Goal: Information Seeking & Learning: Learn about a topic

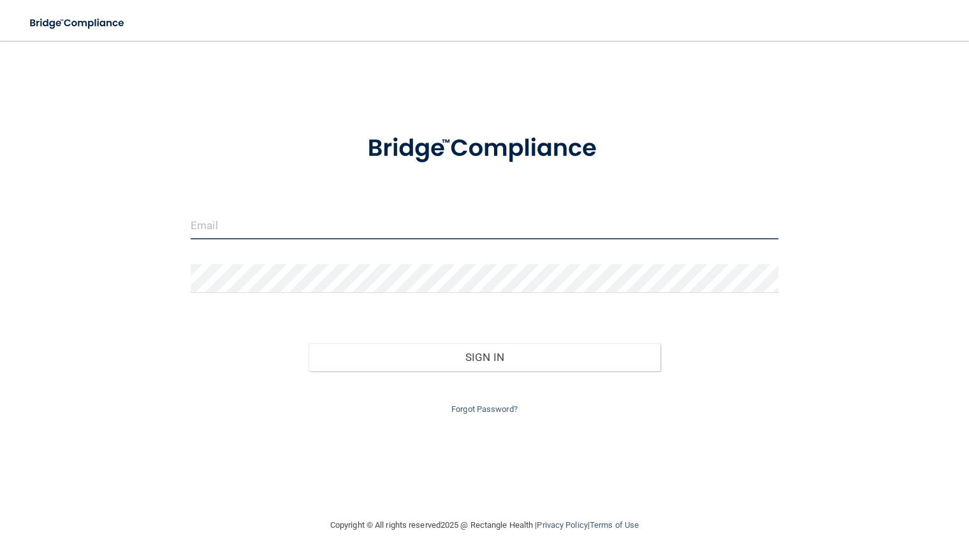
click at [215, 234] on input "email" at bounding box center [484, 225] width 587 height 29
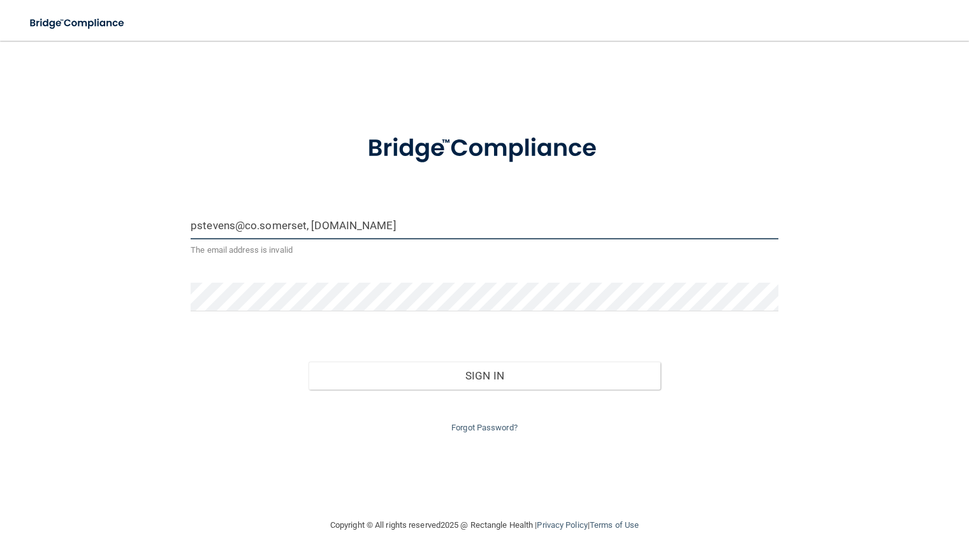
click at [306, 231] on input "pstevens@co.somerset, [DOMAIN_NAME]" at bounding box center [484, 225] width 587 height 29
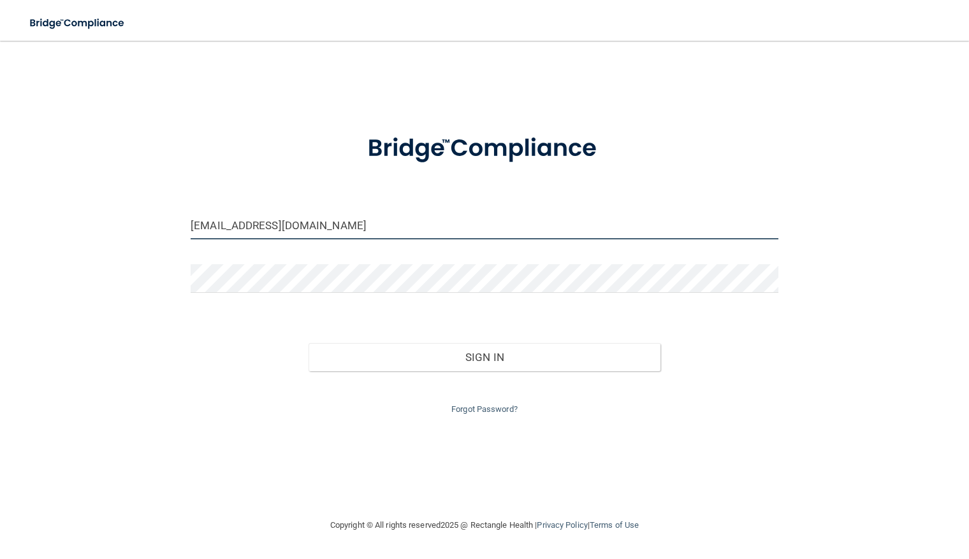
type input "[EMAIL_ADDRESS][DOMAIN_NAME]"
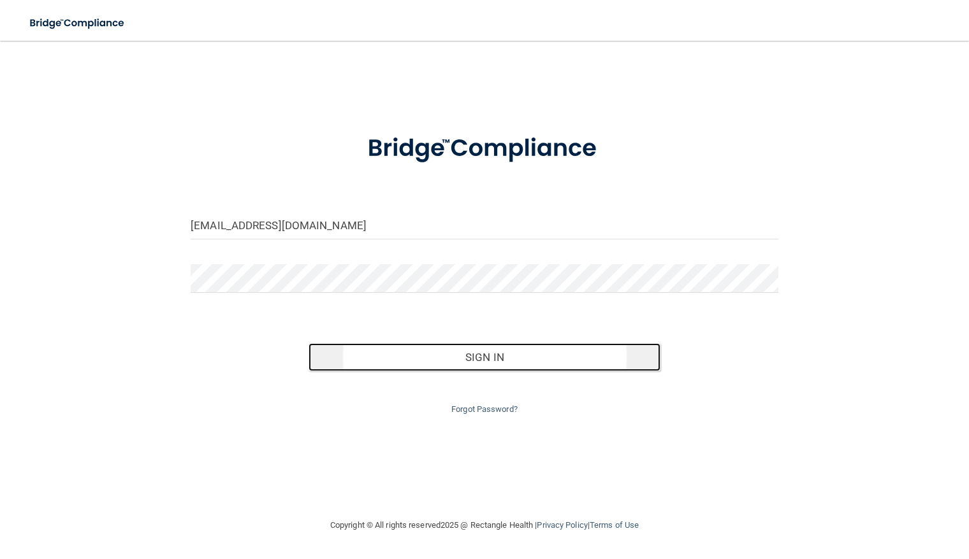
click at [414, 364] on button "Sign In" at bounding box center [484, 357] width 352 height 28
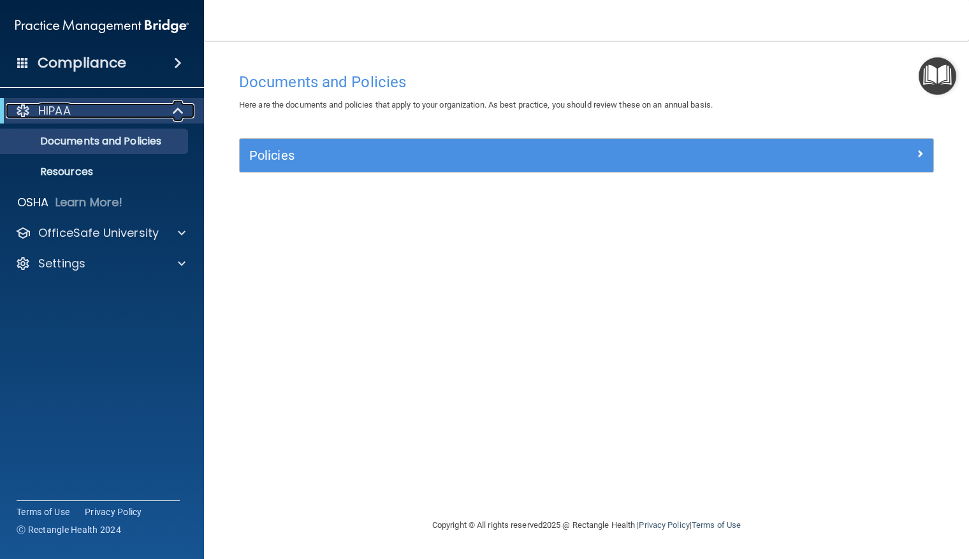
click at [83, 117] on div "HIPAA" at bounding box center [84, 110] width 157 height 15
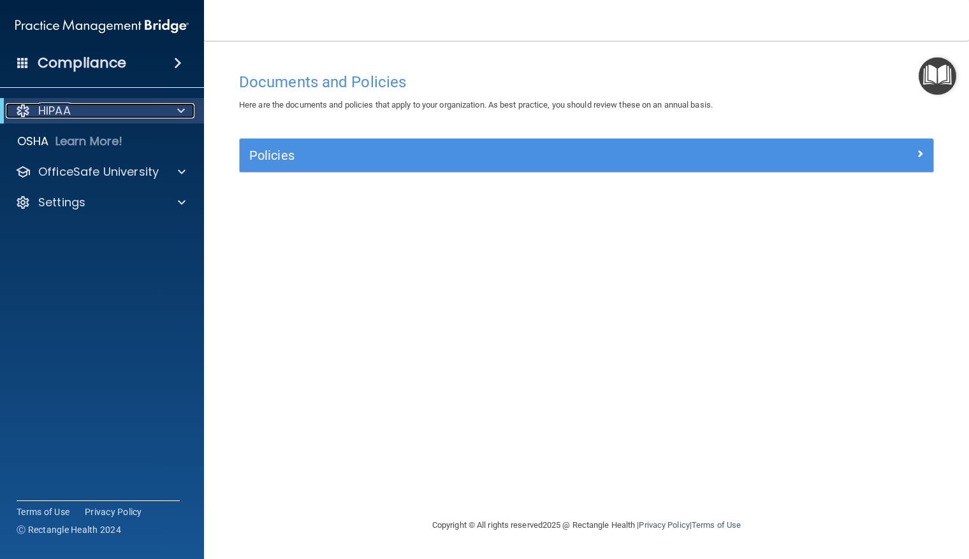
click at [83, 117] on div "HIPAA" at bounding box center [84, 110] width 157 height 15
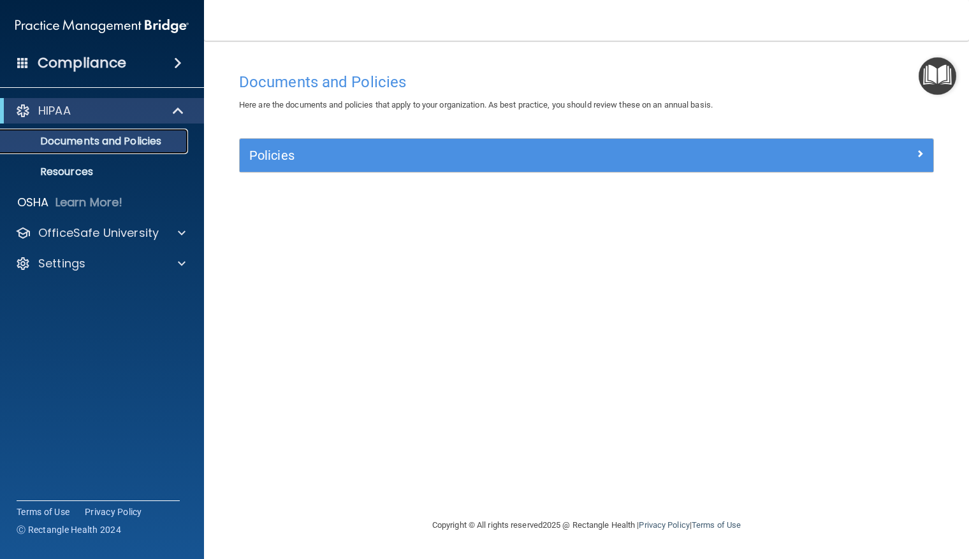
click at [122, 143] on p "Documents and Policies" at bounding box center [95, 141] width 174 height 13
click at [78, 172] on p "Resources" at bounding box center [95, 172] width 174 height 13
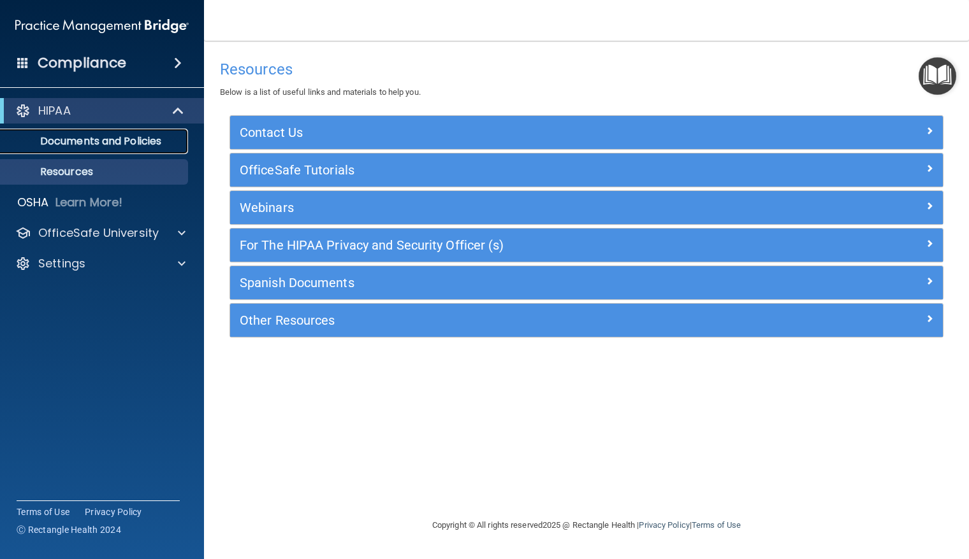
click at [87, 135] on p "Documents and Policies" at bounding box center [95, 141] width 174 height 13
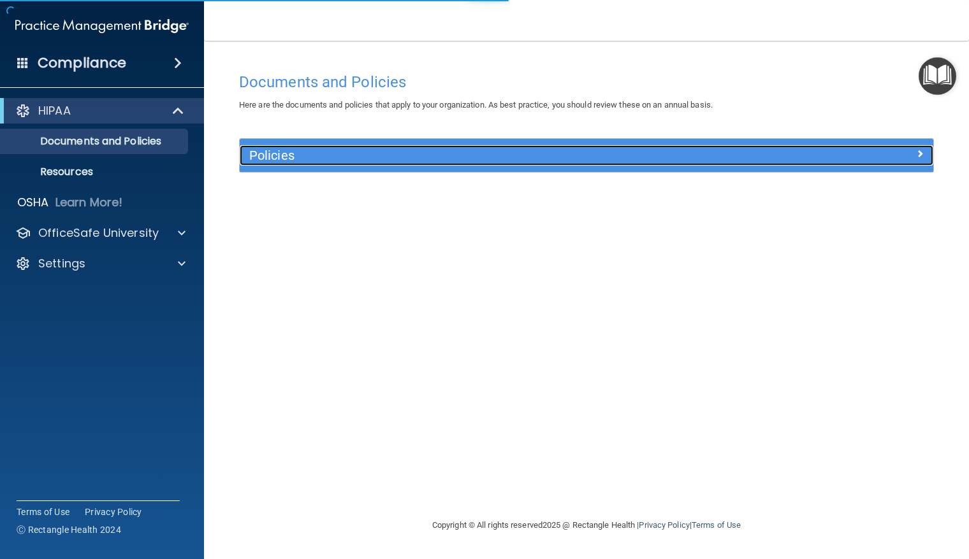
click at [314, 162] on h5 "Policies" at bounding box center [499, 155] width 501 height 14
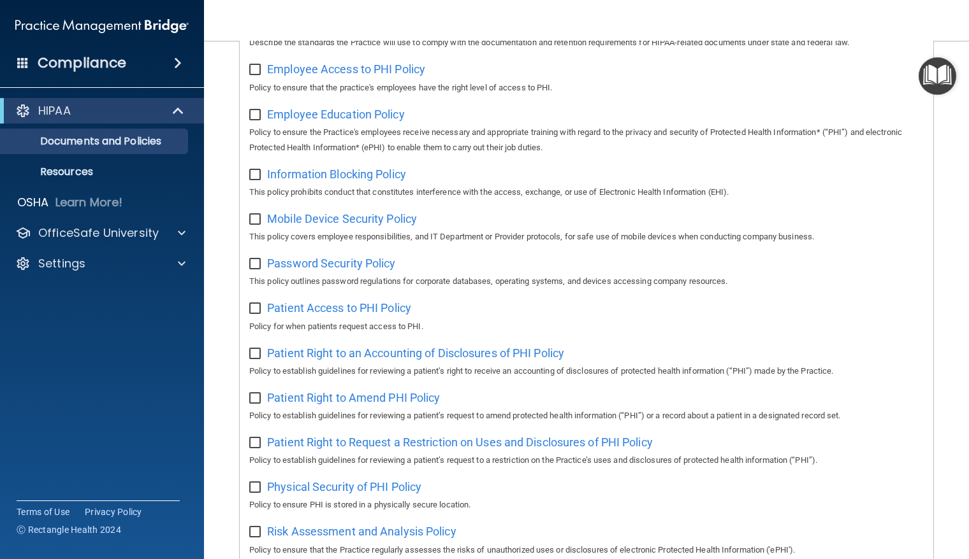
scroll to position [446, 0]
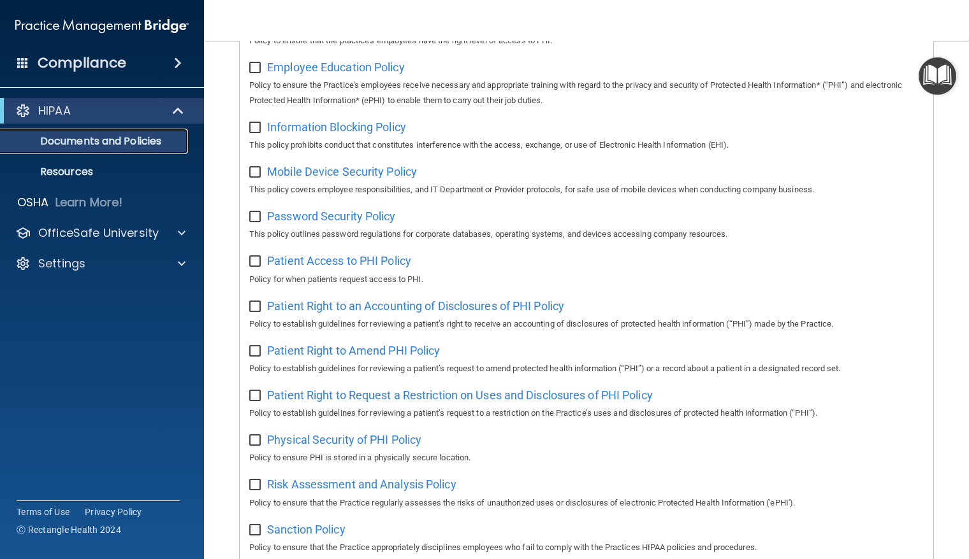
click at [96, 145] on p "Documents and Policies" at bounding box center [95, 141] width 174 height 13
click at [119, 112] on div "HIPAA" at bounding box center [84, 110] width 157 height 15
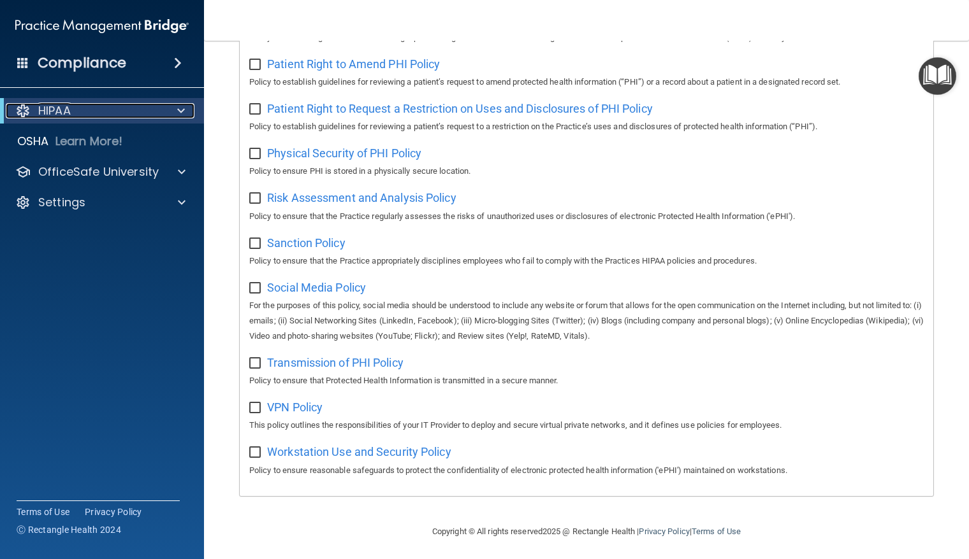
scroll to position [749, 0]
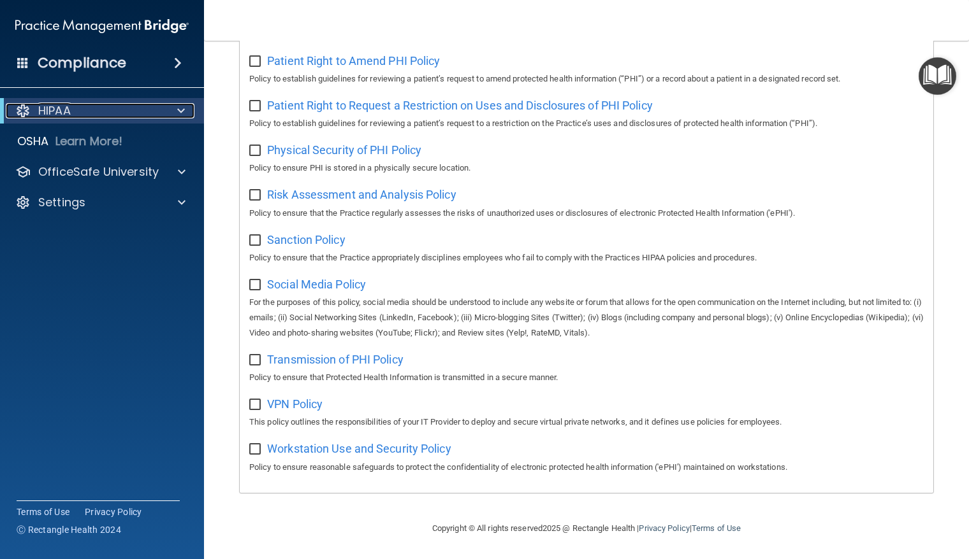
click at [71, 111] on p "HIPAA" at bounding box center [54, 110] width 32 height 15
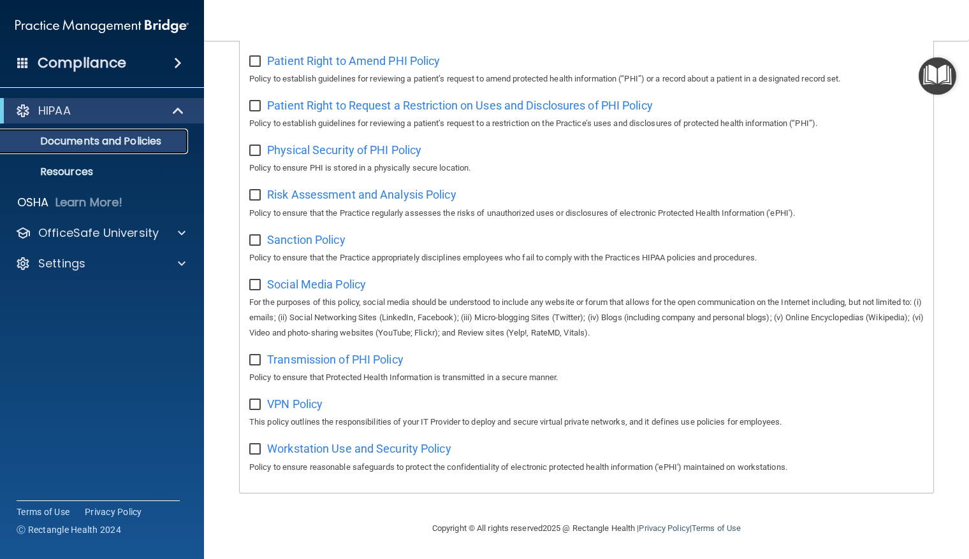
click at [75, 143] on p "Documents and Policies" at bounding box center [95, 141] width 174 height 13
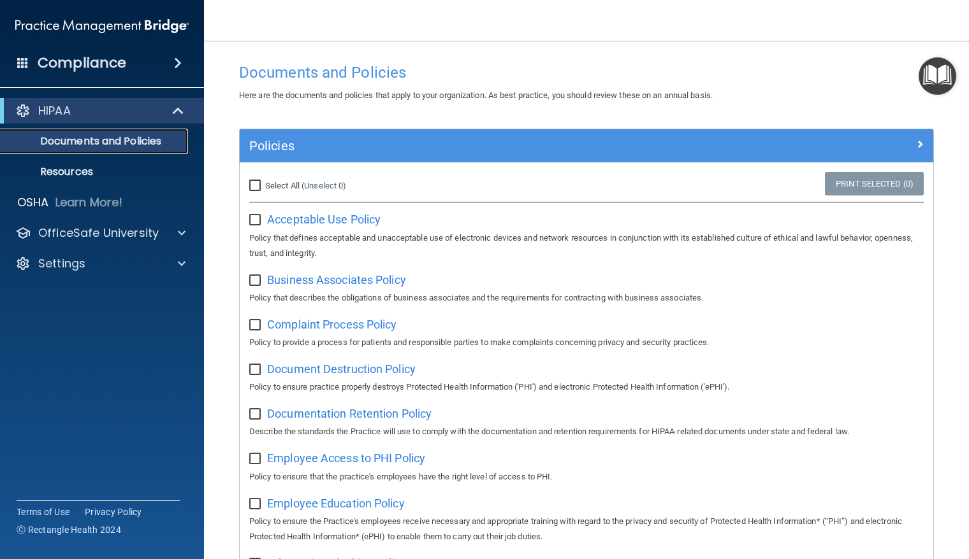
scroll to position [0, 0]
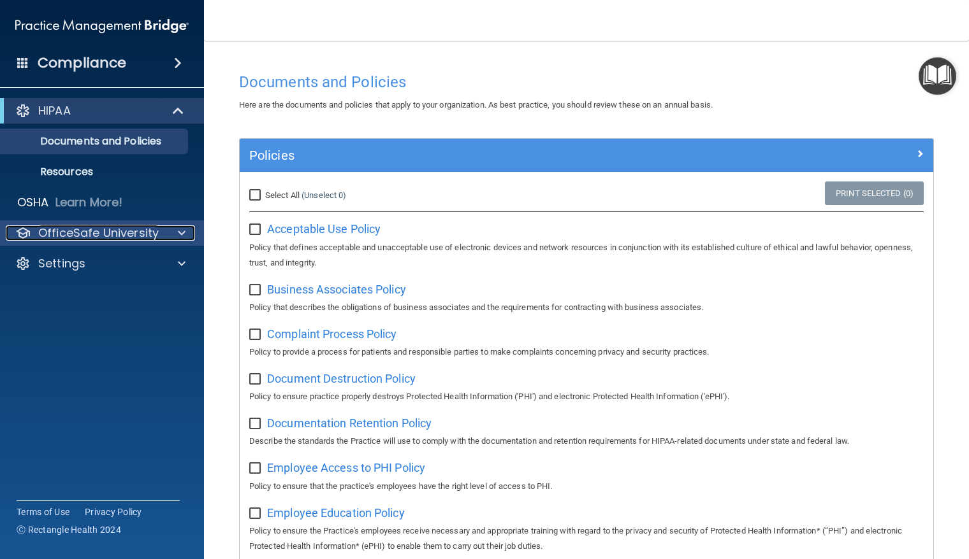
click at [123, 237] on p "OfficeSafe University" at bounding box center [98, 233] width 120 height 15
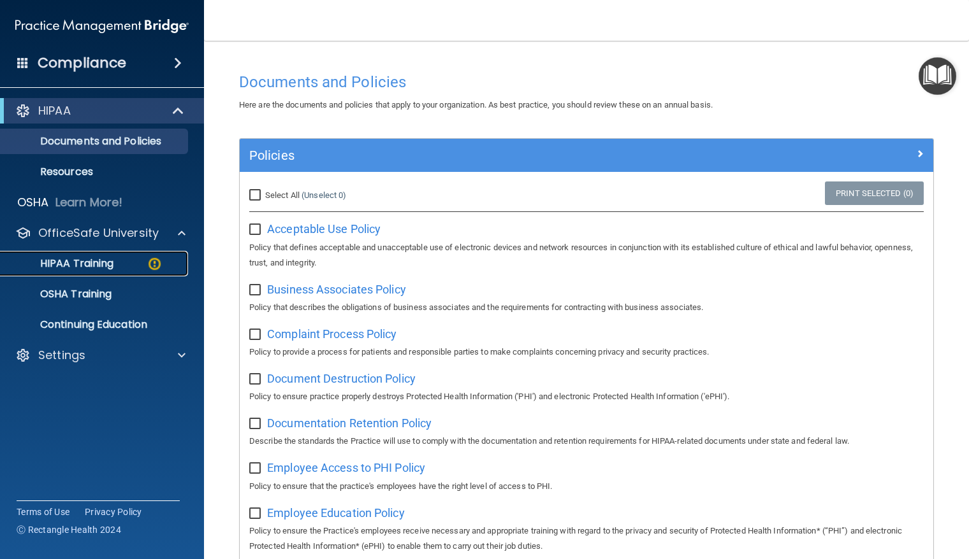
click at [72, 263] on p "HIPAA Training" at bounding box center [60, 263] width 105 height 13
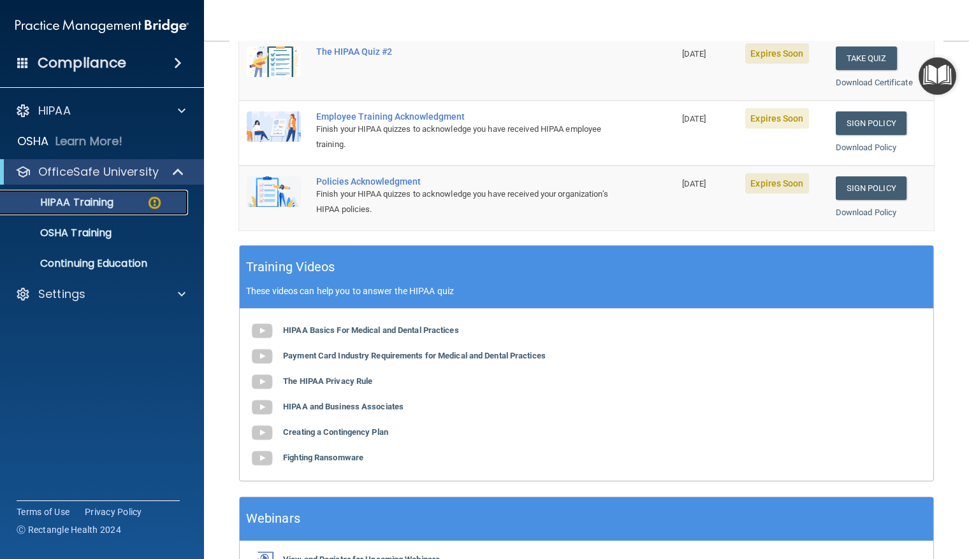
scroll to position [382, 0]
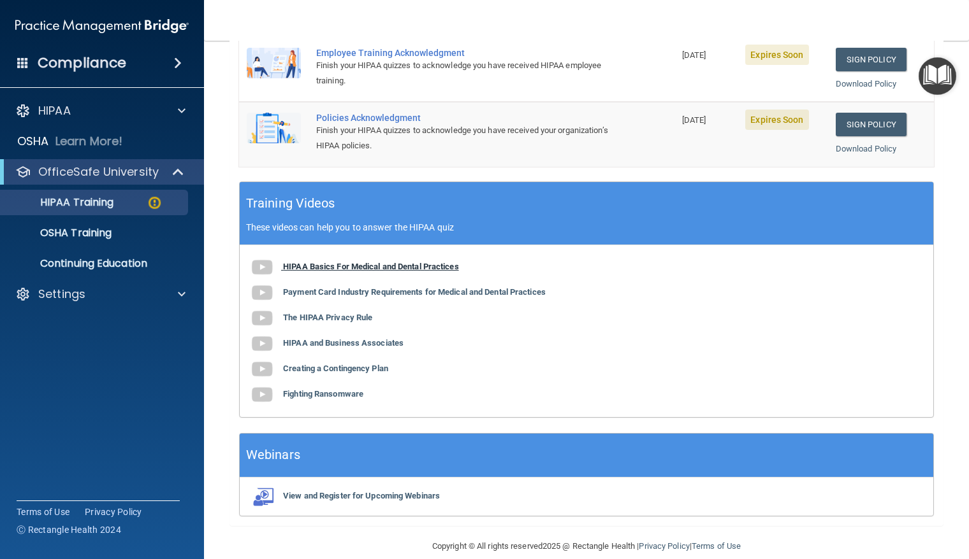
click at [361, 267] on b "HIPAA Basics For Medical and Dental Practices" at bounding box center [371, 267] width 176 height 10
click at [334, 315] on b "The HIPAA Privacy Rule" at bounding box center [327, 318] width 89 height 10
click at [319, 347] on b "HIPAA and Business Associates" at bounding box center [343, 343] width 120 height 10
click at [340, 370] on b "Creating a Contingency Plan" at bounding box center [335, 369] width 105 height 10
click at [345, 394] on b "Fighting Ransomware" at bounding box center [323, 394] width 80 height 10
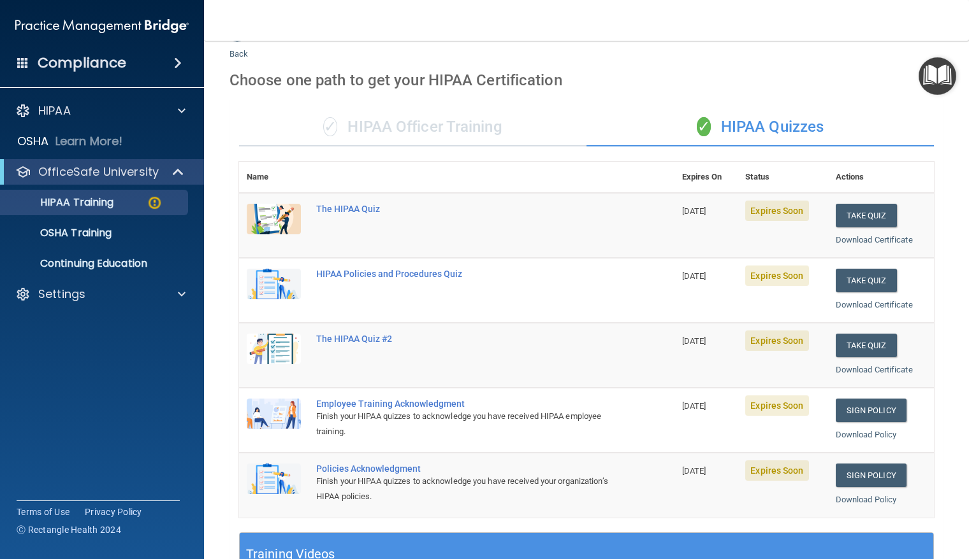
scroll to position [0, 0]
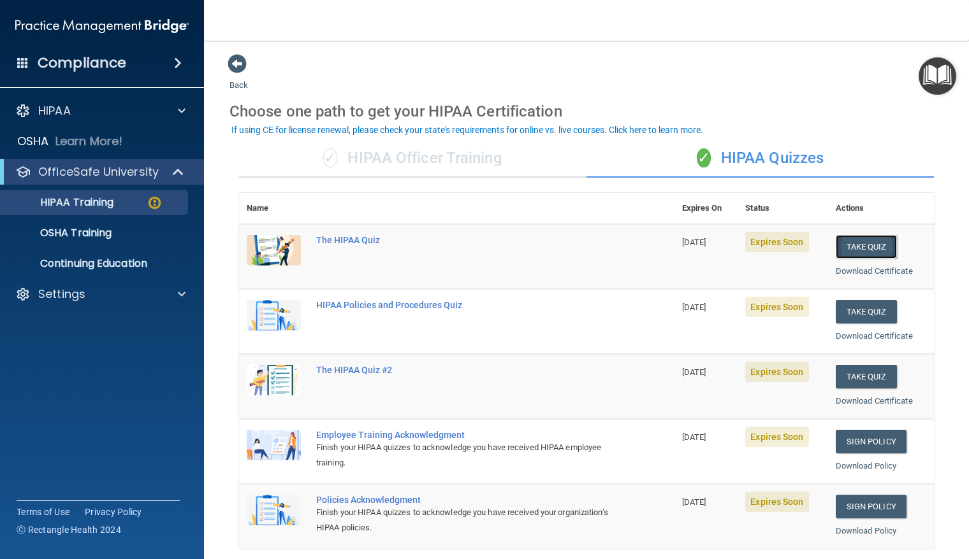
click at [867, 252] on button "Take Quiz" at bounding box center [865, 247] width 61 height 24
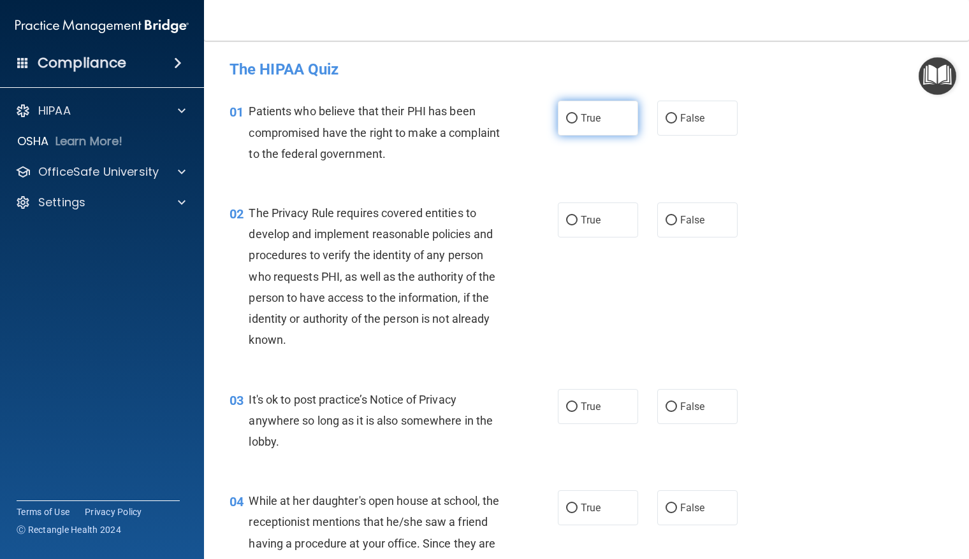
click at [566, 119] on input "True" at bounding box center [571, 119] width 11 height 10
radio input "true"
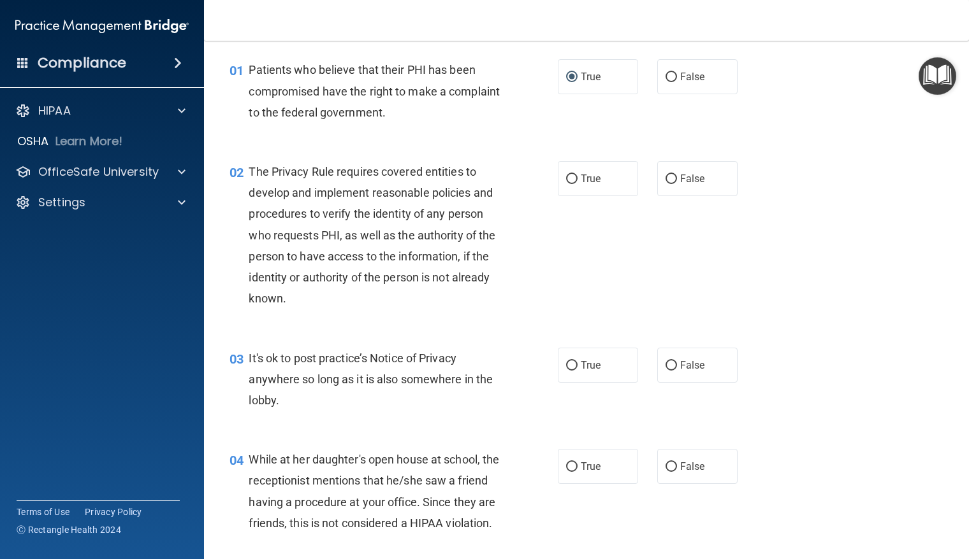
scroll to position [64, 0]
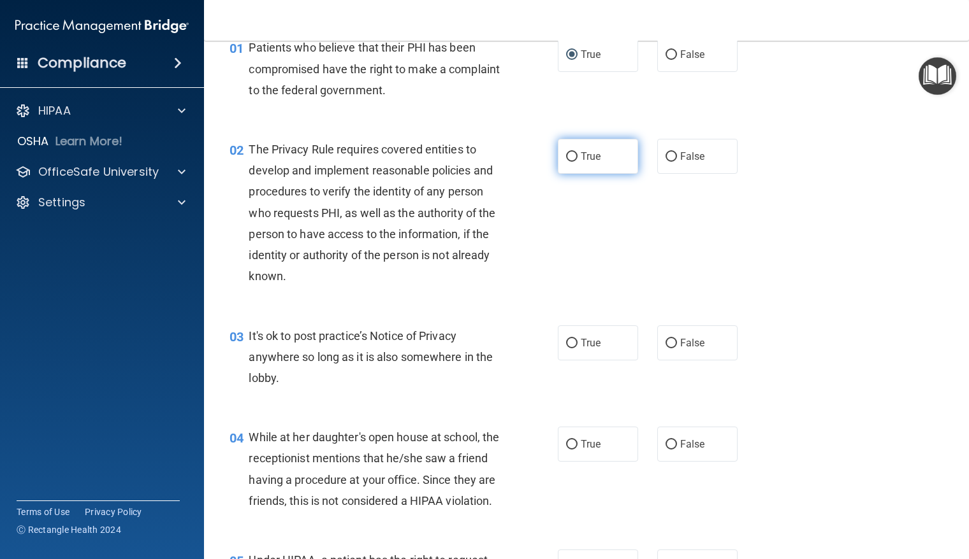
click at [566, 156] on input "True" at bounding box center [571, 157] width 11 height 10
radio input "true"
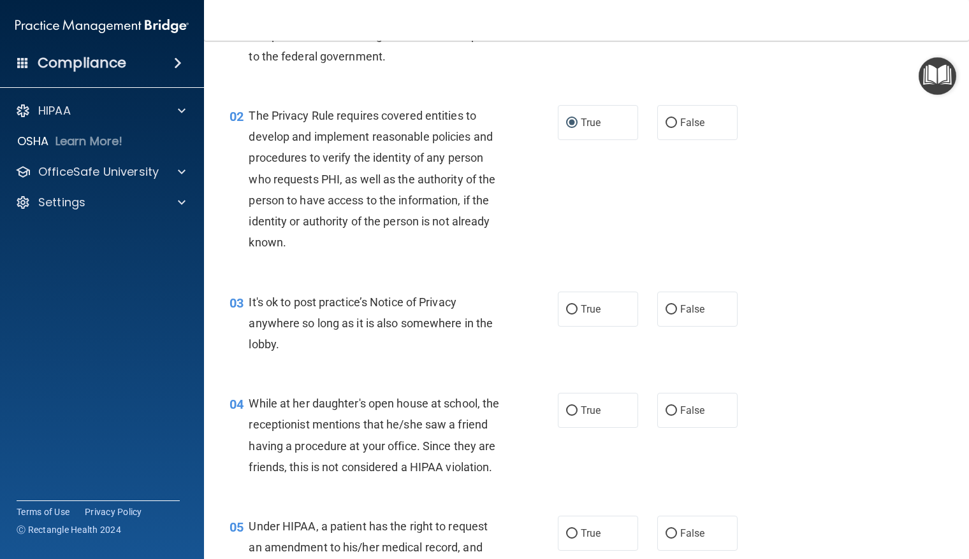
scroll to position [127, 0]
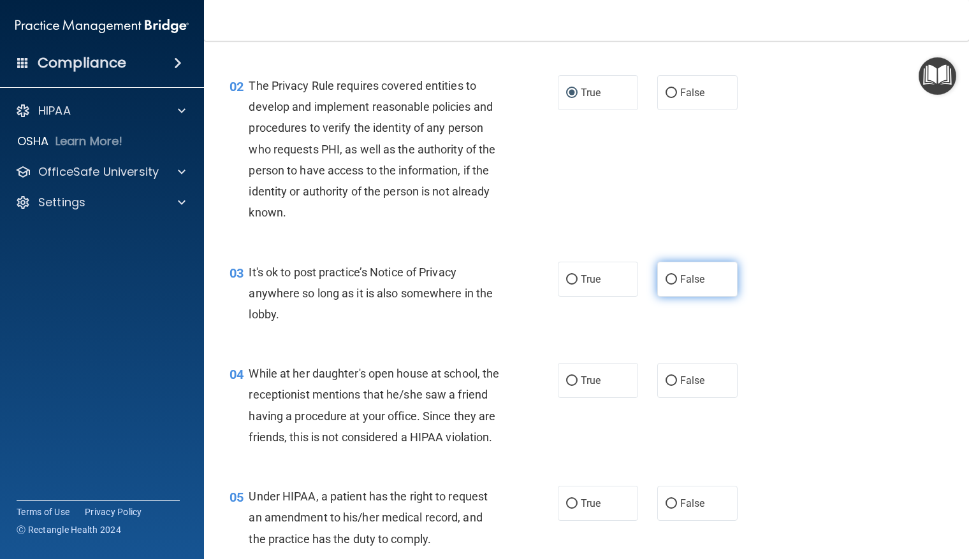
click at [670, 283] on input "False" at bounding box center [670, 280] width 11 height 10
radio input "true"
click at [568, 284] on input "True" at bounding box center [571, 280] width 11 height 10
radio input "true"
radio input "false"
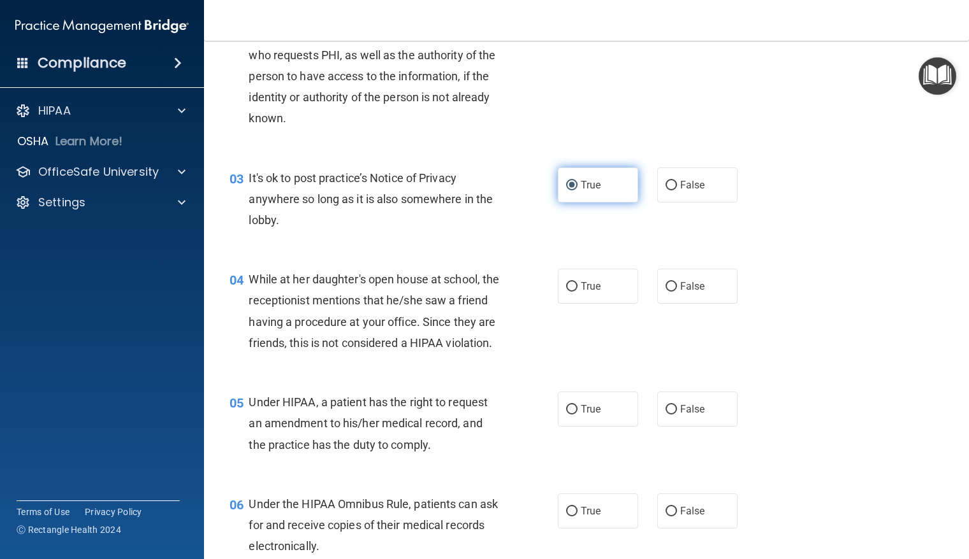
scroll to position [255, 0]
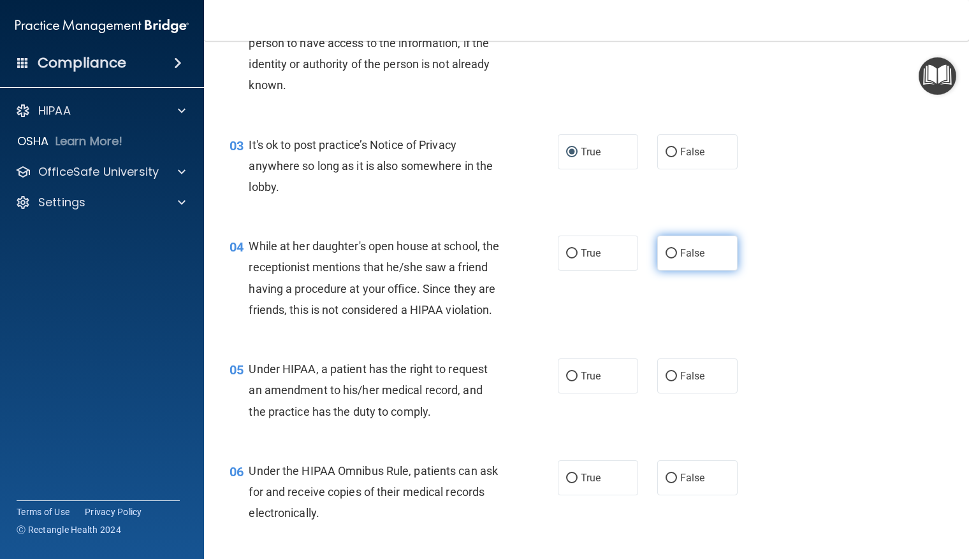
click at [665, 256] on input "False" at bounding box center [670, 254] width 11 height 10
radio input "true"
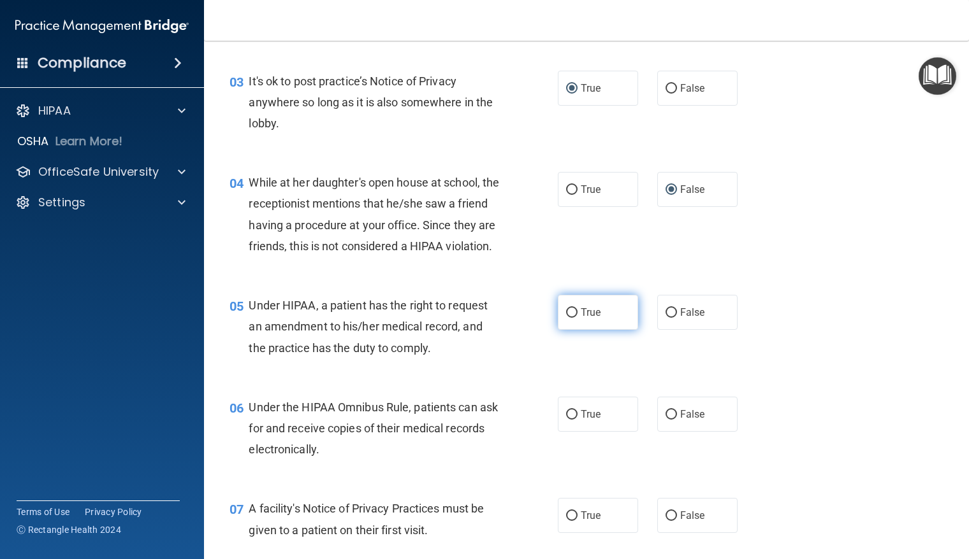
click at [566, 318] on input "True" at bounding box center [571, 313] width 11 height 10
radio input "true"
click at [669, 330] on label "False" at bounding box center [697, 312] width 80 height 35
click at [669, 318] on input "False" at bounding box center [670, 313] width 11 height 10
radio input "true"
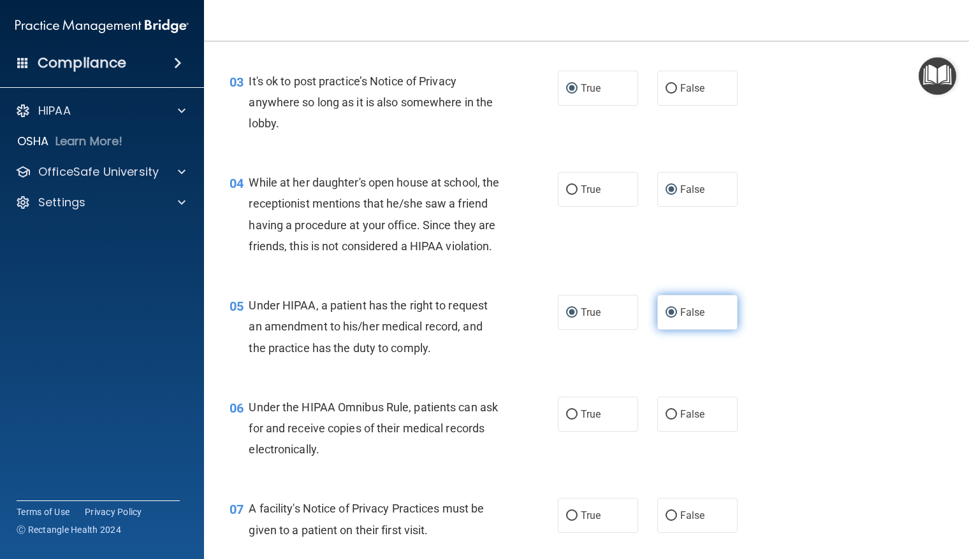
radio input "false"
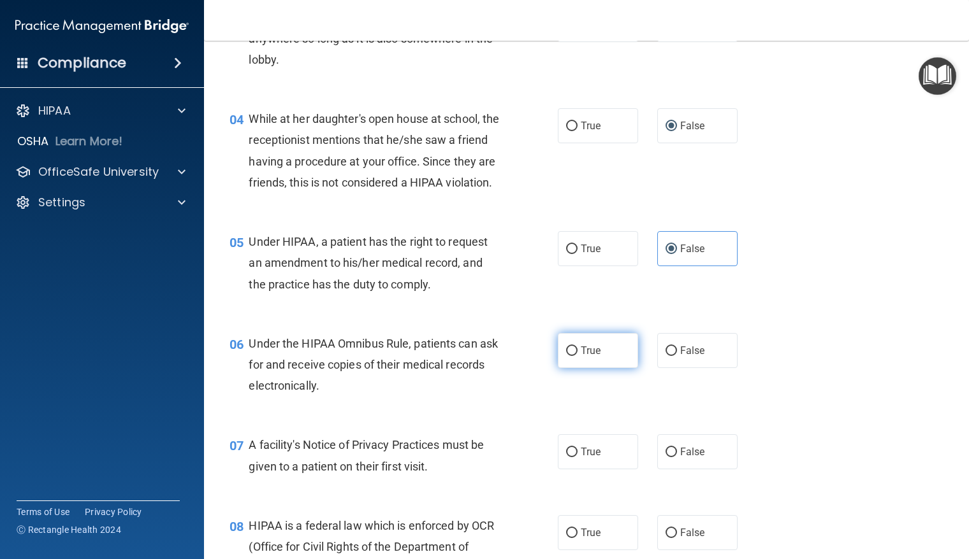
click at [568, 356] on input "True" at bounding box center [571, 352] width 11 height 10
radio input "true"
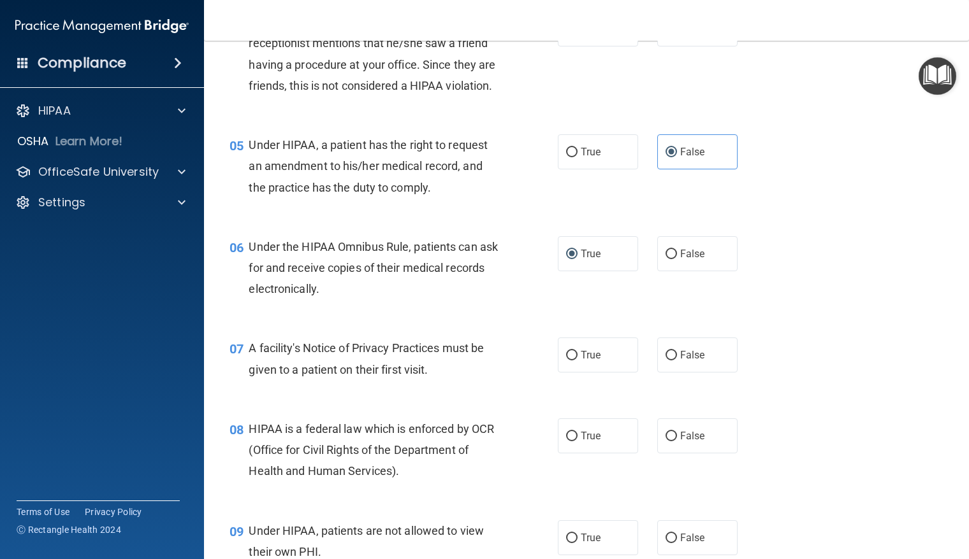
scroll to position [510, 0]
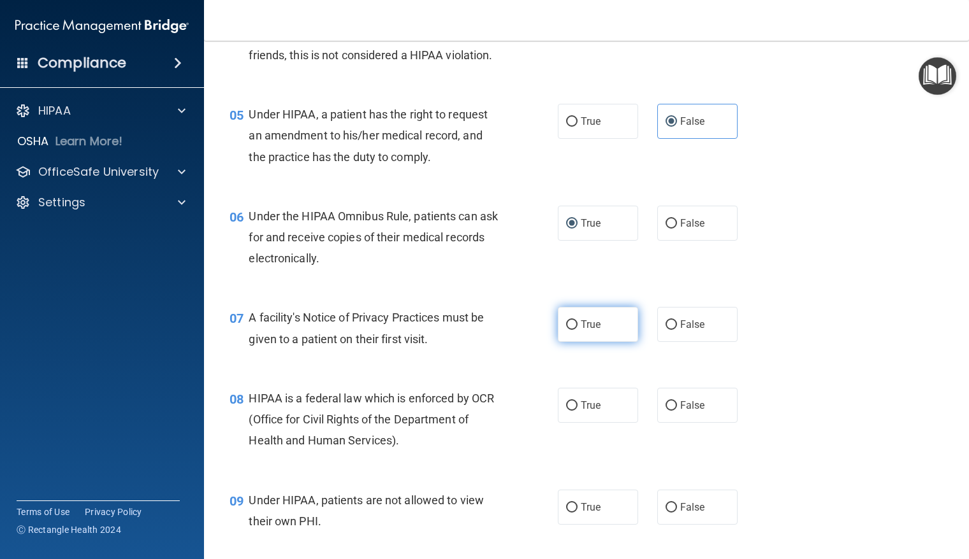
click at [566, 330] on input "True" at bounding box center [571, 326] width 11 height 10
radio input "true"
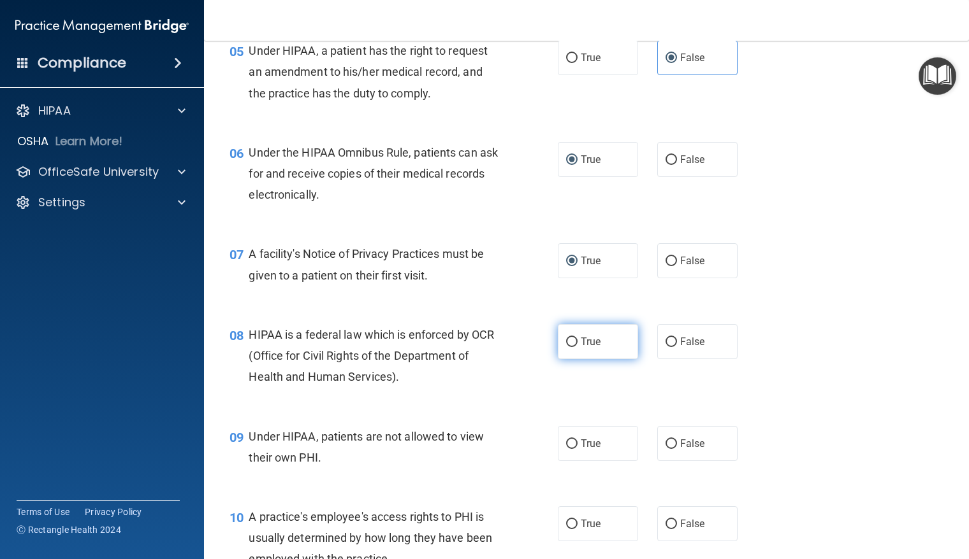
click at [566, 347] on input "True" at bounding box center [571, 343] width 11 height 10
radio input "true"
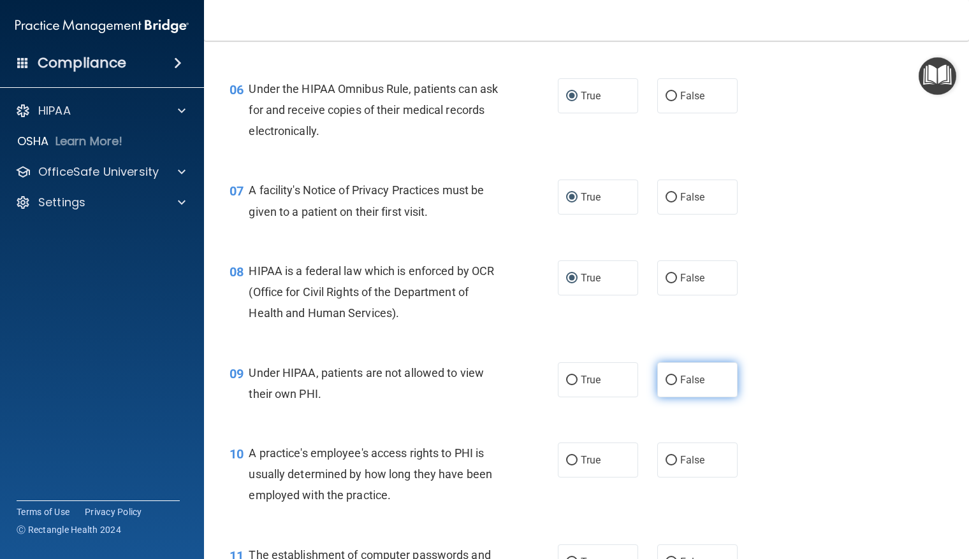
drag, startPoint x: 665, startPoint y: 401, endPoint x: 674, endPoint y: 405, distance: 10.5
click at [665, 385] on input "False" at bounding box center [670, 381] width 11 height 10
radio input "true"
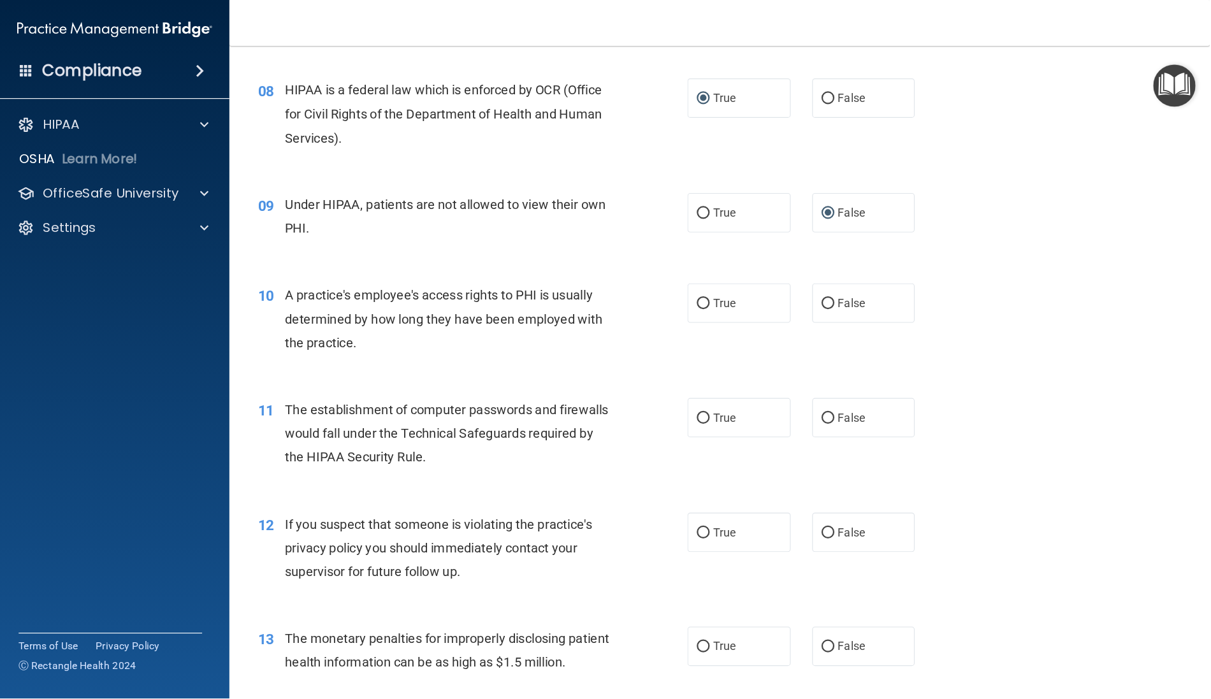
scroll to position [765, 0]
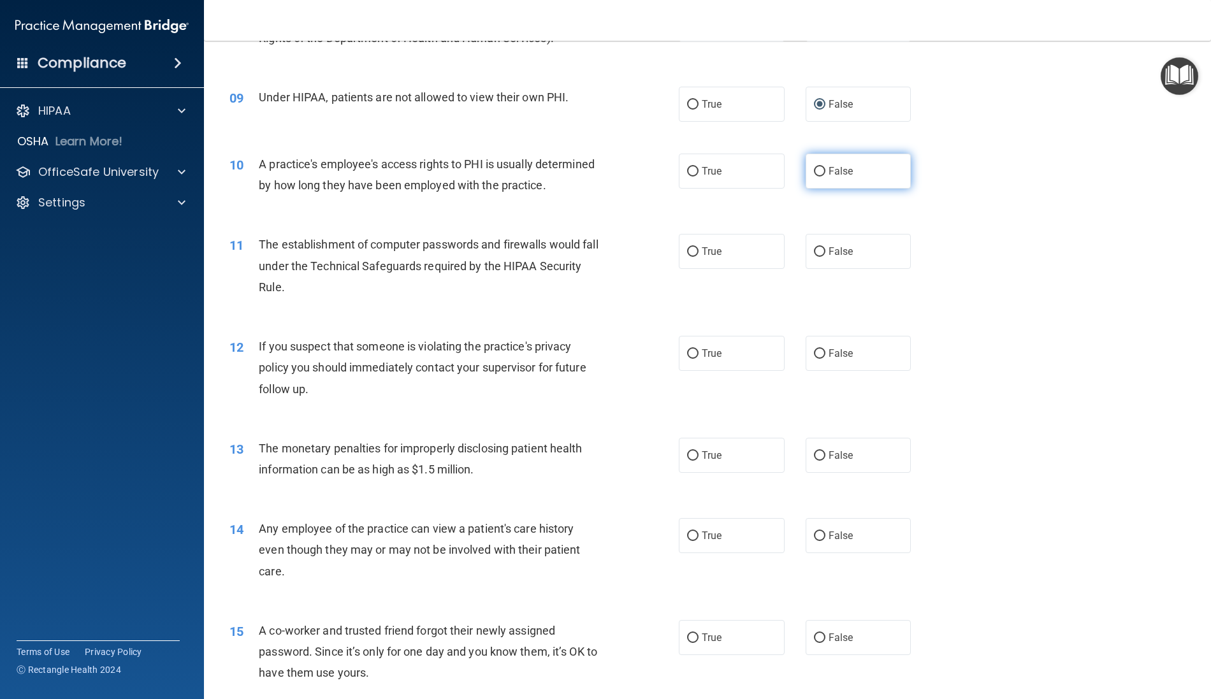
drag, startPoint x: 814, startPoint y: 173, endPoint x: 802, endPoint y: 178, distance: 13.1
click at [814, 173] on input "False" at bounding box center [819, 172] width 11 height 10
radio input "true"
click at [687, 257] on input "True" at bounding box center [692, 252] width 11 height 10
radio input "true"
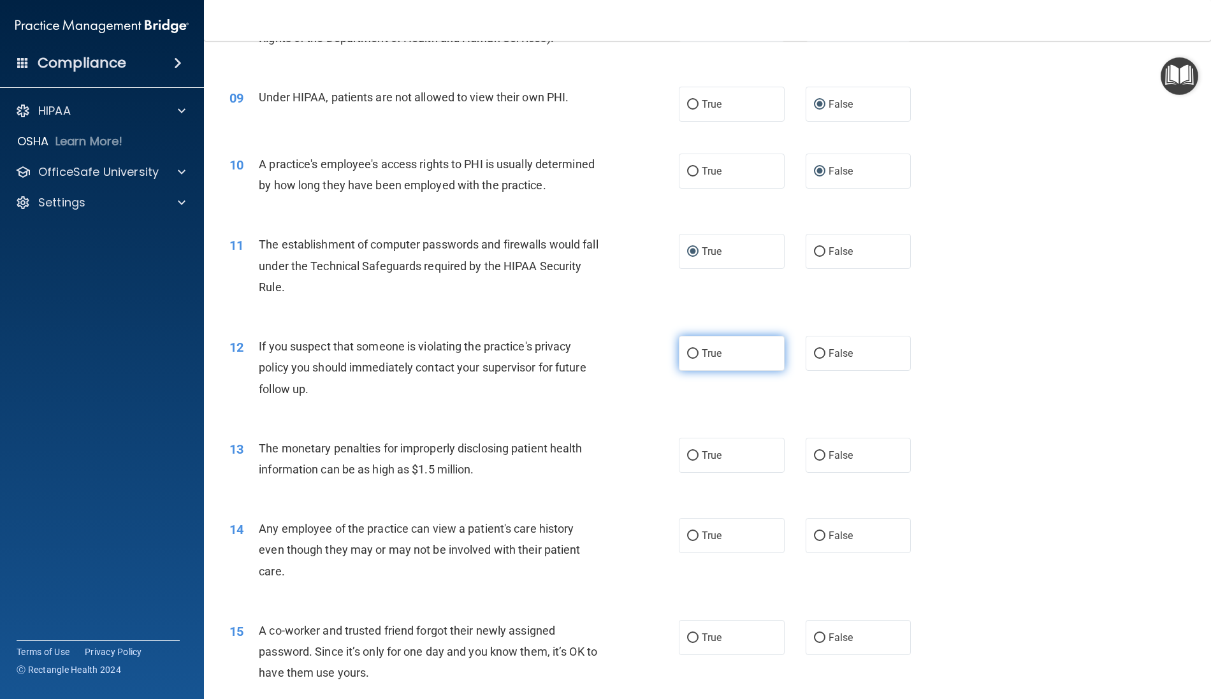
click at [687, 359] on input "True" at bounding box center [692, 354] width 11 height 10
radio input "true"
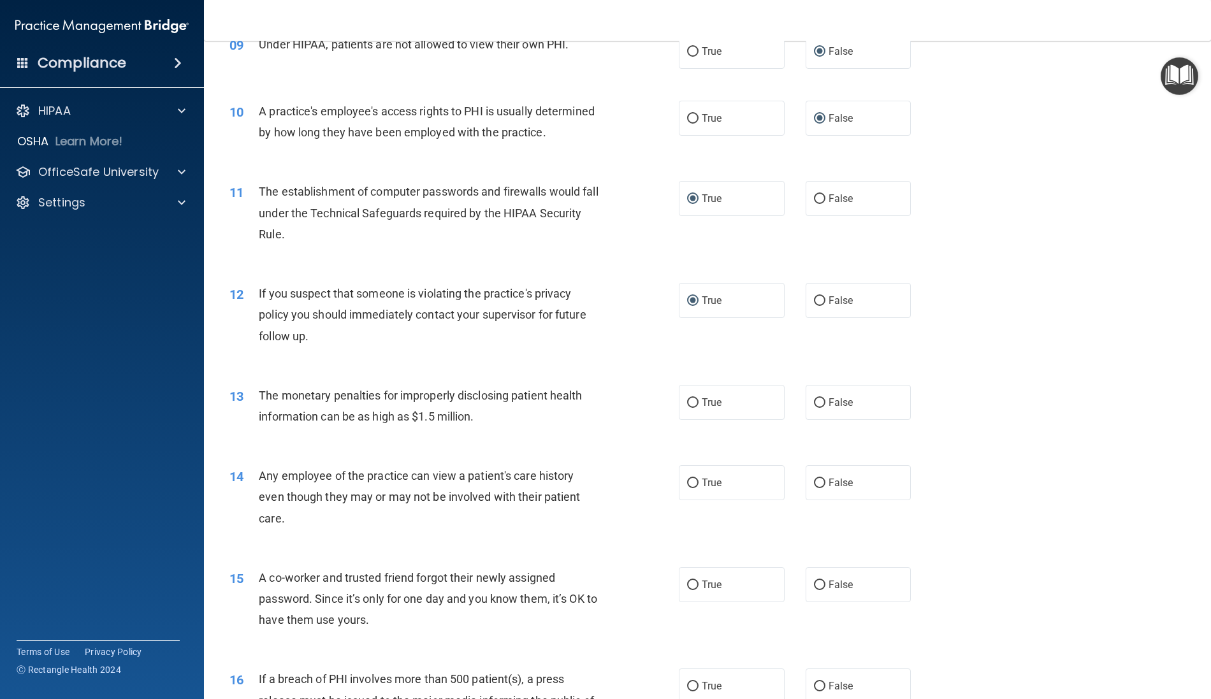
scroll to position [844, 0]
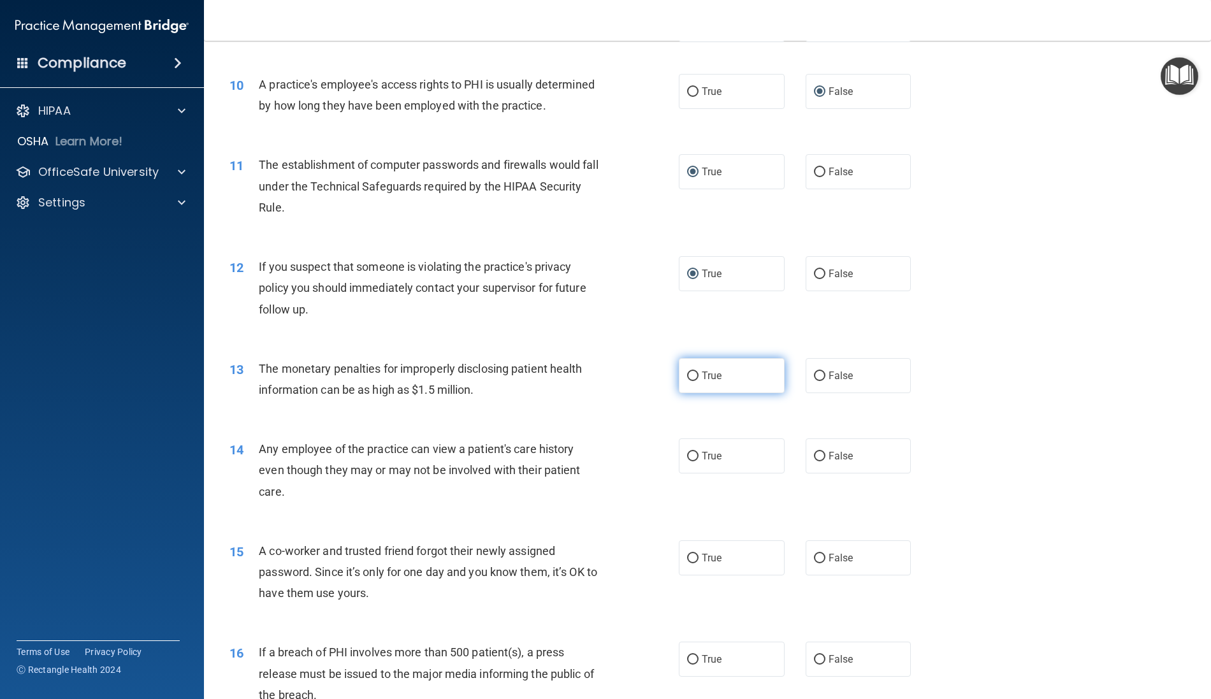
click at [687, 381] on input "True" at bounding box center [692, 376] width 11 height 10
radio input "true"
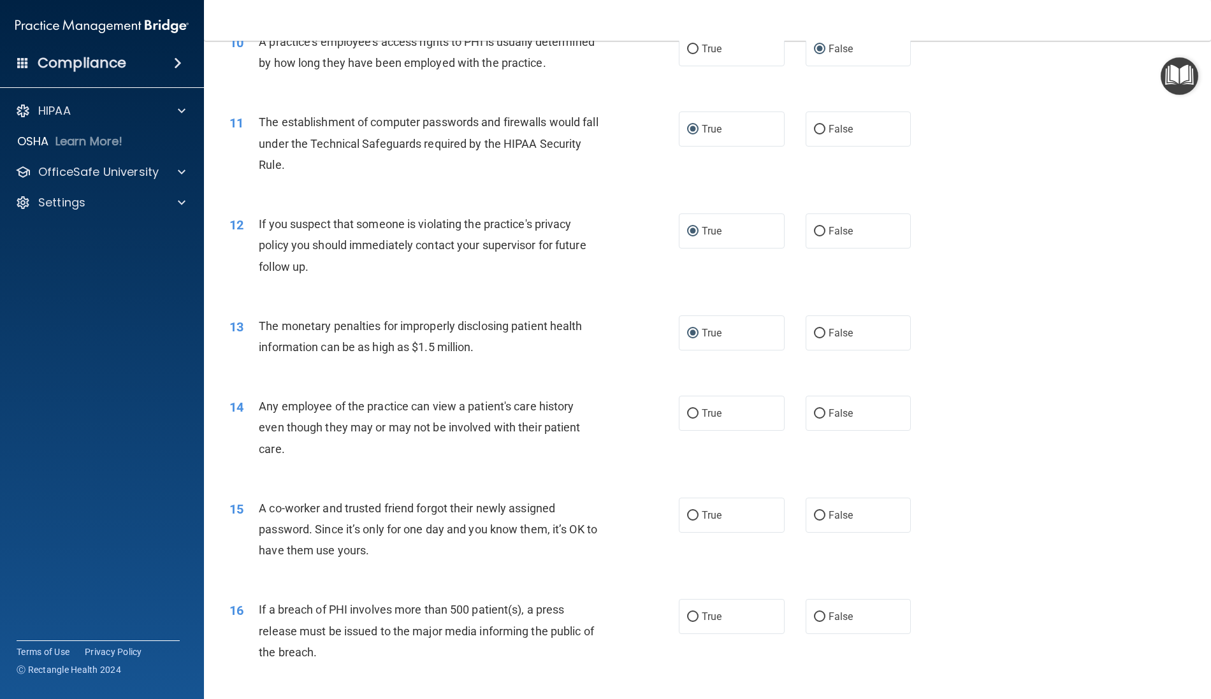
scroll to position [924, 0]
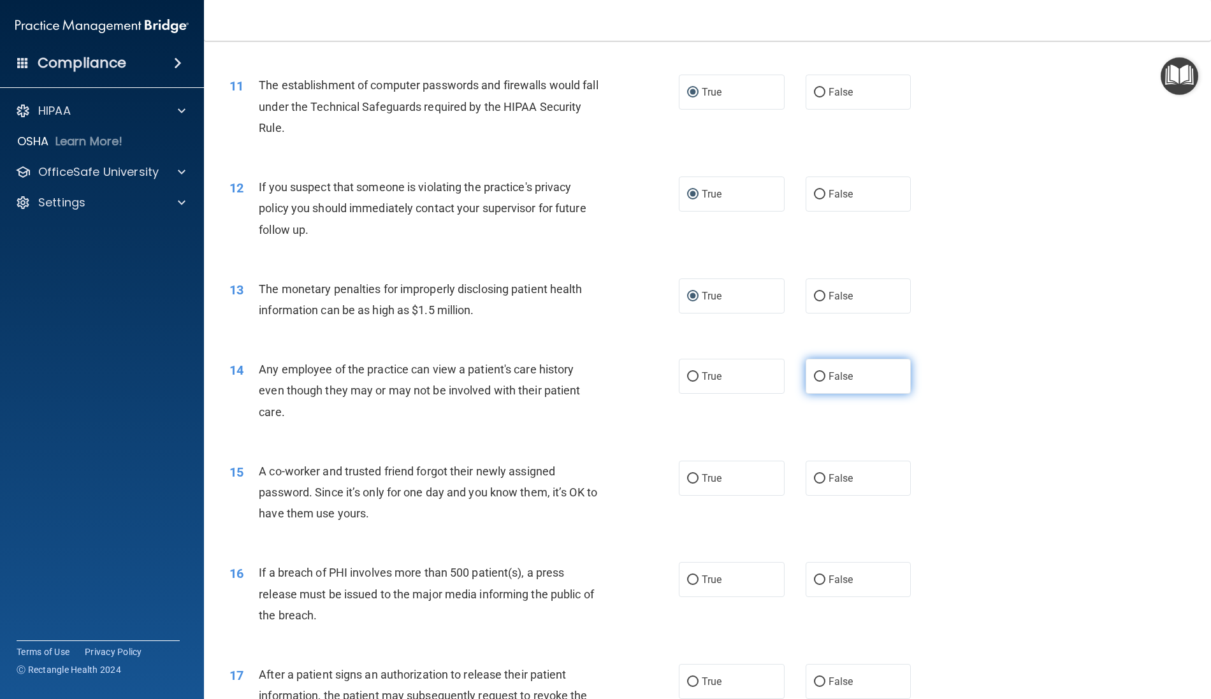
click at [814, 382] on input "False" at bounding box center [819, 377] width 11 height 10
radio input "true"
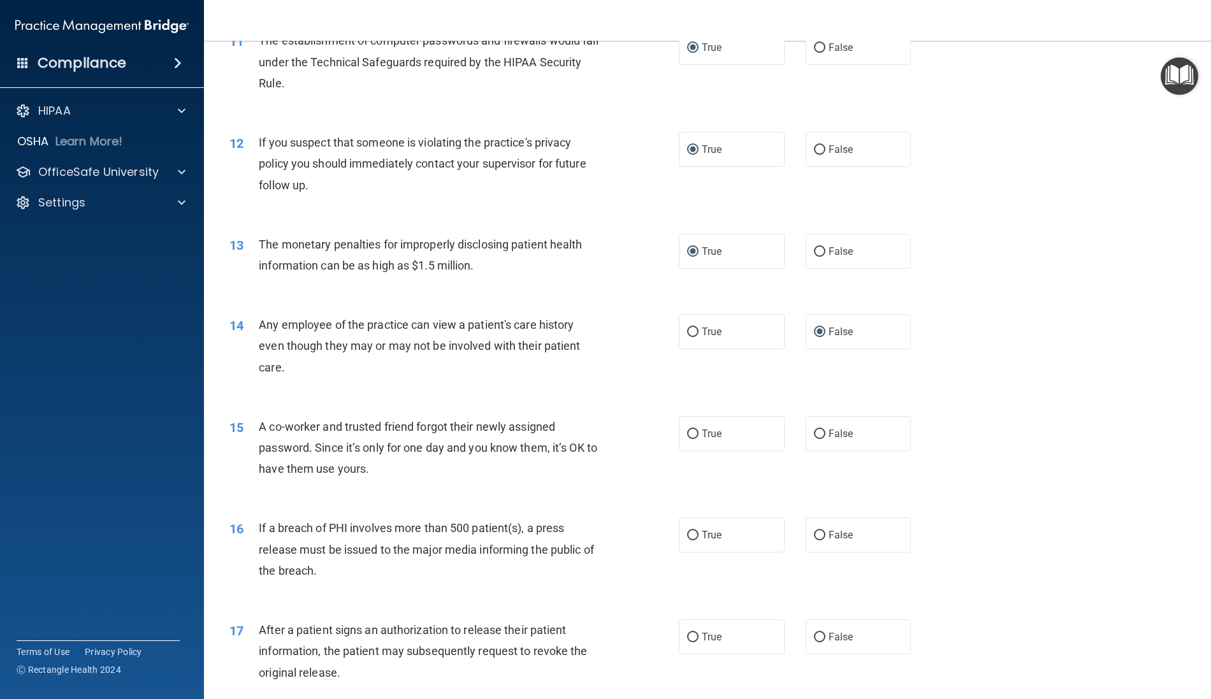
scroll to position [1004, 0]
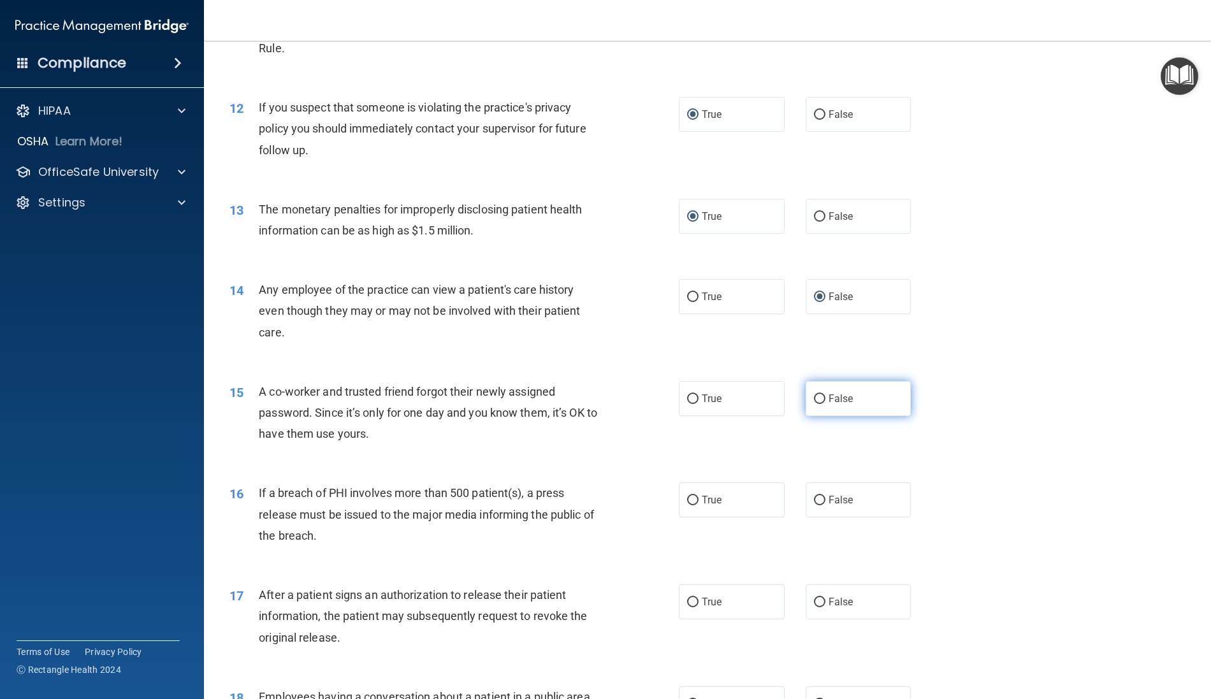
click at [814, 404] on input "False" at bounding box center [819, 399] width 11 height 10
radio input "true"
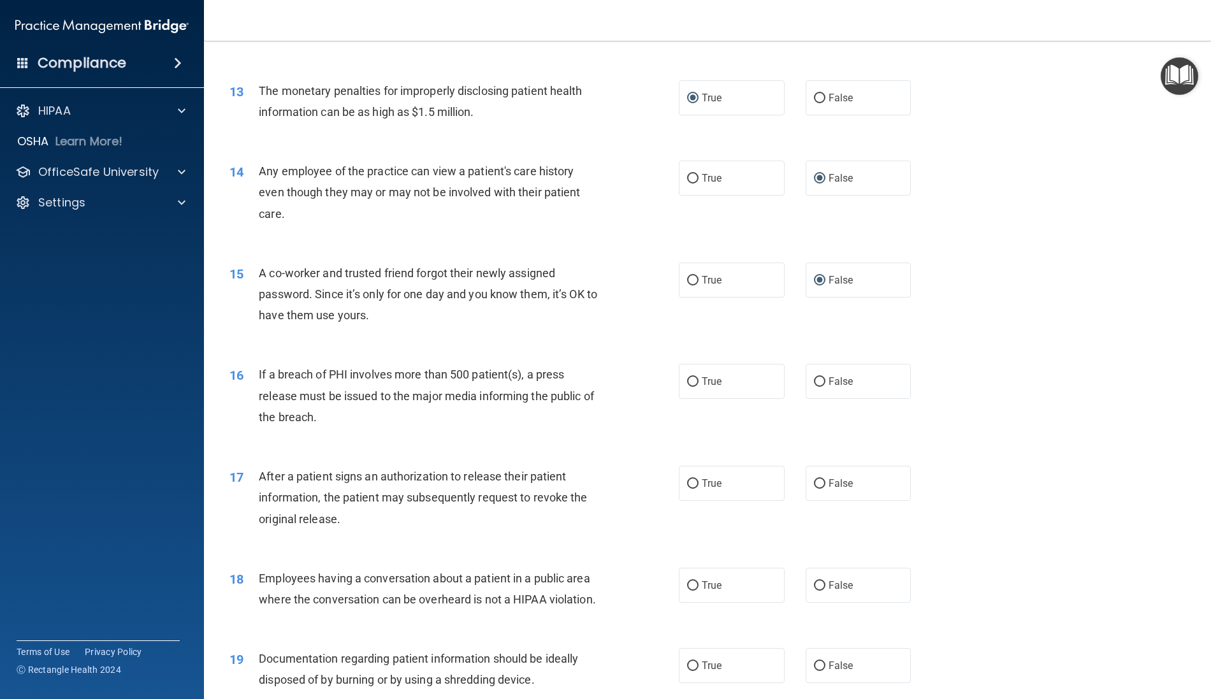
scroll to position [1083, 0]
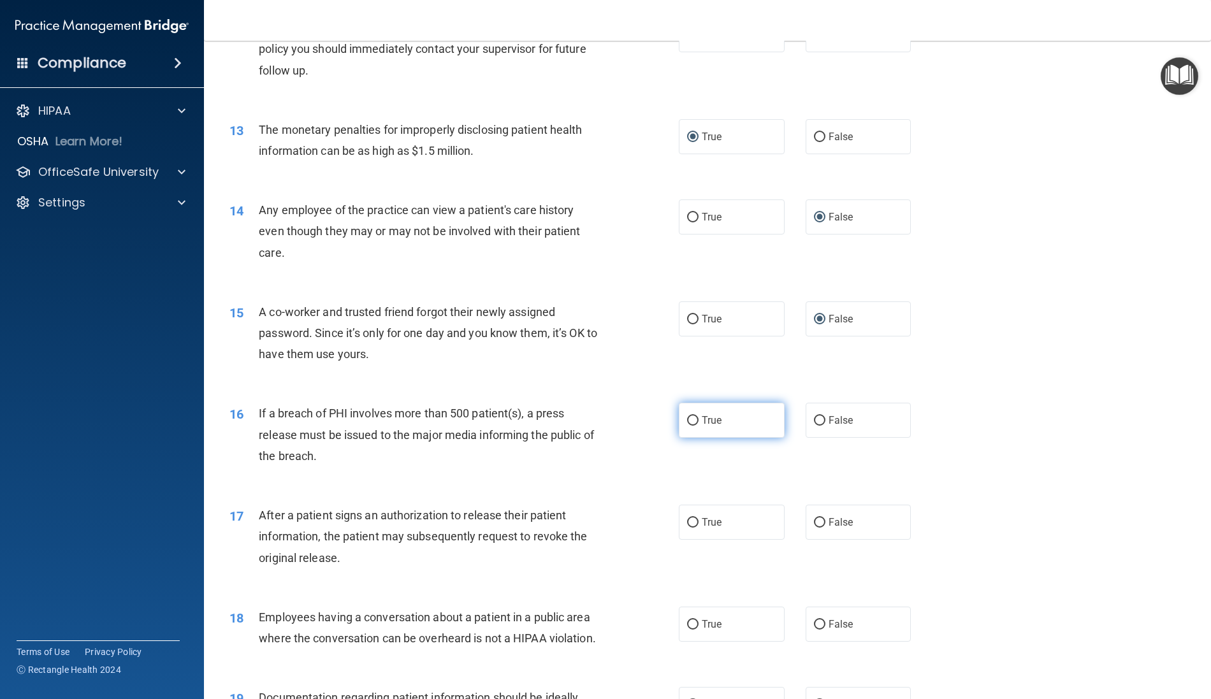
click at [687, 426] on input "True" at bounding box center [692, 421] width 11 height 10
radio input "true"
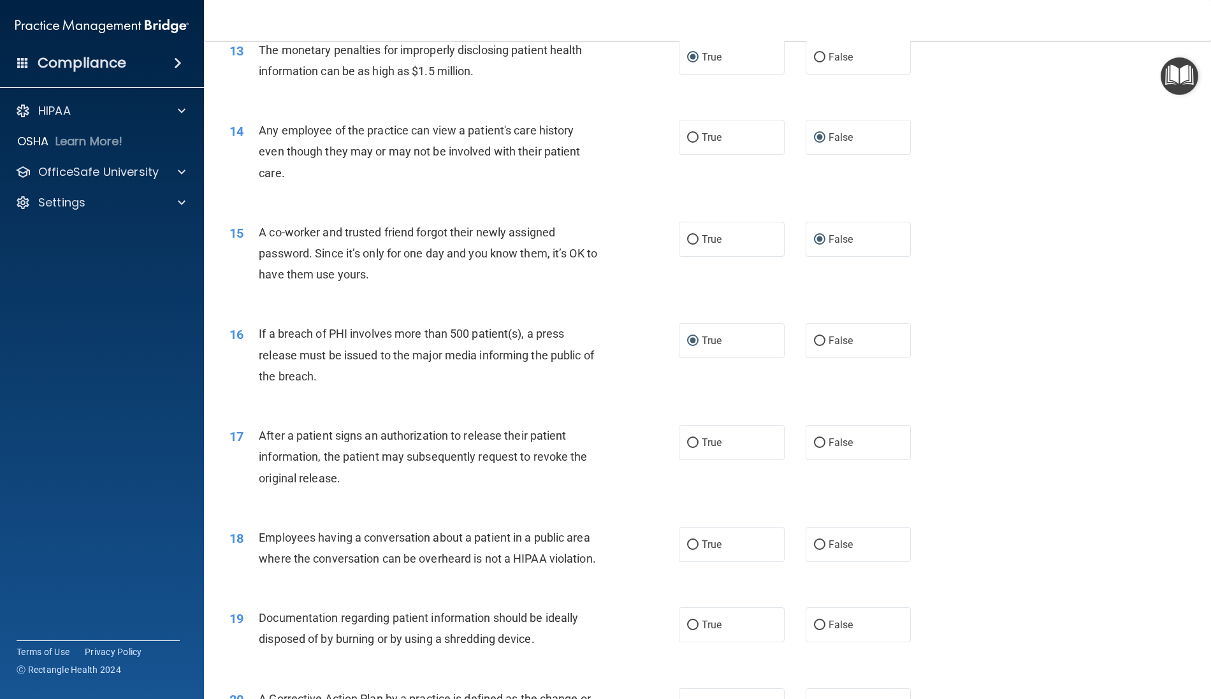
scroll to position [1243, 0]
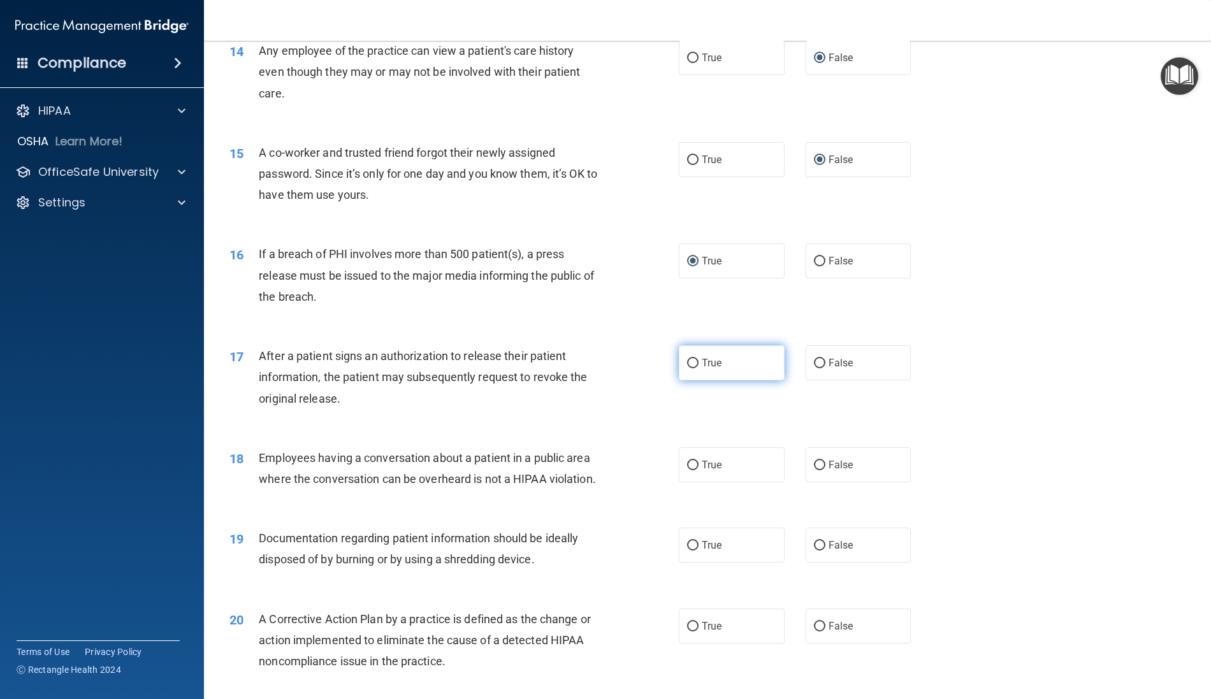
click at [691, 368] on input "True" at bounding box center [692, 364] width 11 height 10
radio input "true"
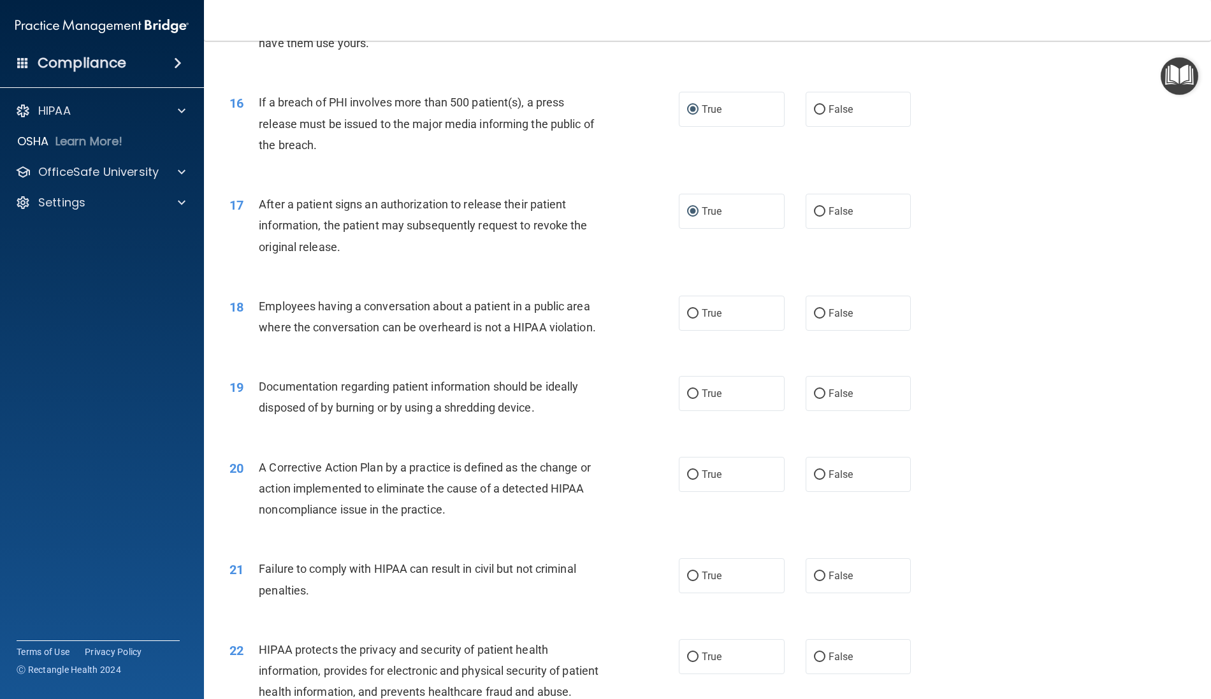
scroll to position [1402, 0]
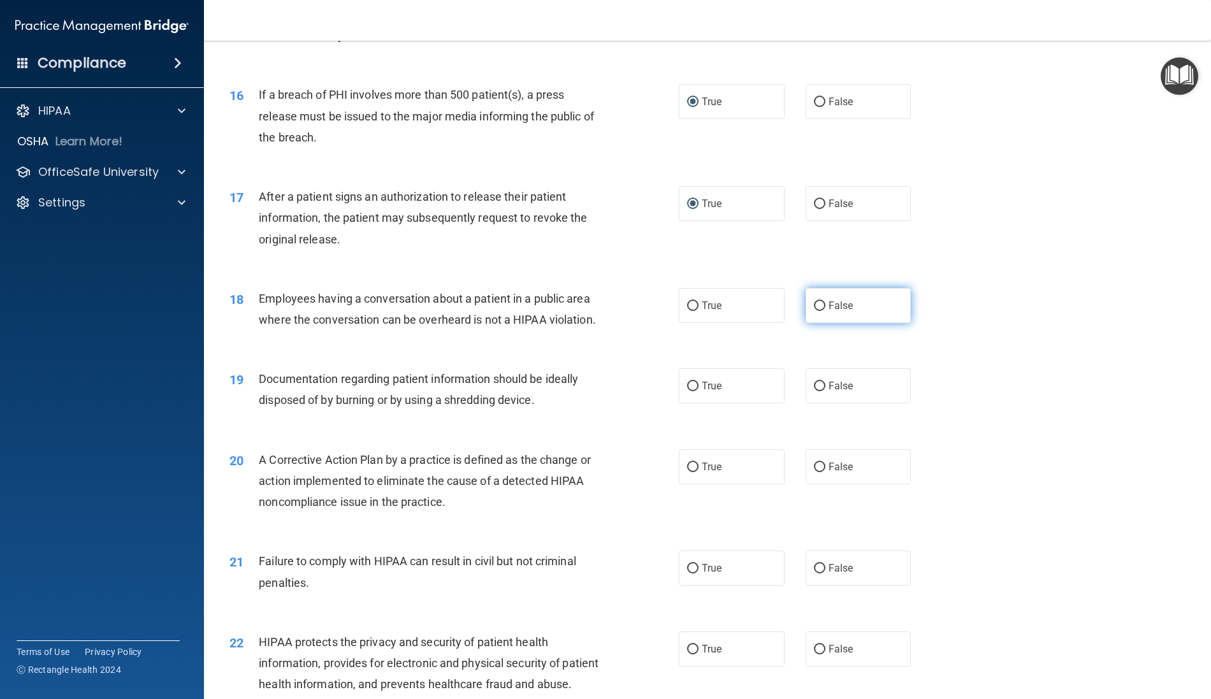
click at [814, 311] on input "False" at bounding box center [819, 306] width 11 height 10
radio input "true"
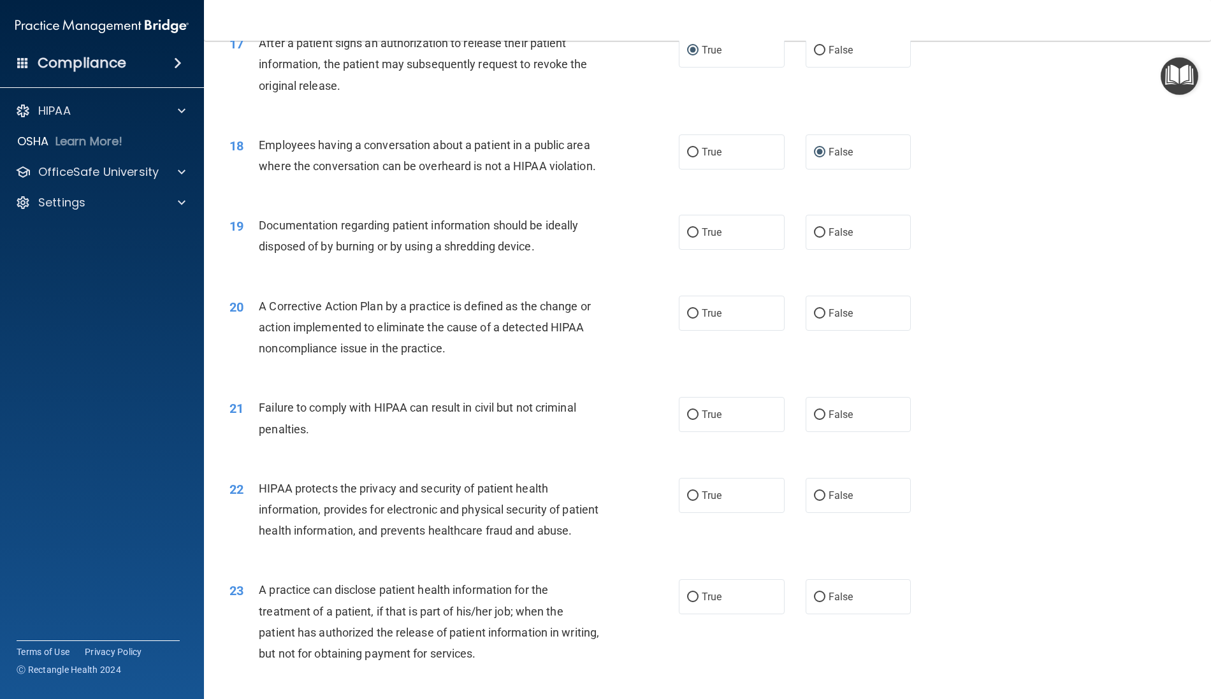
scroll to position [1561, 0]
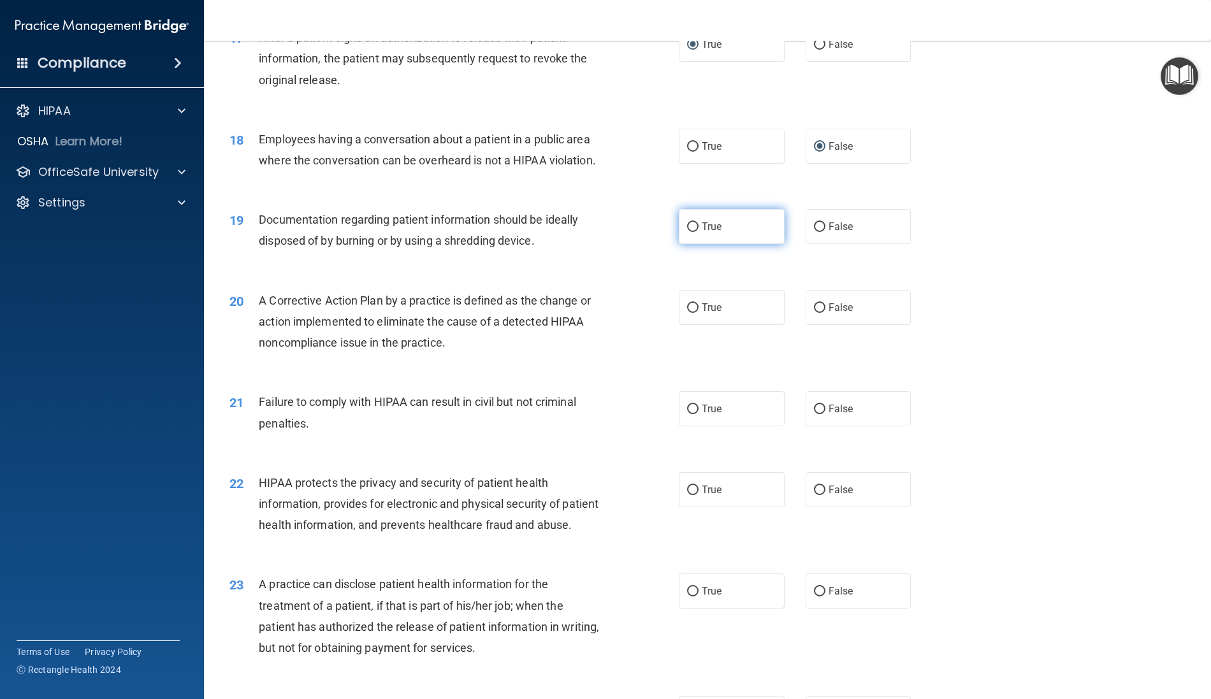
click at [685, 244] on label "True" at bounding box center [732, 226] width 106 height 35
click at [687, 232] on input "True" at bounding box center [692, 227] width 11 height 10
radio input "true"
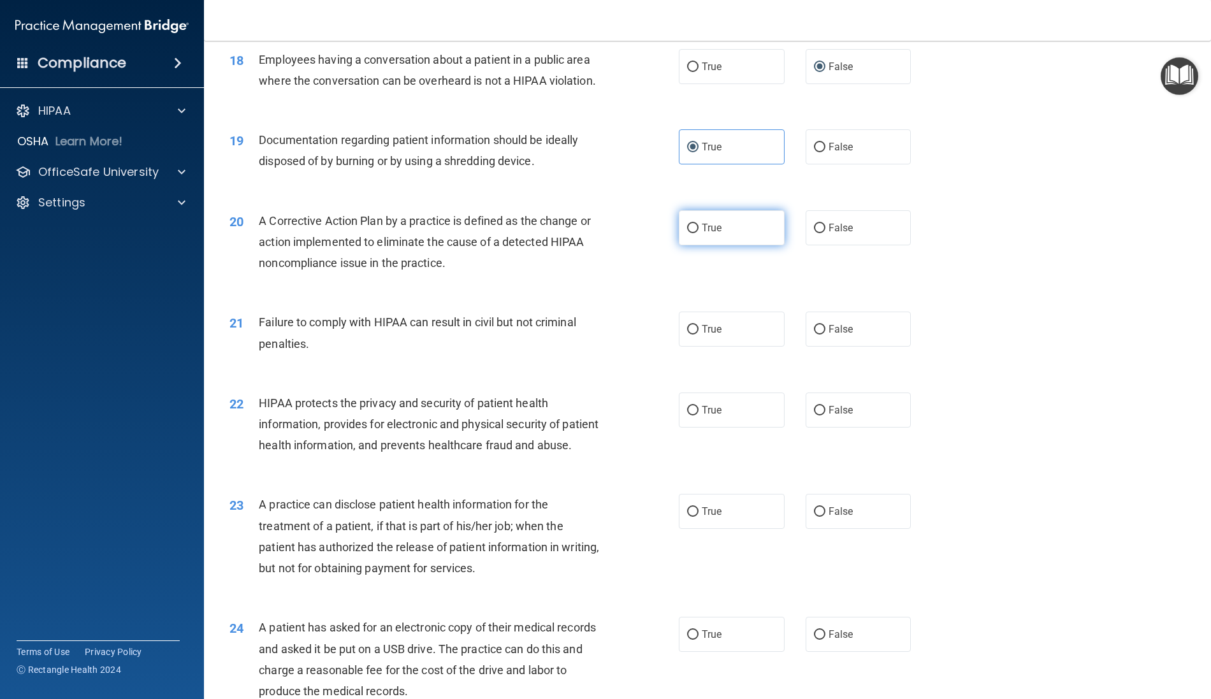
click at [687, 233] on input "True" at bounding box center [692, 229] width 11 height 10
radio input "true"
click at [814, 335] on input "False" at bounding box center [819, 330] width 11 height 10
radio input "true"
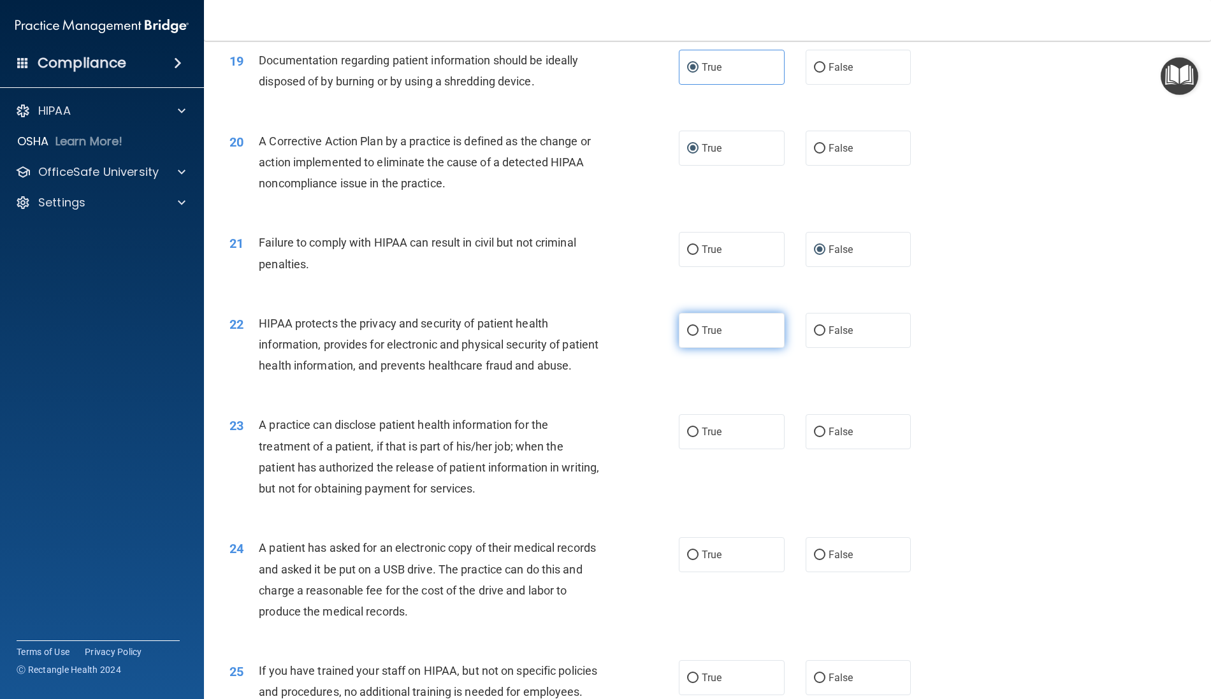
click at [687, 348] on label "True" at bounding box center [732, 330] width 106 height 35
click at [687, 336] on input "True" at bounding box center [692, 331] width 11 height 10
radio input "true"
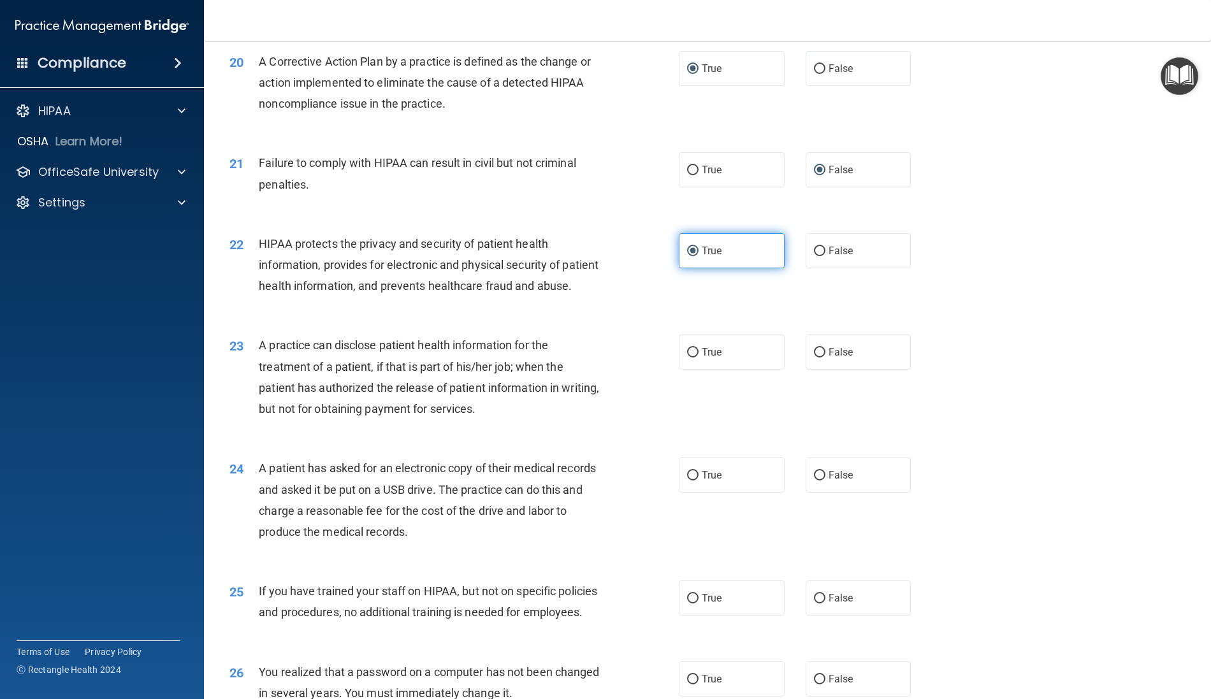
scroll to position [1880, 0]
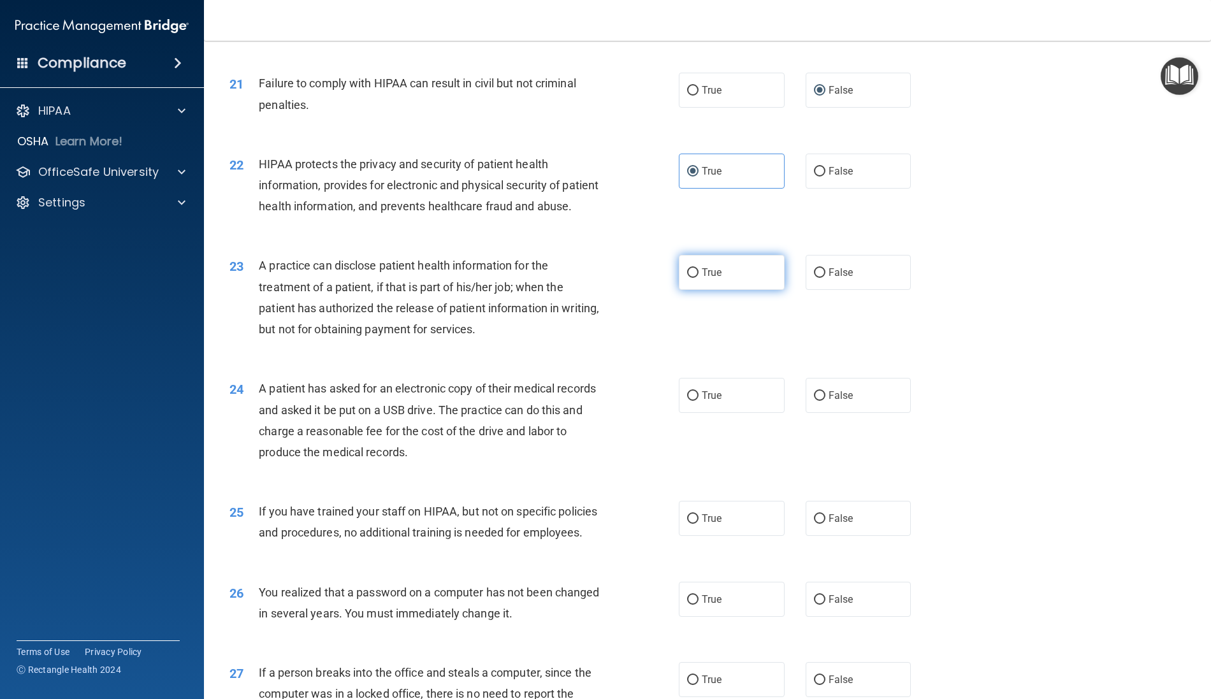
click at [687, 278] on input "True" at bounding box center [692, 273] width 11 height 10
radio input "true"
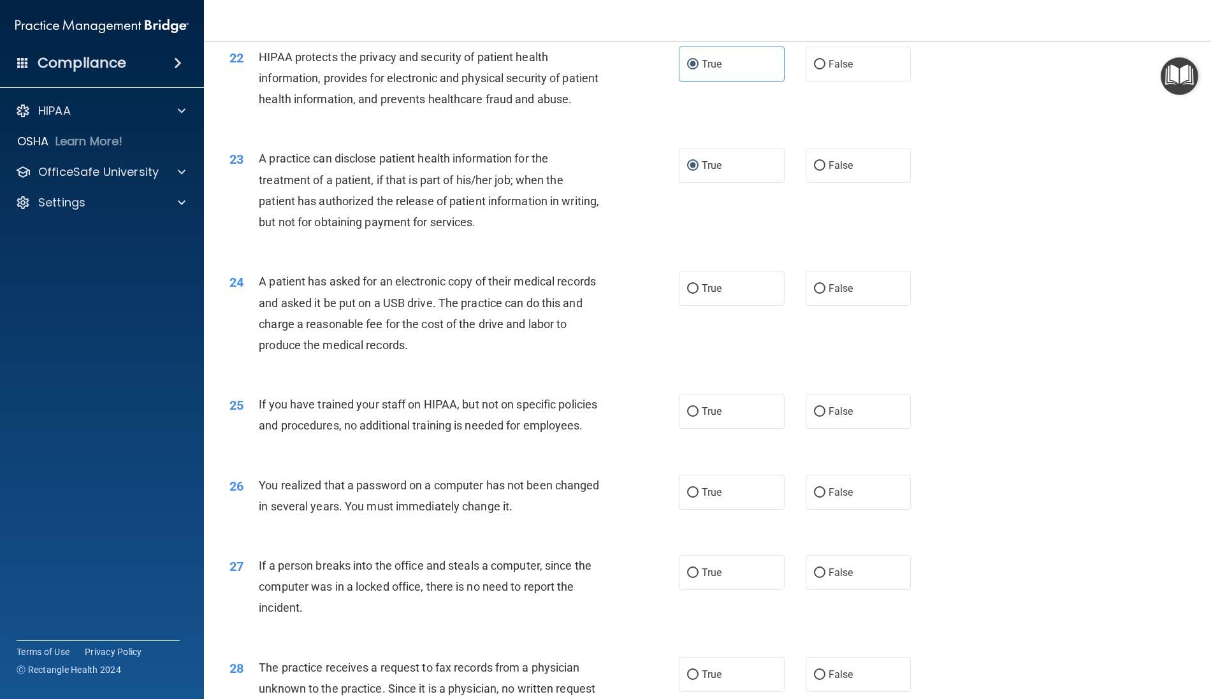
scroll to position [2039, 0]
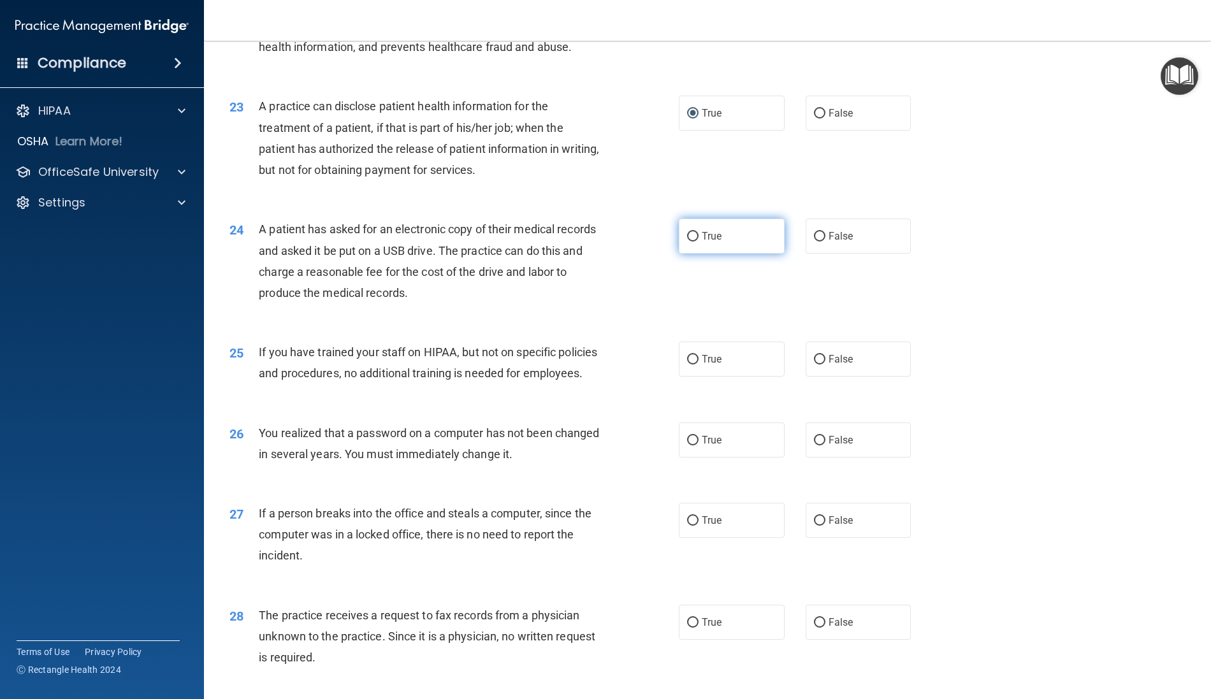
click at [689, 241] on input "True" at bounding box center [692, 237] width 11 height 10
radio input "true"
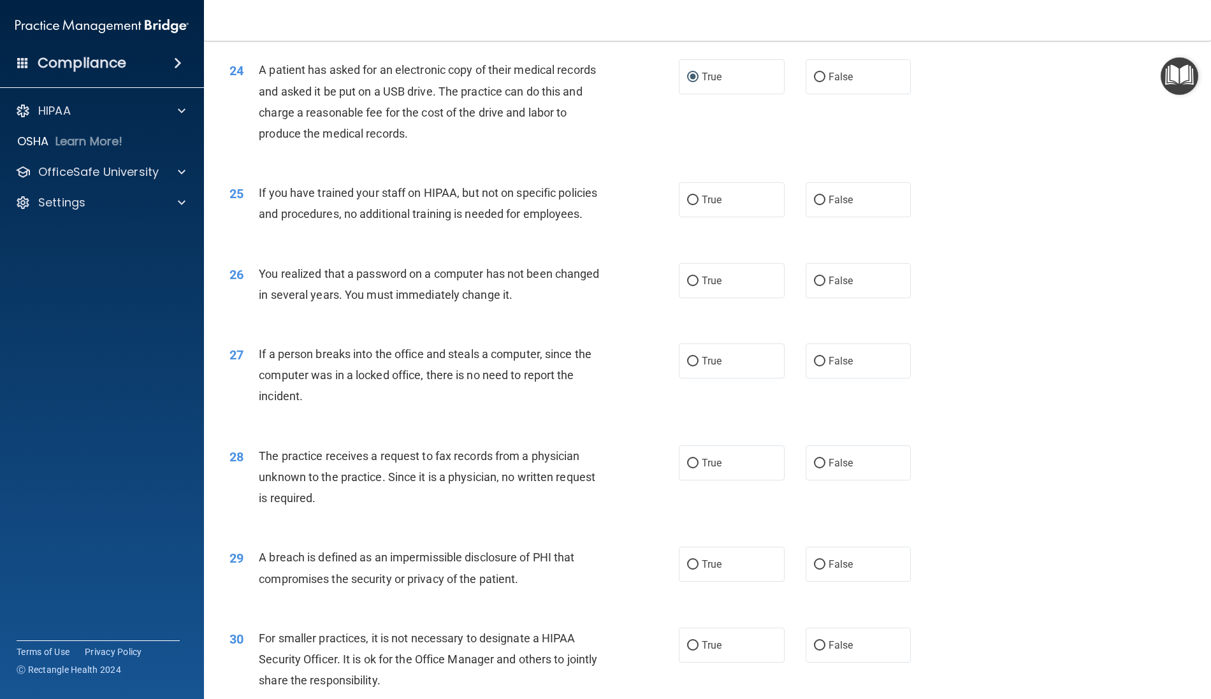
scroll to position [2119, 0]
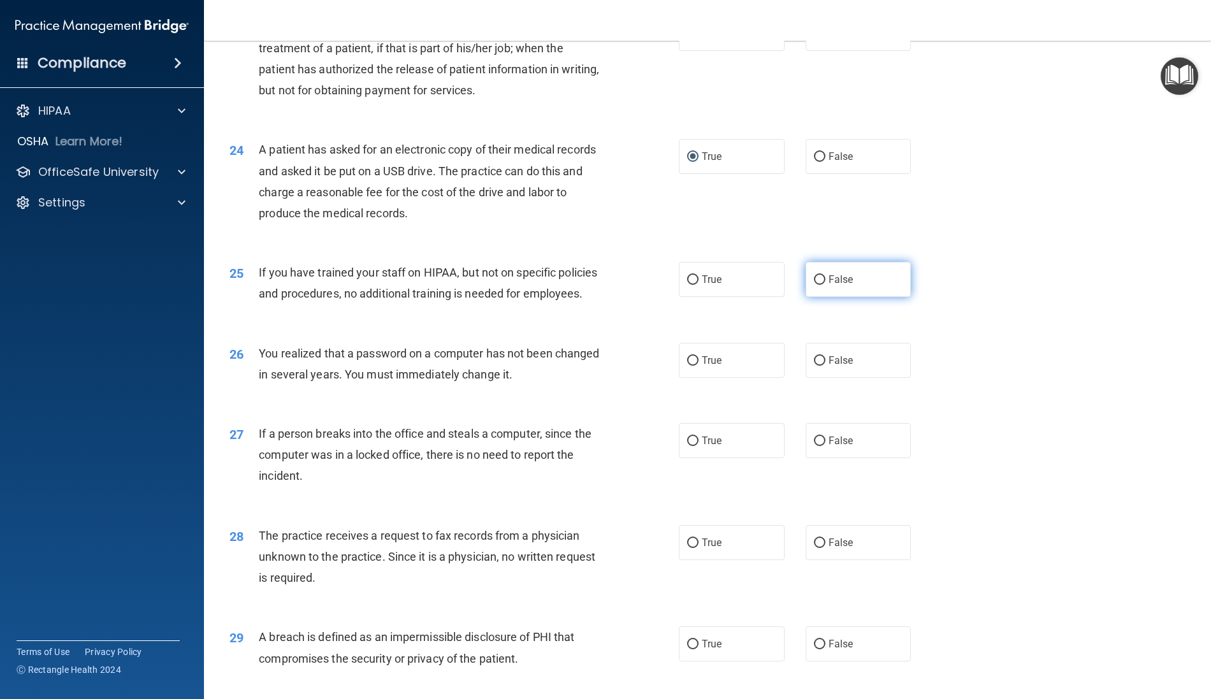
click at [814, 285] on input "False" at bounding box center [819, 280] width 11 height 10
radio input "true"
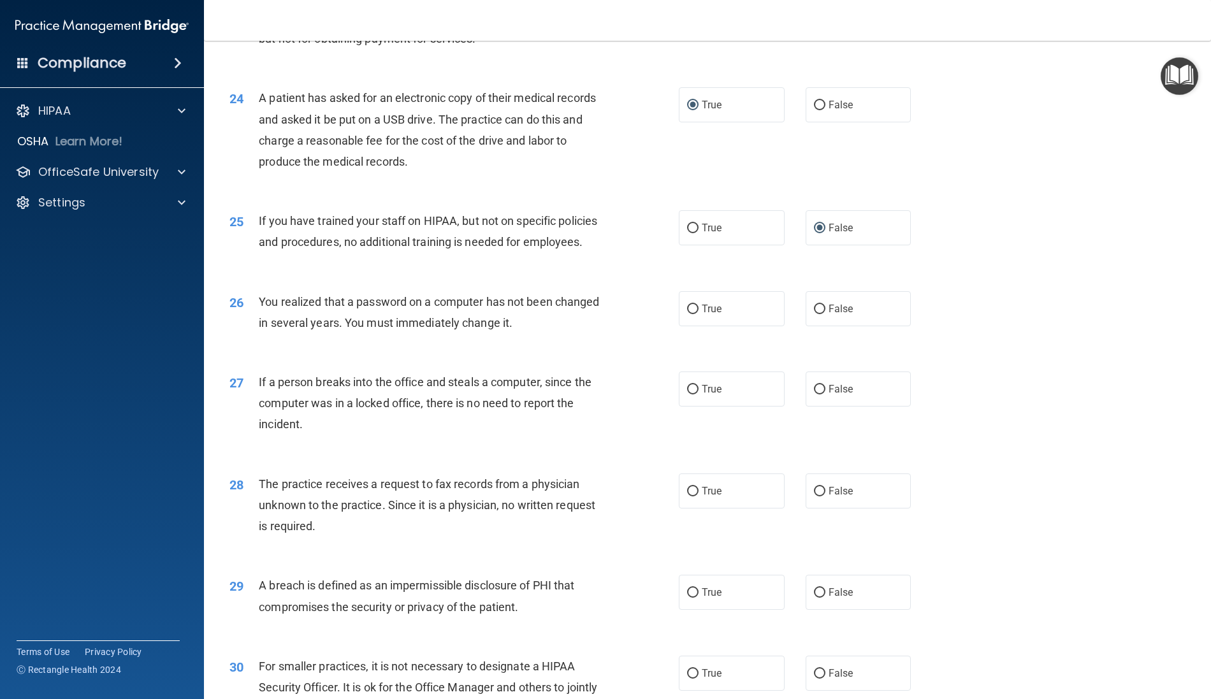
scroll to position [2198, 0]
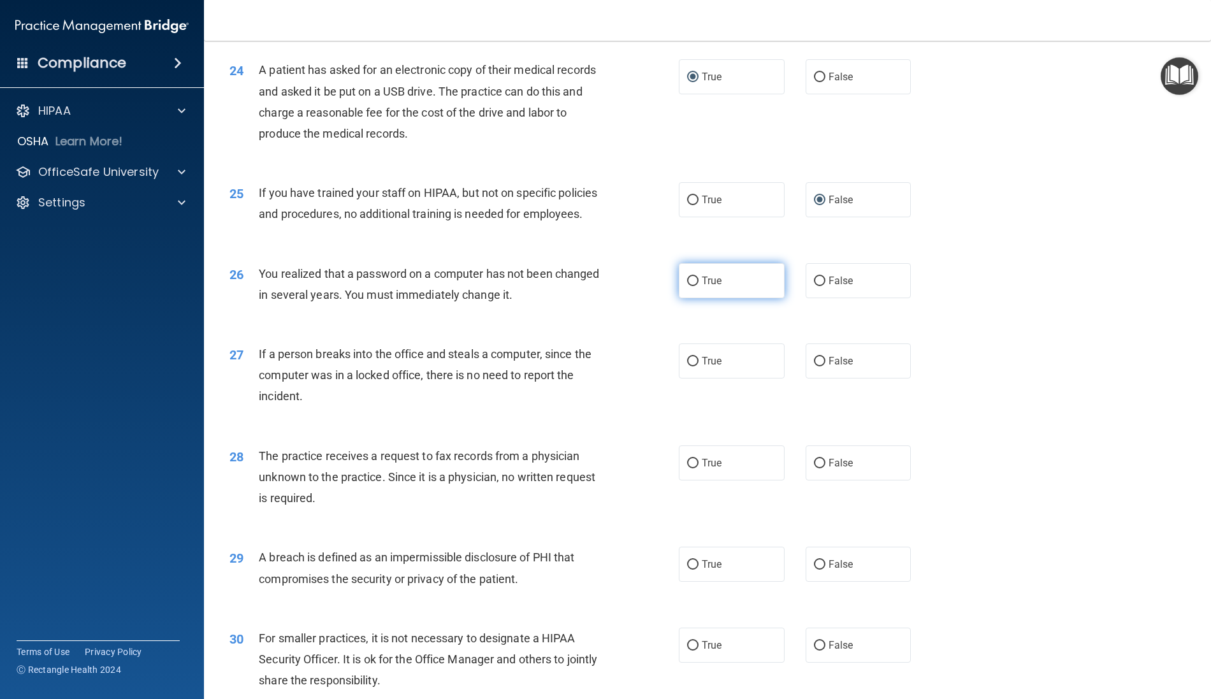
click at [693, 298] on label "True" at bounding box center [732, 280] width 106 height 35
click at [693, 286] on input "True" at bounding box center [692, 282] width 11 height 10
radio input "true"
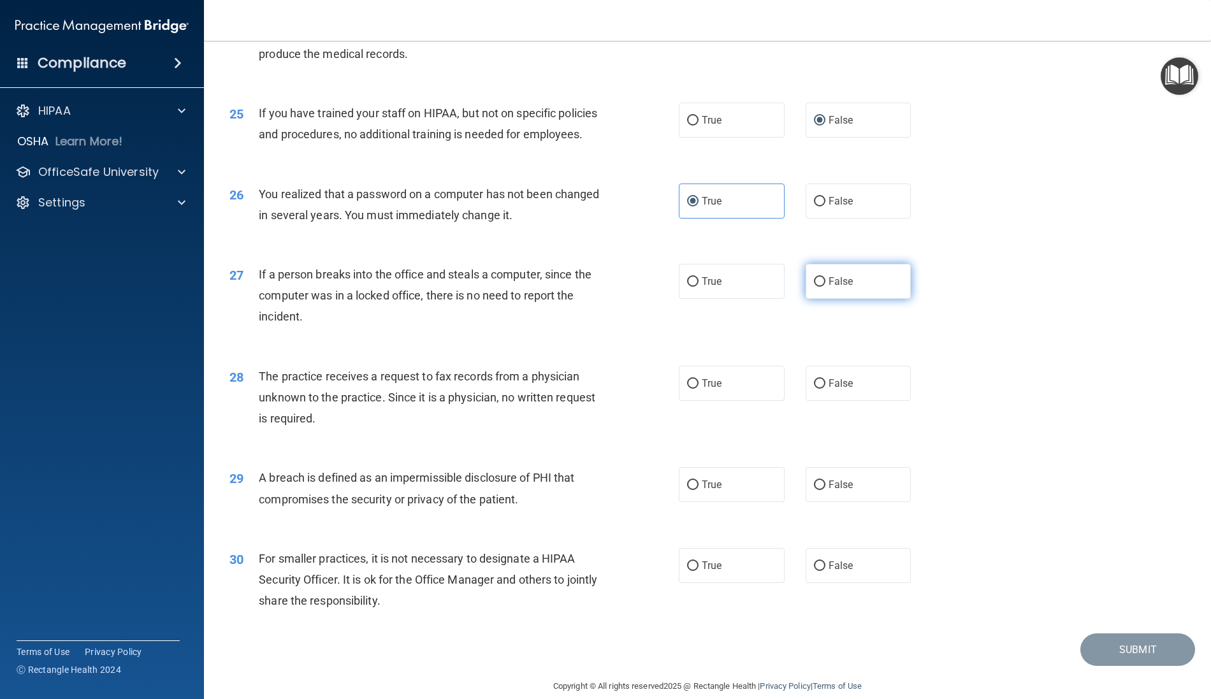
click at [814, 287] on input "False" at bounding box center [819, 282] width 11 height 10
radio input "true"
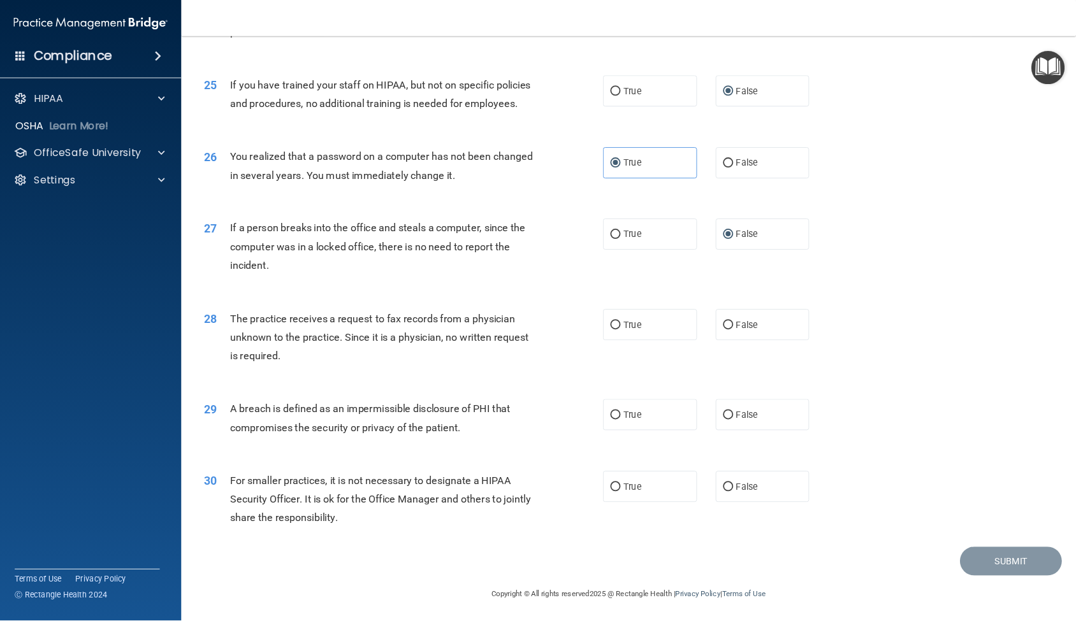
scroll to position [2381, 0]
click at [685, 371] on label "True" at bounding box center [732, 365] width 106 height 35
click at [687, 371] on input "True" at bounding box center [692, 366] width 11 height 10
radio input "true"
click at [813, 373] on label "False" at bounding box center [858, 365] width 106 height 35
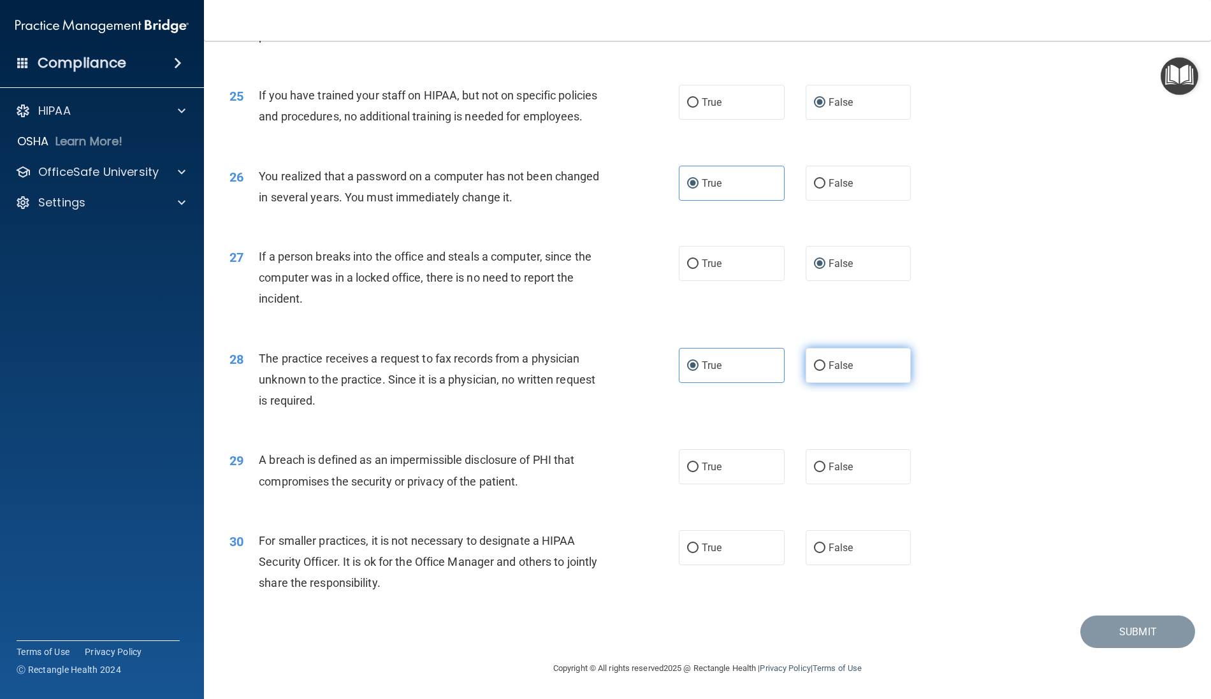
click at [814, 371] on input "False" at bounding box center [819, 366] width 11 height 10
radio input "true"
click at [687, 366] on input "True" at bounding box center [692, 366] width 11 height 10
radio input "true"
click at [687, 366] on input "True" at bounding box center [692, 366] width 11 height 10
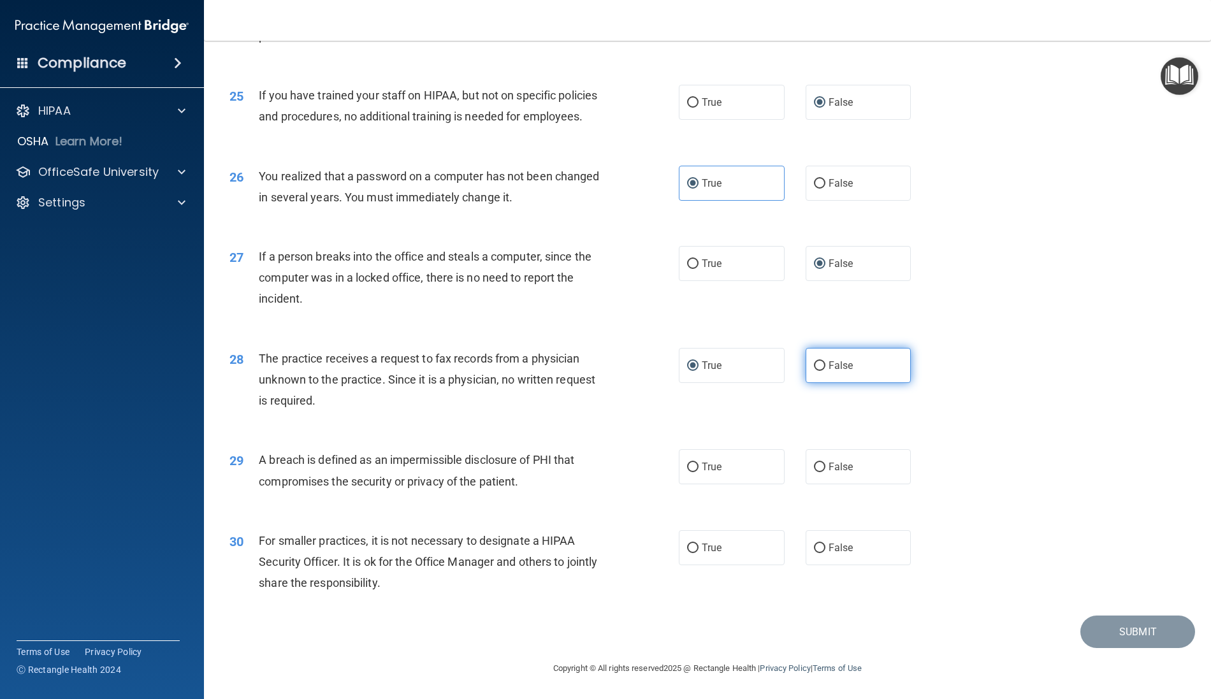
click at [814, 368] on input "False" at bounding box center [819, 366] width 11 height 10
radio input "true"
radio input "false"
click at [687, 466] on input "True" at bounding box center [692, 468] width 11 height 10
radio input "true"
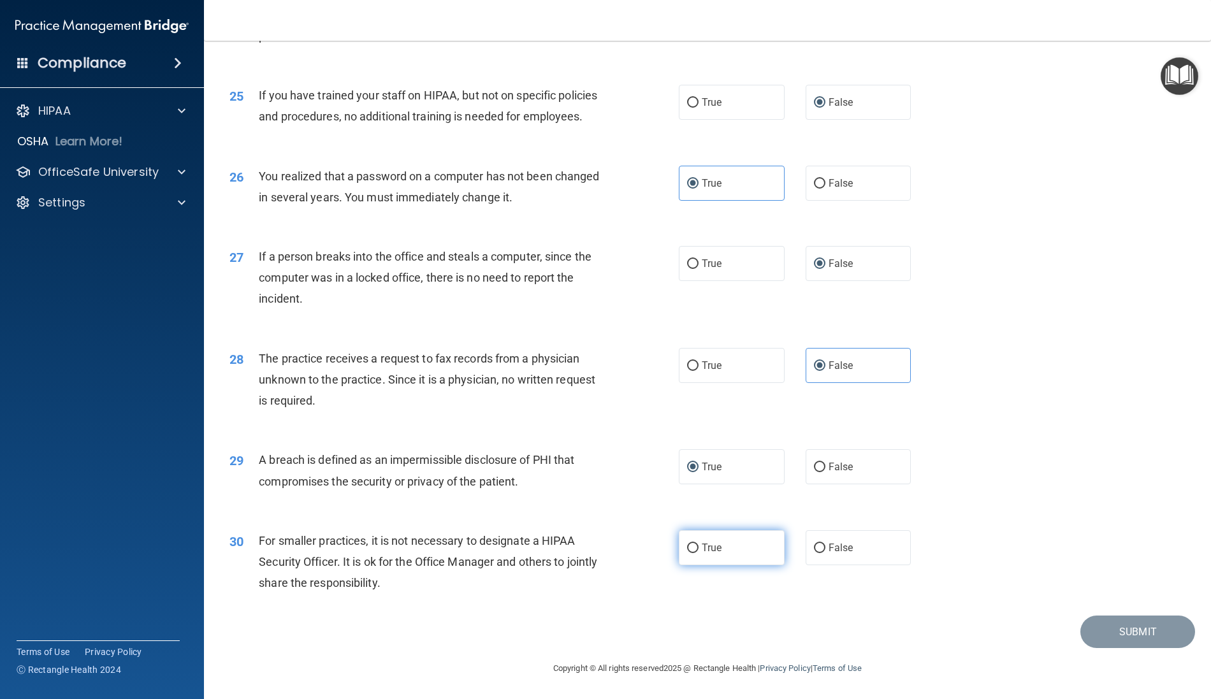
click at [687, 549] on input "True" at bounding box center [692, 549] width 11 height 10
radio input "true"
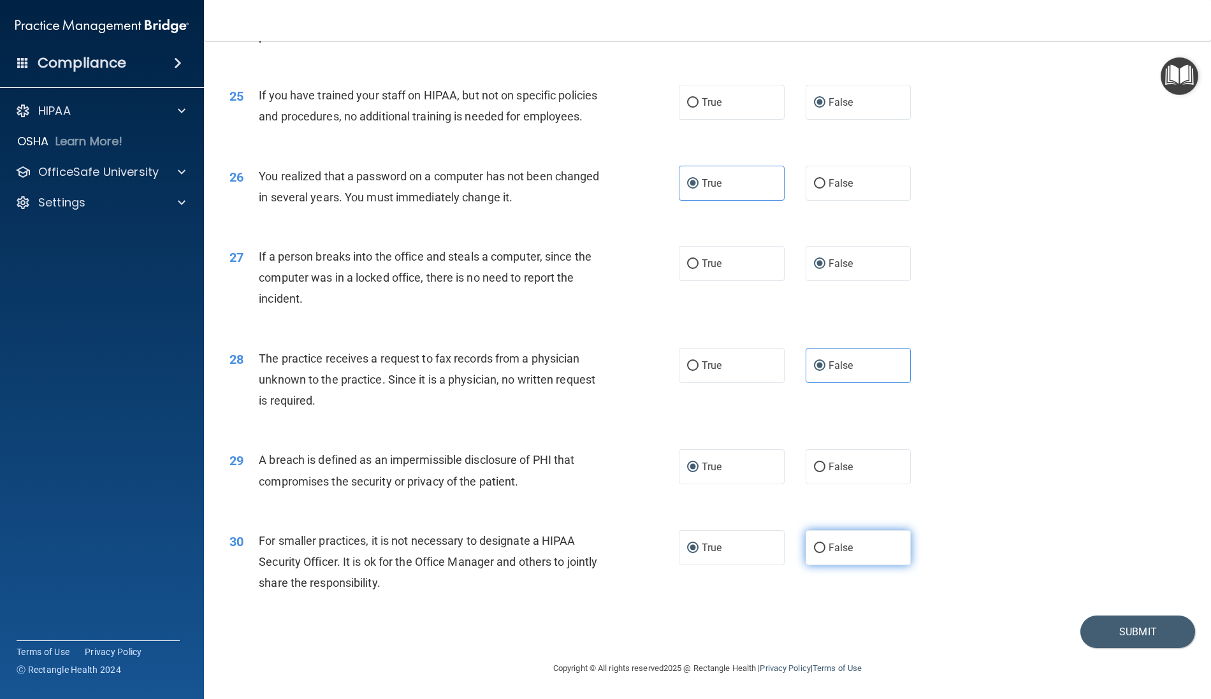
click at [814, 548] on input "False" at bounding box center [819, 549] width 11 height 10
radio input "true"
radio input "false"
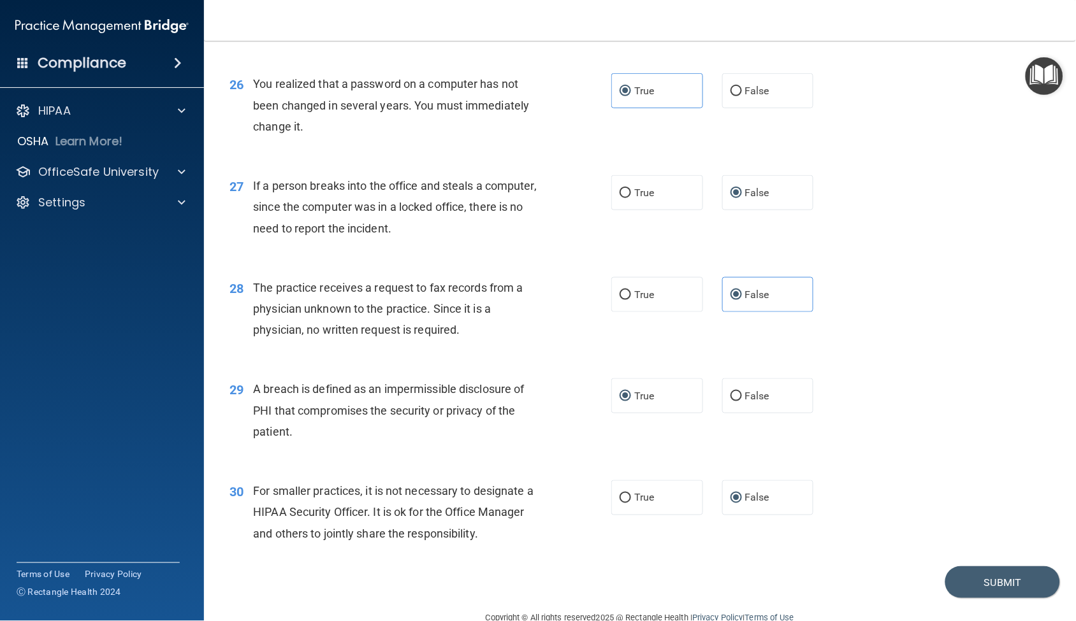
scroll to position [2705, 0]
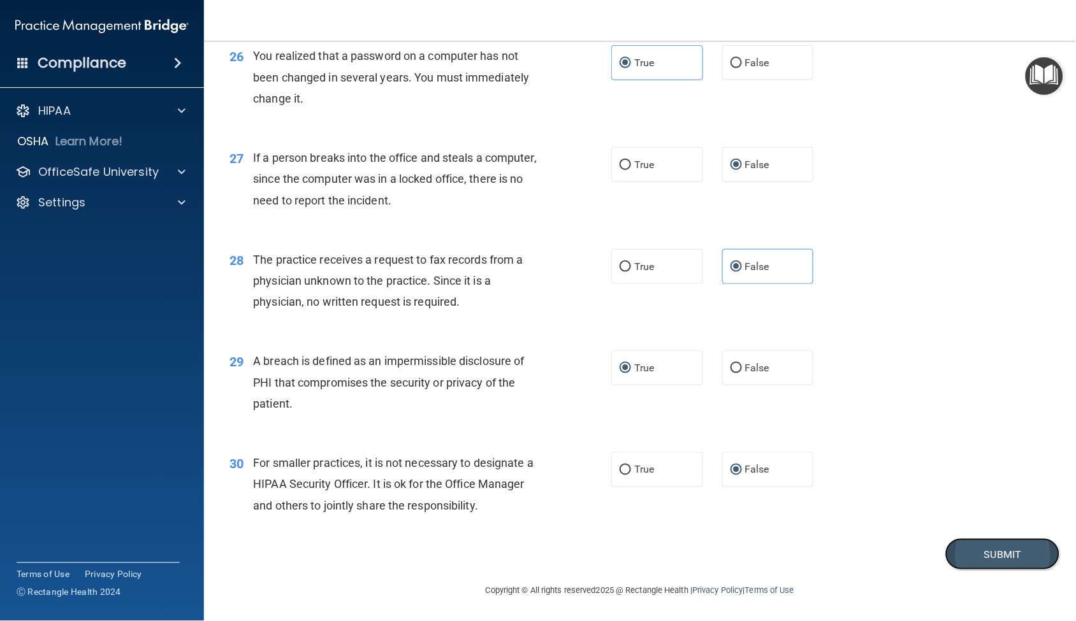
click at [968, 554] on button "Submit" at bounding box center [1002, 554] width 115 height 32
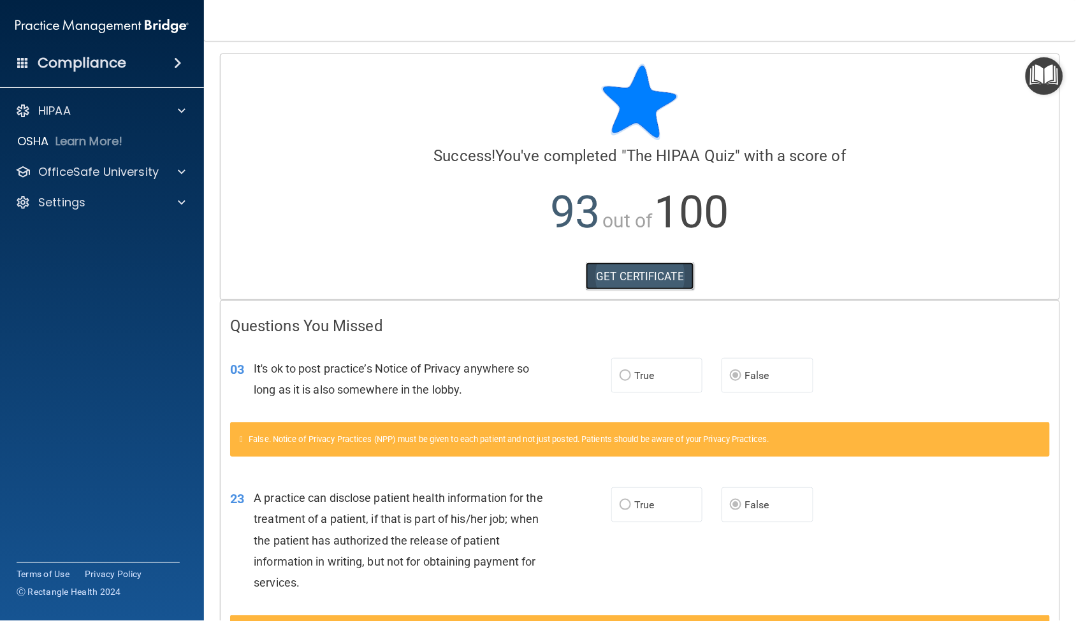
click at [646, 282] on link "GET CERTIFICATE" at bounding box center [640, 277] width 109 height 28
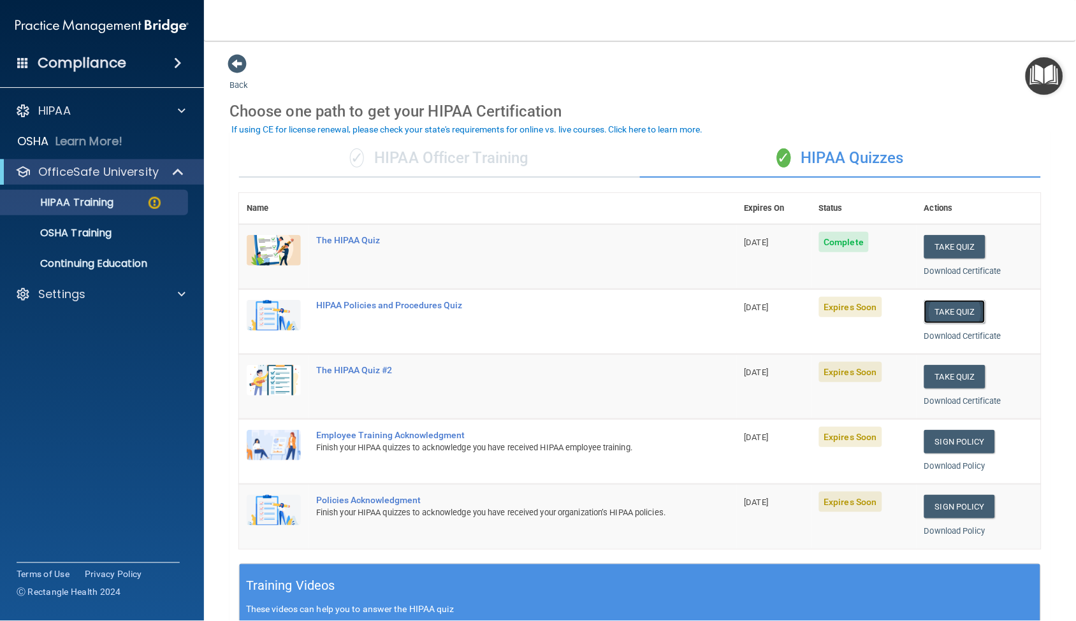
click at [961, 308] on button "Take Quiz" at bounding box center [954, 312] width 61 height 24
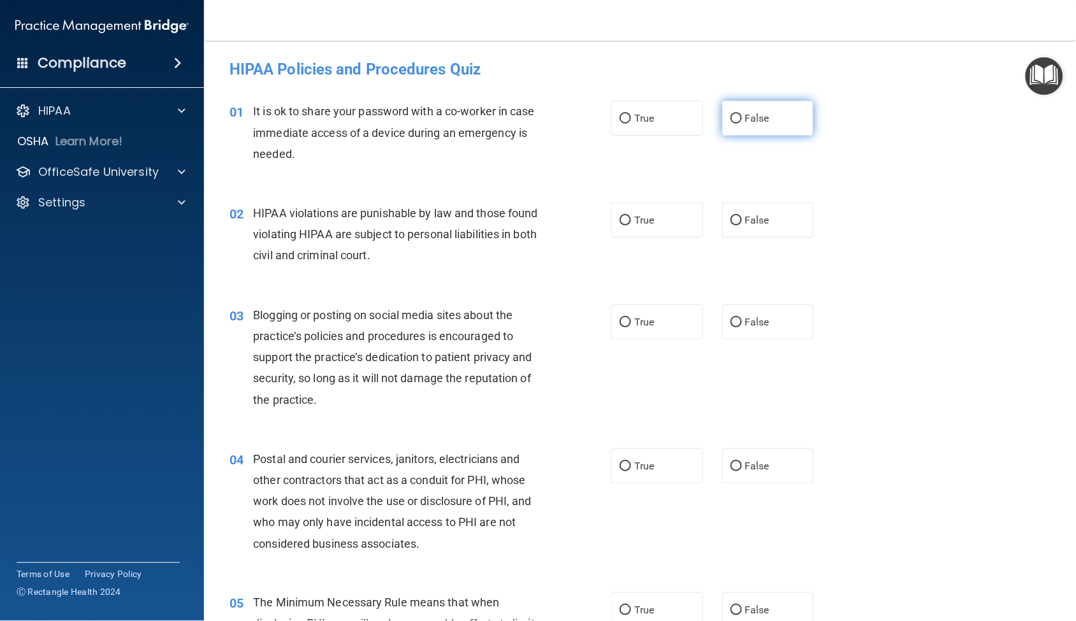
click at [730, 116] on input "False" at bounding box center [735, 119] width 11 height 10
radio input "true"
click at [619, 219] on input "True" at bounding box center [624, 221] width 11 height 10
radio input "true"
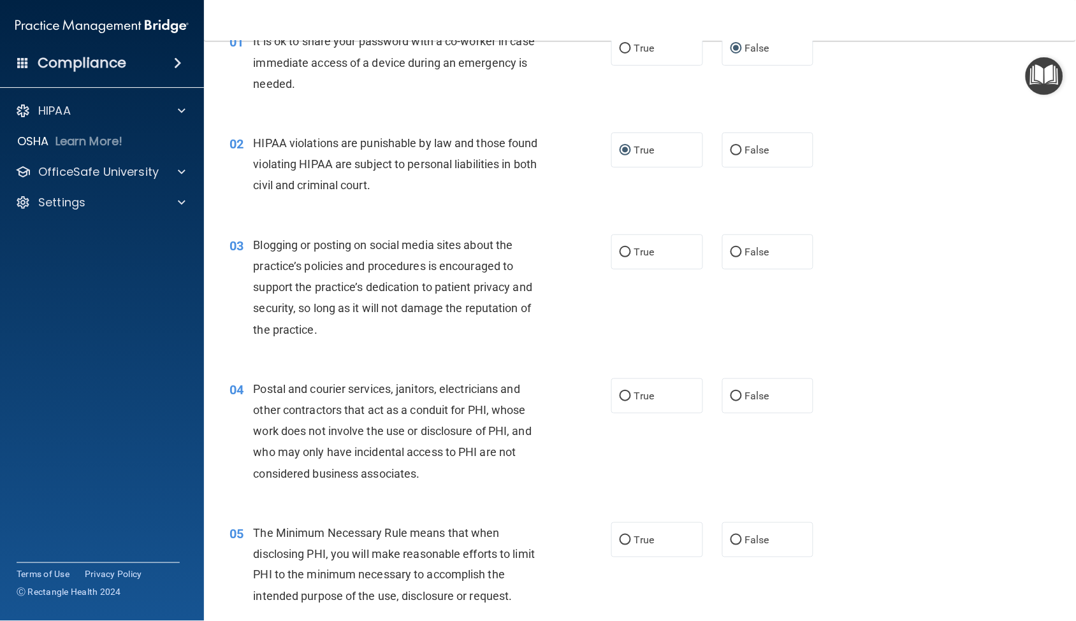
scroll to position [71, 0]
click at [730, 251] on input "False" at bounding box center [735, 252] width 11 height 10
radio input "true"
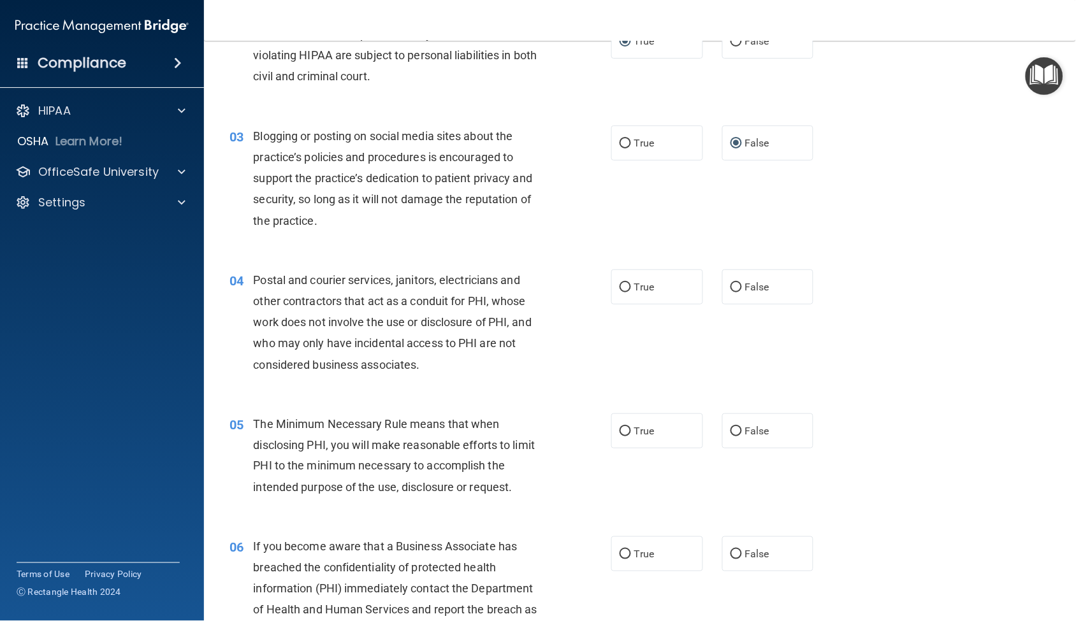
scroll to position [212, 0]
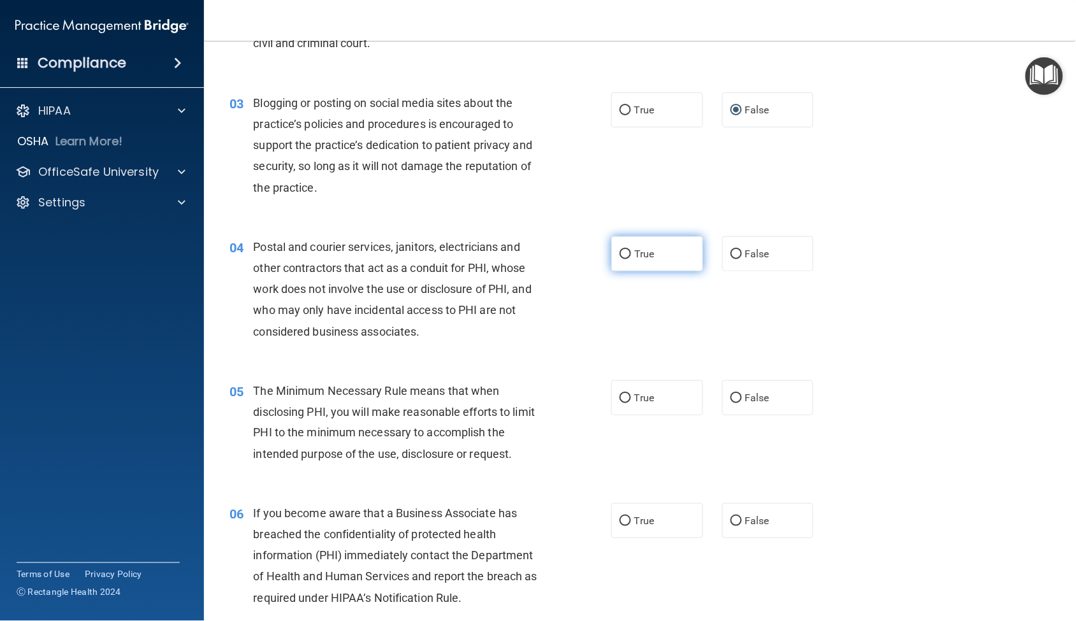
click at [619, 252] on input "True" at bounding box center [624, 255] width 11 height 10
radio input "true"
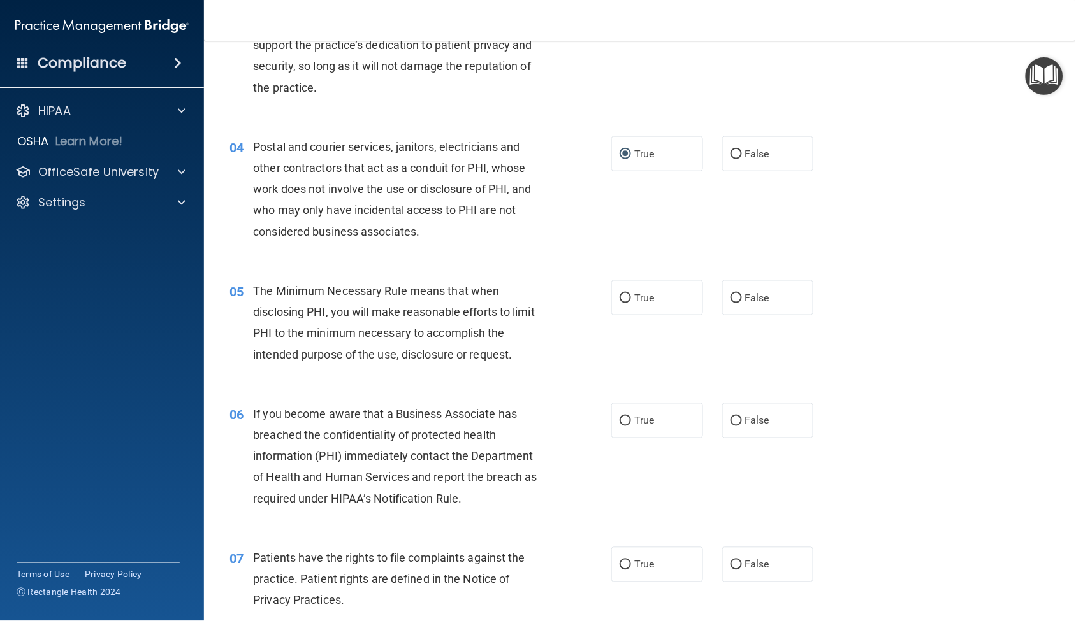
scroll to position [354, 0]
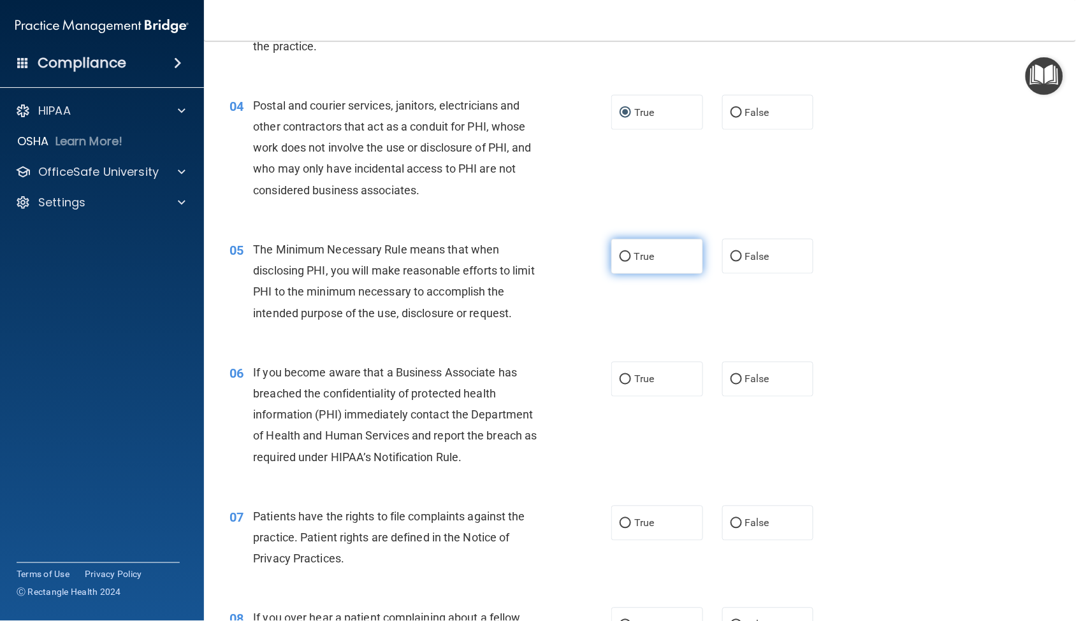
click at [619, 256] on input "True" at bounding box center [624, 257] width 11 height 10
radio input "true"
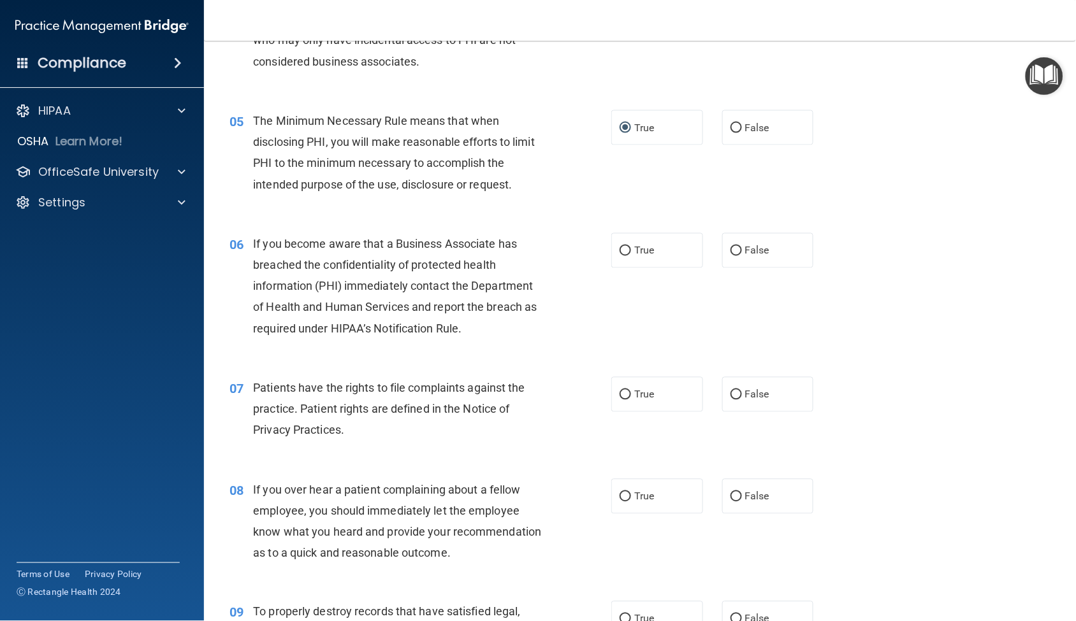
scroll to position [495, 0]
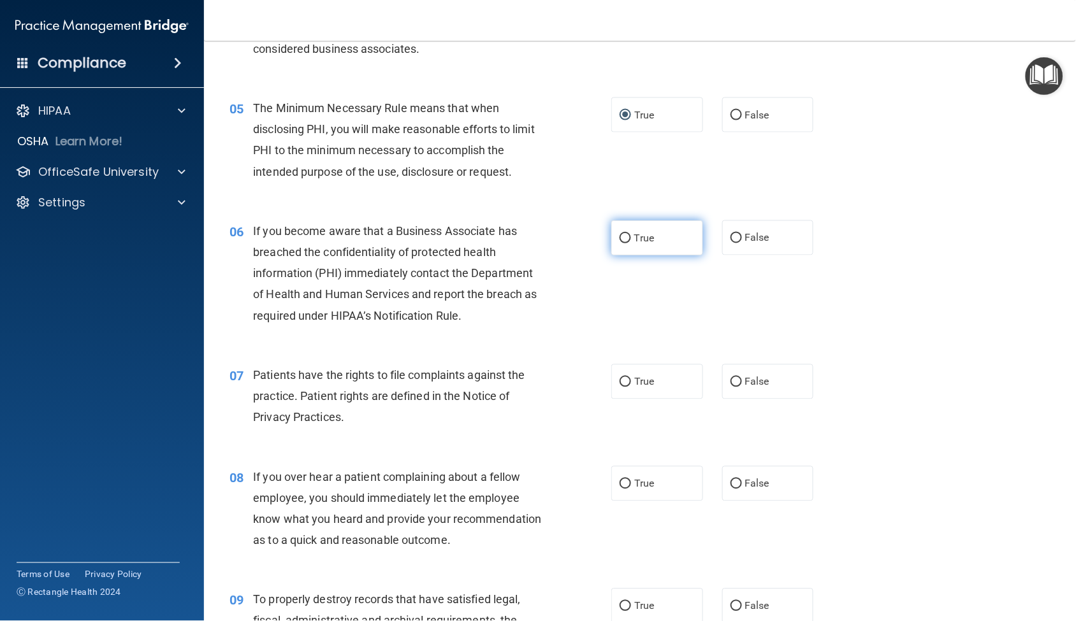
click at [619, 238] on input "True" at bounding box center [624, 239] width 11 height 10
radio input "true"
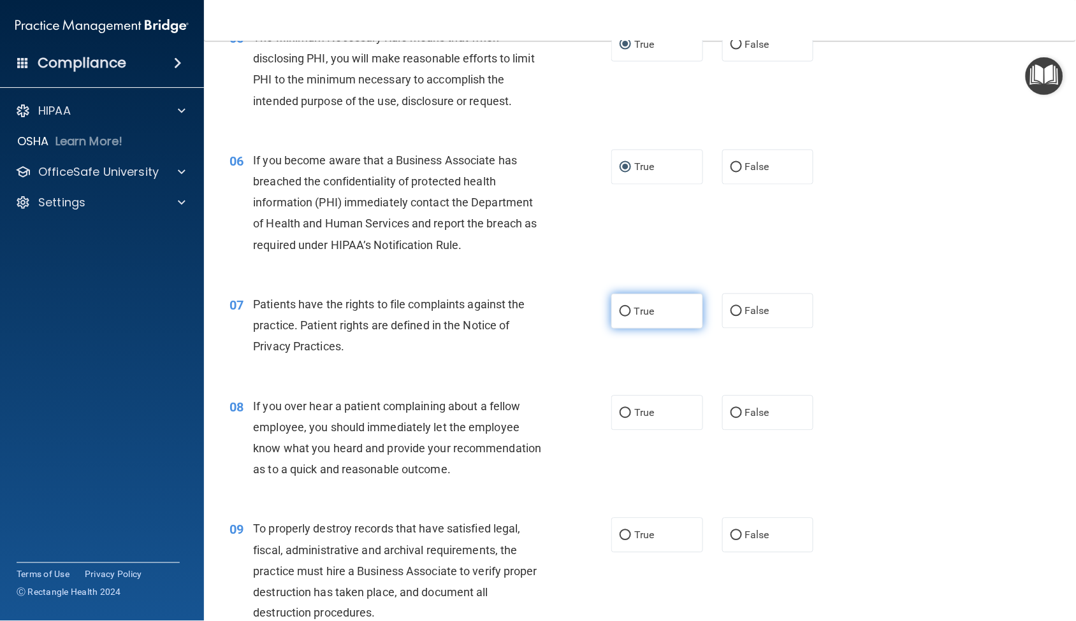
click at [619, 311] on input "True" at bounding box center [624, 312] width 11 height 10
radio input "true"
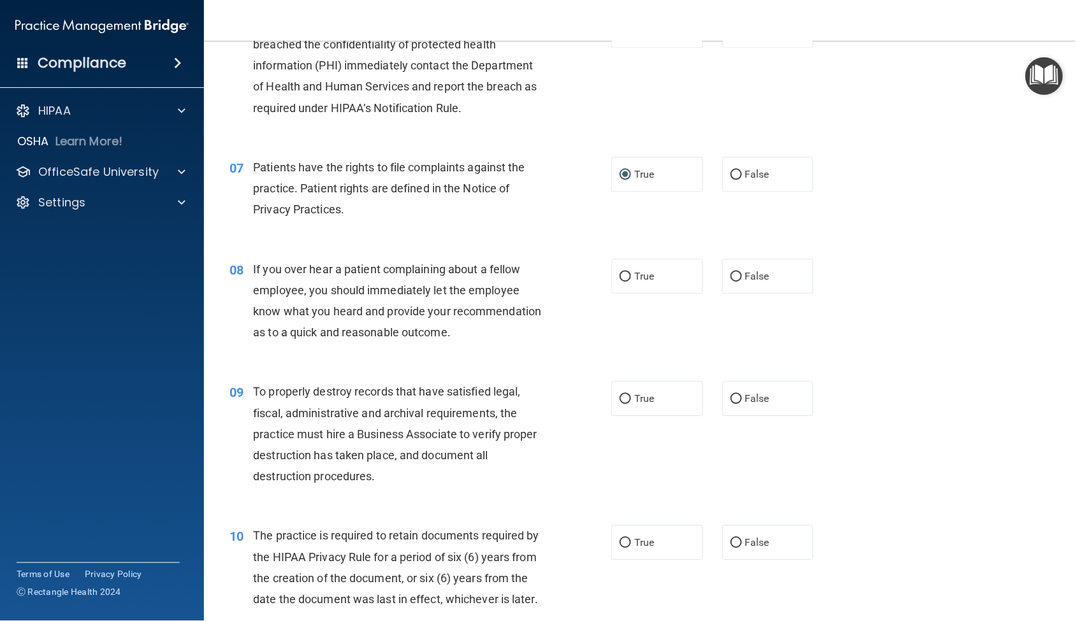
scroll to position [708, 0]
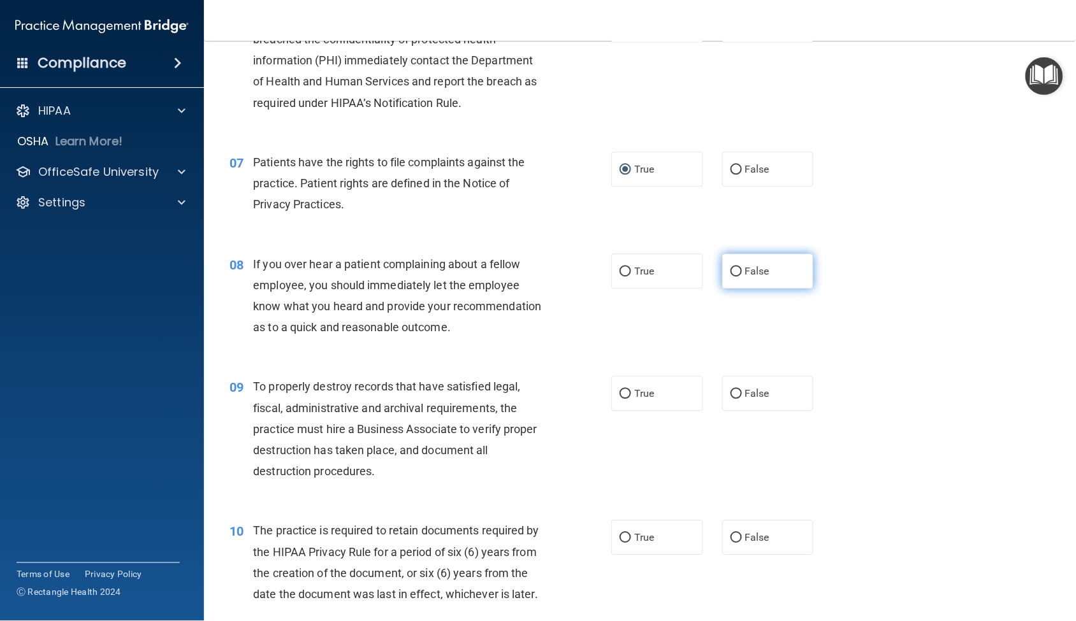
click at [730, 270] on input "False" at bounding box center [735, 272] width 11 height 10
radio input "true"
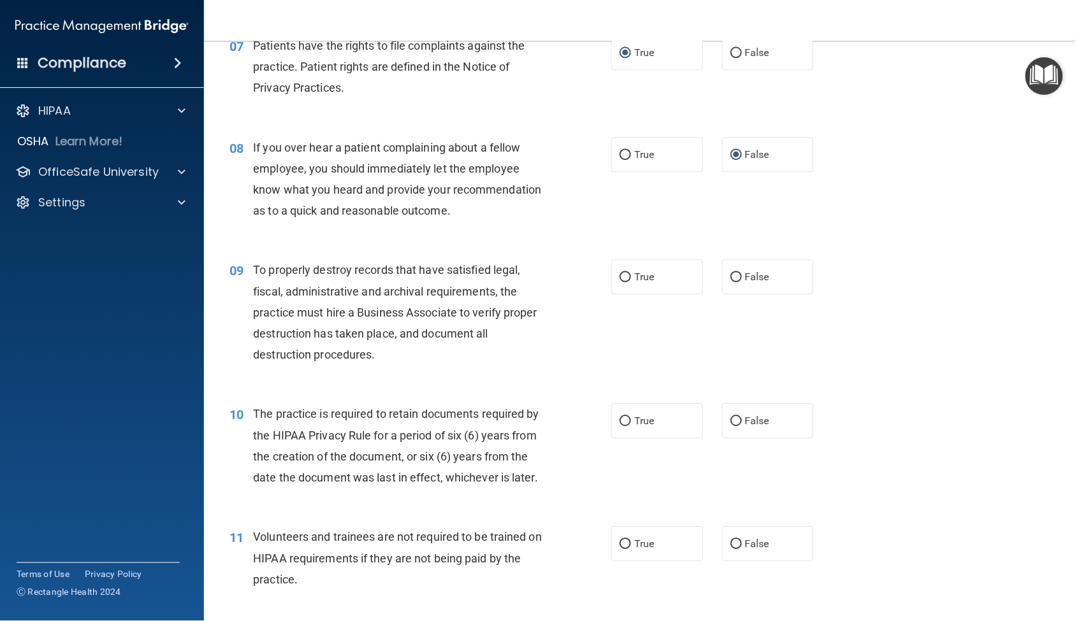
scroll to position [849, 0]
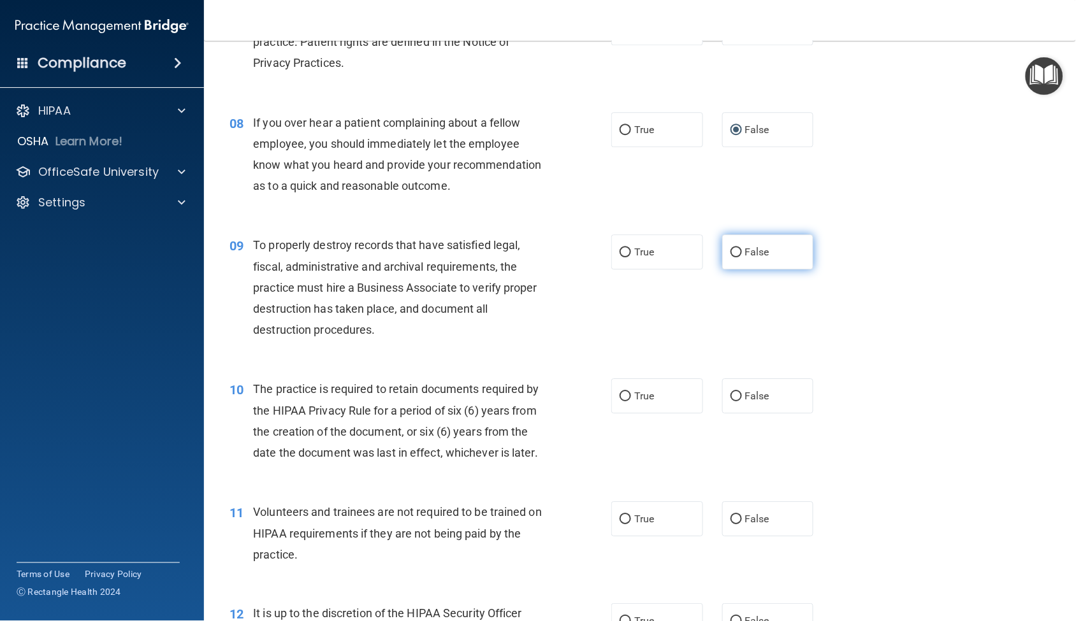
click at [730, 257] on input "False" at bounding box center [735, 253] width 11 height 10
radio input "true"
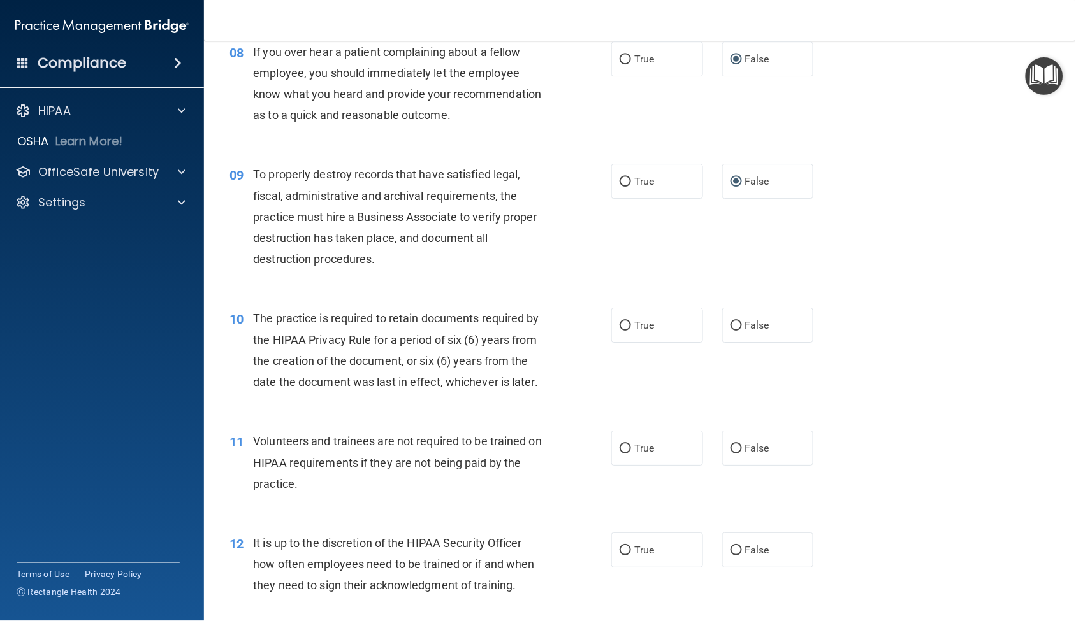
scroll to position [991, 0]
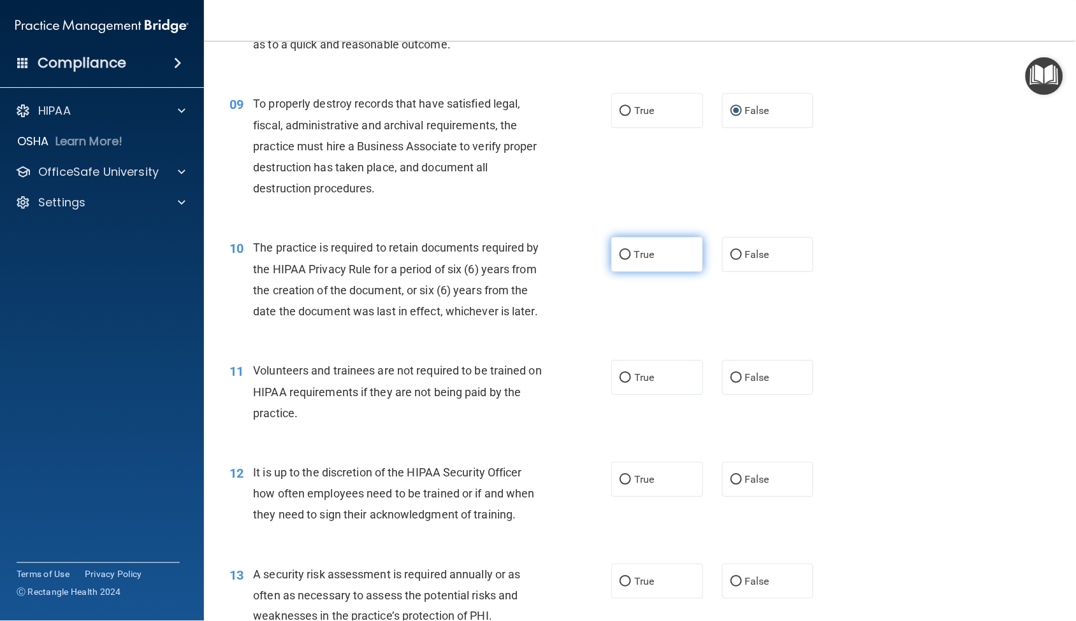
click at [619, 260] on input "True" at bounding box center [624, 255] width 11 height 10
radio input "true"
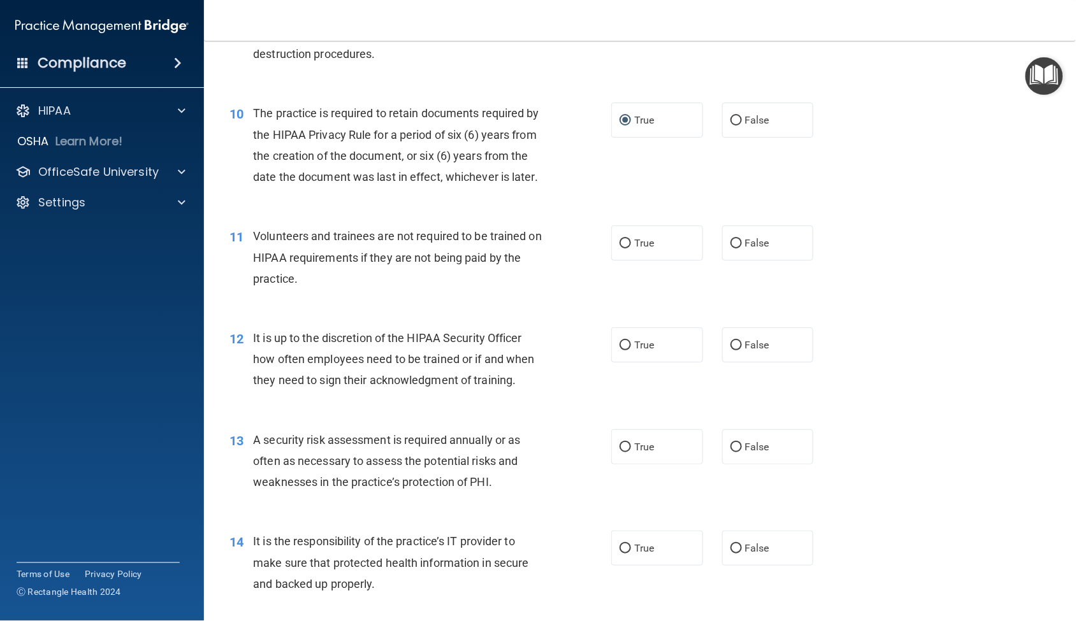
scroll to position [1132, 0]
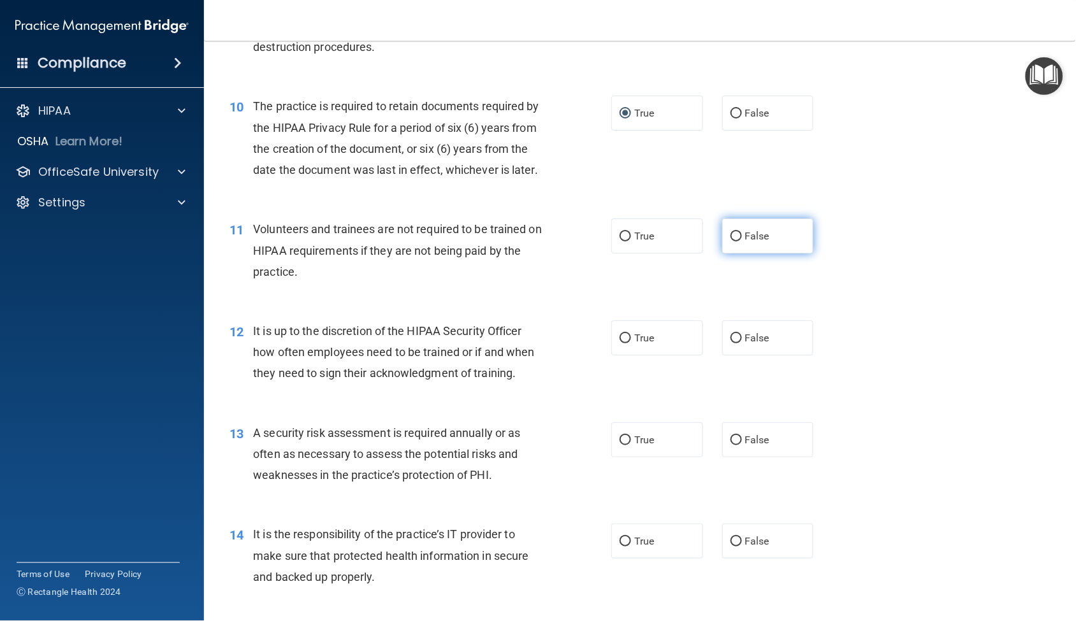
click at [730, 241] on input "False" at bounding box center [735, 237] width 11 height 10
radio input "true"
click at [623, 343] on input "True" at bounding box center [624, 339] width 11 height 10
radio input "true"
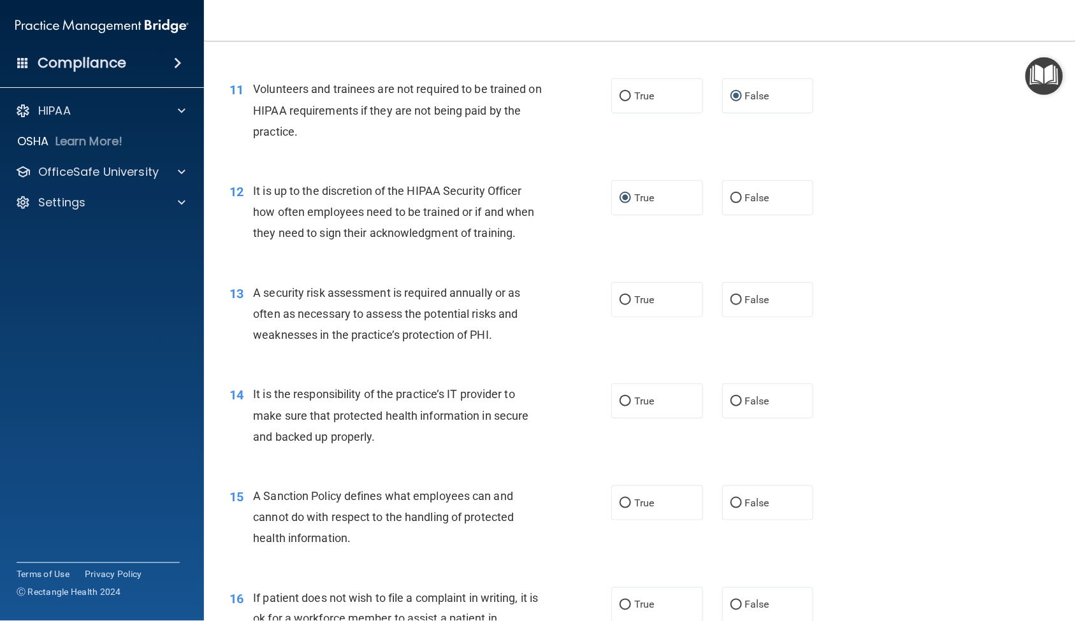
scroll to position [1274, 0]
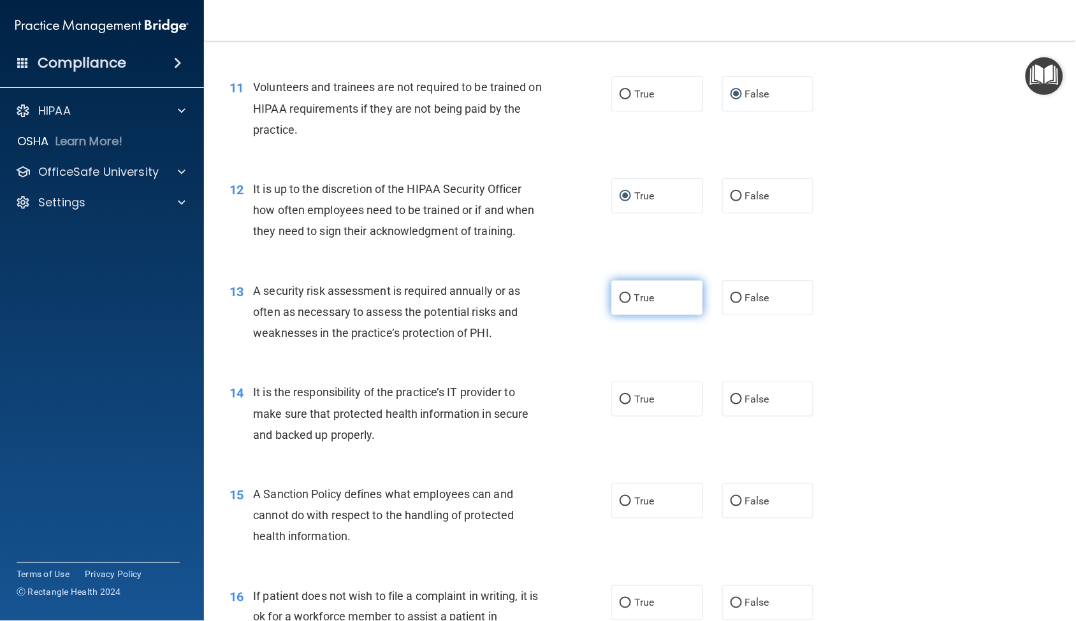
click at [619, 303] on input "True" at bounding box center [624, 299] width 11 height 10
radio input "true"
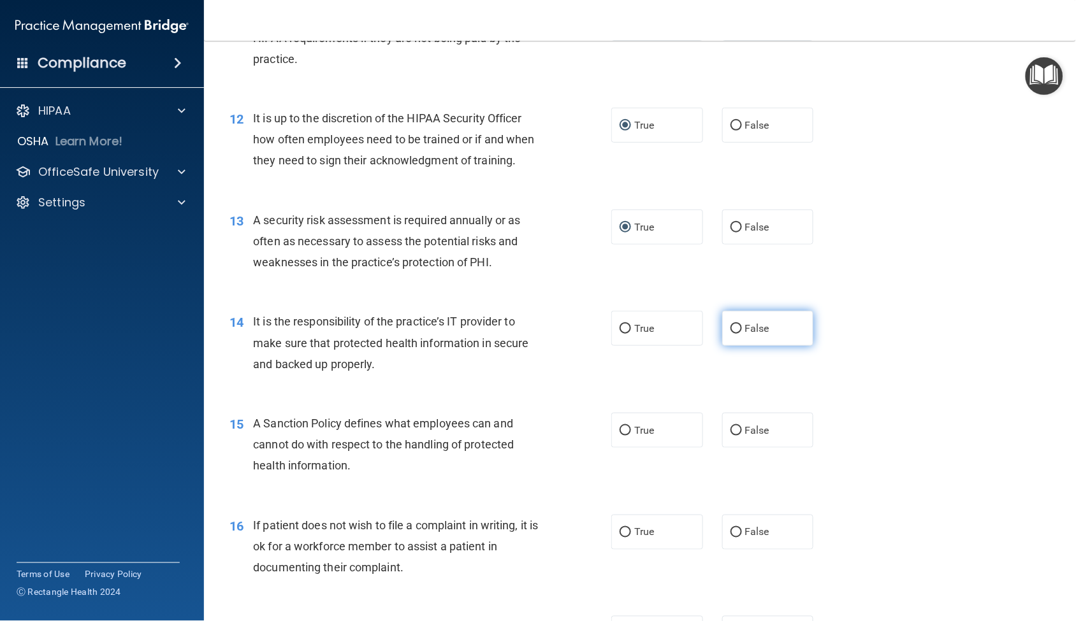
click at [730, 334] on input "False" at bounding box center [735, 329] width 11 height 10
radio input "true"
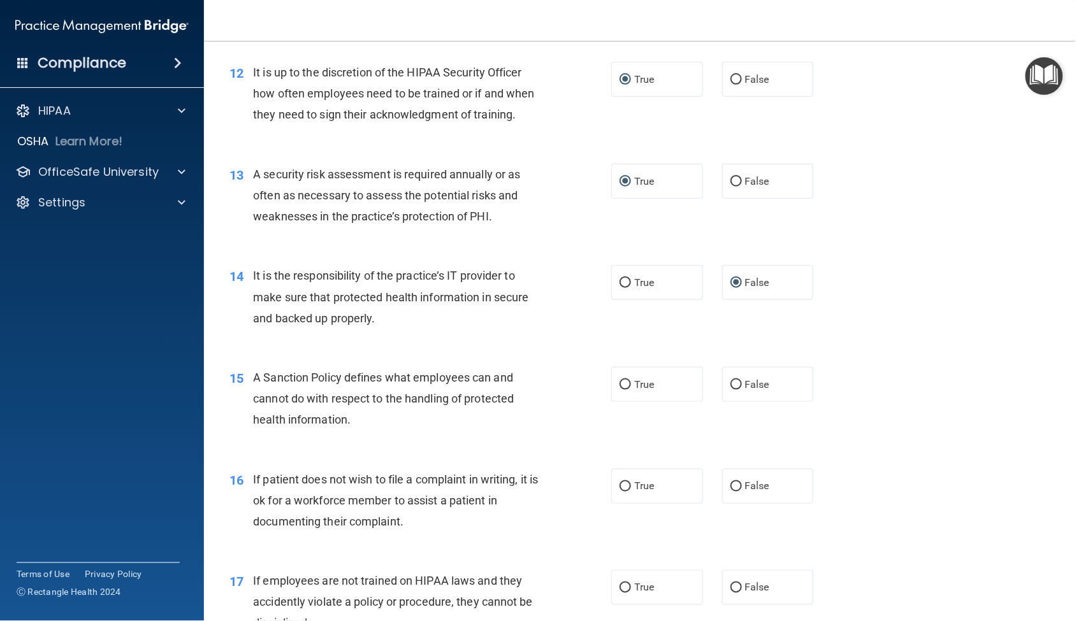
scroll to position [1416, 0]
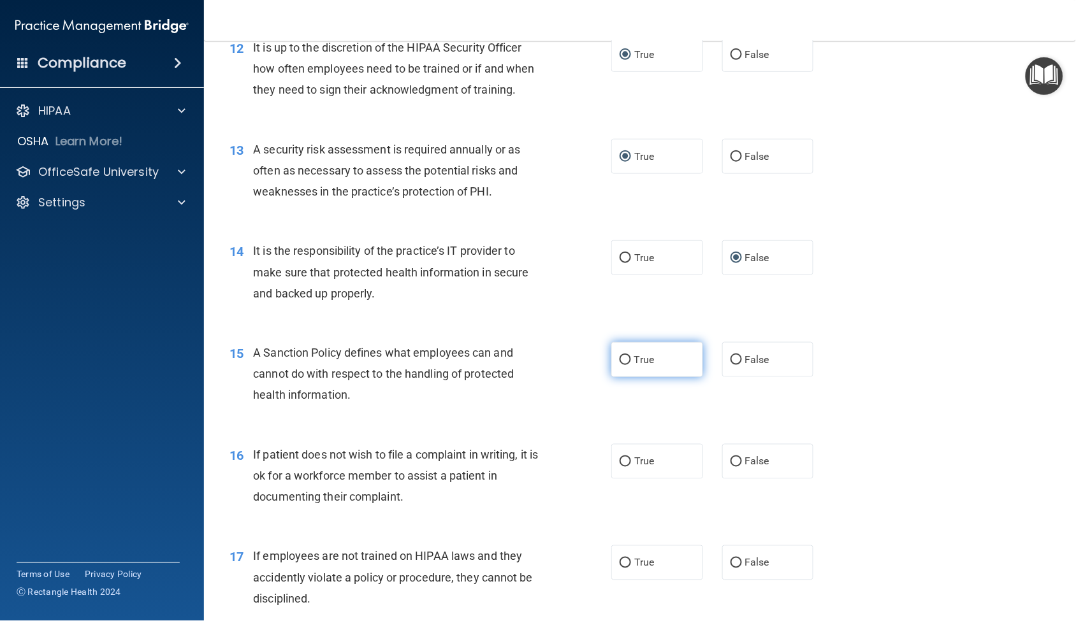
click at [627, 377] on label "True" at bounding box center [657, 359] width 92 height 35
click at [627, 365] on input "True" at bounding box center [624, 361] width 11 height 10
radio input "true"
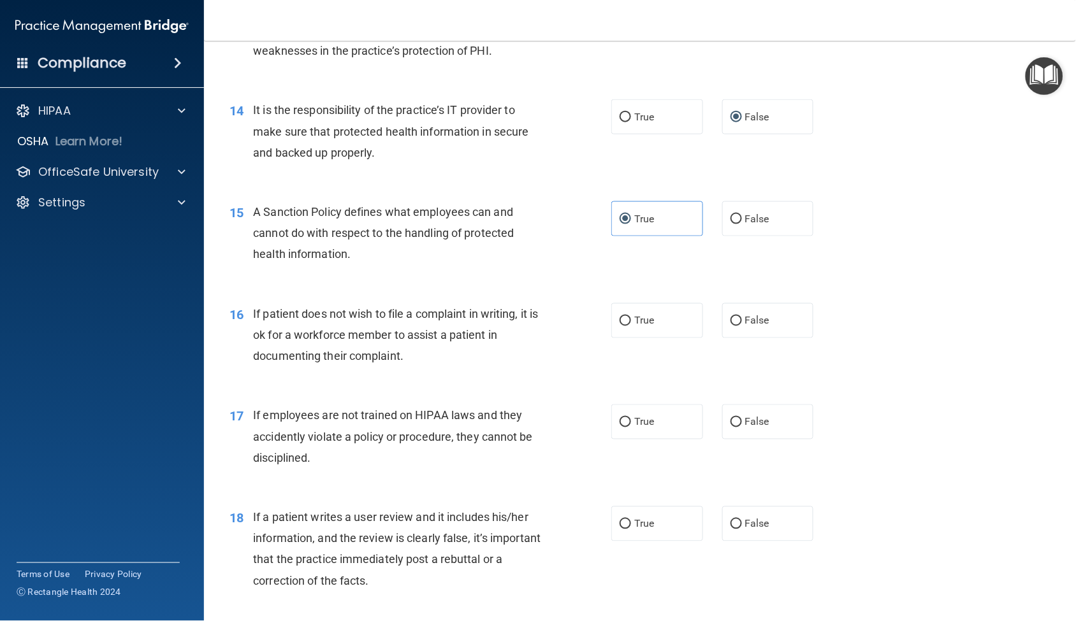
scroll to position [1557, 0]
click at [634, 326] on span "True" at bounding box center [644, 320] width 20 height 12
click at [631, 326] on input "True" at bounding box center [624, 321] width 11 height 10
radio input "true"
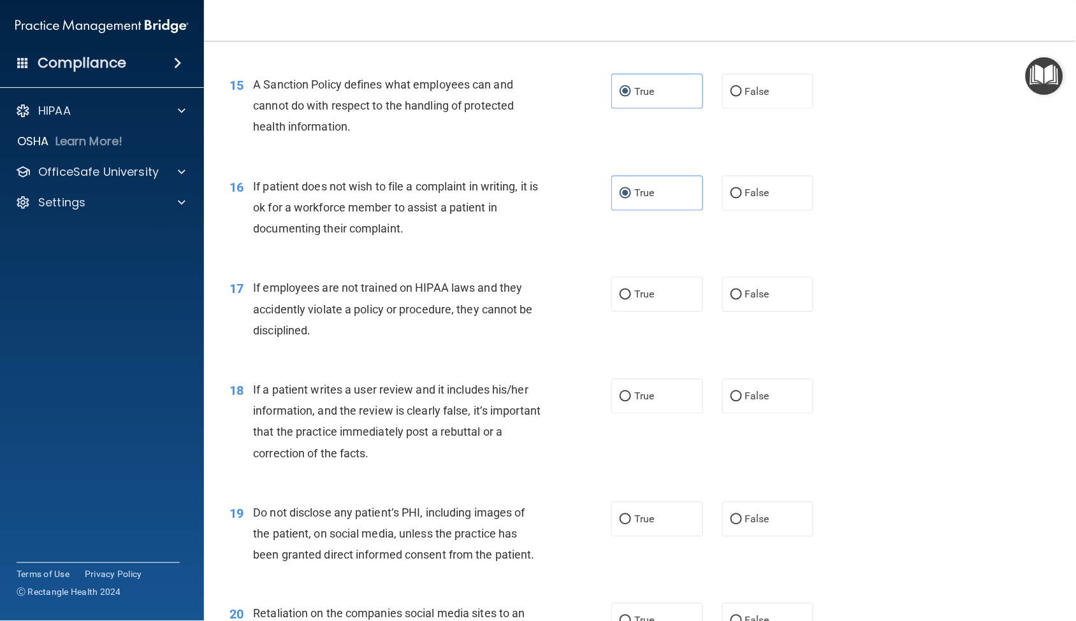
scroll to position [1699, 0]
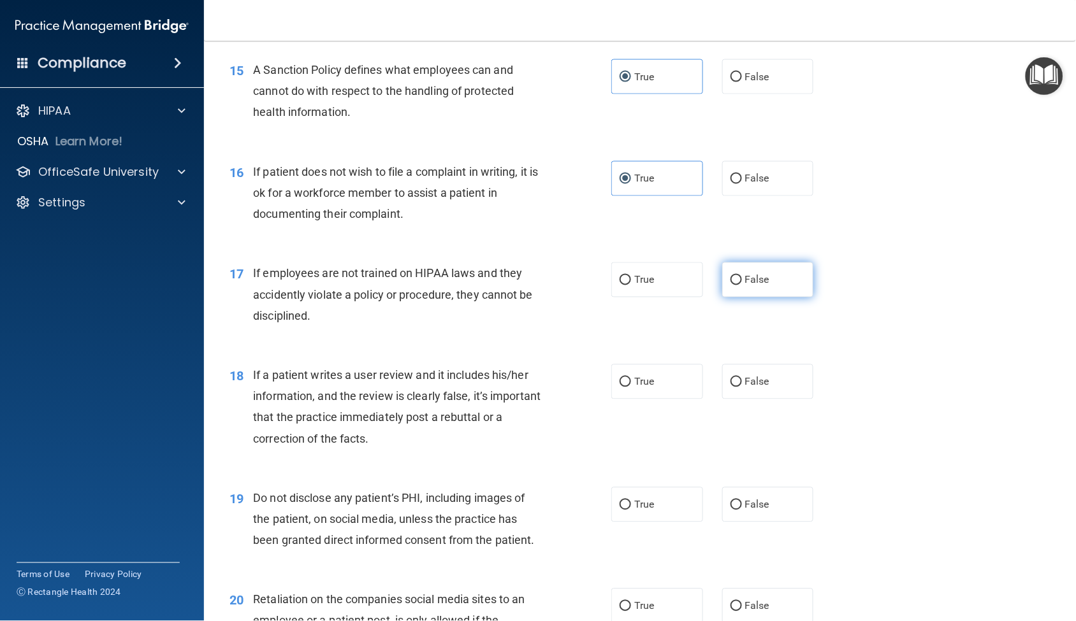
click at [730, 285] on input "False" at bounding box center [735, 281] width 11 height 10
radio input "true"
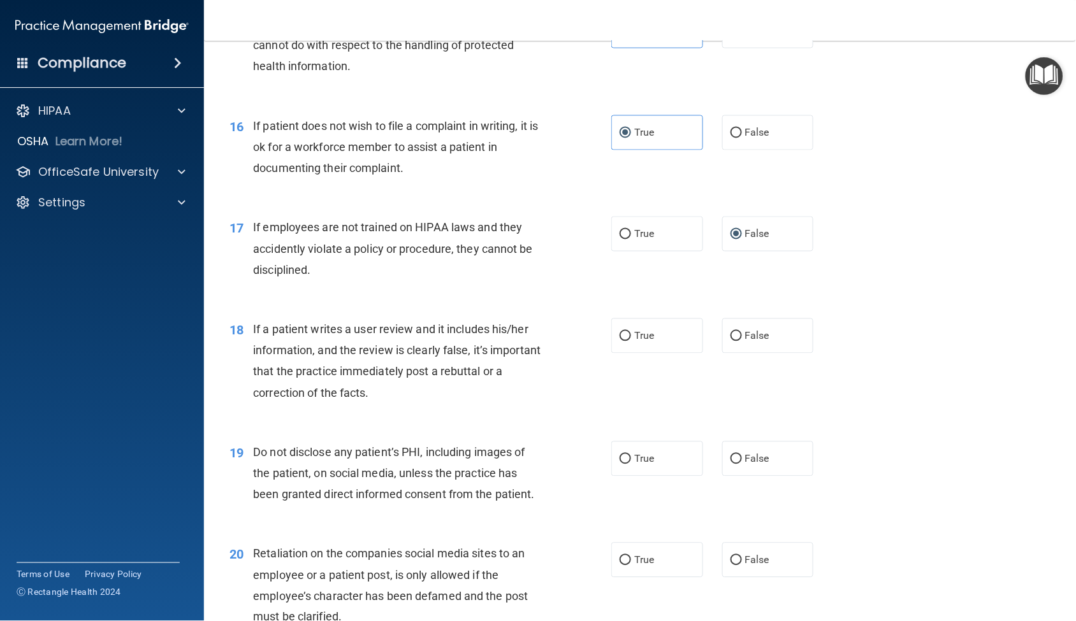
scroll to position [1840, 0]
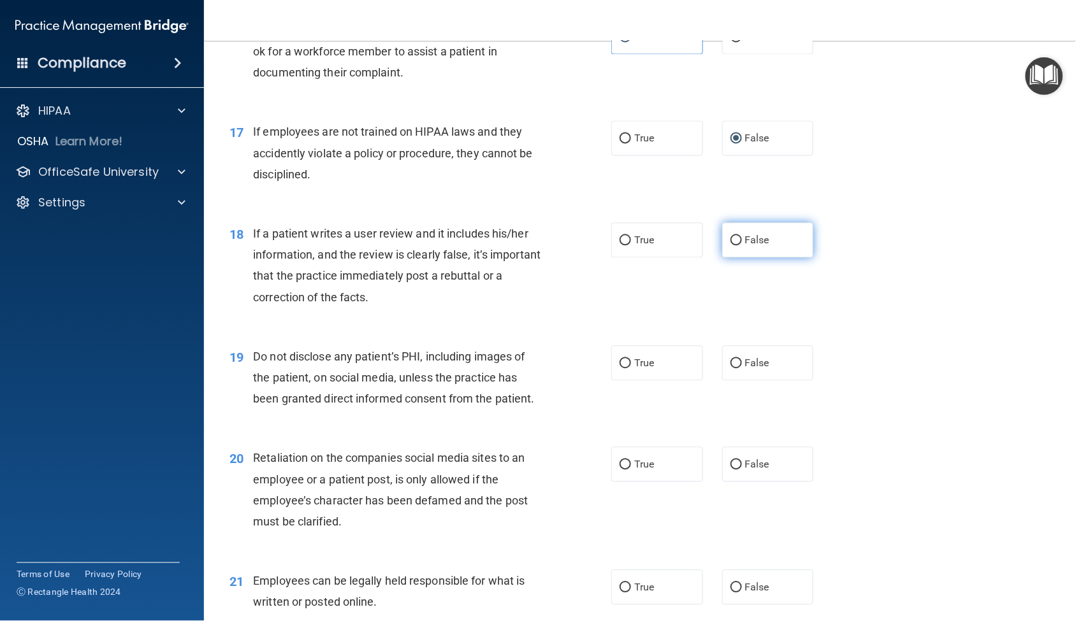
click at [735, 246] on input "False" at bounding box center [735, 241] width 11 height 10
radio input "true"
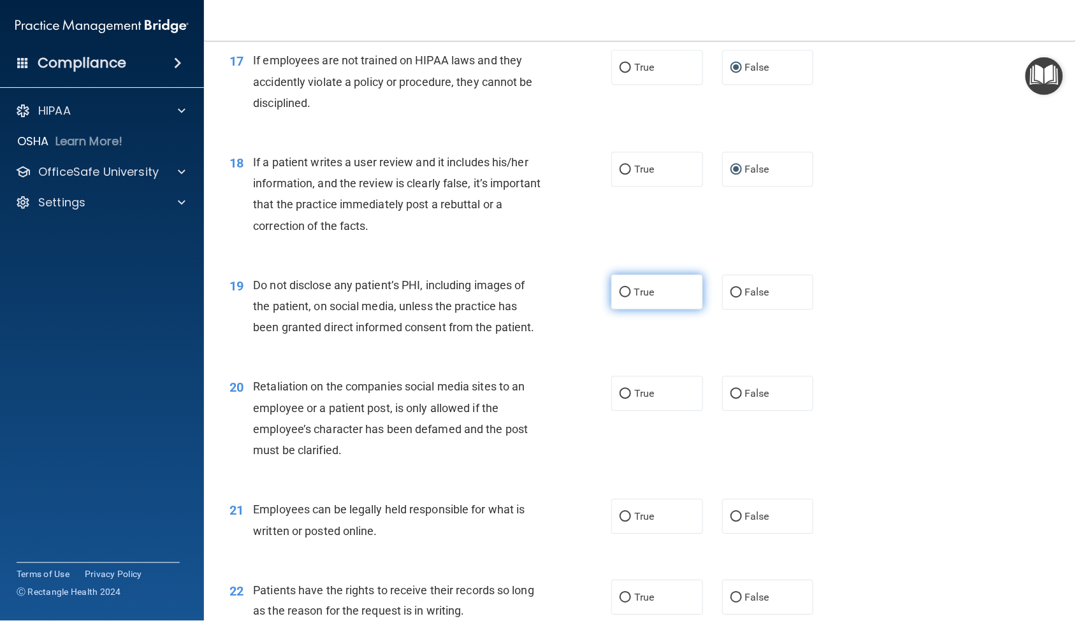
click at [616, 310] on label "True" at bounding box center [657, 292] width 92 height 35
click at [619, 298] on input "True" at bounding box center [624, 293] width 11 height 10
radio input "true"
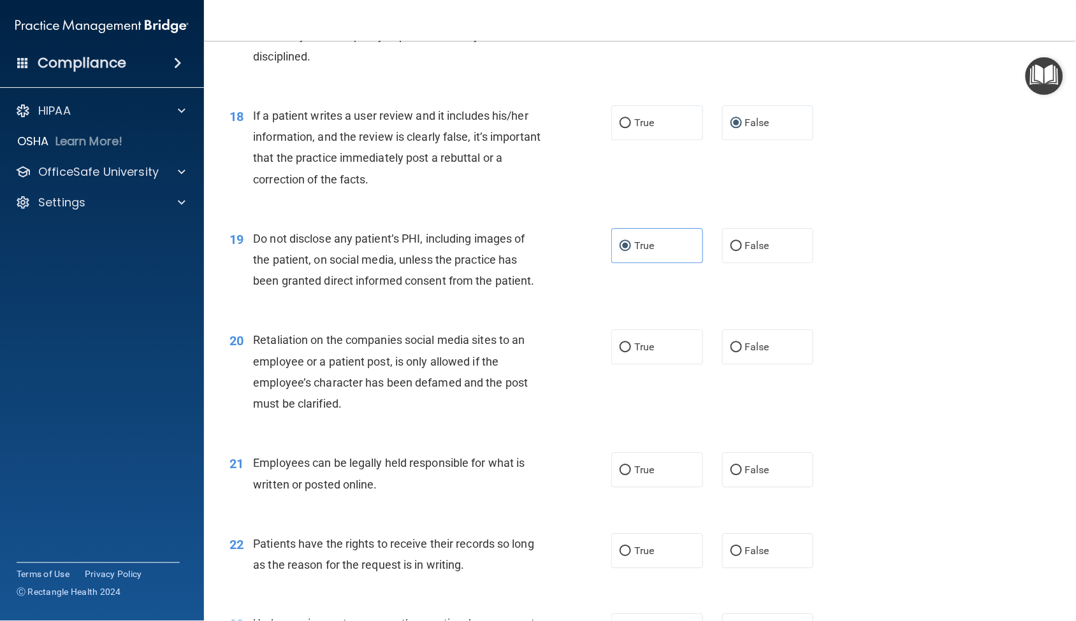
scroll to position [2053, 0]
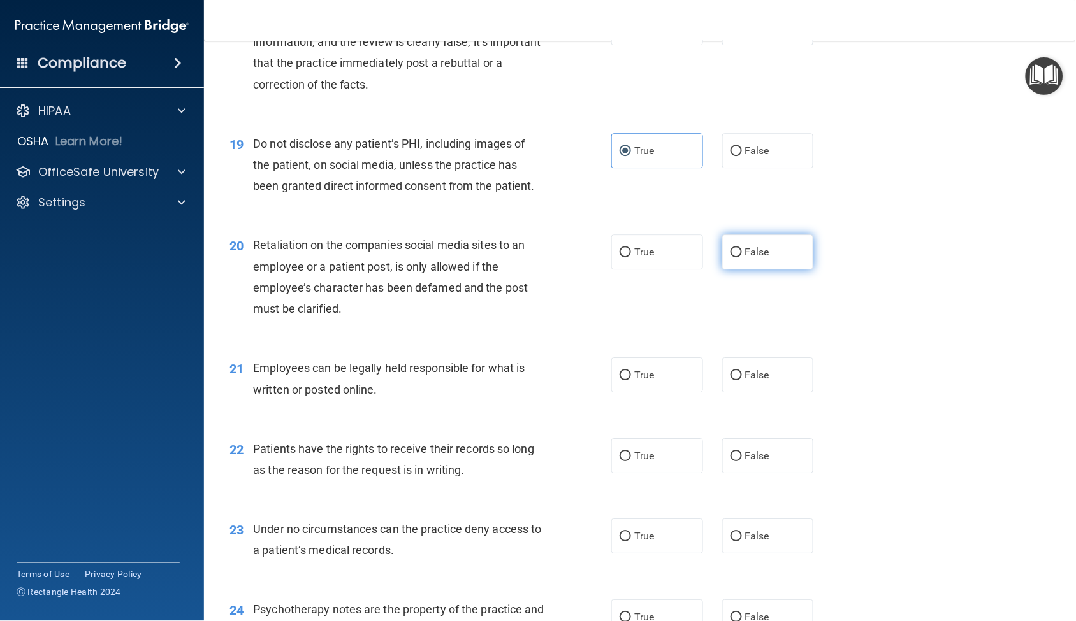
click at [730, 257] on input "False" at bounding box center [735, 253] width 11 height 10
radio input "true"
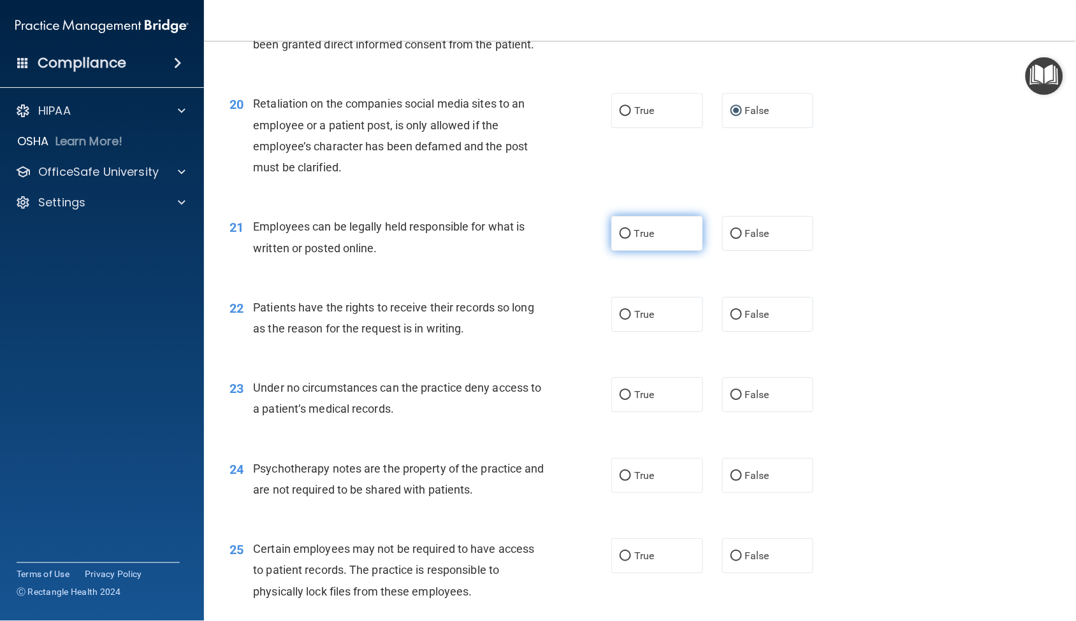
click at [626, 251] on label "True" at bounding box center [657, 233] width 92 height 35
click at [626, 239] on input "True" at bounding box center [624, 234] width 11 height 10
radio input "true"
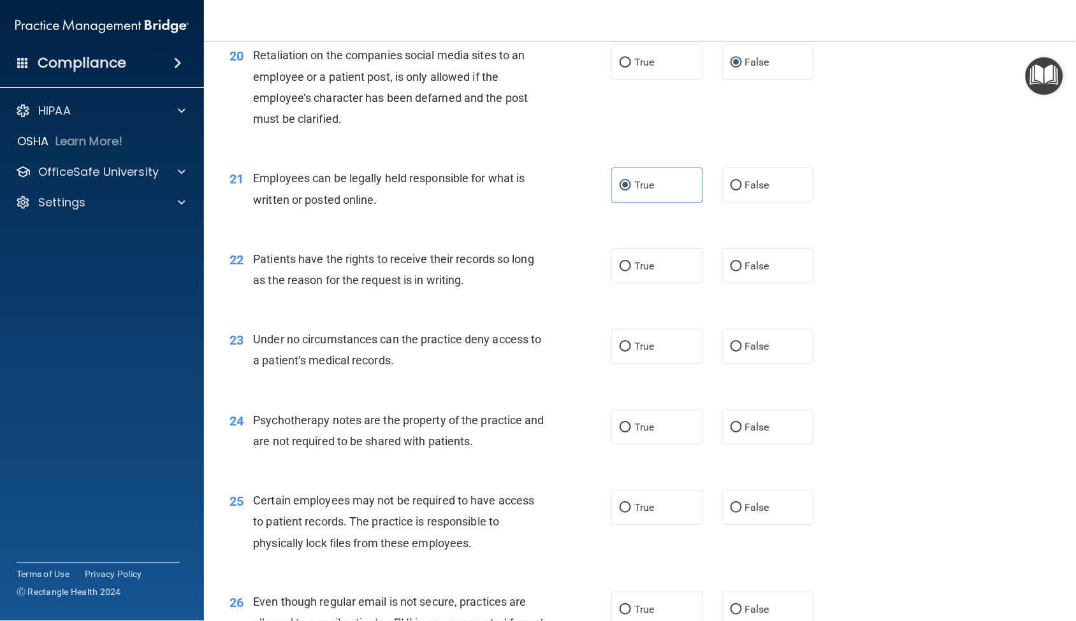
scroll to position [2265, 0]
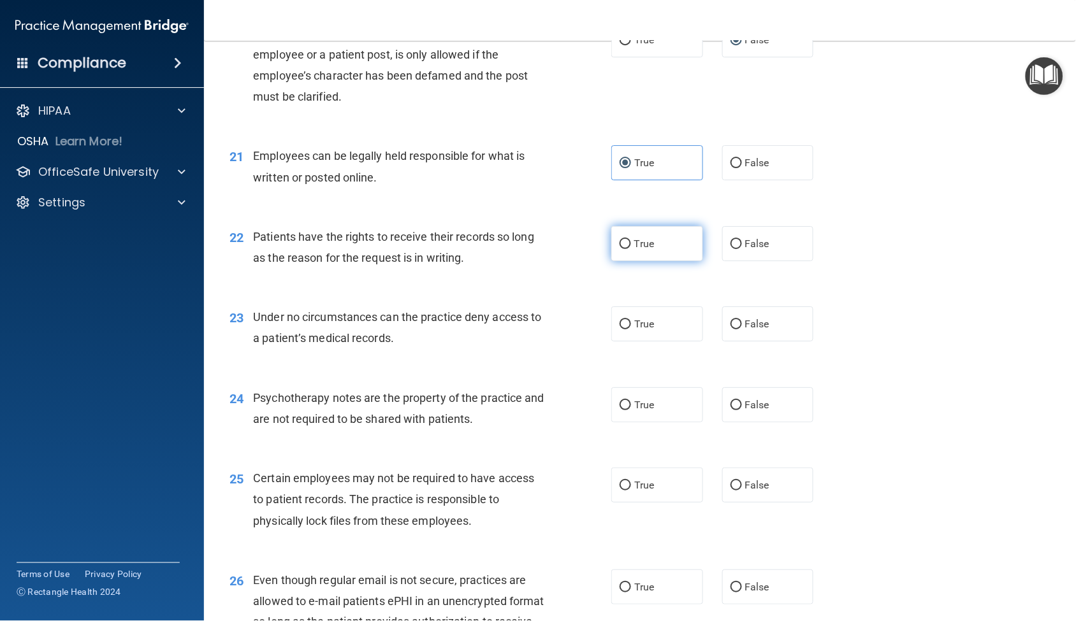
click at [619, 249] on input "True" at bounding box center [624, 245] width 11 height 10
radio input "true"
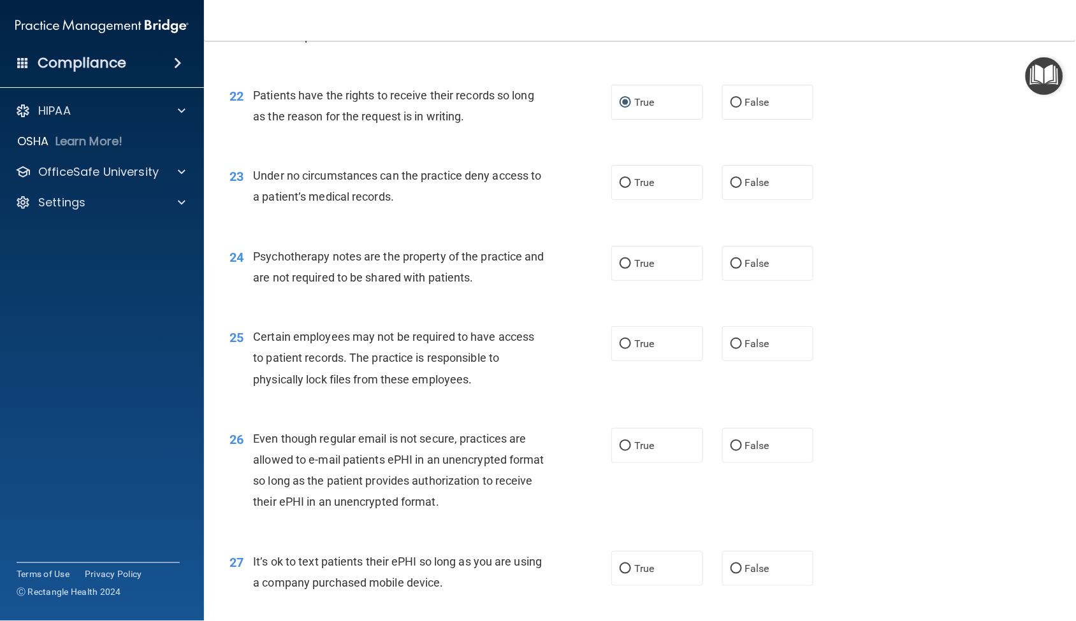
scroll to position [2336, 0]
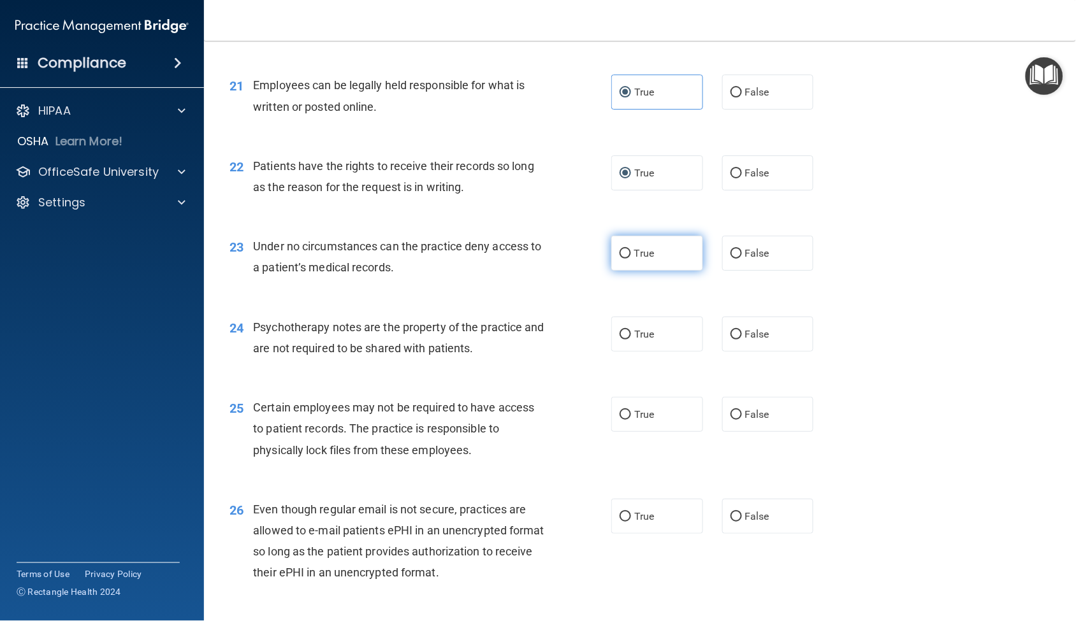
click at [620, 259] on input "True" at bounding box center [624, 254] width 11 height 10
radio input "true"
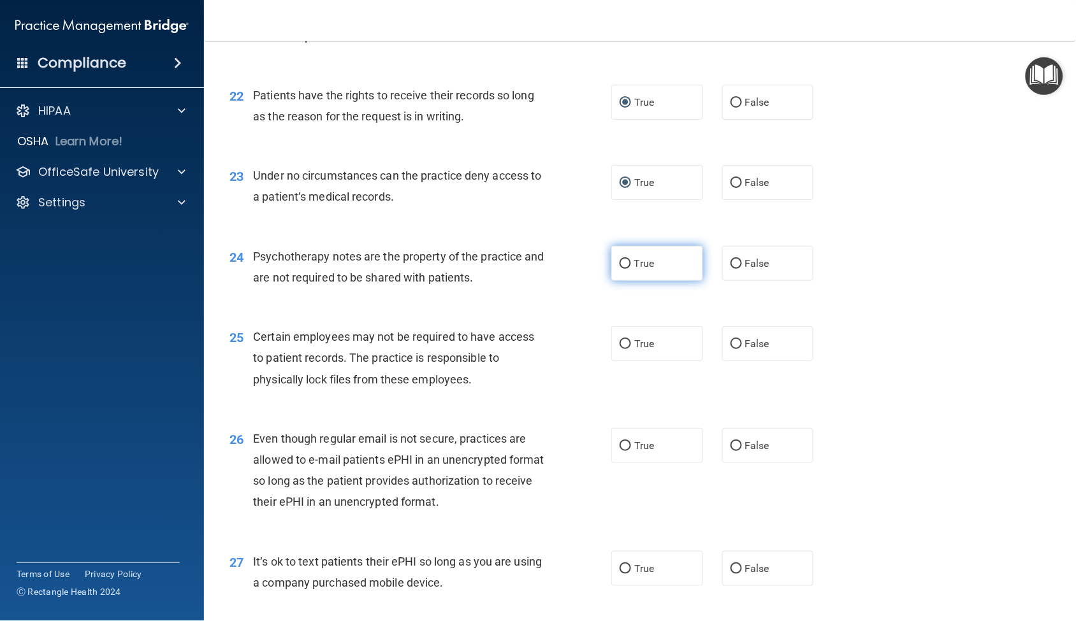
click at [634, 270] on span "True" at bounding box center [644, 263] width 20 height 12
click at [631, 269] on input "True" at bounding box center [624, 264] width 11 height 10
radio input "true"
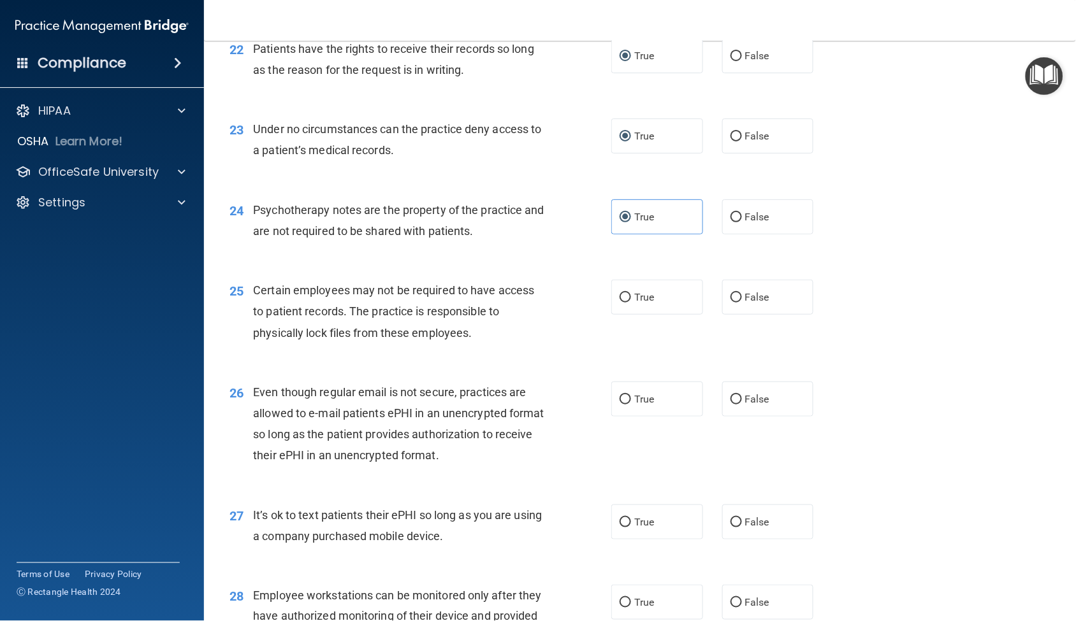
scroll to position [2477, 0]
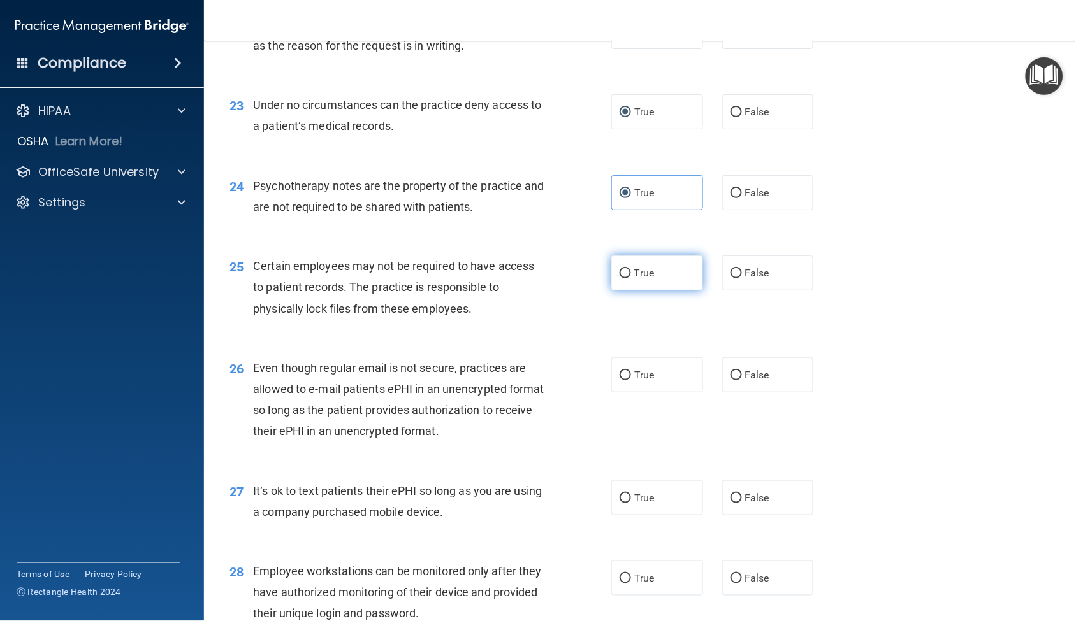
click at [619, 278] on input "True" at bounding box center [624, 274] width 11 height 10
radio input "true"
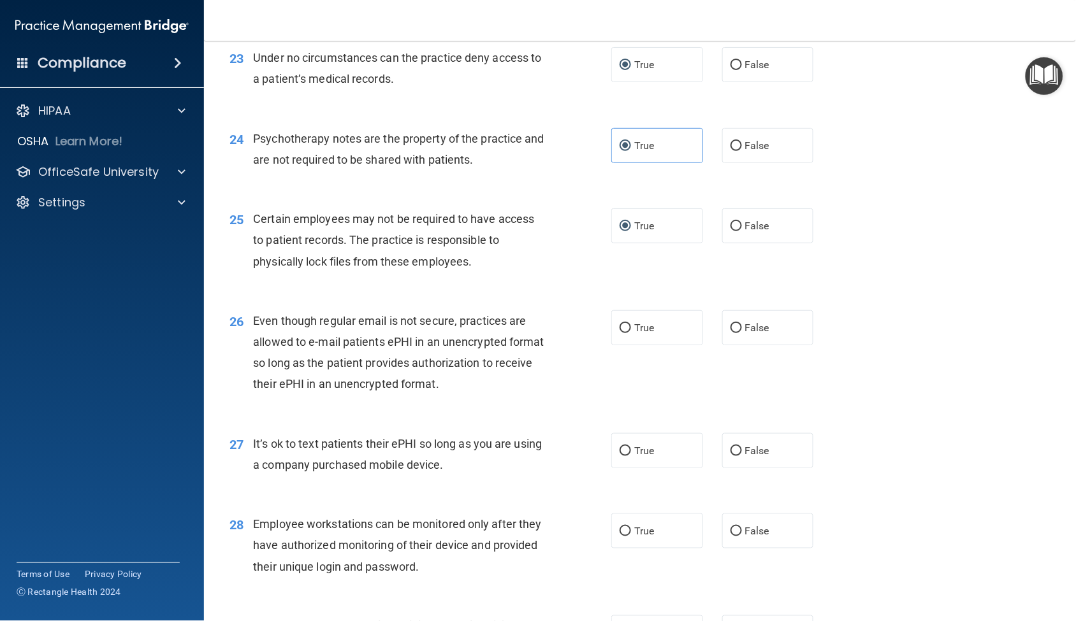
scroll to position [2549, 0]
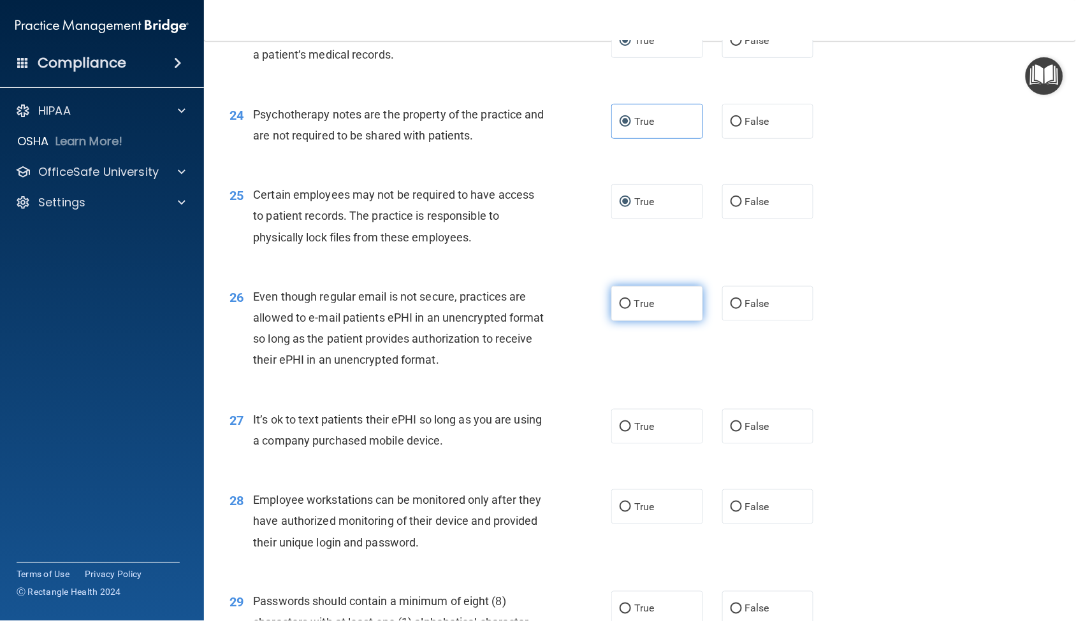
click at [627, 321] on label "True" at bounding box center [657, 303] width 92 height 35
click at [627, 309] on input "True" at bounding box center [624, 304] width 11 height 10
radio input "true"
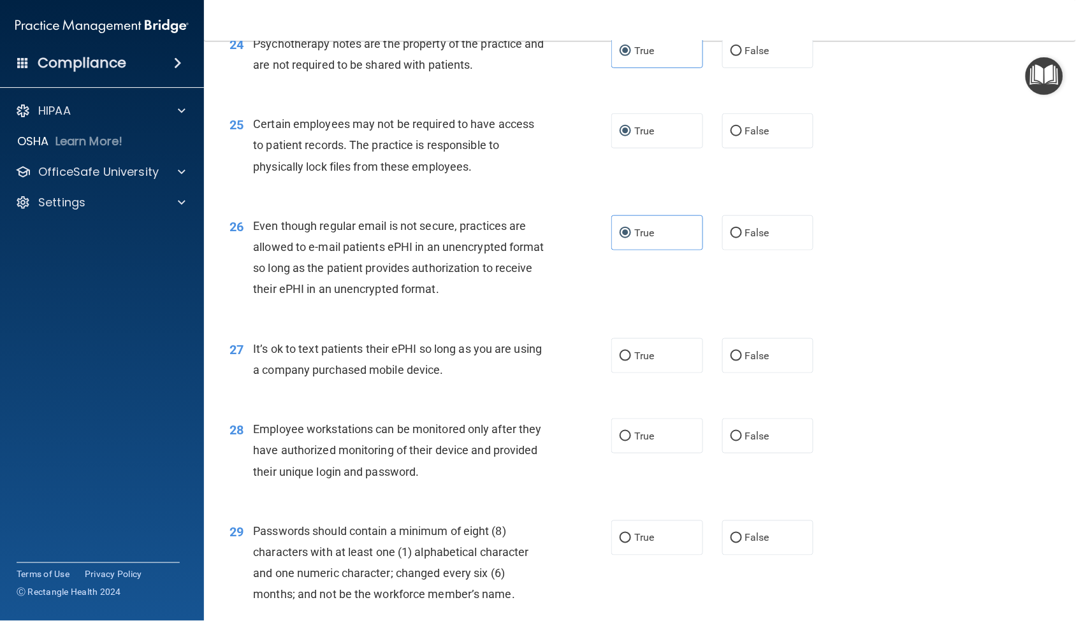
scroll to position [2690, 0]
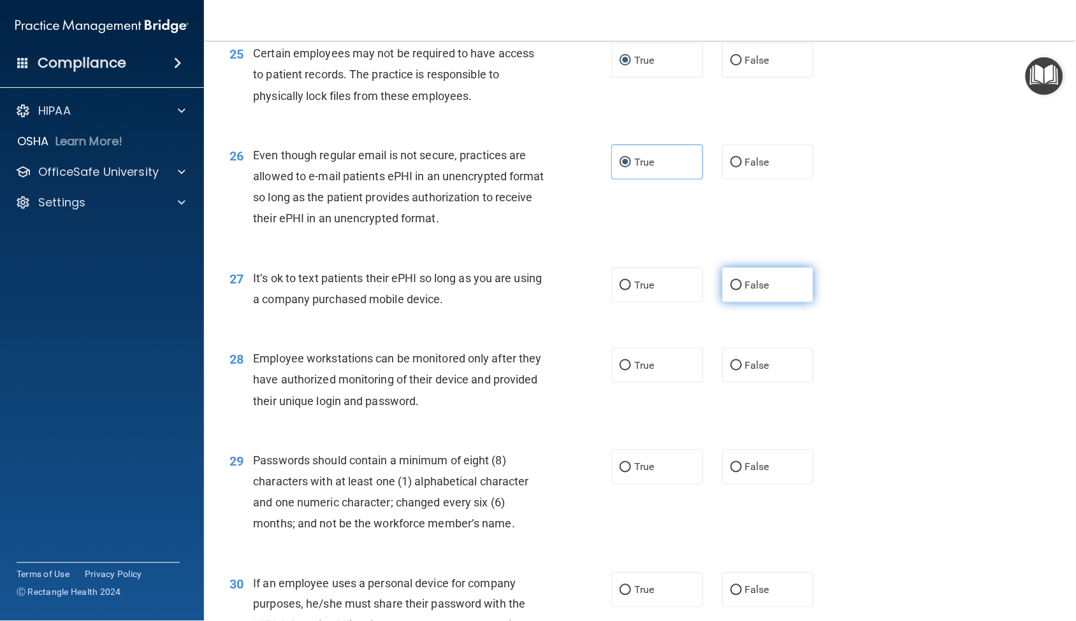
click at [747, 303] on label "False" at bounding box center [768, 285] width 92 height 35
click at [742, 291] on input "False" at bounding box center [735, 286] width 11 height 10
radio input "true"
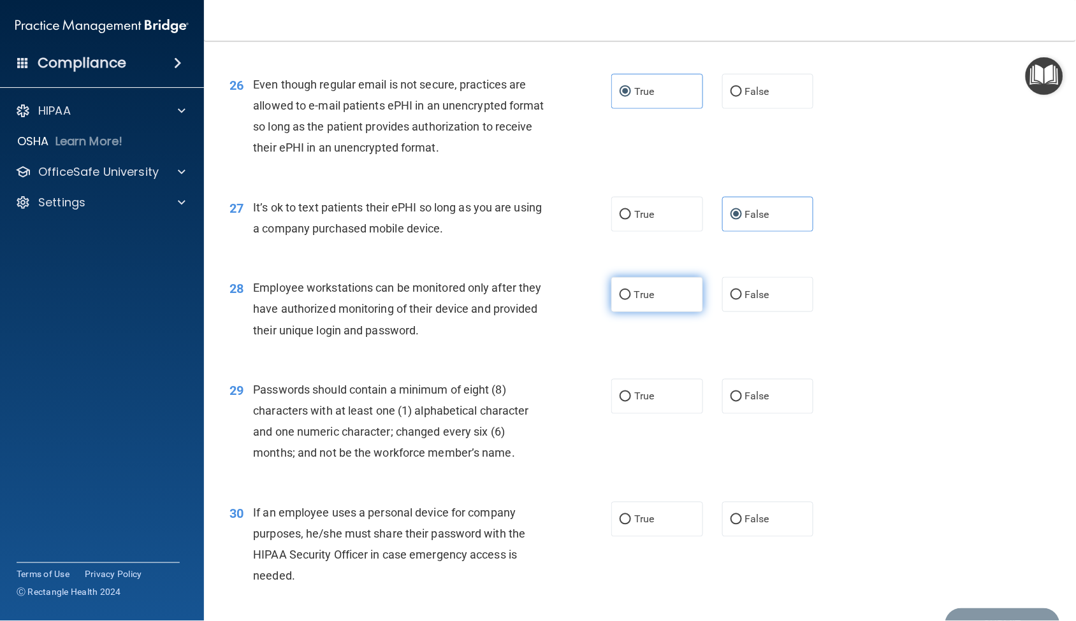
click at [620, 300] on input "True" at bounding box center [624, 296] width 11 height 10
radio input "true"
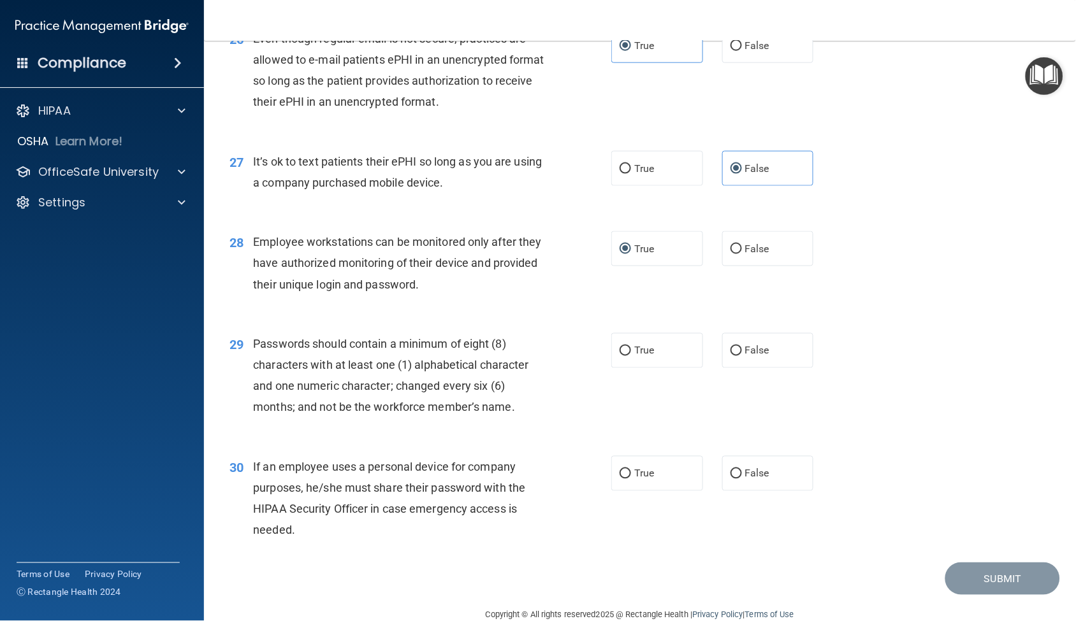
scroll to position [2832, 0]
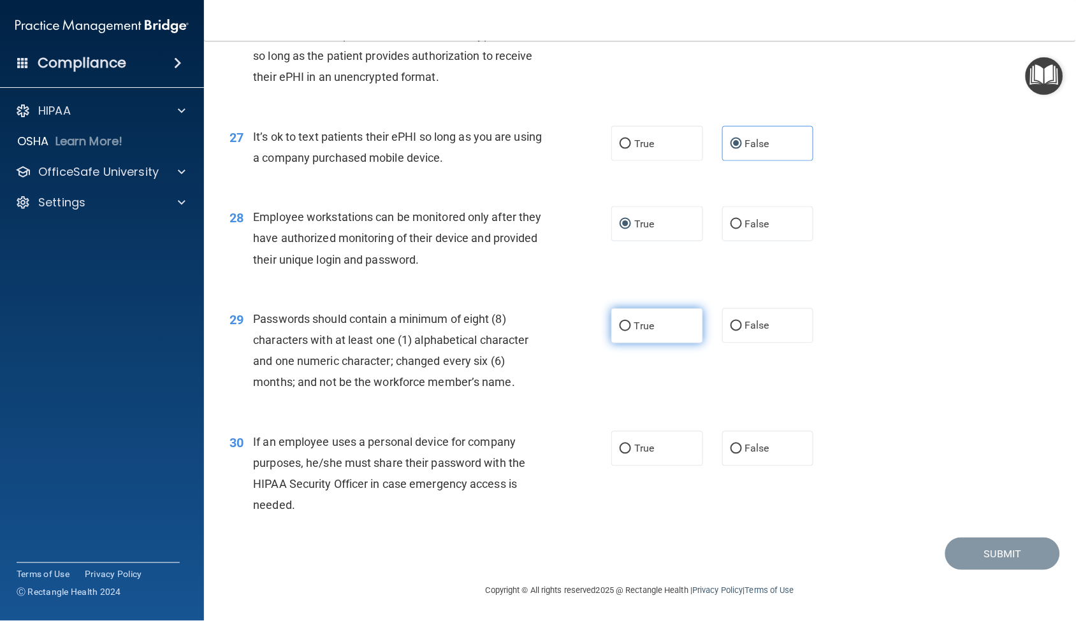
click at [644, 343] on label "True" at bounding box center [657, 325] width 92 height 35
click at [631, 331] on input "True" at bounding box center [624, 327] width 11 height 10
radio input "true"
click at [654, 451] on label "True" at bounding box center [657, 448] width 92 height 35
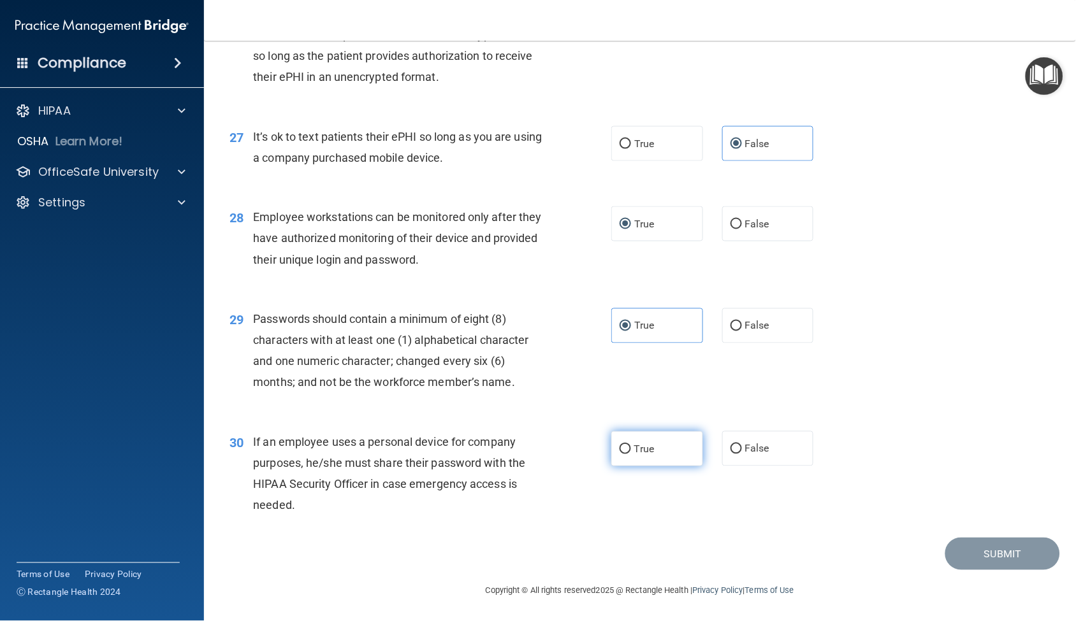
click at [631, 451] on input "True" at bounding box center [624, 450] width 11 height 10
radio input "true"
click at [968, 559] on button "Submit" at bounding box center [1002, 554] width 115 height 32
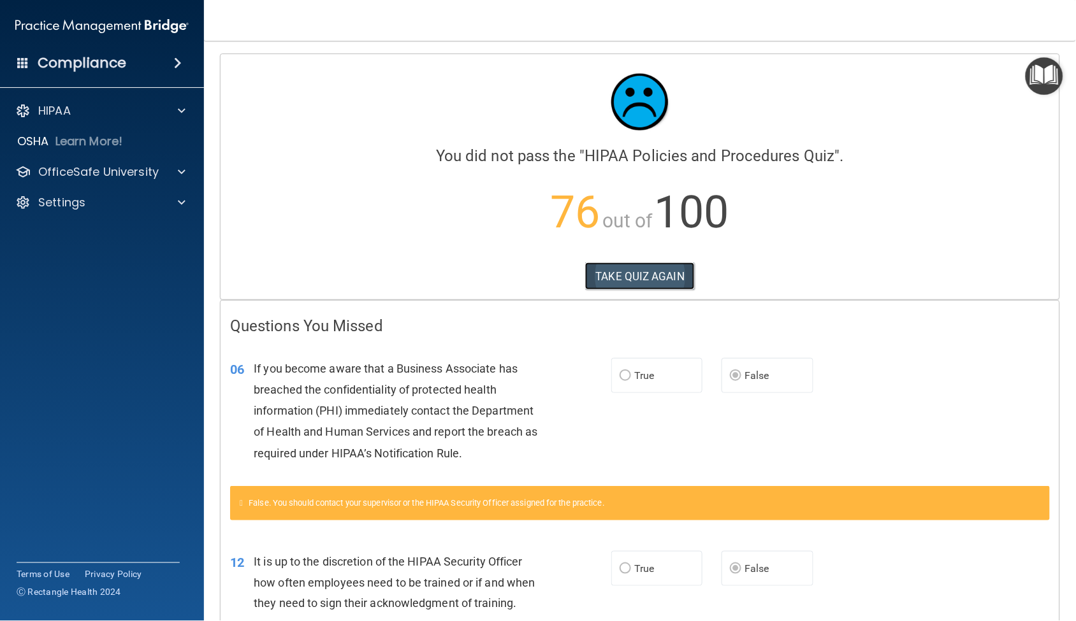
click at [610, 274] on button "TAKE QUIZ AGAIN" at bounding box center [640, 277] width 110 height 28
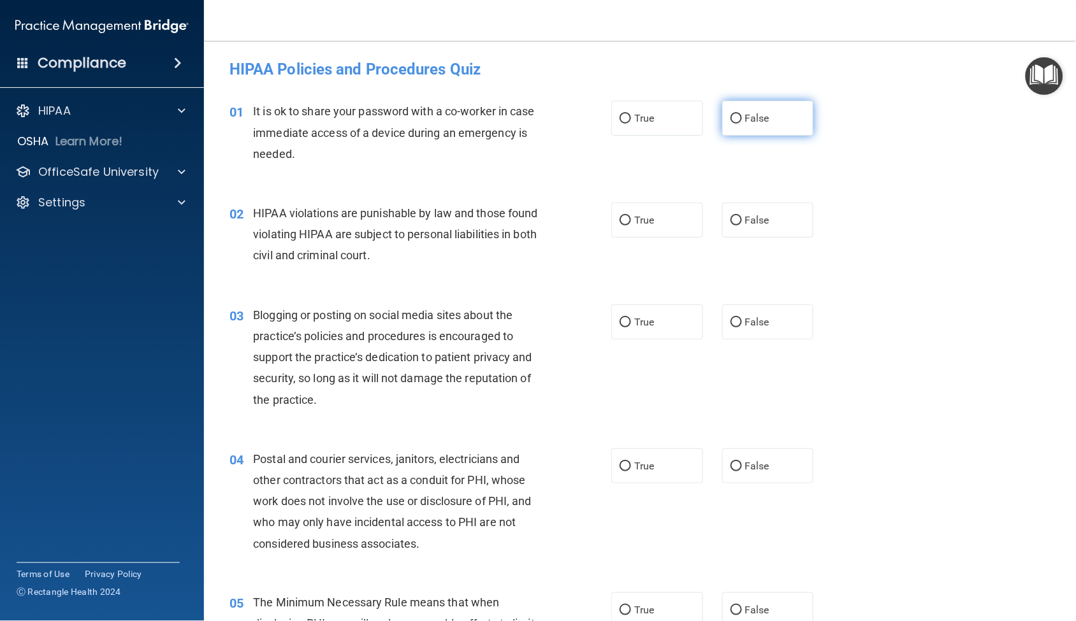
click at [731, 116] on input "False" at bounding box center [735, 119] width 11 height 10
radio input "true"
click at [619, 219] on input "True" at bounding box center [624, 221] width 11 height 10
radio input "true"
click at [730, 324] on input "False" at bounding box center [735, 323] width 11 height 10
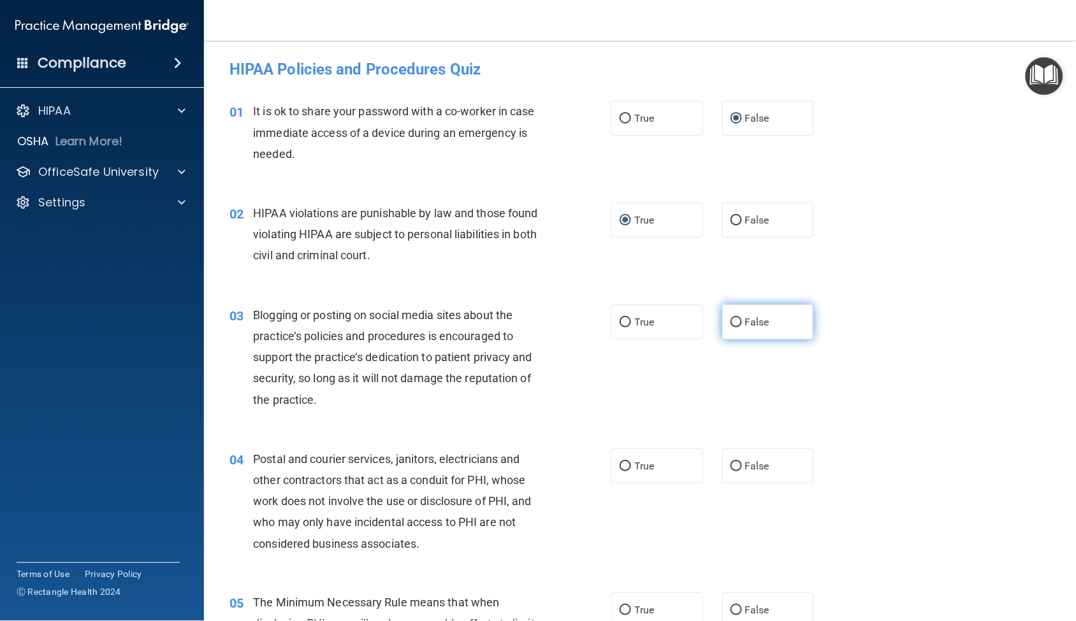
radio input "true"
click at [619, 468] on input "True" at bounding box center [624, 467] width 11 height 10
radio input "true"
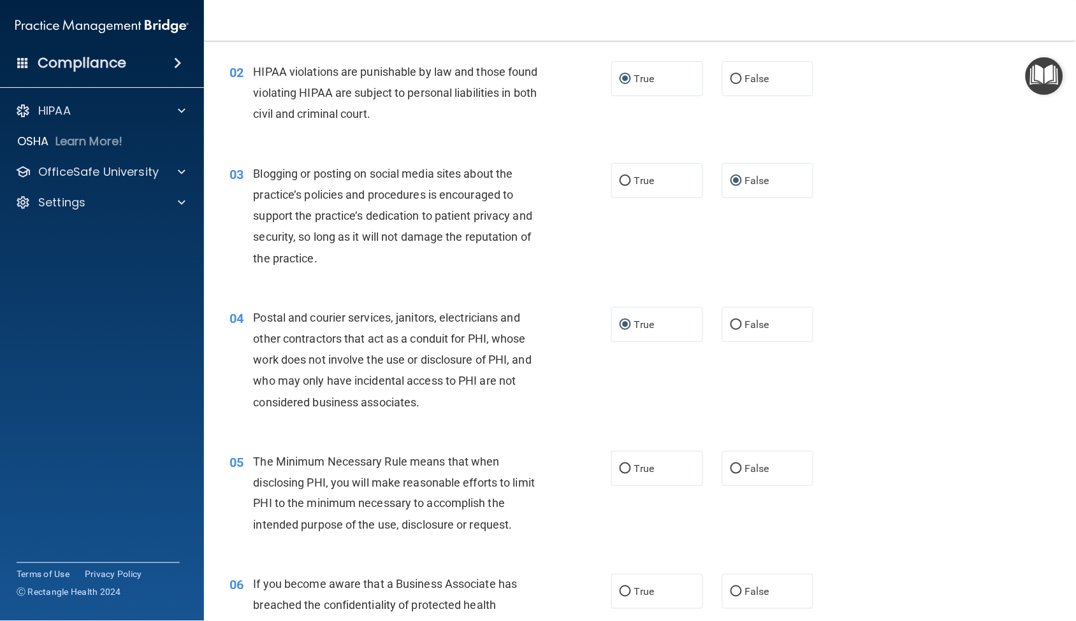
scroll to position [212, 0]
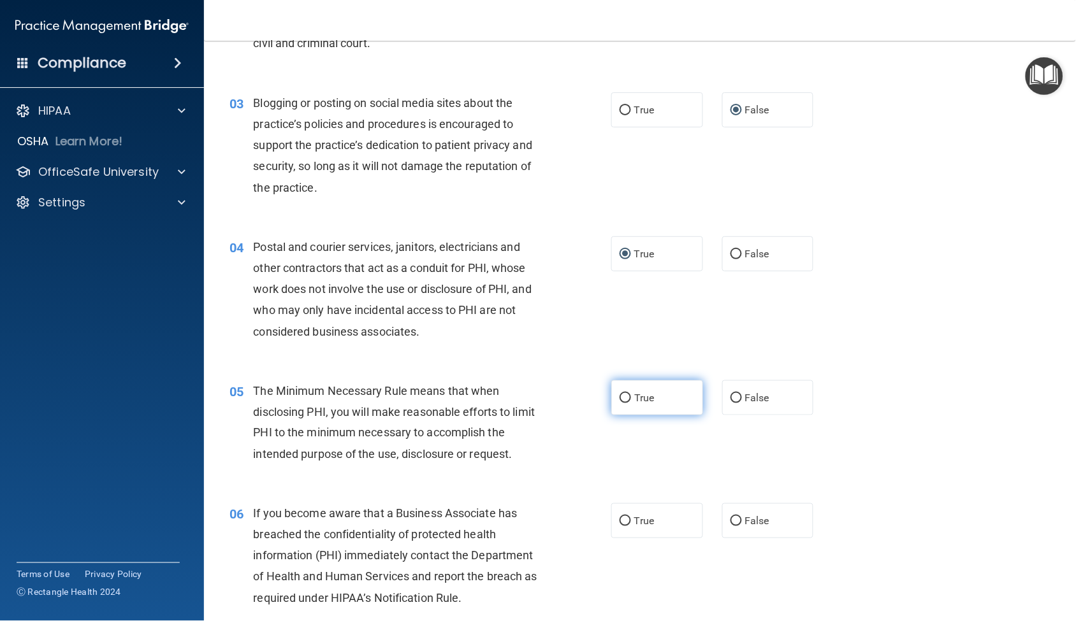
click at [619, 394] on input "True" at bounding box center [624, 399] width 11 height 10
radio input "true"
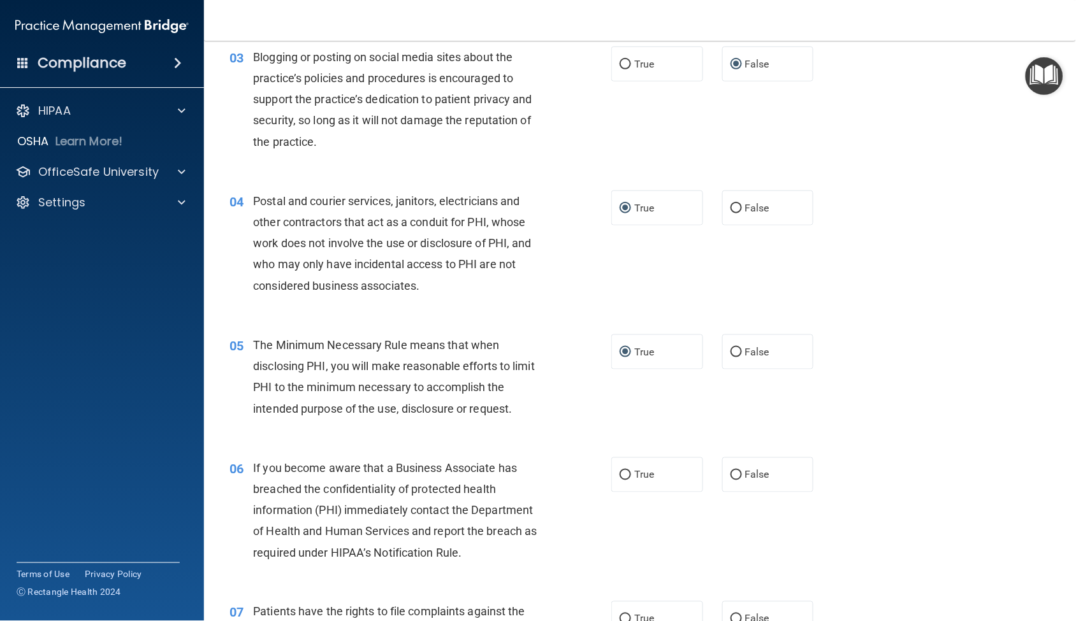
scroll to position [283, 0]
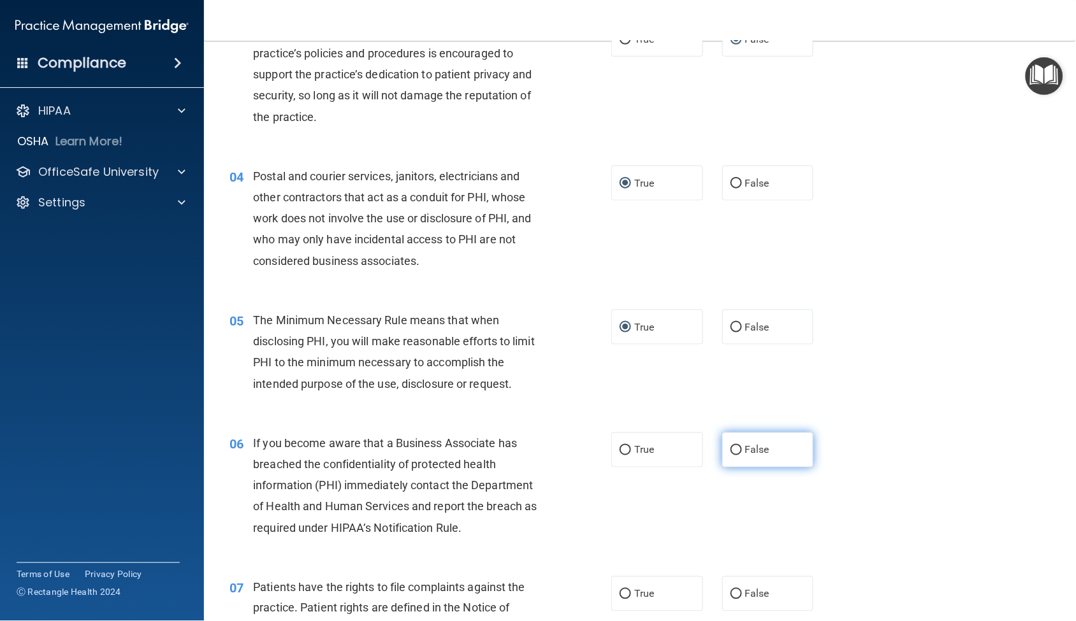
click at [730, 450] on input "False" at bounding box center [735, 451] width 11 height 10
radio input "true"
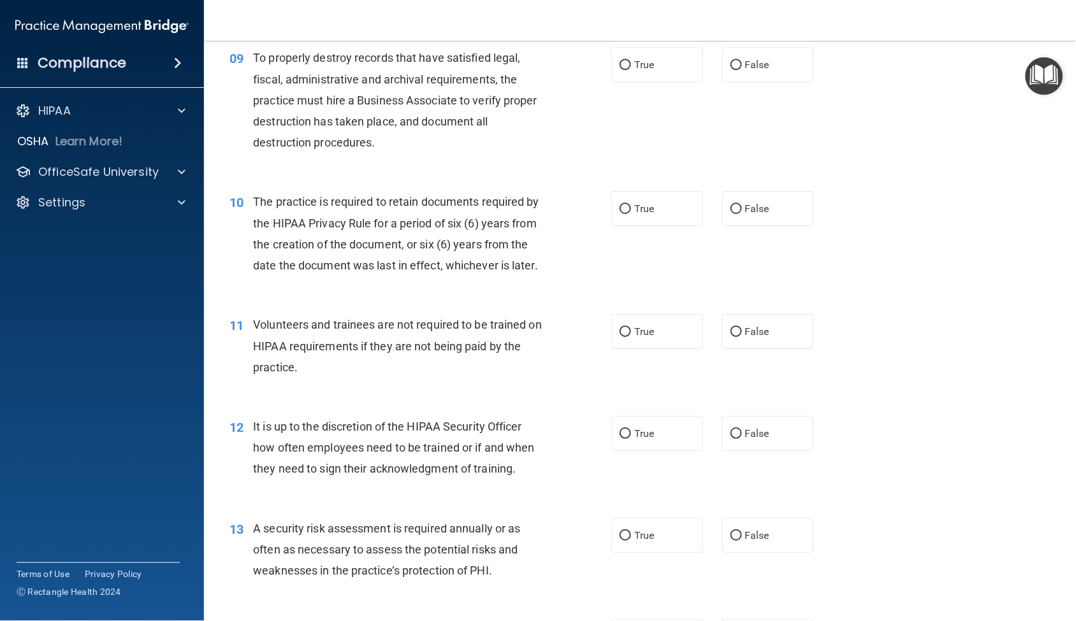
scroll to position [1062, 0]
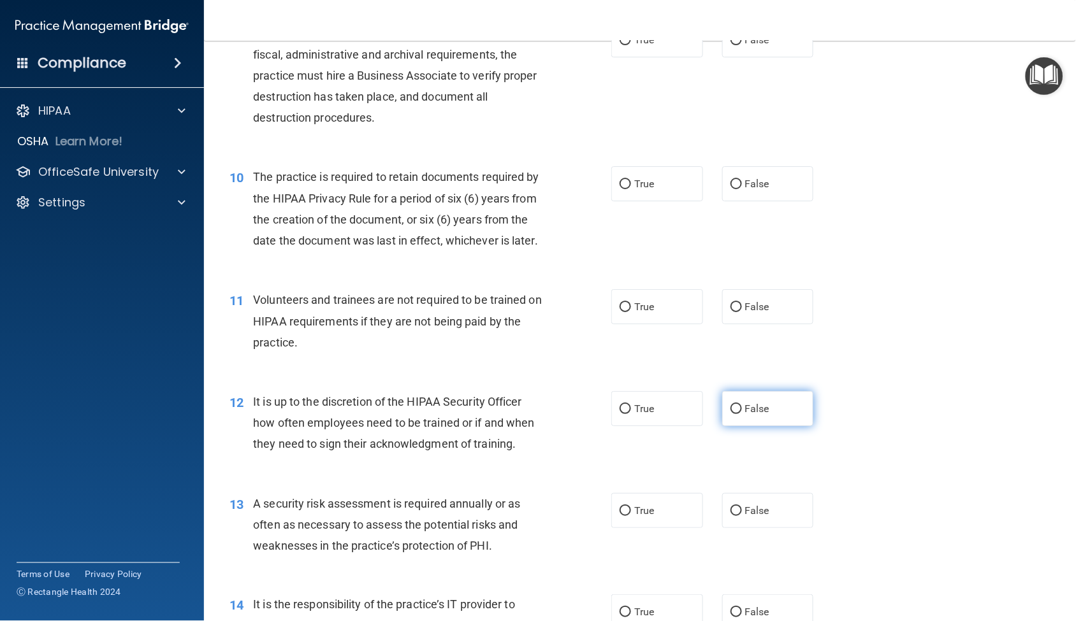
click at [730, 414] on input "False" at bounding box center [735, 410] width 11 height 10
radio input "true"
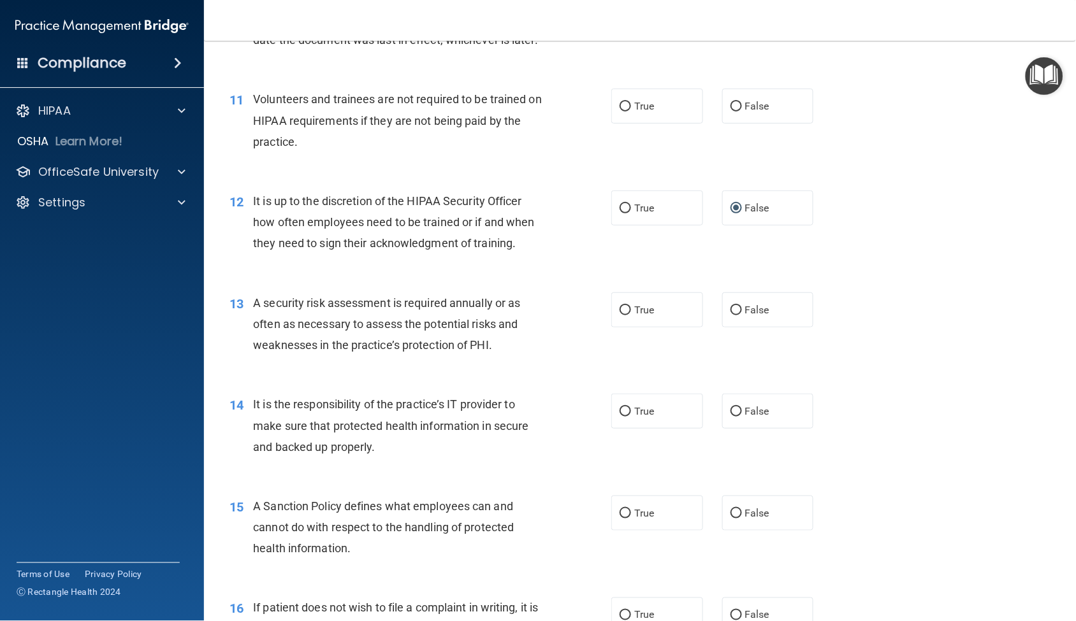
scroll to position [1345, 0]
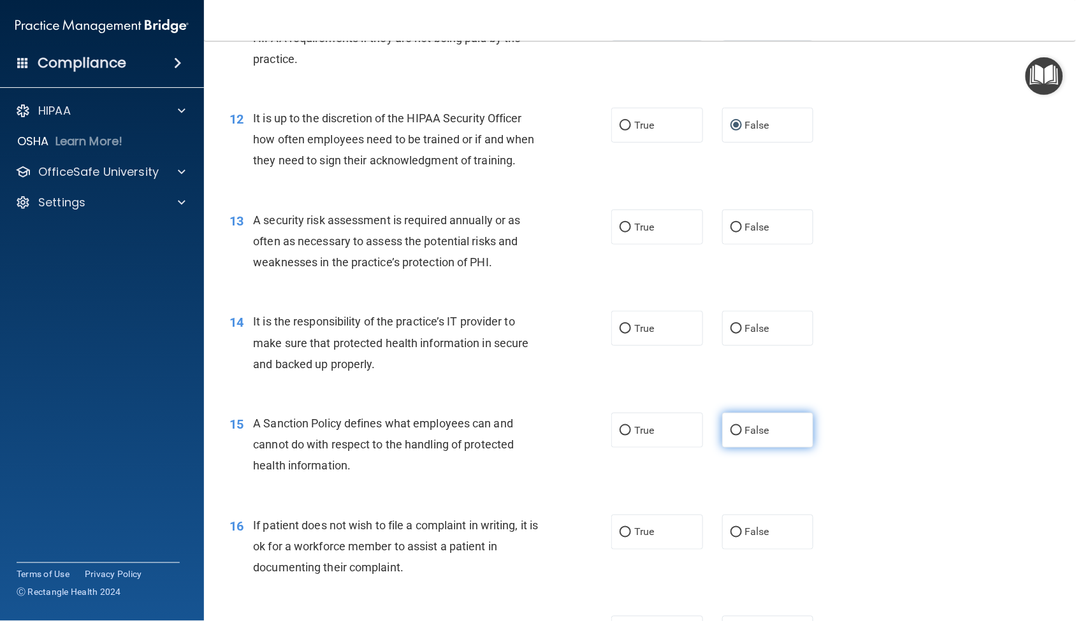
click at [730, 436] on input "False" at bounding box center [735, 431] width 11 height 10
radio input "true"
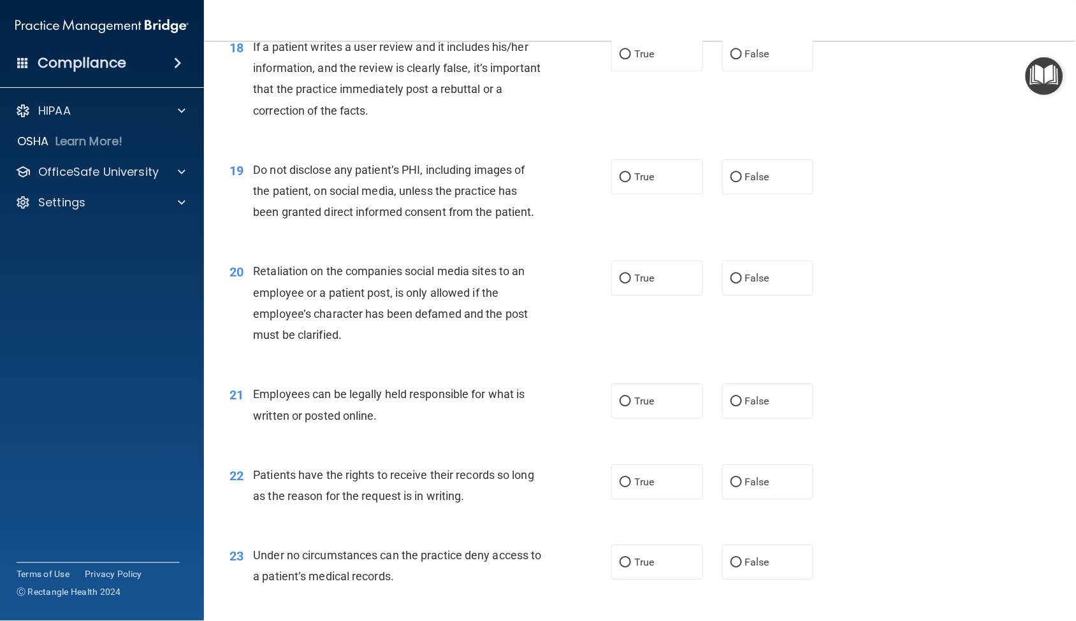
scroll to position [2053, 0]
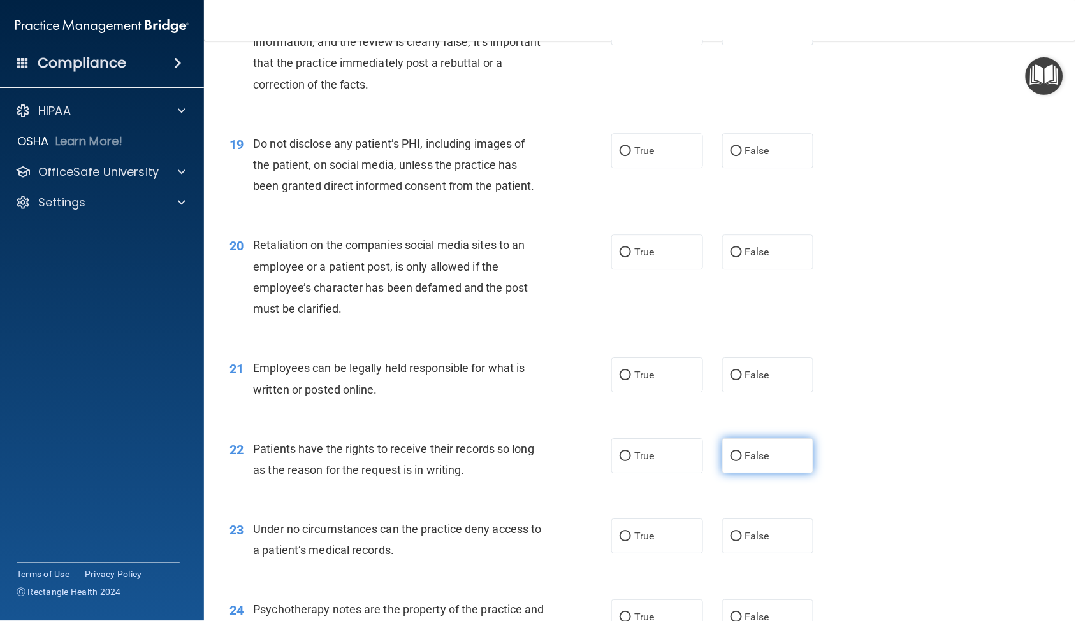
click at [728, 473] on label "False" at bounding box center [768, 455] width 92 height 35
click at [730, 461] on input "False" at bounding box center [735, 457] width 11 height 10
radio input "true"
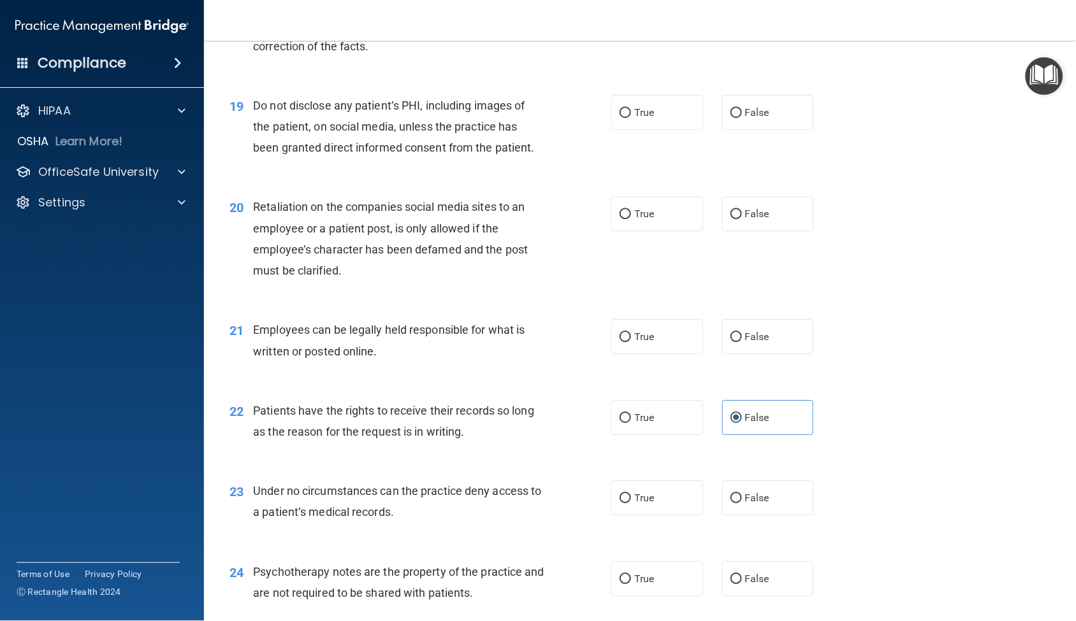
scroll to position [2124, 0]
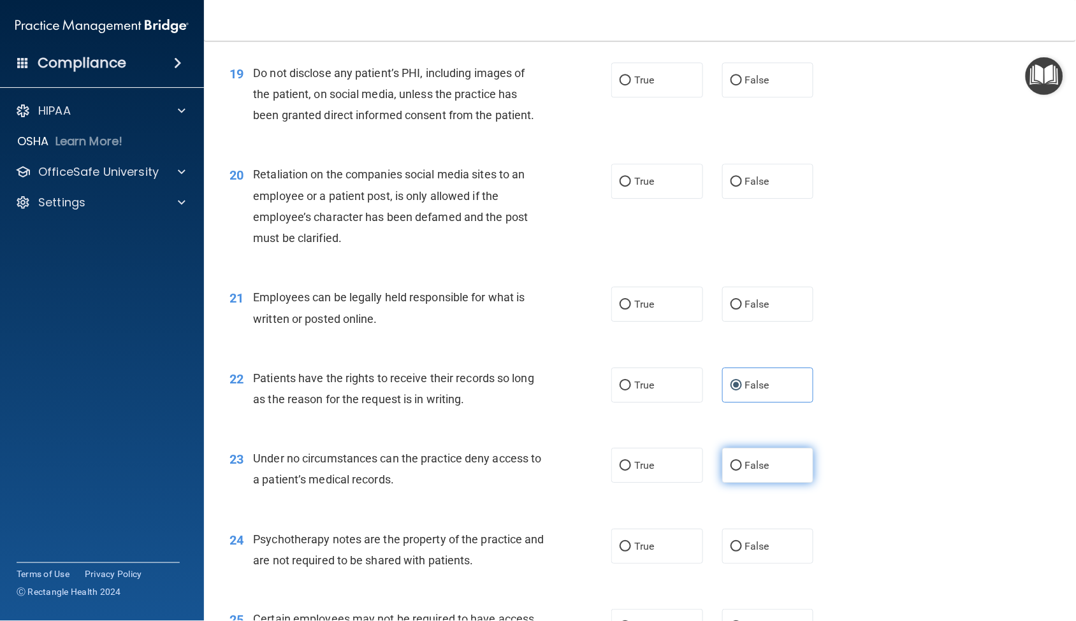
click at [730, 471] on input "False" at bounding box center [735, 466] width 11 height 10
radio input "true"
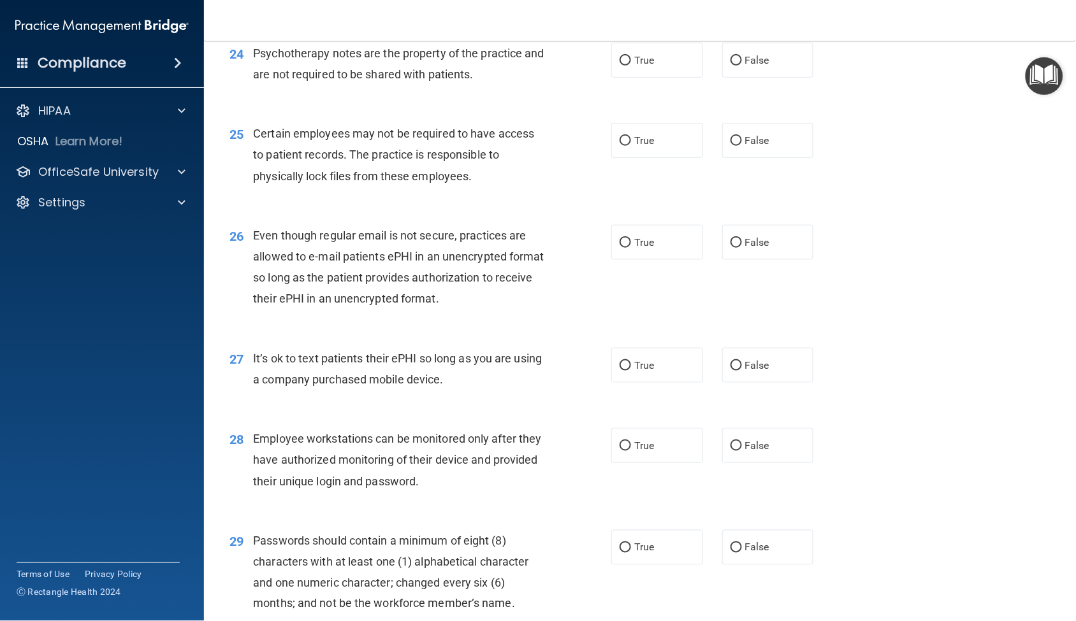
scroll to position [2619, 0]
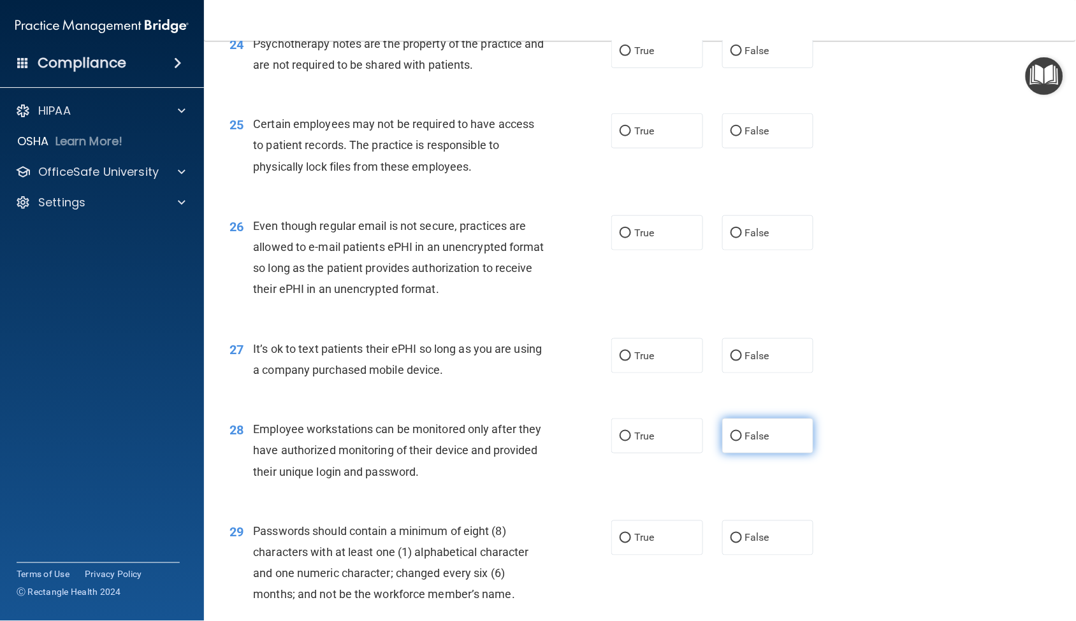
click at [730, 442] on input "False" at bounding box center [735, 437] width 11 height 10
radio input "true"
click at [730, 544] on input "False" at bounding box center [735, 539] width 11 height 10
radio input "true"
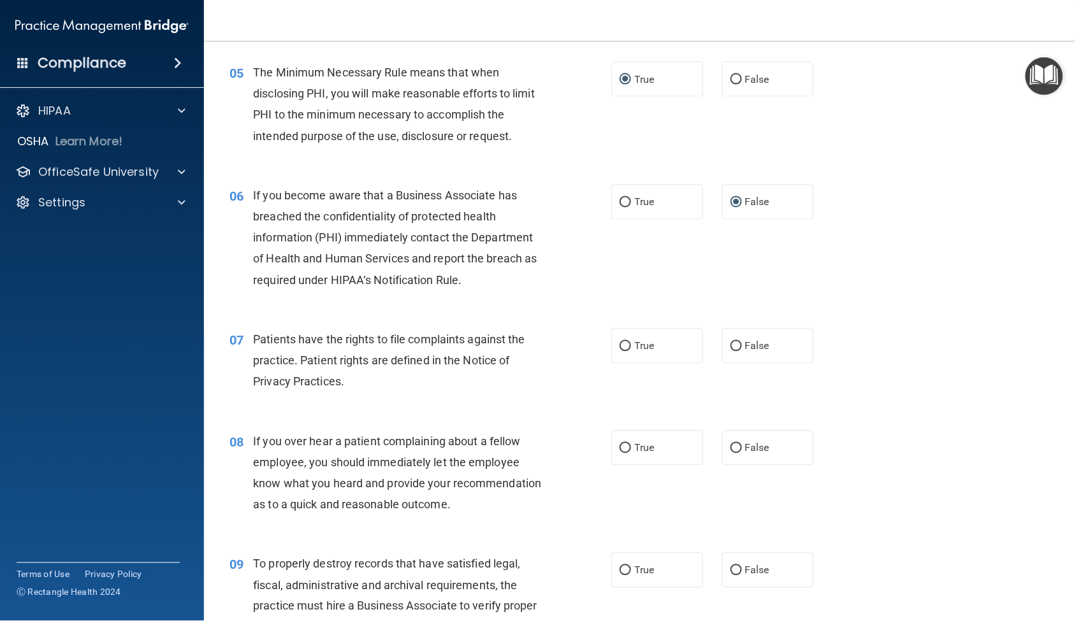
scroll to position [566, 0]
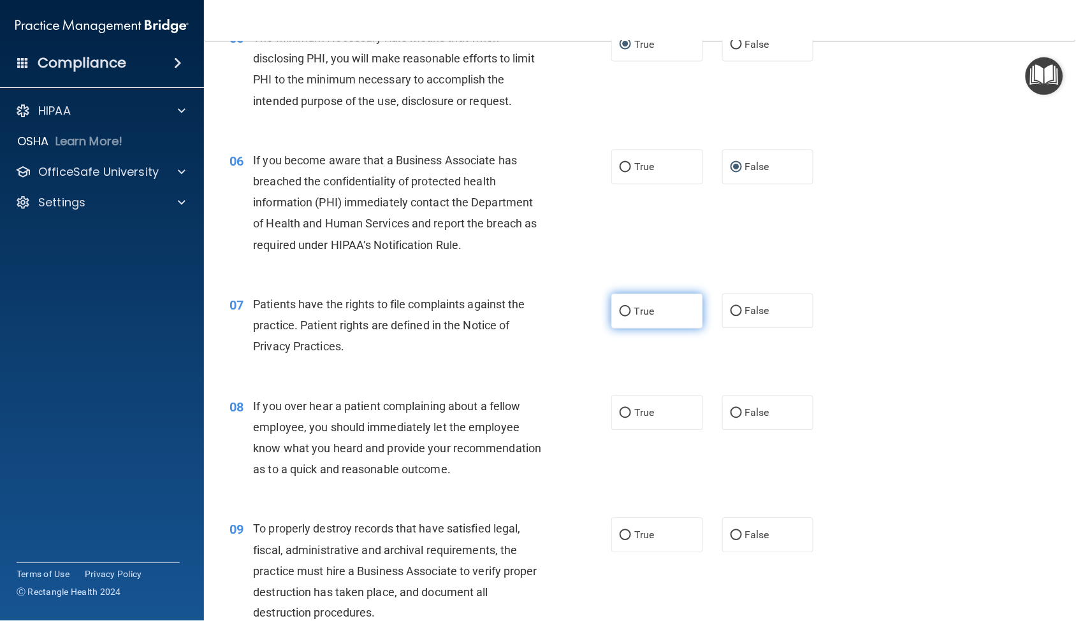
click at [619, 309] on input "True" at bounding box center [624, 312] width 11 height 10
radio input "true"
click at [731, 410] on input "False" at bounding box center [735, 414] width 11 height 10
radio input "true"
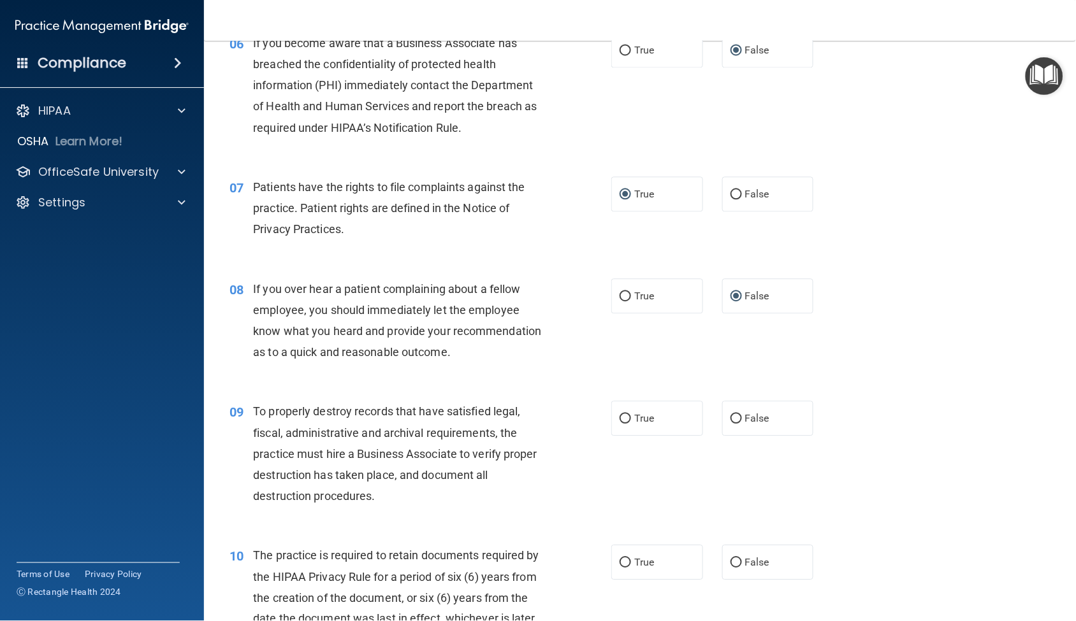
scroll to position [708, 0]
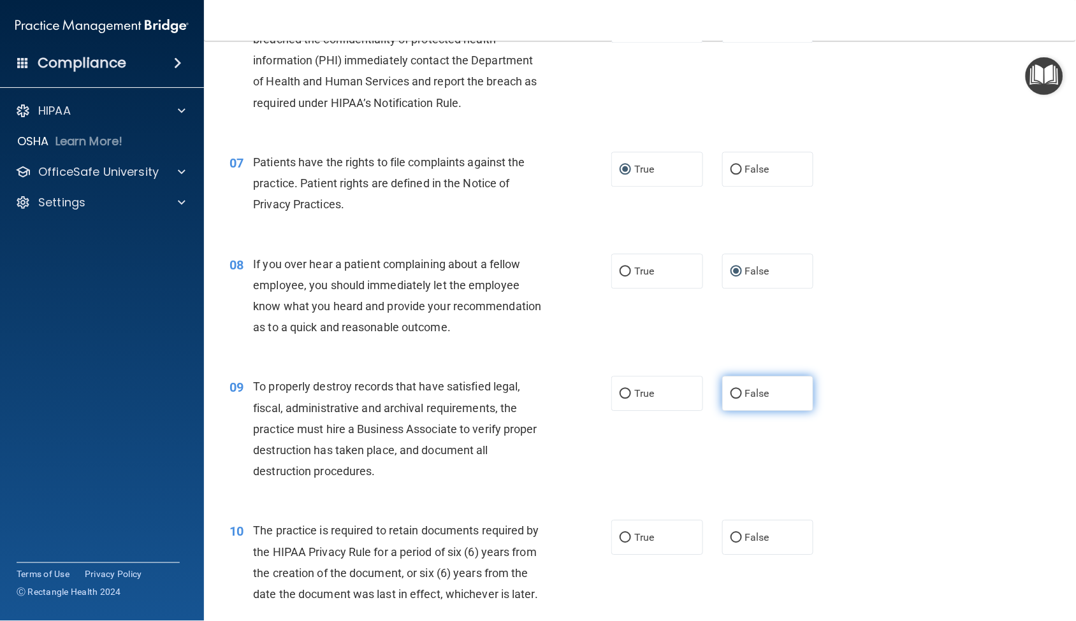
click at [728, 411] on label "False" at bounding box center [768, 393] width 92 height 35
click at [730, 399] on input "False" at bounding box center [735, 394] width 11 height 10
radio input "true"
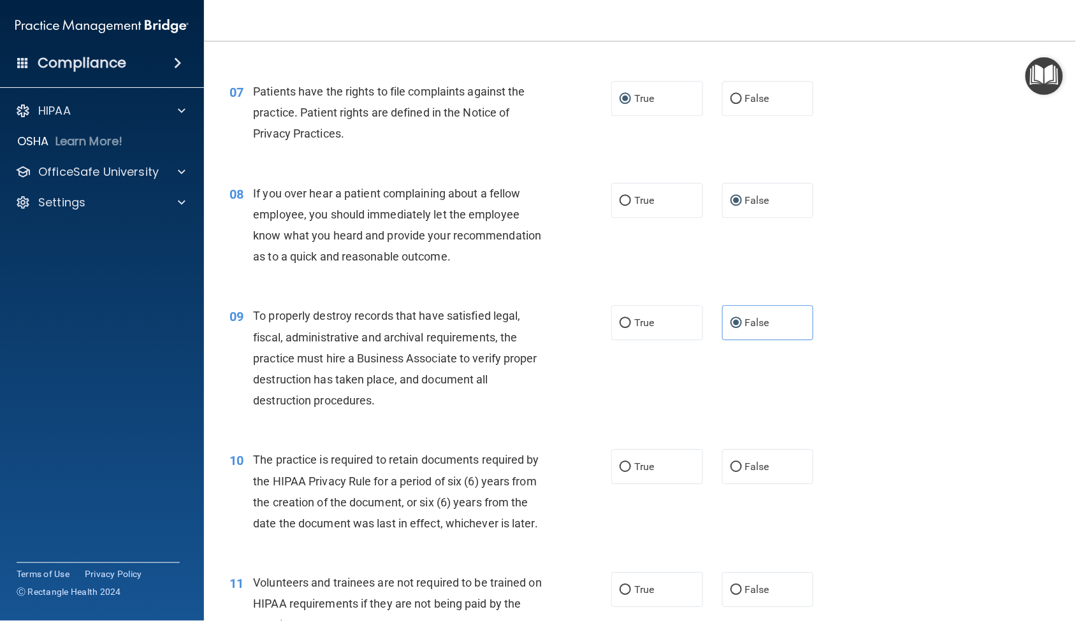
scroll to position [849, 0]
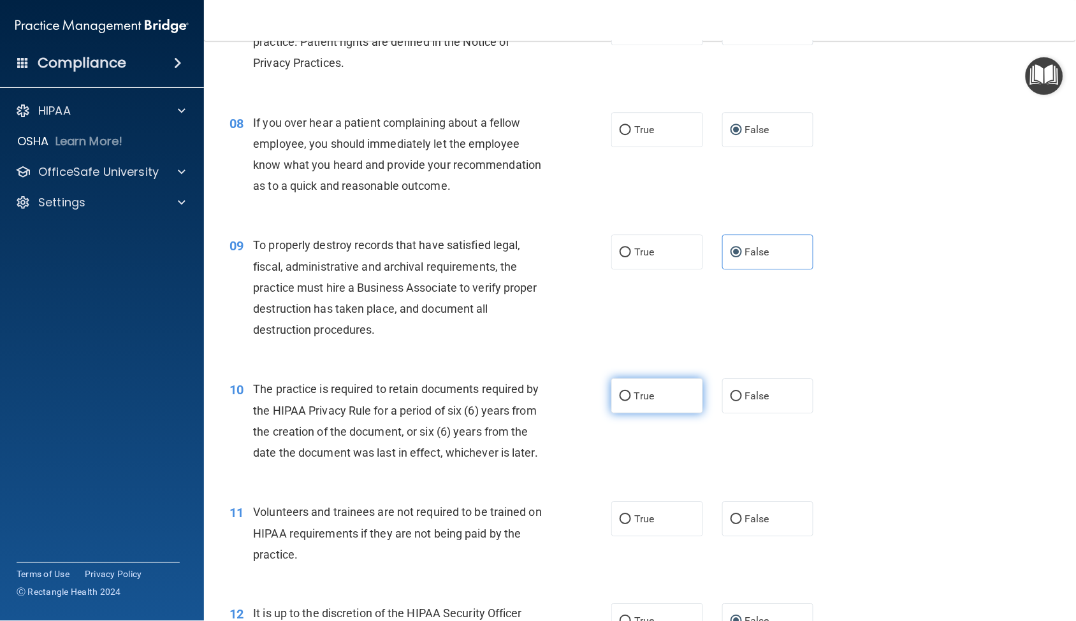
click at [620, 401] on input "True" at bounding box center [624, 397] width 11 height 10
radio input "true"
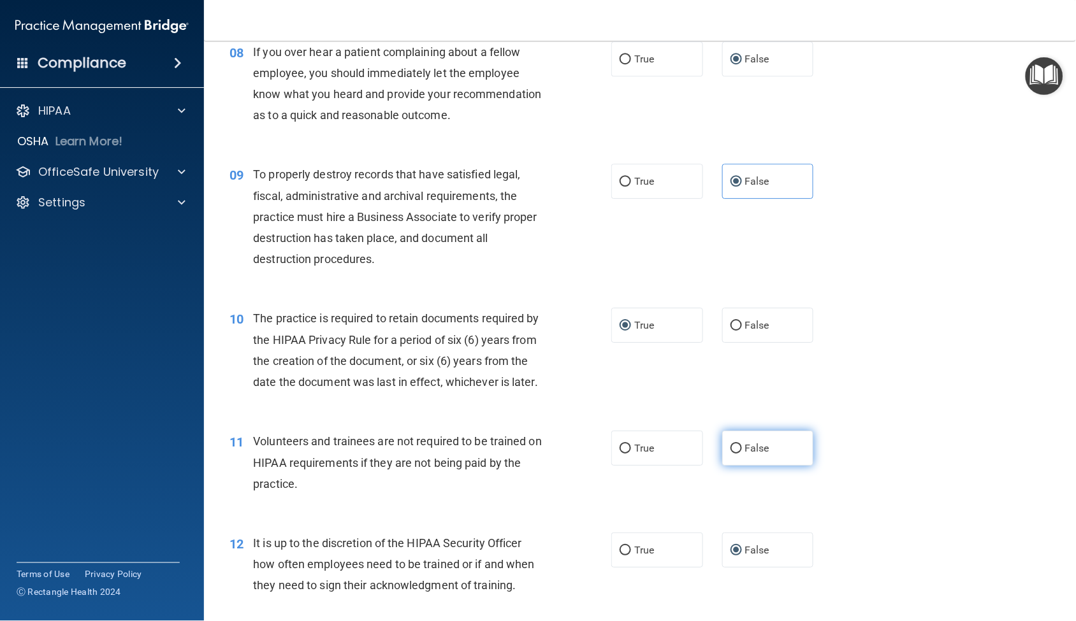
click at [730, 454] on input "False" at bounding box center [735, 449] width 11 height 10
radio input "true"
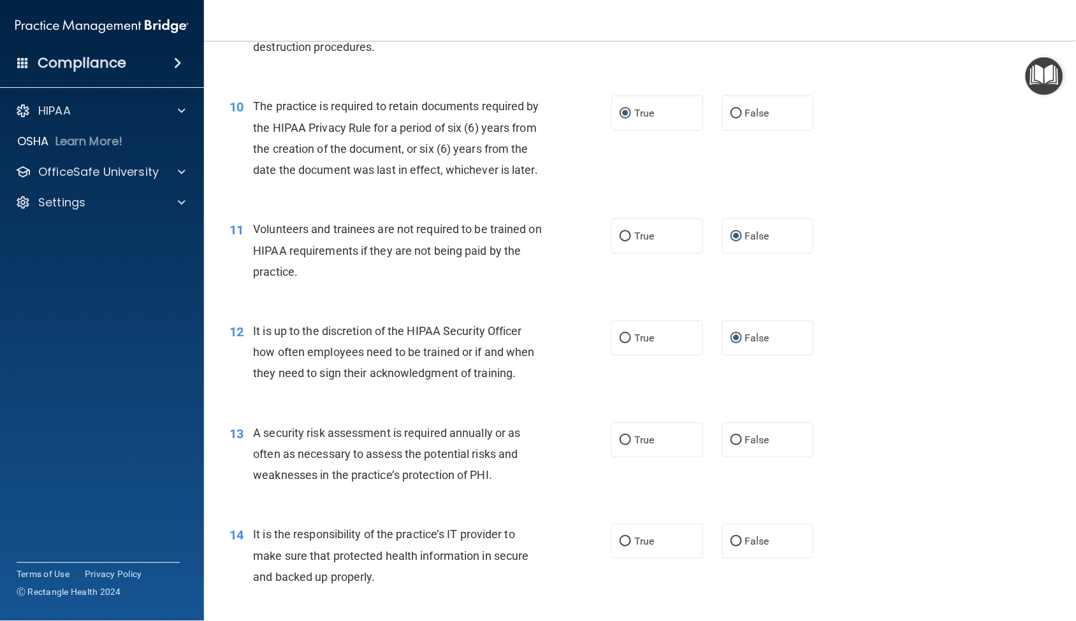
scroll to position [1203, 0]
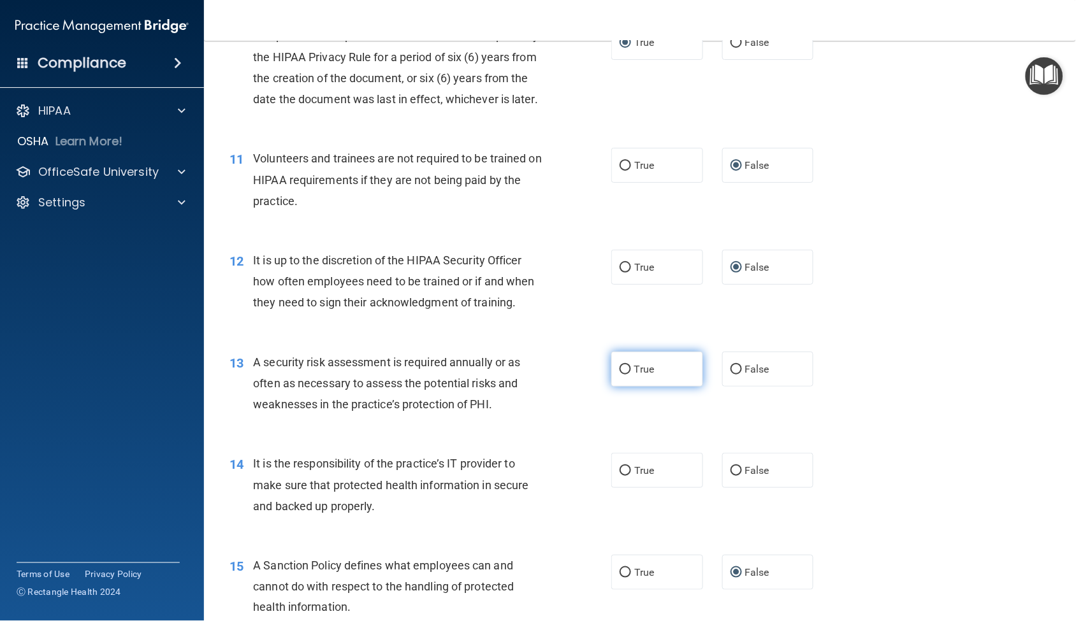
click at [619, 375] on input "True" at bounding box center [624, 370] width 11 height 10
radio input "true"
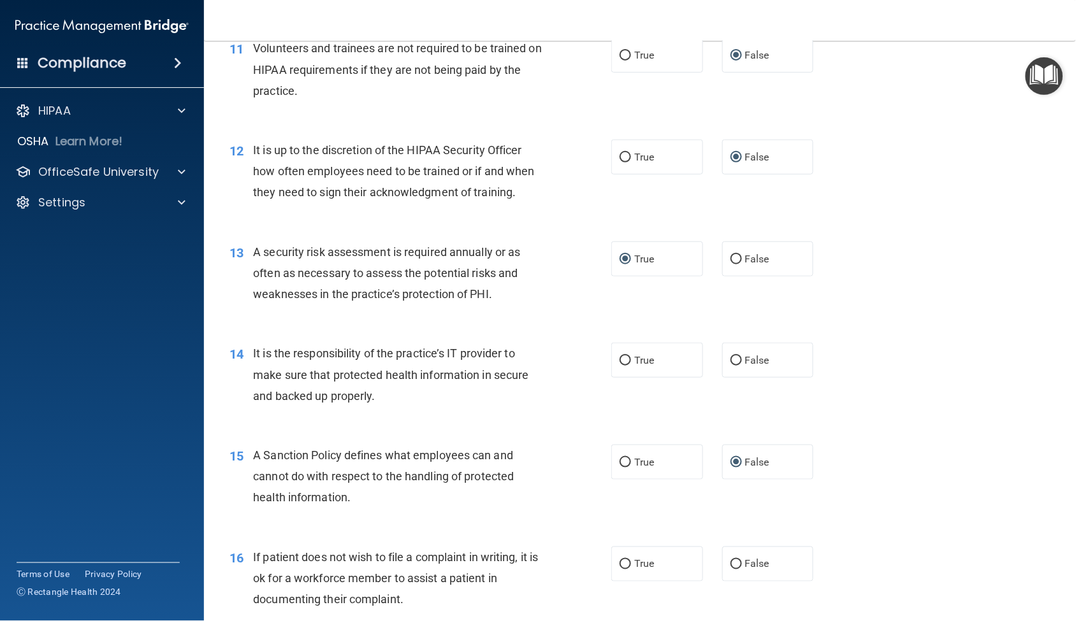
scroll to position [1345, 0]
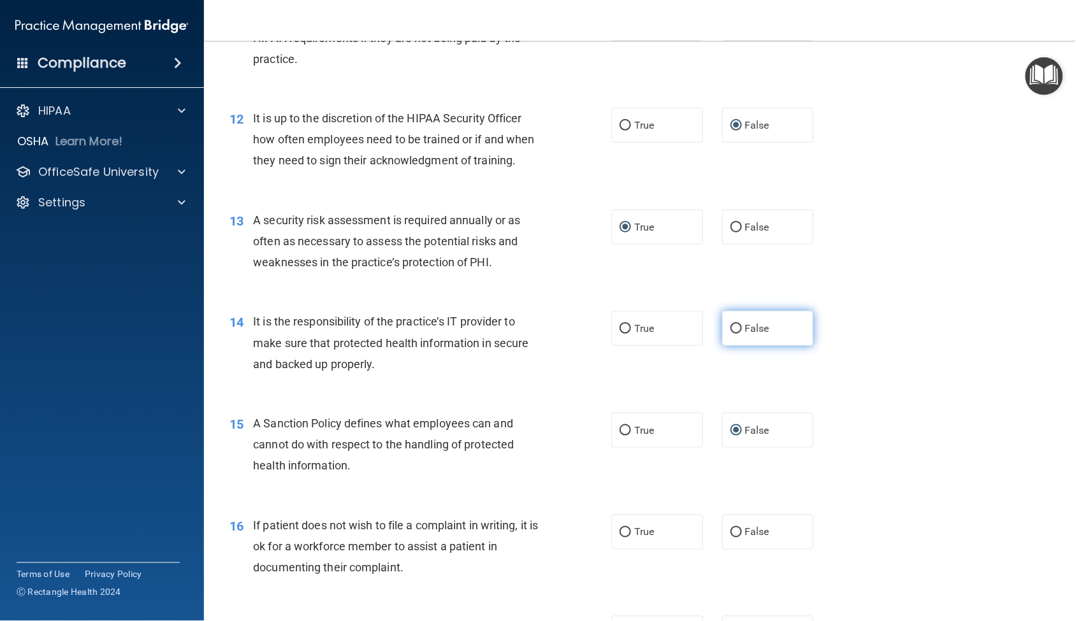
click at [730, 334] on input "False" at bounding box center [735, 329] width 11 height 10
radio input "true"
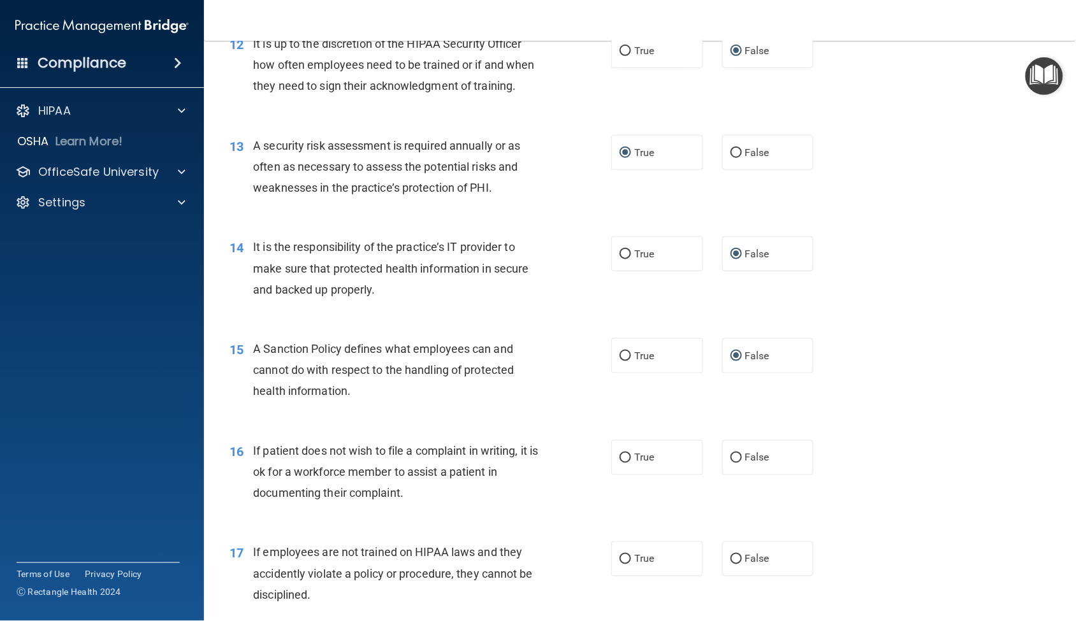
scroll to position [1487, 0]
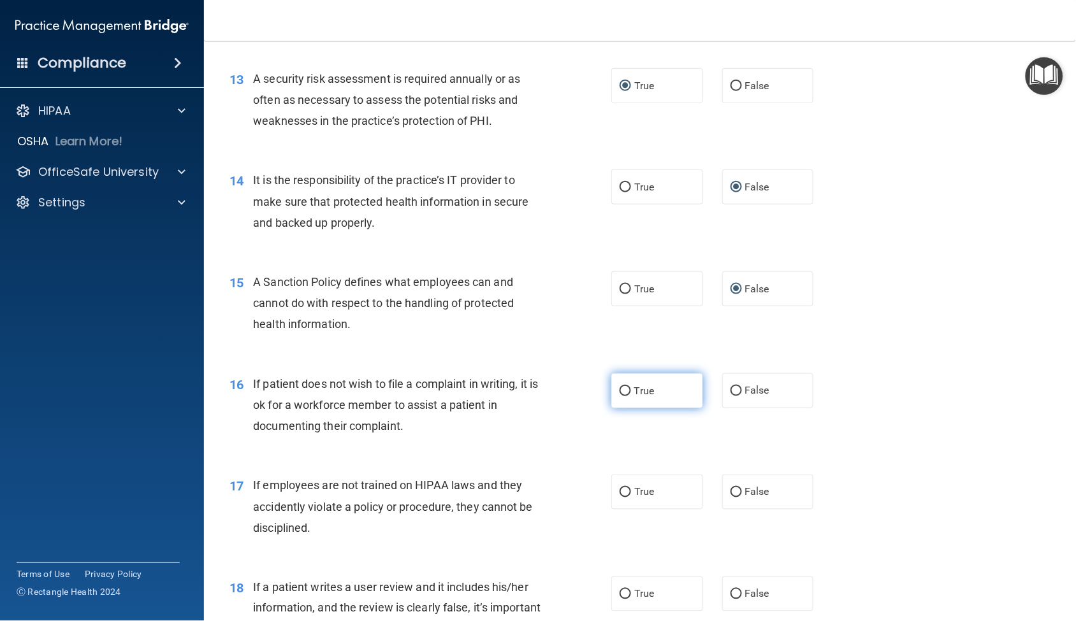
click at [620, 396] on input "True" at bounding box center [624, 392] width 11 height 10
radio input "true"
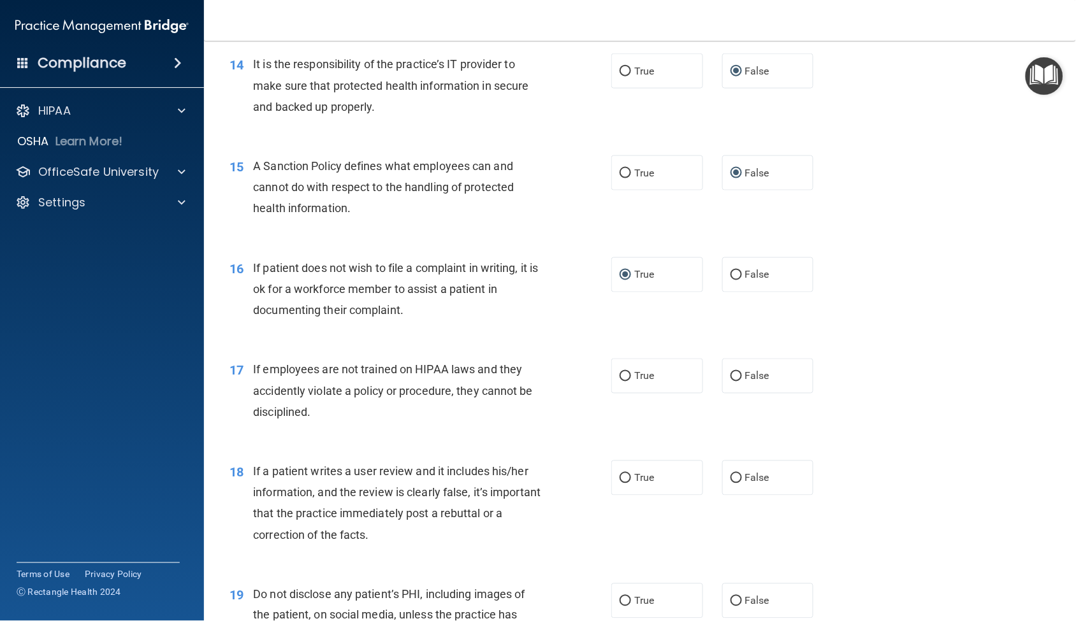
scroll to position [1628, 0]
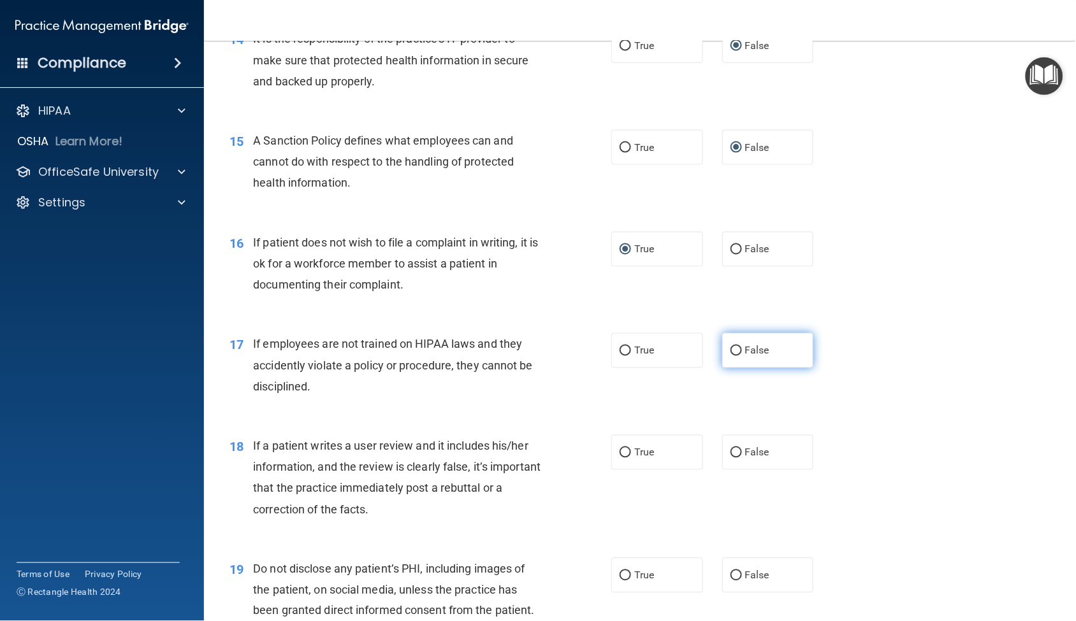
click at [731, 356] on input "False" at bounding box center [735, 352] width 11 height 10
radio input "true"
click at [731, 458] on input "False" at bounding box center [735, 454] width 11 height 10
radio input "true"
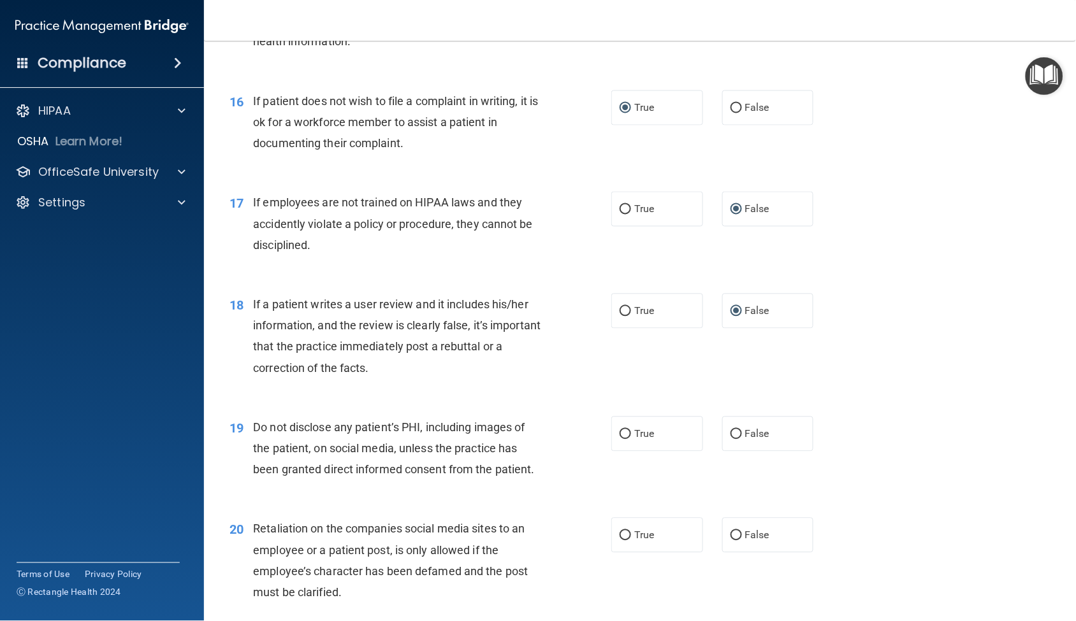
scroll to position [1840, 0]
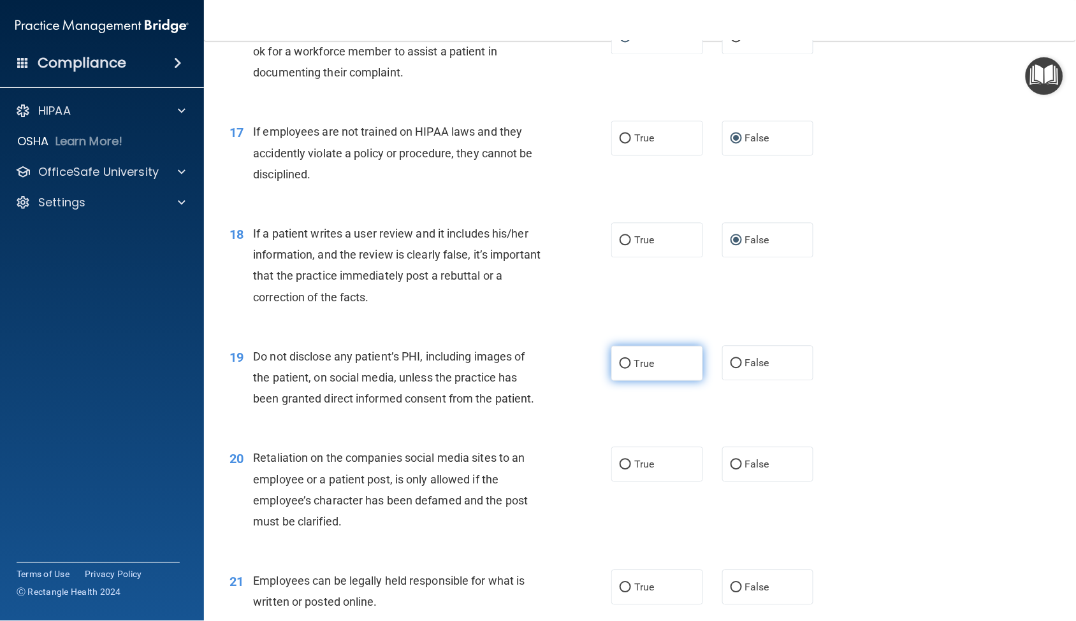
click at [623, 369] on input "True" at bounding box center [624, 364] width 11 height 10
radio input "true"
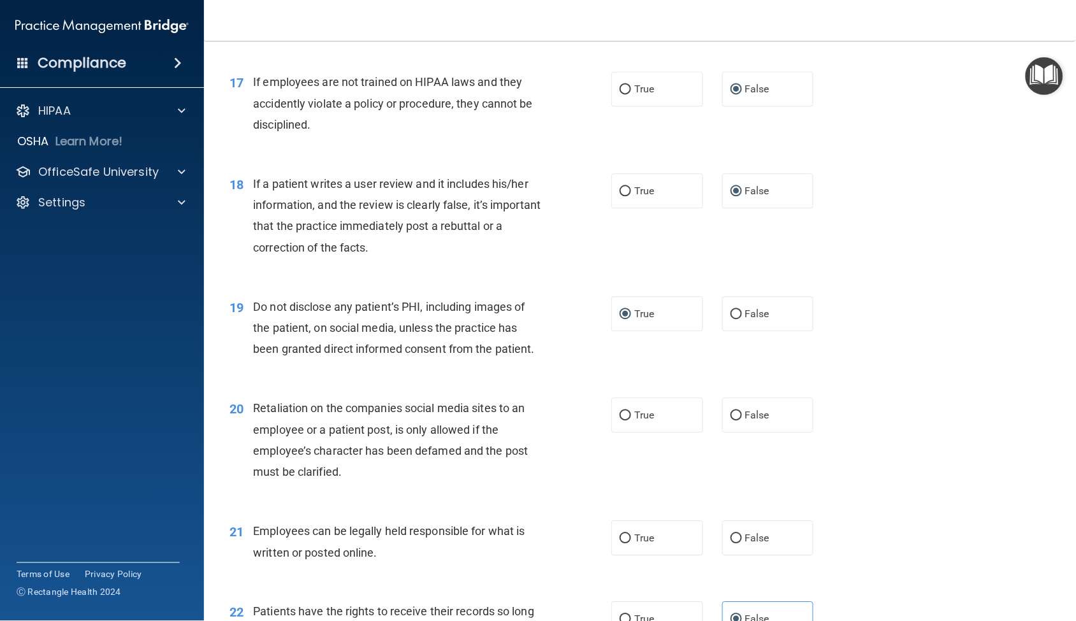
scroll to position [1912, 0]
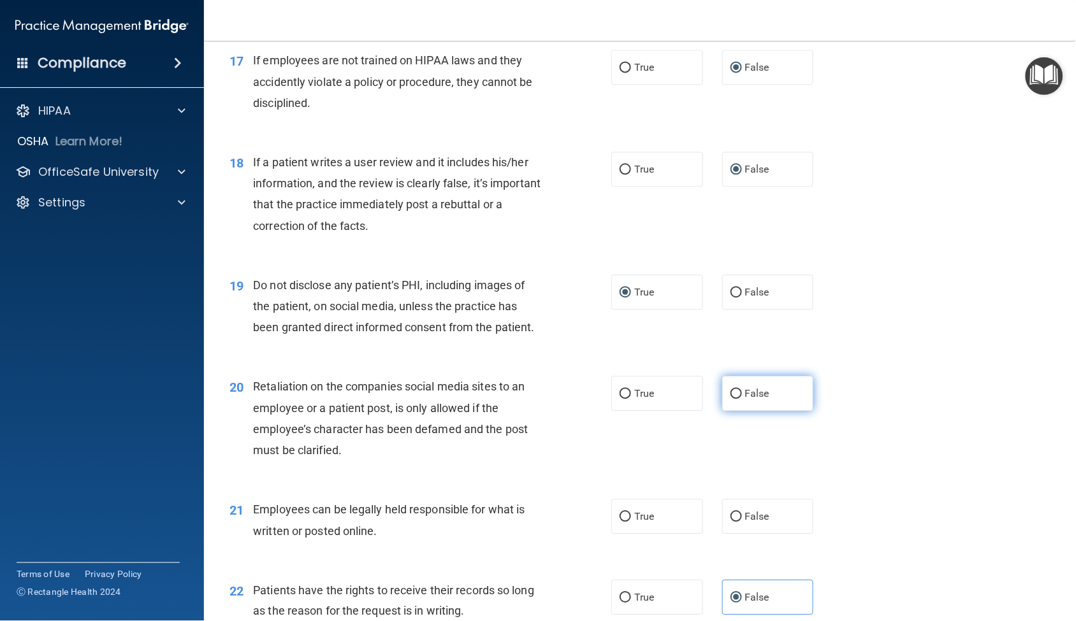
click at [730, 399] on input "False" at bounding box center [735, 394] width 11 height 10
radio input "true"
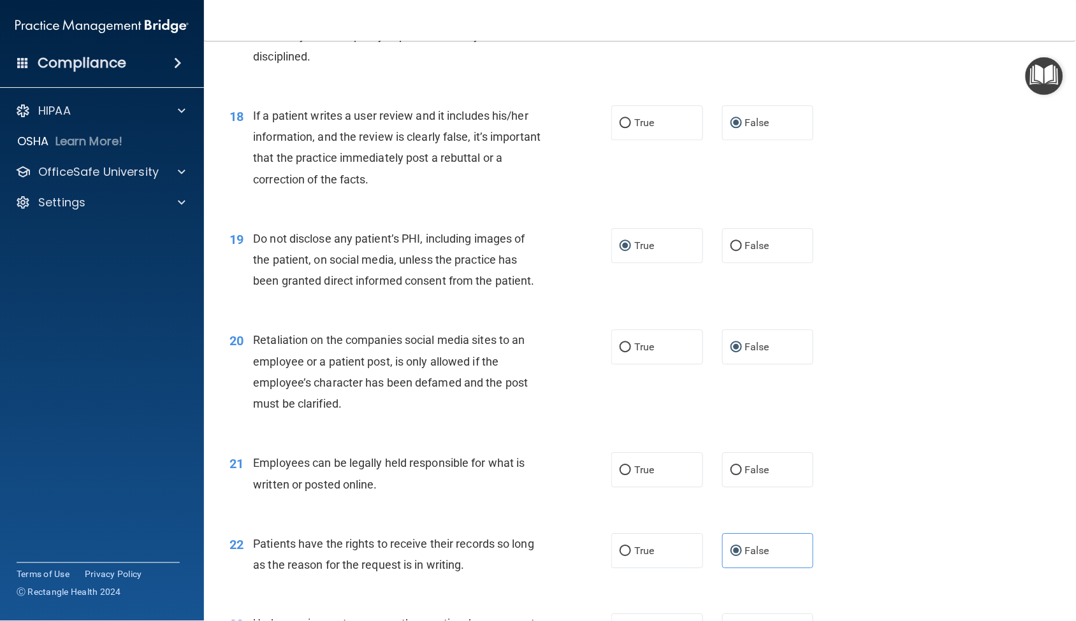
scroll to position [1982, 0]
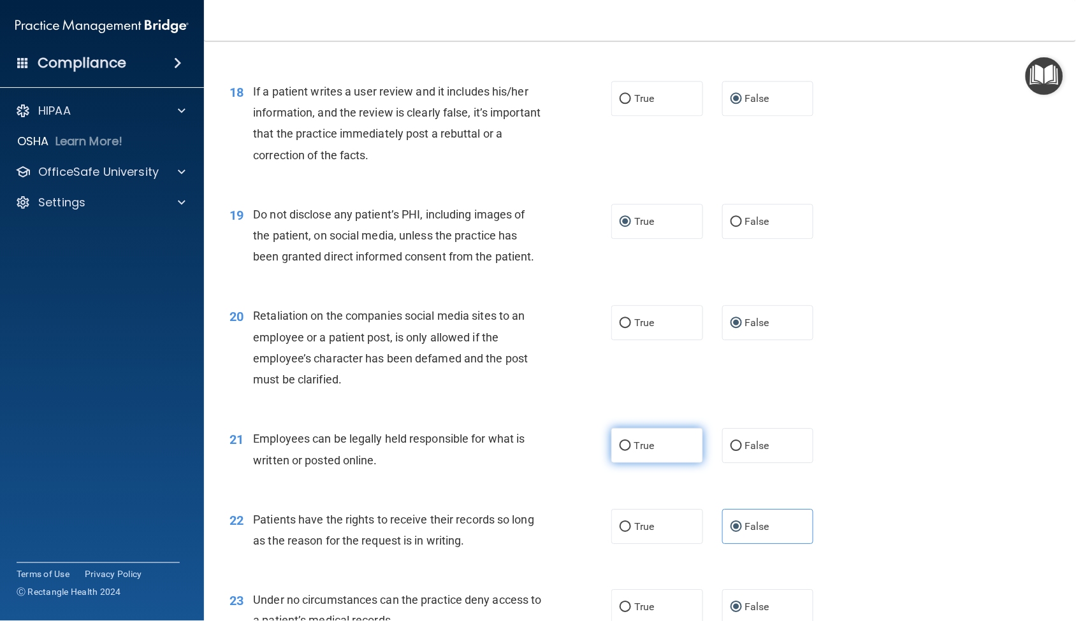
click at [620, 451] on input "True" at bounding box center [624, 447] width 11 height 10
radio input "true"
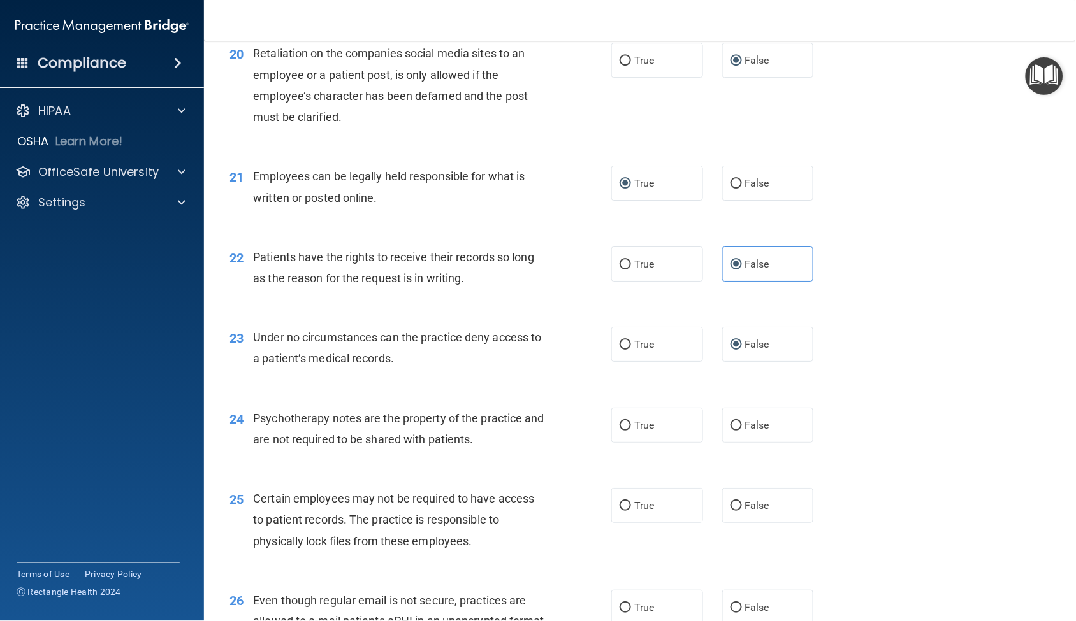
scroll to position [2265, 0]
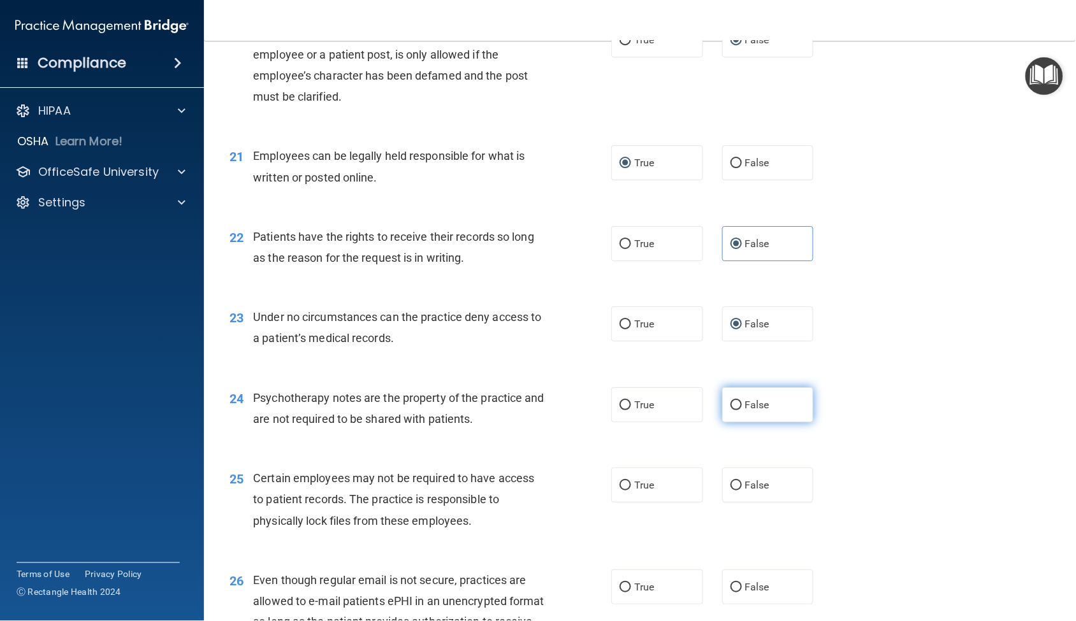
click at [730, 410] on input "False" at bounding box center [735, 406] width 11 height 10
radio input "true"
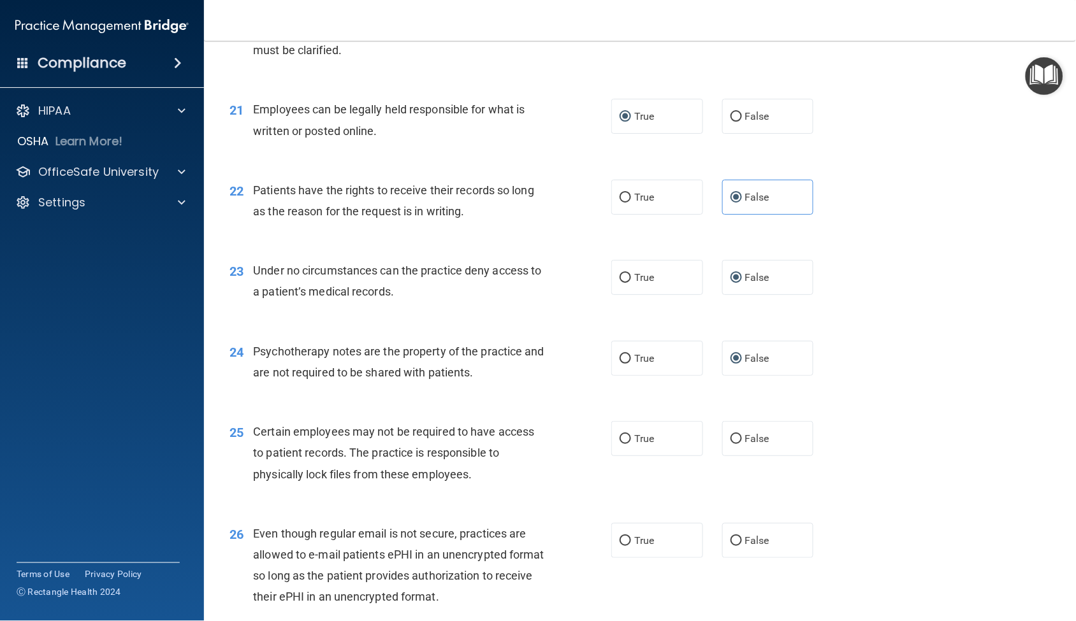
scroll to position [2336, 0]
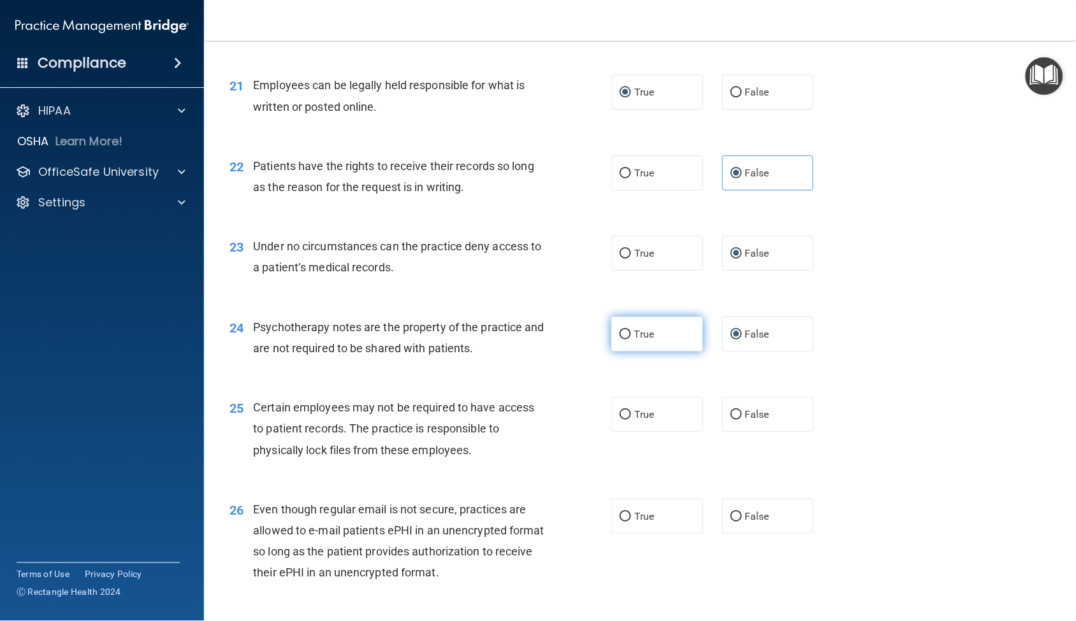
click at [619, 340] on input "True" at bounding box center [624, 335] width 11 height 10
radio input "true"
radio input "false"
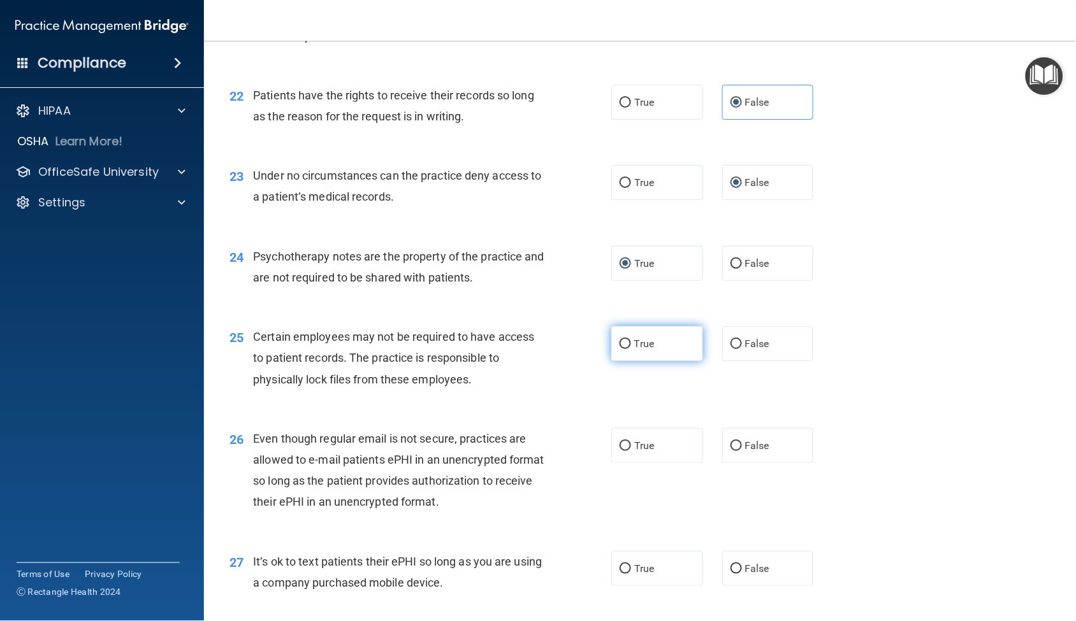
click at [619, 349] on input "True" at bounding box center [624, 345] width 11 height 10
radio input "true"
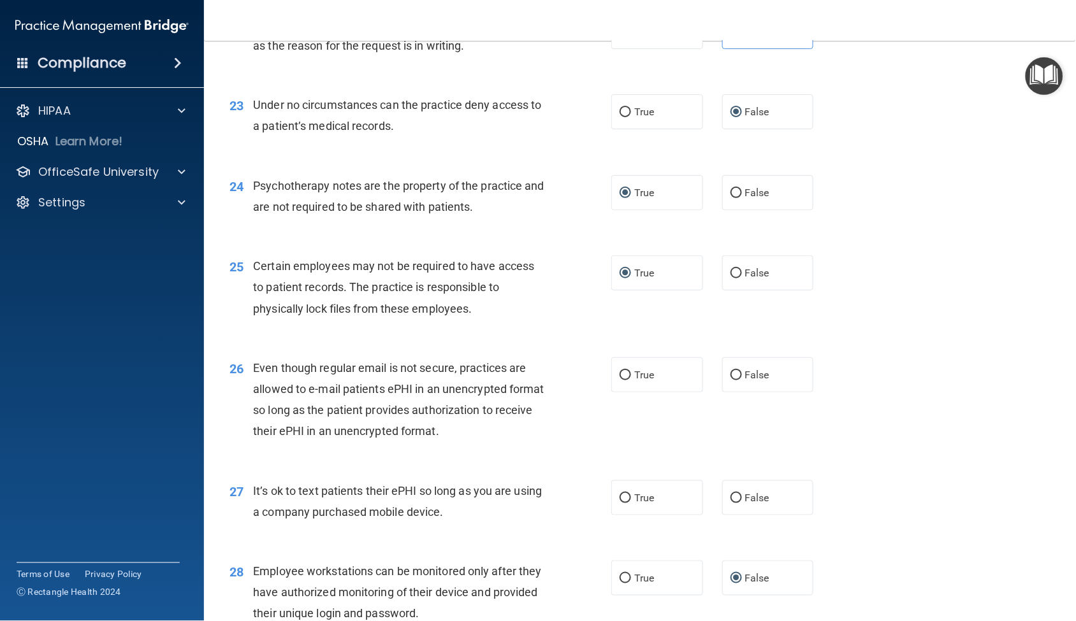
scroll to position [2549, 0]
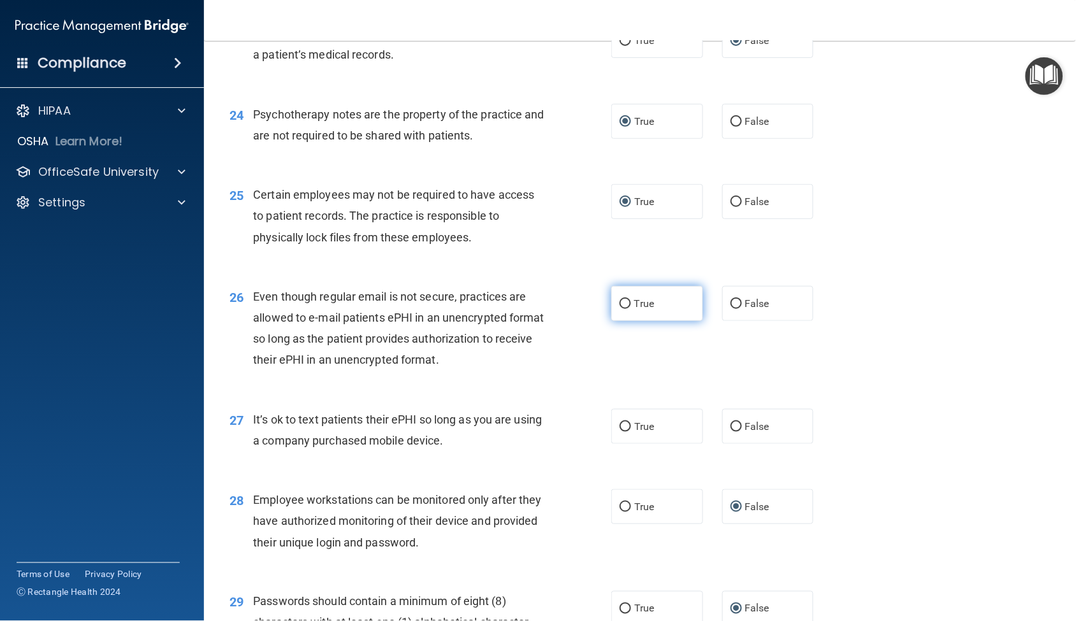
click at [621, 309] on input "True" at bounding box center [624, 304] width 11 height 10
radio input "true"
click at [730, 432] on input "False" at bounding box center [735, 427] width 11 height 10
radio input "true"
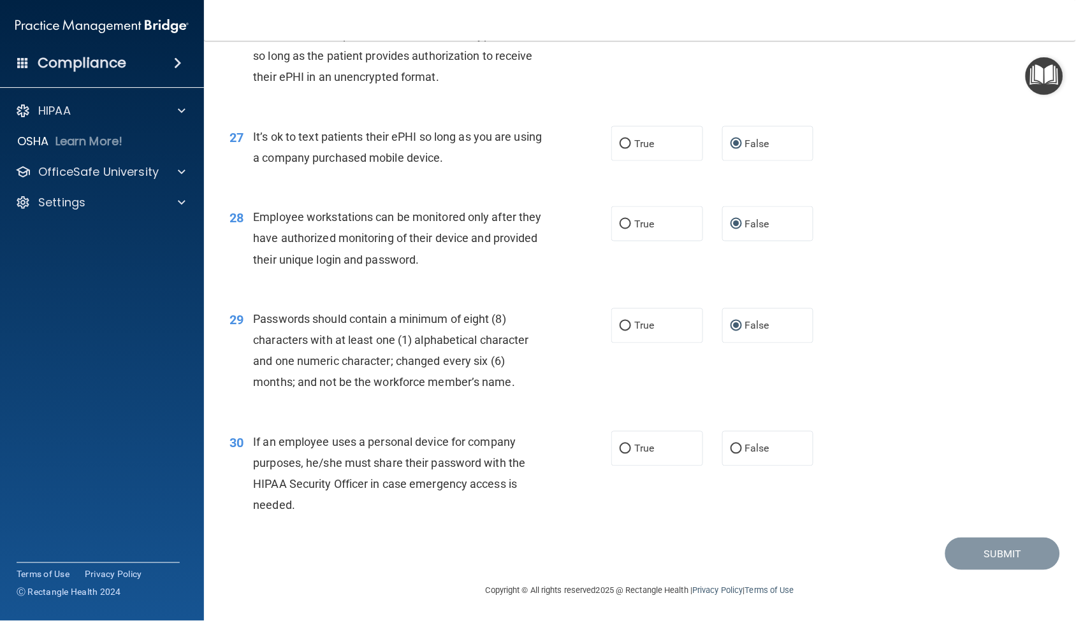
scroll to position [2853, 0]
click at [621, 453] on input "True" at bounding box center [624, 450] width 11 height 10
radio input "true"
click at [968, 555] on button "Submit" at bounding box center [1002, 554] width 115 height 32
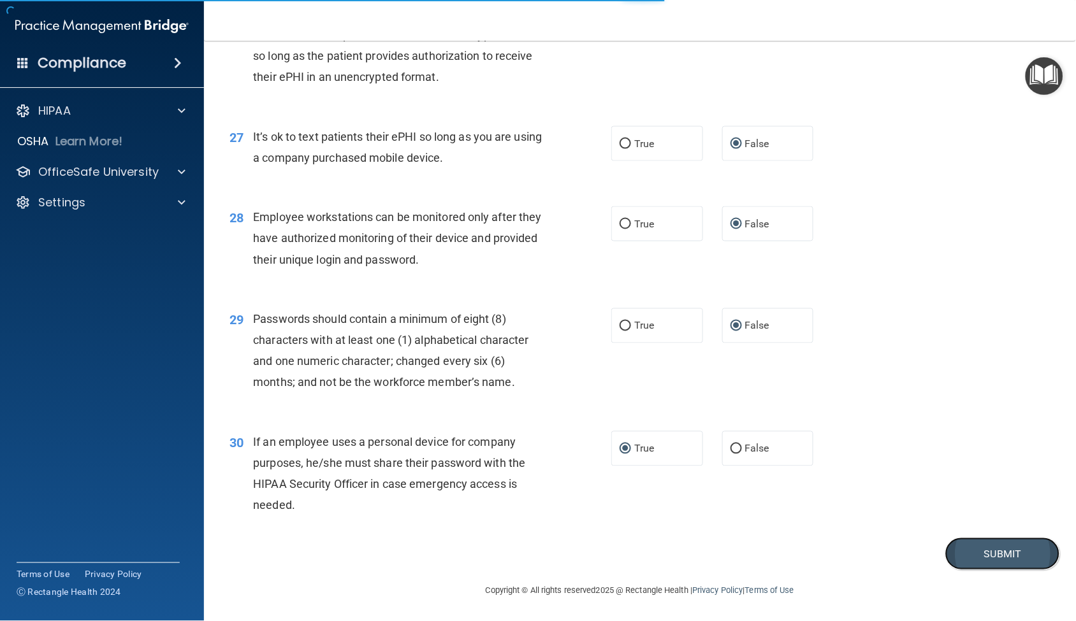
click at [968, 551] on button "Submit" at bounding box center [1002, 554] width 115 height 32
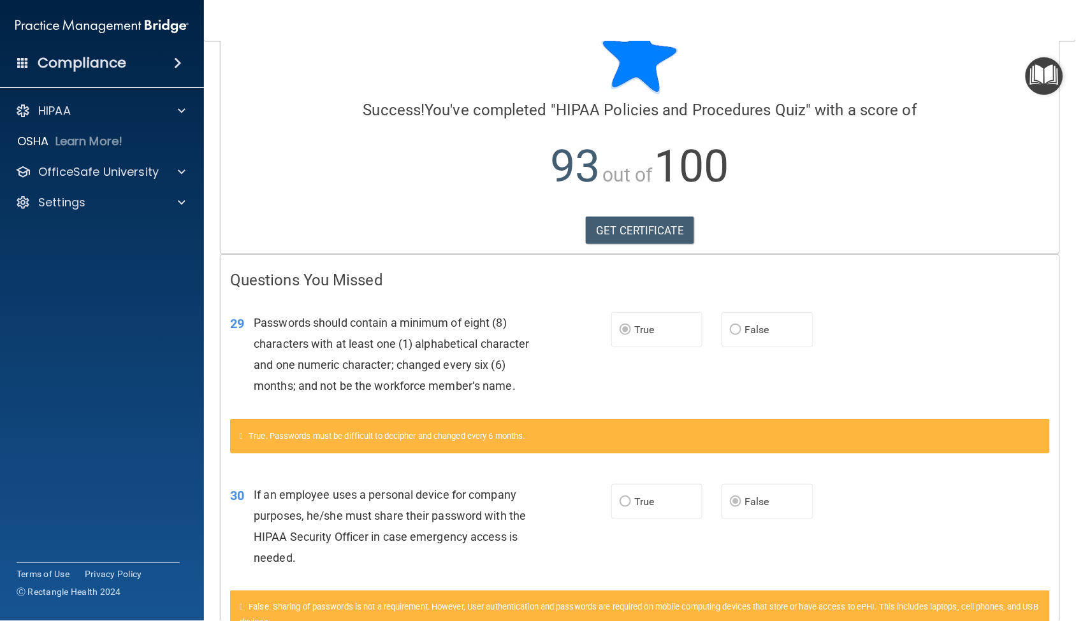
scroll to position [71, 0]
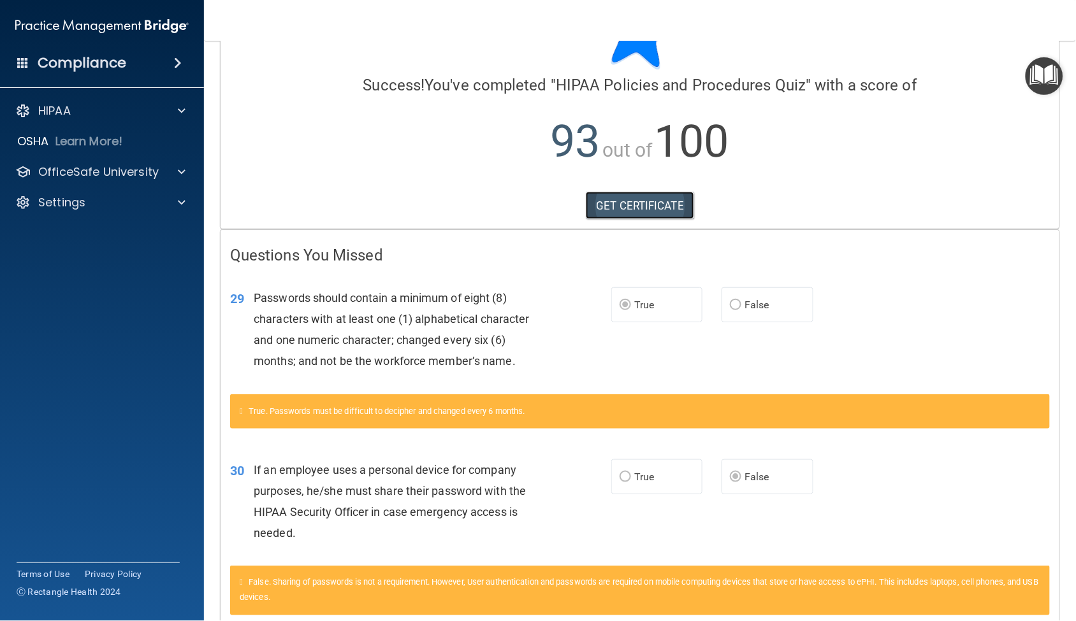
click at [627, 208] on link "GET CERTIFICATE" at bounding box center [640, 206] width 109 height 28
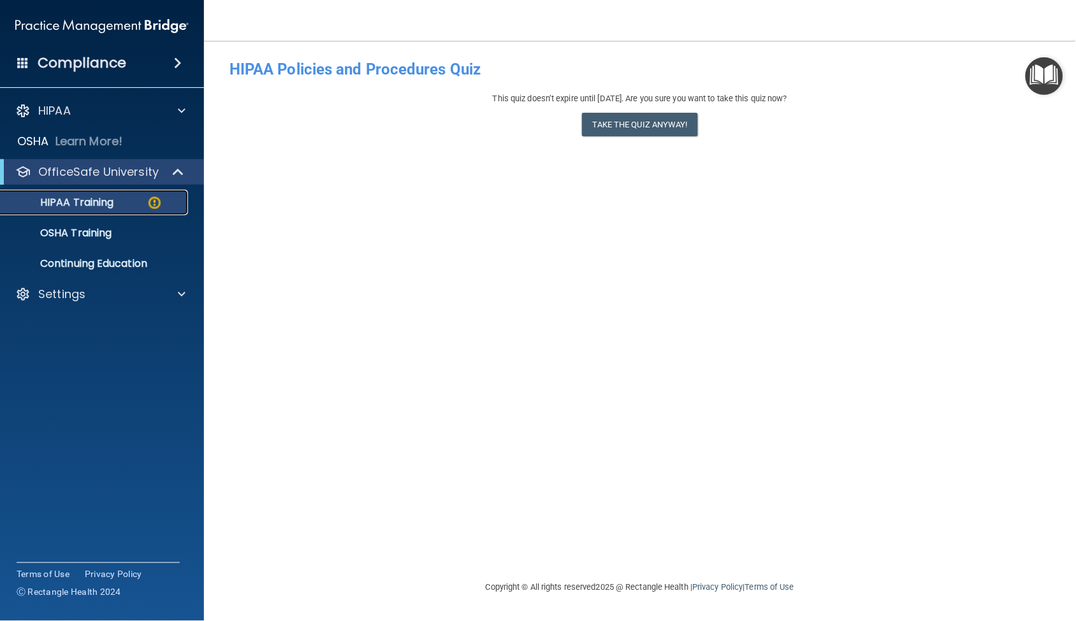
click at [54, 203] on p "HIPAA Training" at bounding box center [60, 202] width 105 height 13
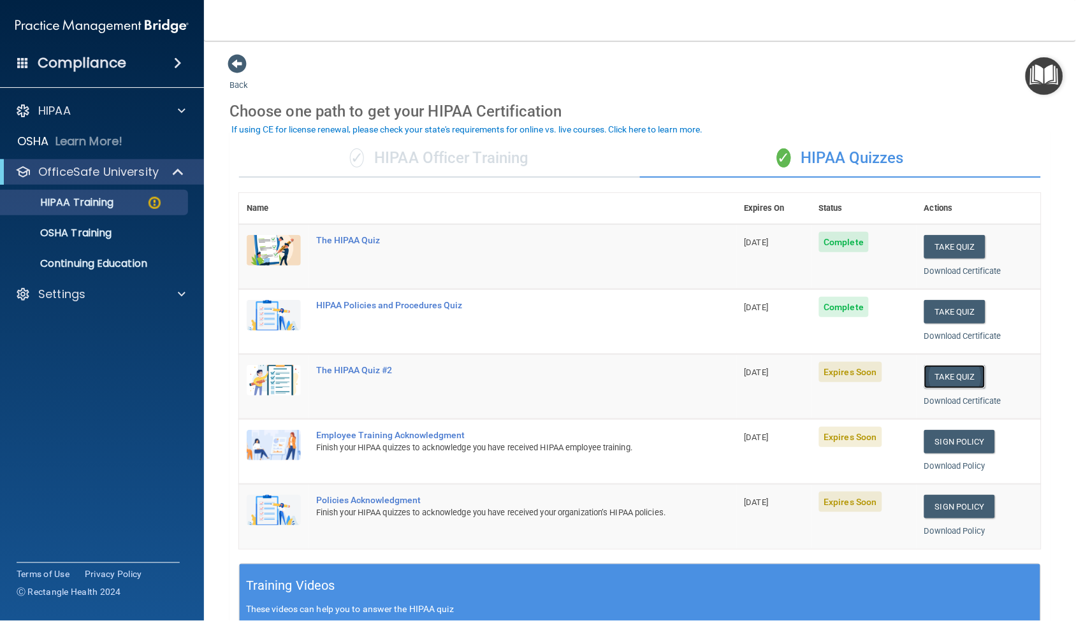
click at [951, 371] on button "Take Quiz" at bounding box center [954, 377] width 61 height 24
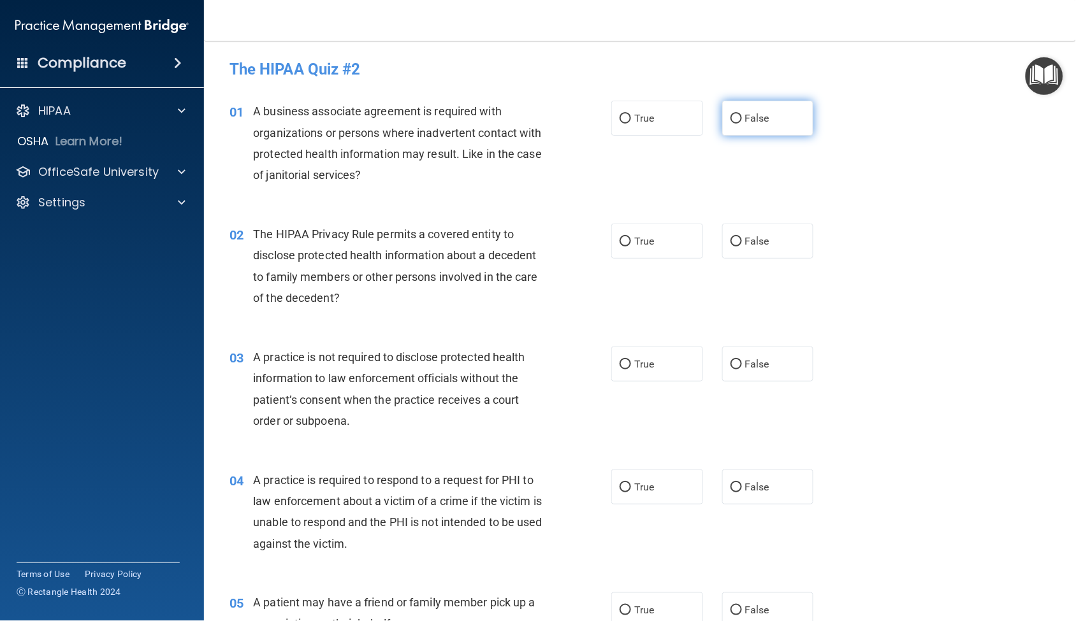
click at [730, 117] on input "False" at bounding box center [735, 119] width 11 height 10
radio input "true"
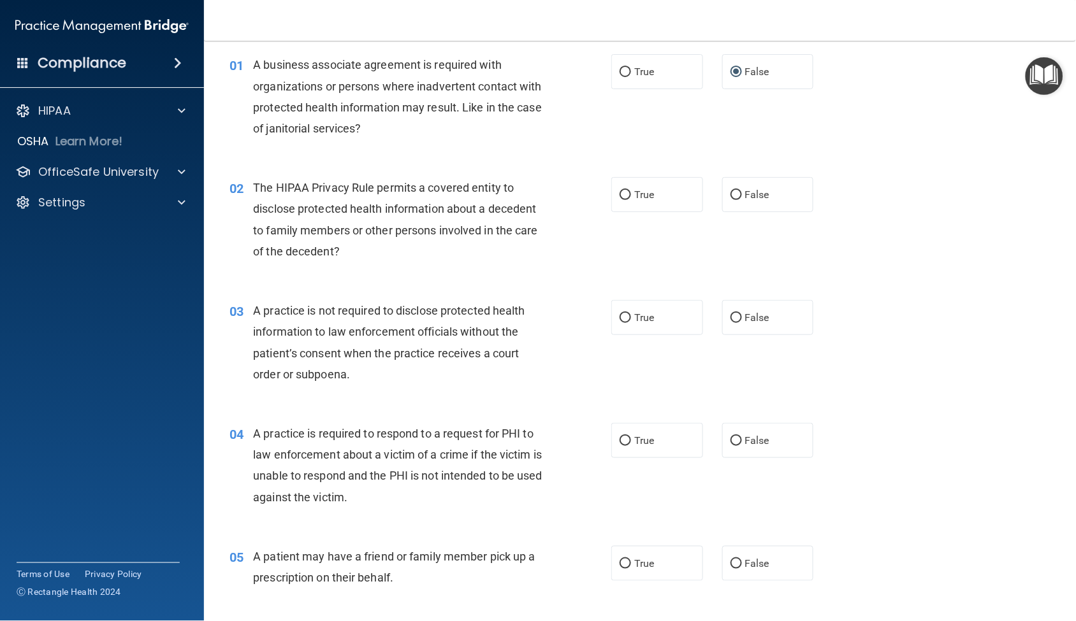
scroll to position [71, 0]
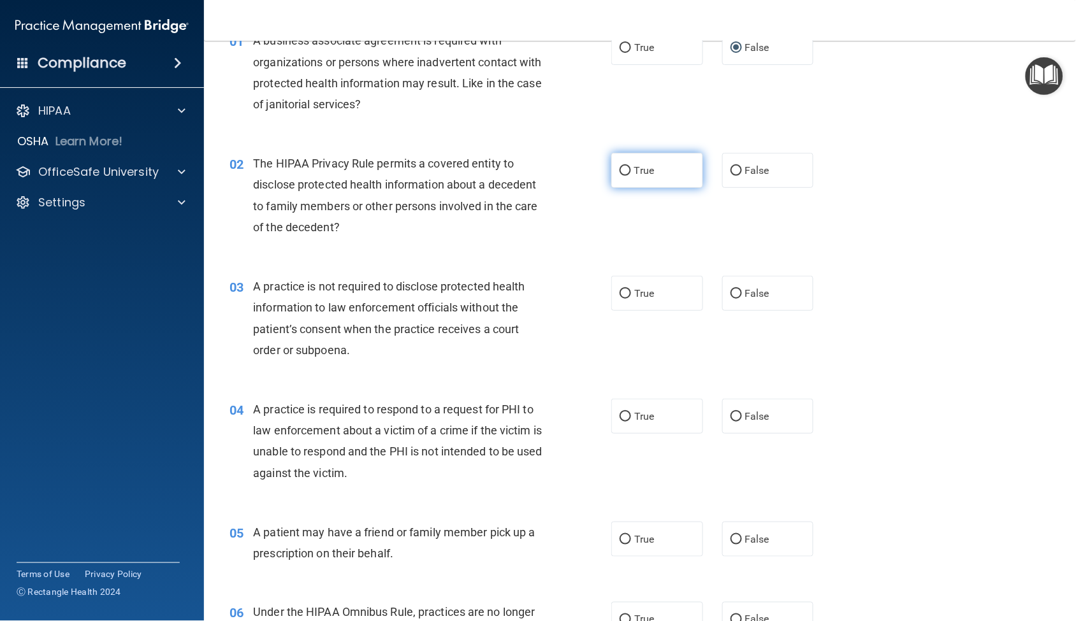
click at [623, 171] on input "True" at bounding box center [624, 171] width 11 height 10
radio input "true"
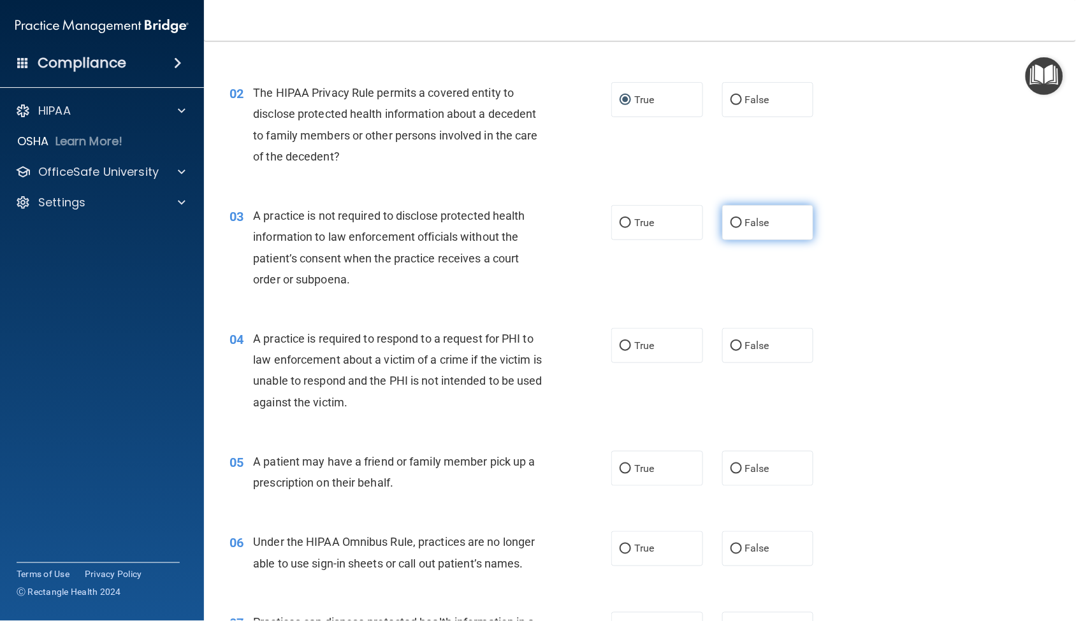
click at [730, 227] on input "False" at bounding box center [735, 224] width 11 height 10
radio input "true"
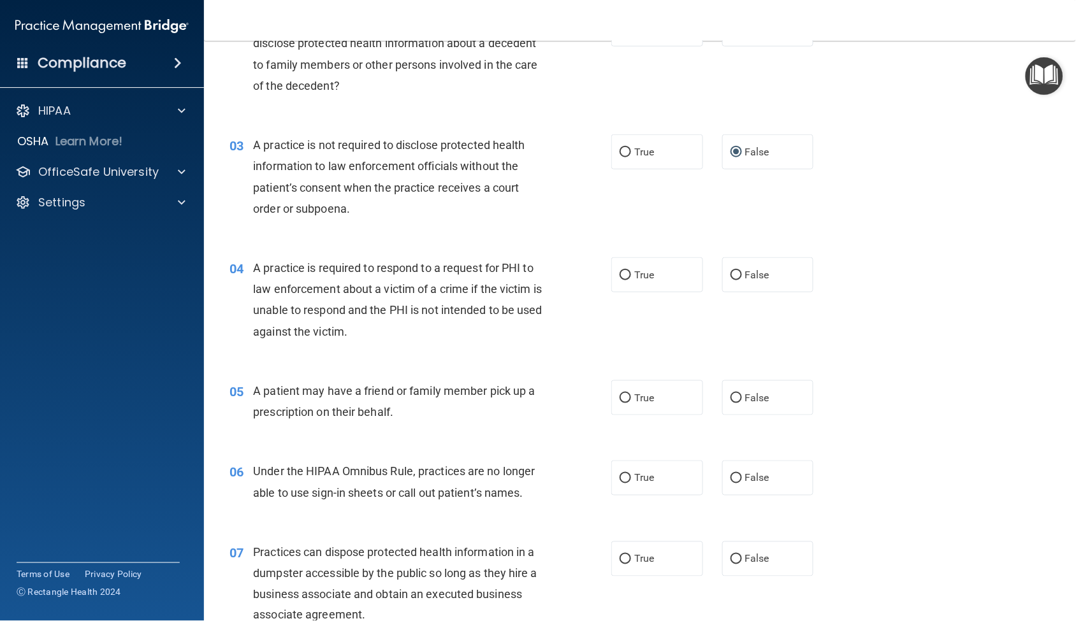
scroll to position [283, 0]
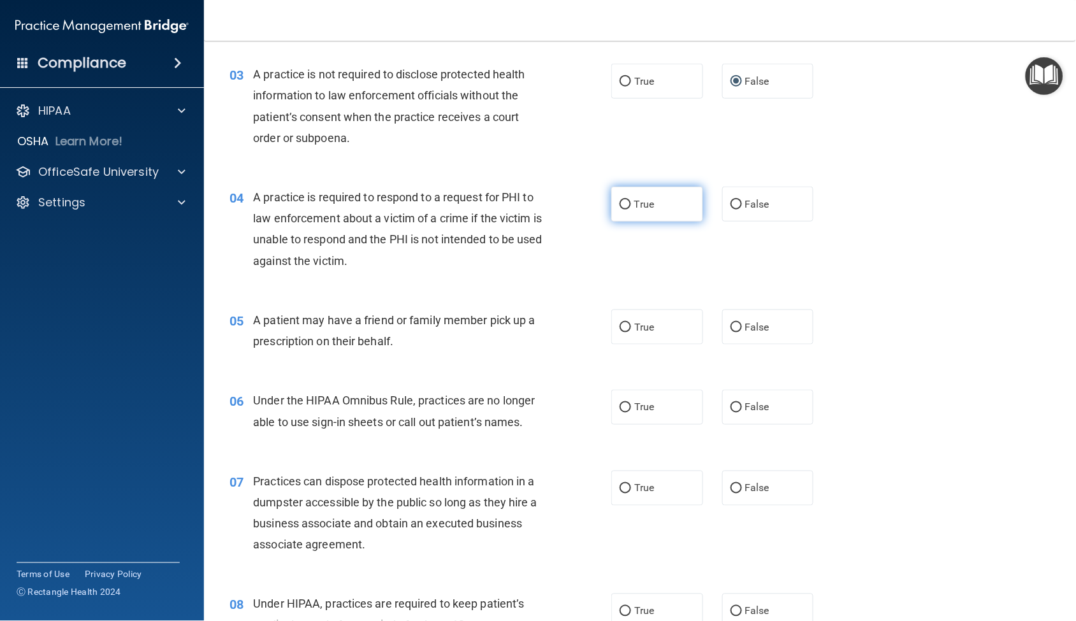
click at [615, 199] on label "True" at bounding box center [657, 204] width 92 height 35
click at [619, 200] on input "True" at bounding box center [624, 205] width 11 height 10
radio input "true"
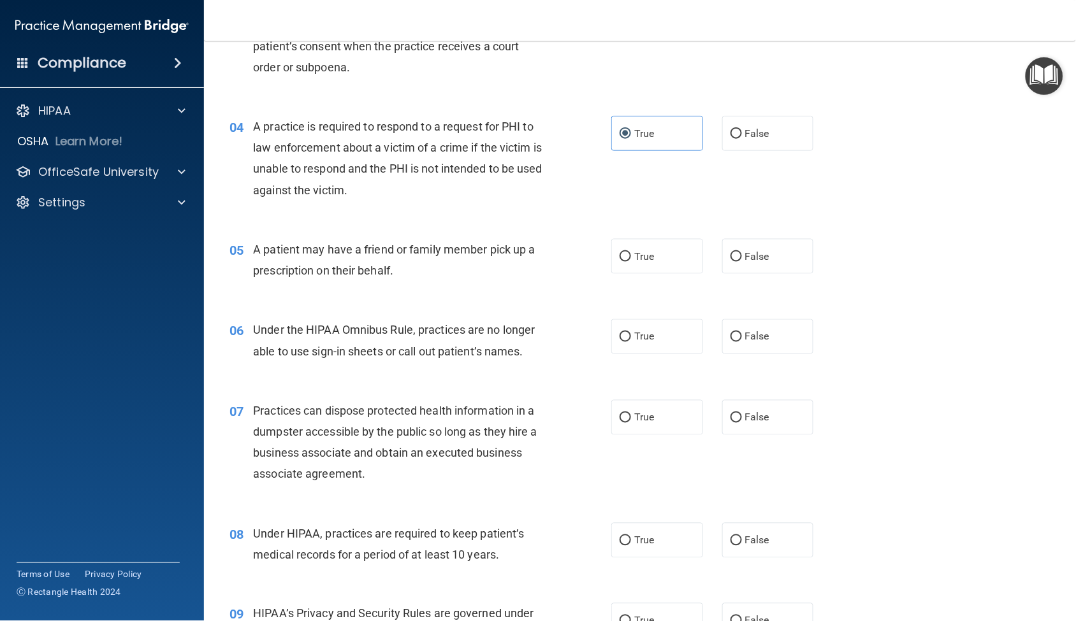
scroll to position [424, 0]
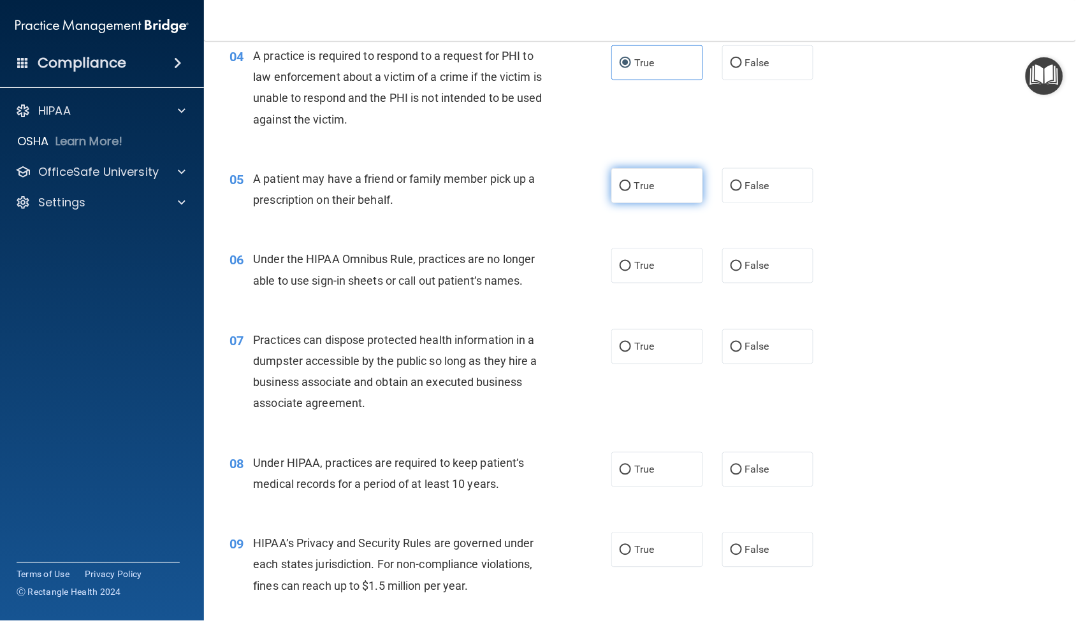
click at [623, 187] on input "True" at bounding box center [624, 187] width 11 height 10
radio input "true"
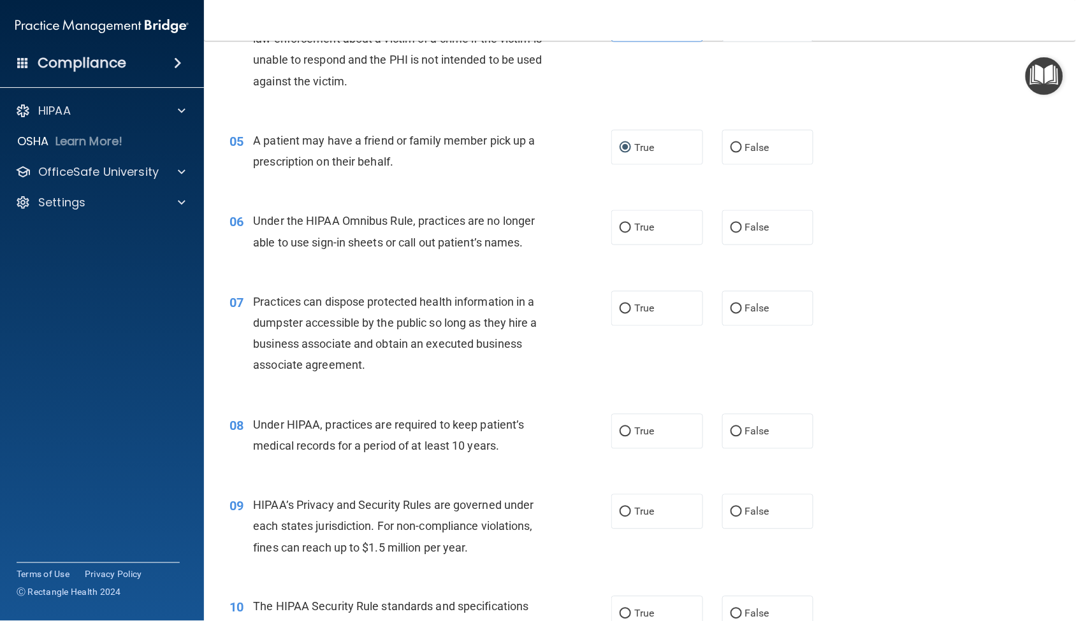
scroll to position [495, 0]
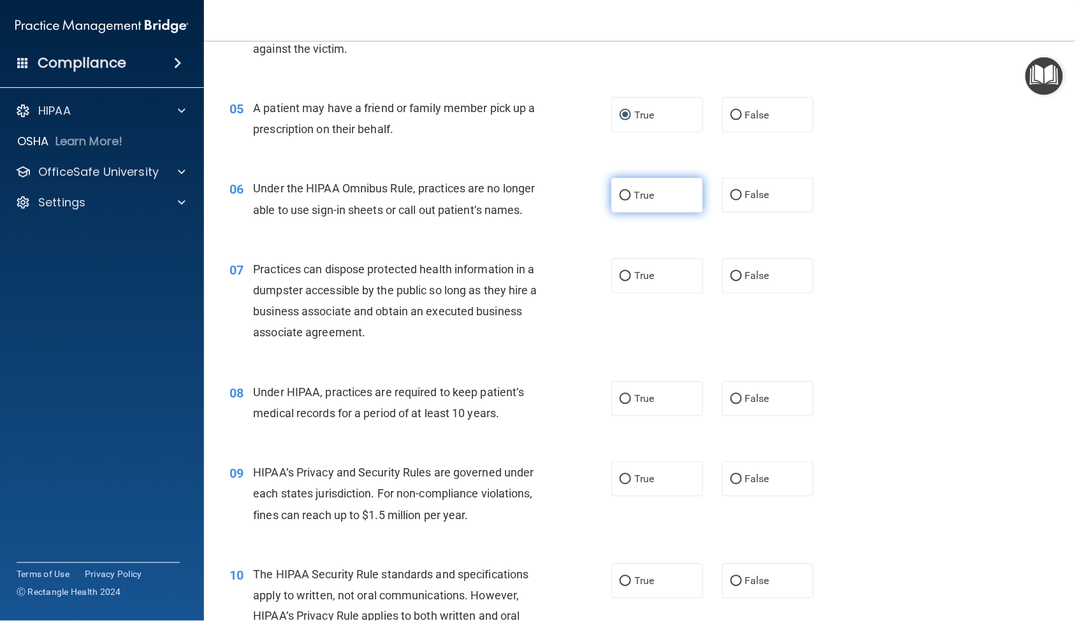
click at [622, 195] on input "True" at bounding box center [624, 196] width 11 height 10
radio input "true"
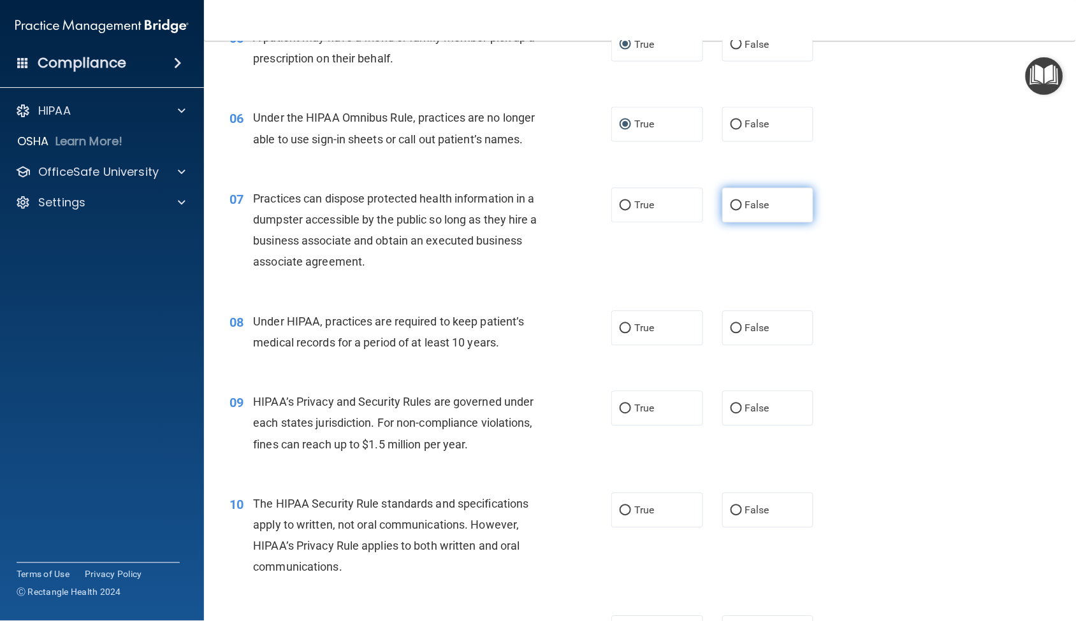
click at [731, 210] on input "False" at bounding box center [735, 206] width 11 height 10
radio input "true"
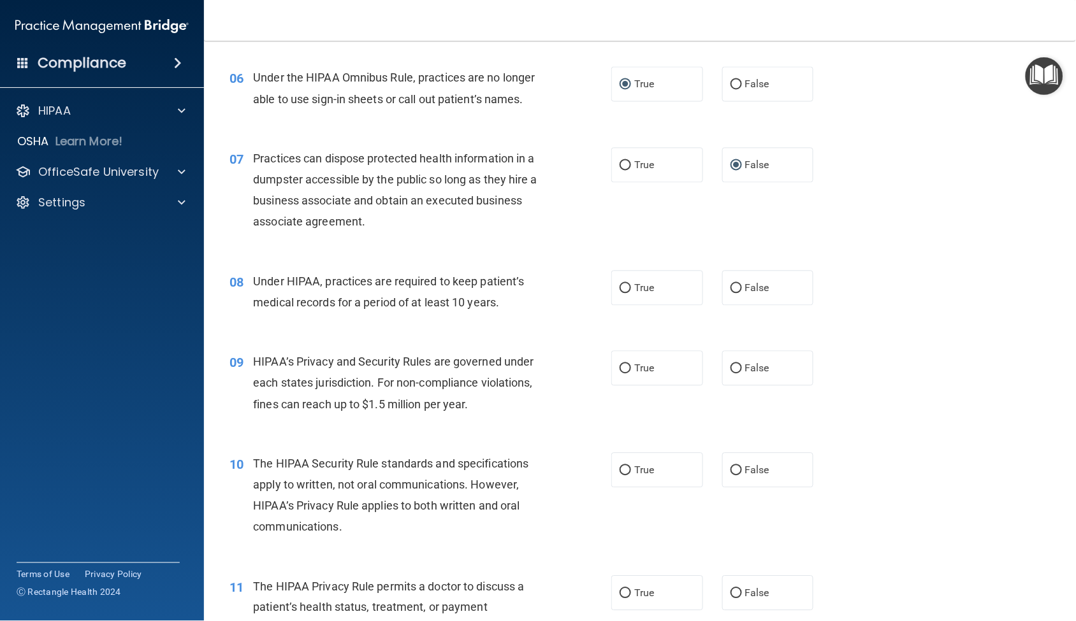
scroll to position [637, 0]
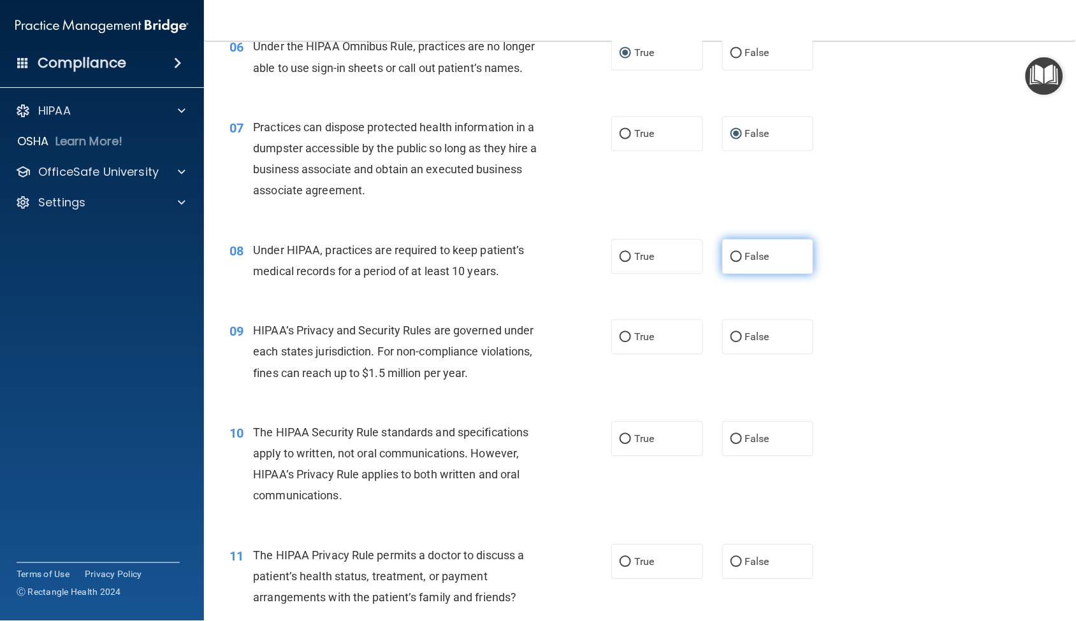
click at [730, 259] on input "False" at bounding box center [735, 258] width 11 height 10
radio input "true"
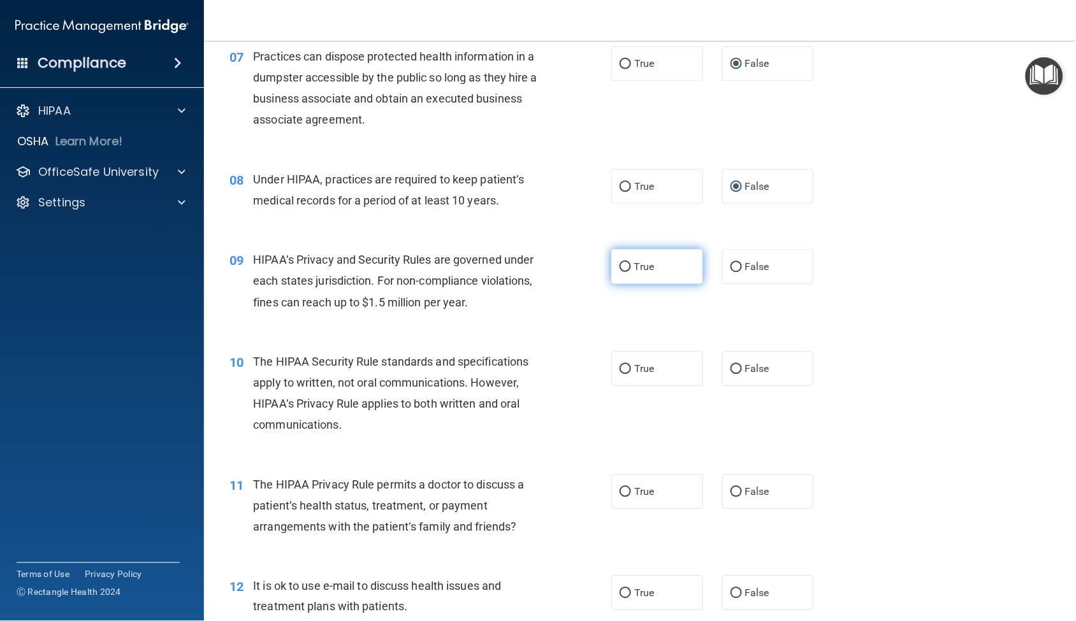
click at [624, 270] on input "True" at bounding box center [624, 268] width 11 height 10
radio input "true"
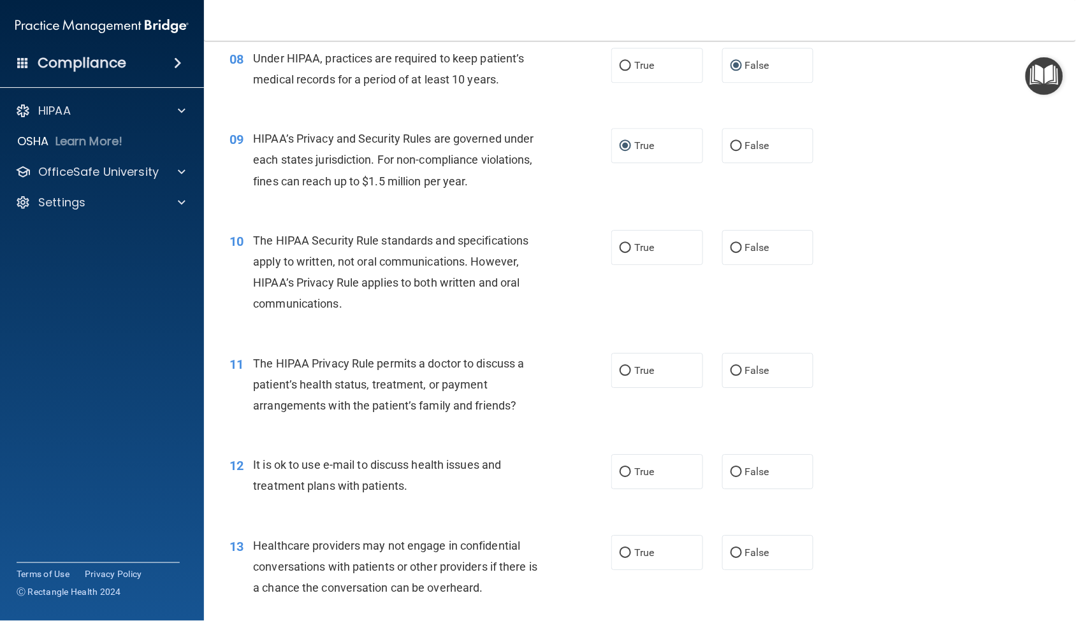
scroll to position [849, 0]
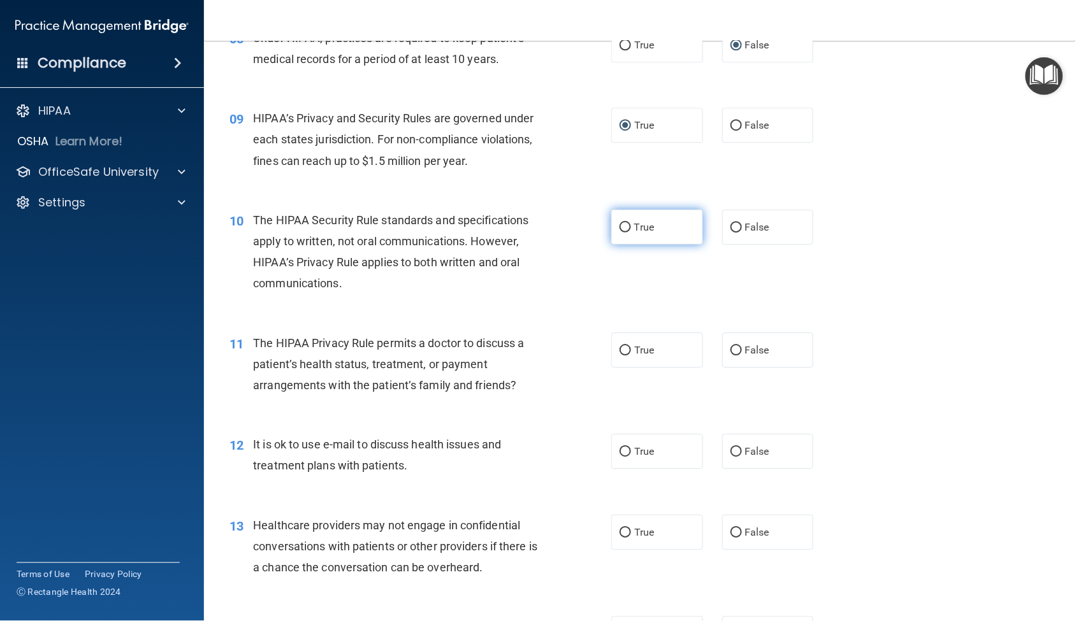
click at [621, 228] on input "True" at bounding box center [624, 228] width 11 height 10
radio input "true"
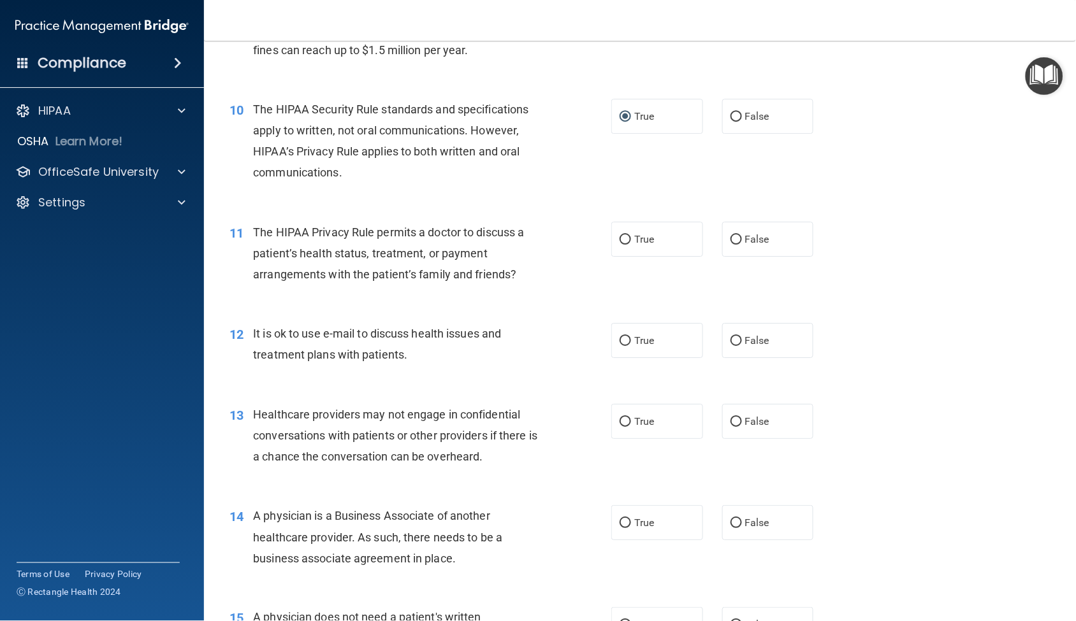
scroll to position [991, 0]
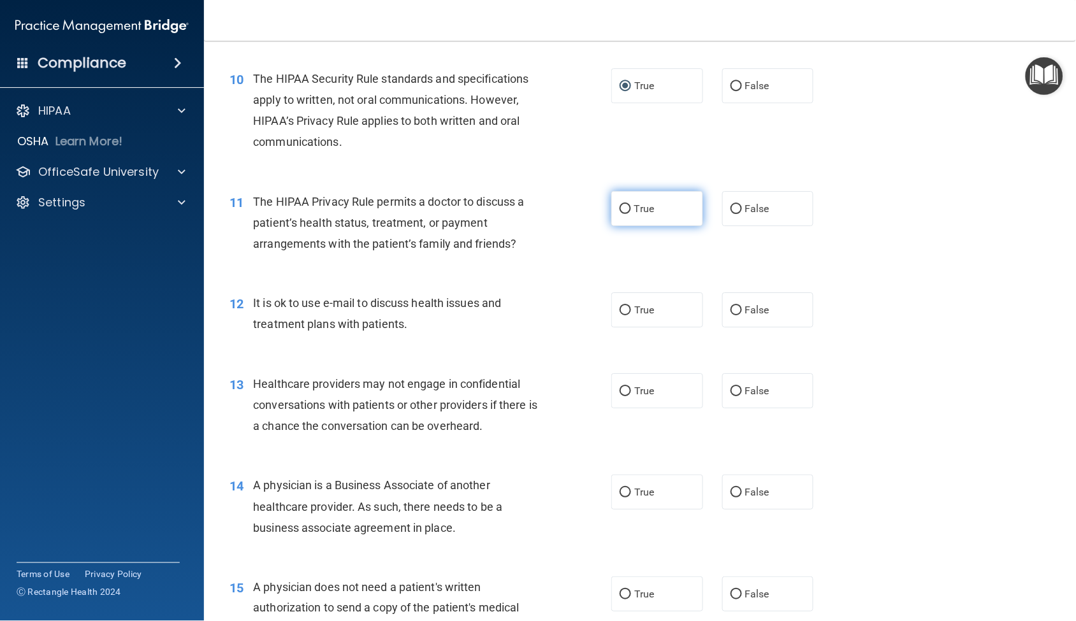
click at [623, 206] on input "True" at bounding box center [624, 210] width 11 height 10
radio input "true"
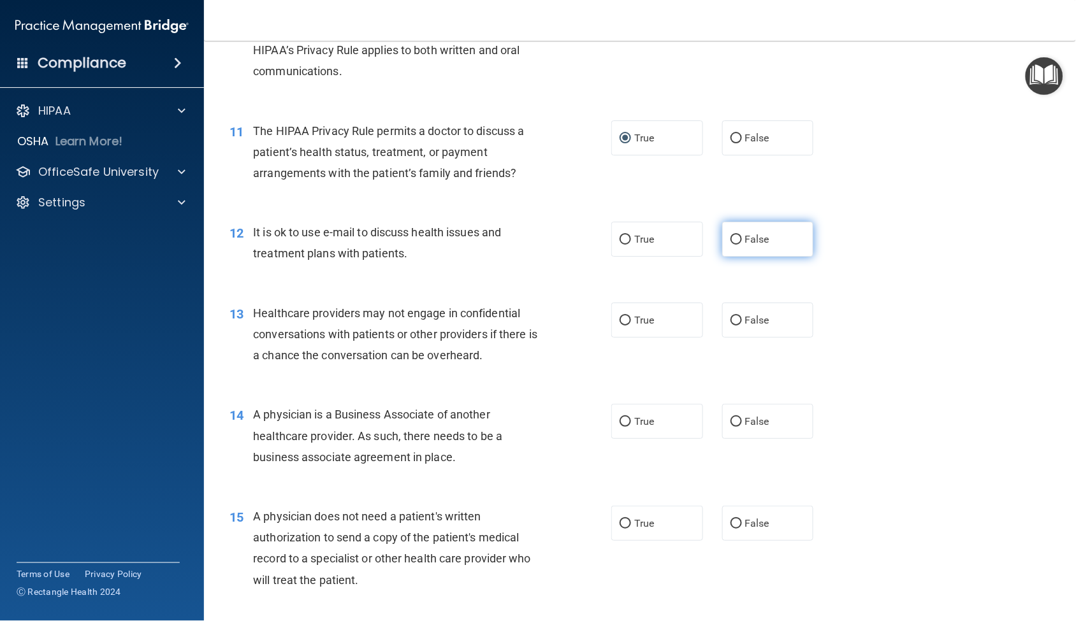
click at [726, 245] on label "False" at bounding box center [768, 239] width 92 height 35
click at [730, 245] on input "False" at bounding box center [735, 240] width 11 height 10
radio input "true"
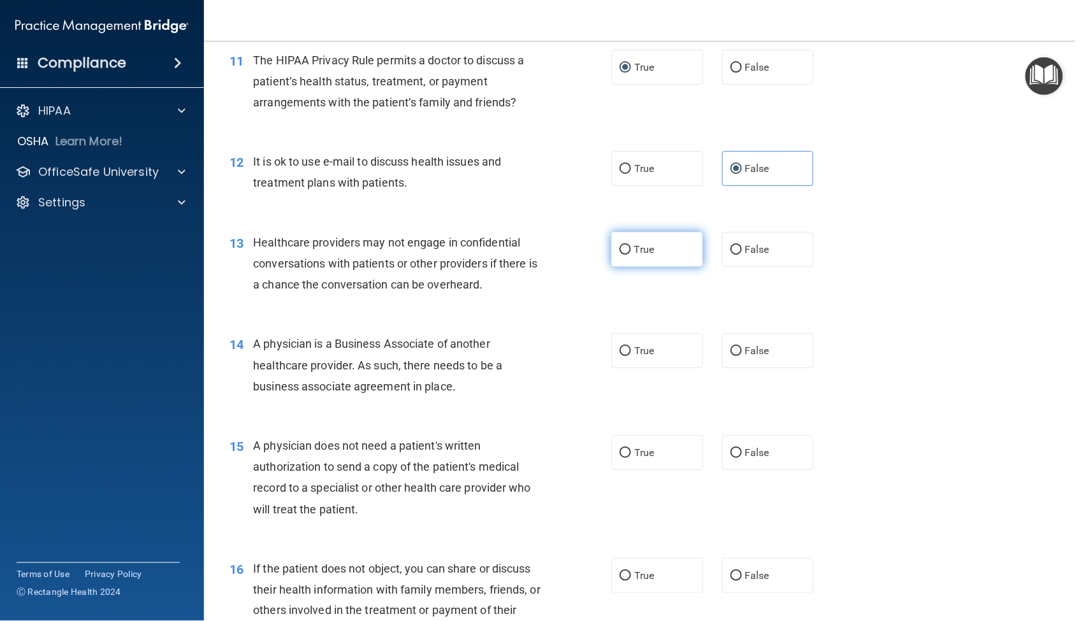
click at [622, 250] on input "True" at bounding box center [624, 250] width 11 height 10
radio input "true"
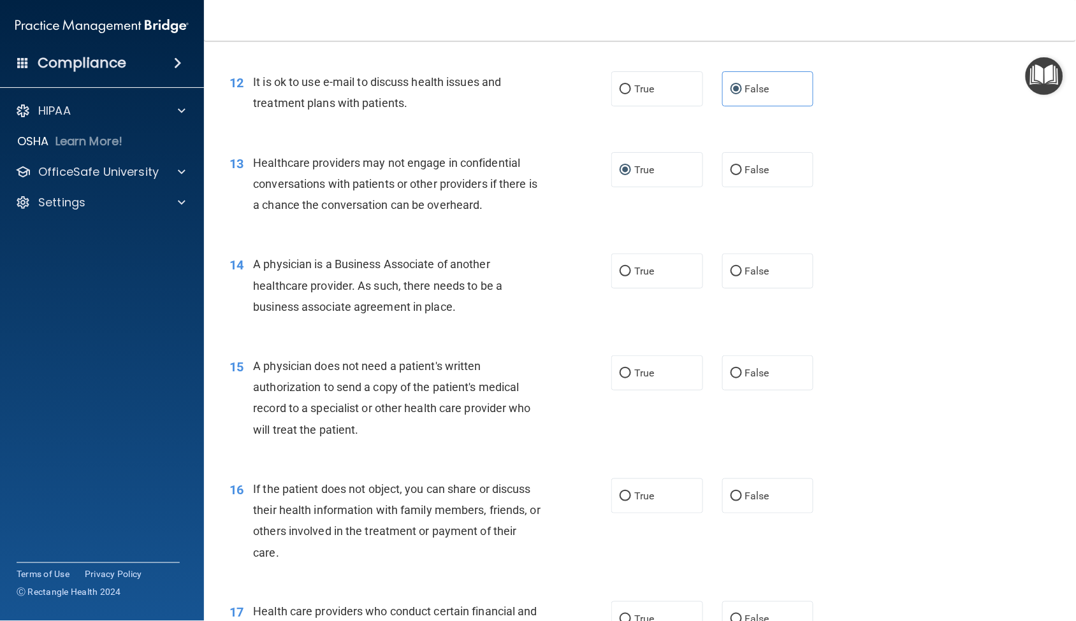
scroll to position [1274, 0]
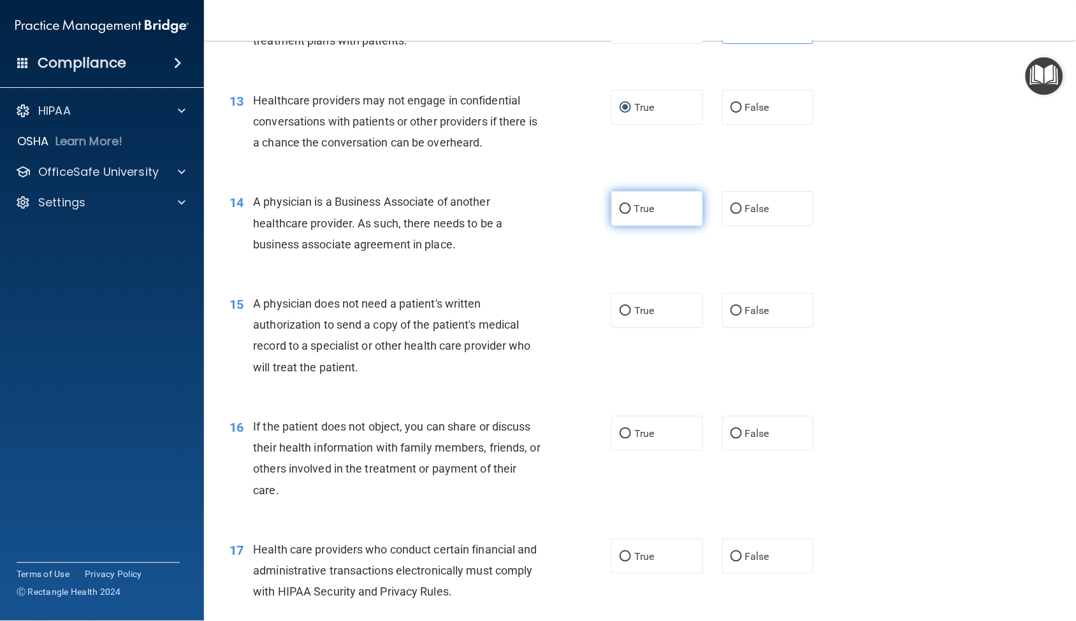
click at [619, 212] on input "True" at bounding box center [624, 210] width 11 height 10
radio input "true"
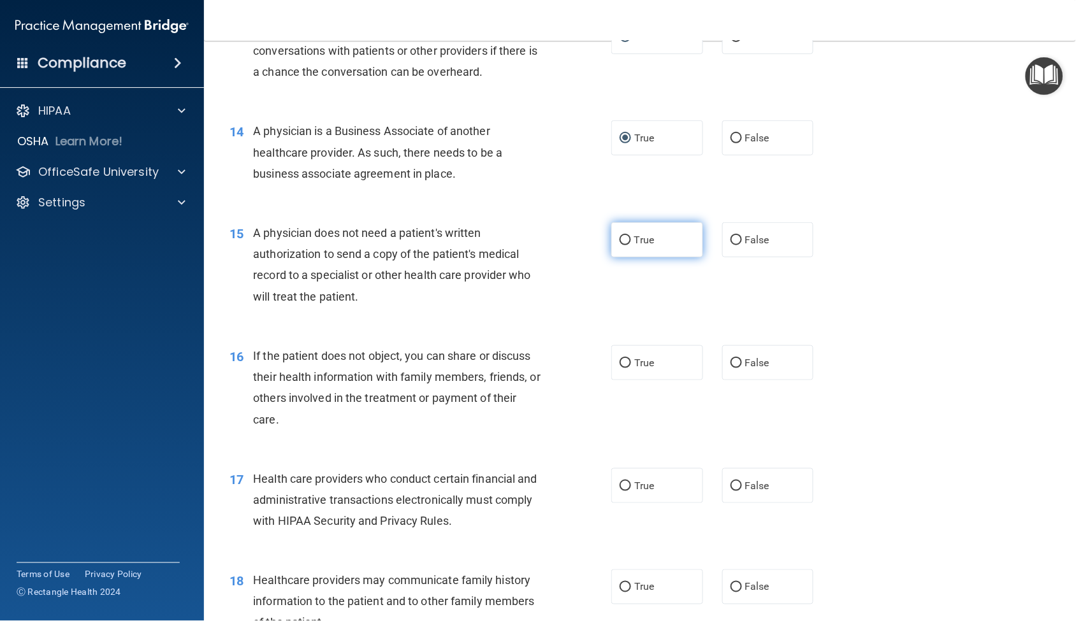
click at [620, 245] on input "True" at bounding box center [624, 241] width 11 height 10
radio input "true"
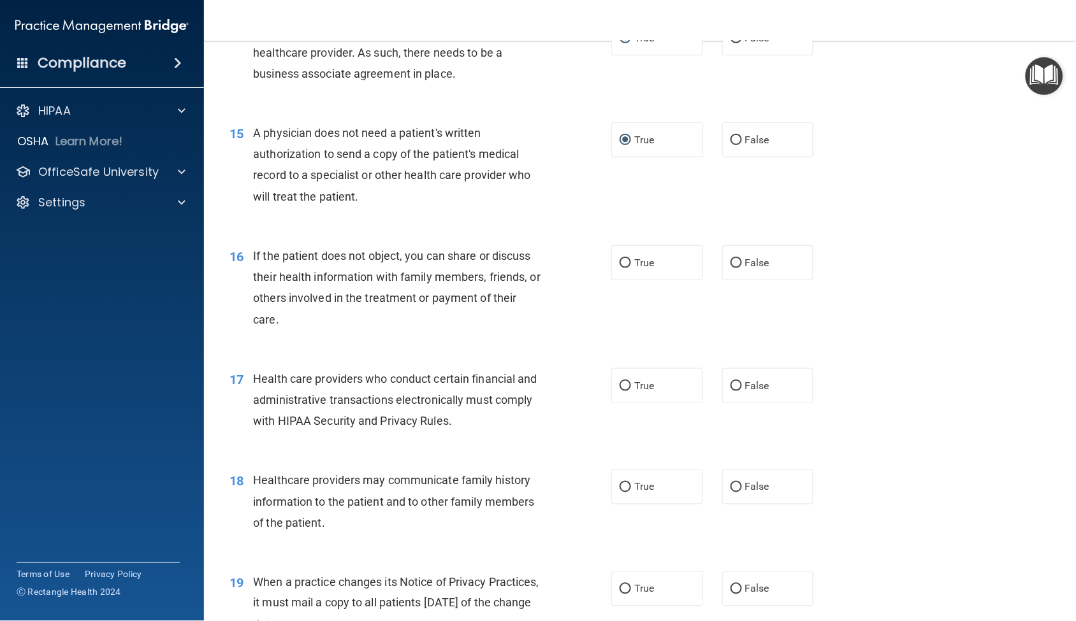
scroll to position [1487, 0]
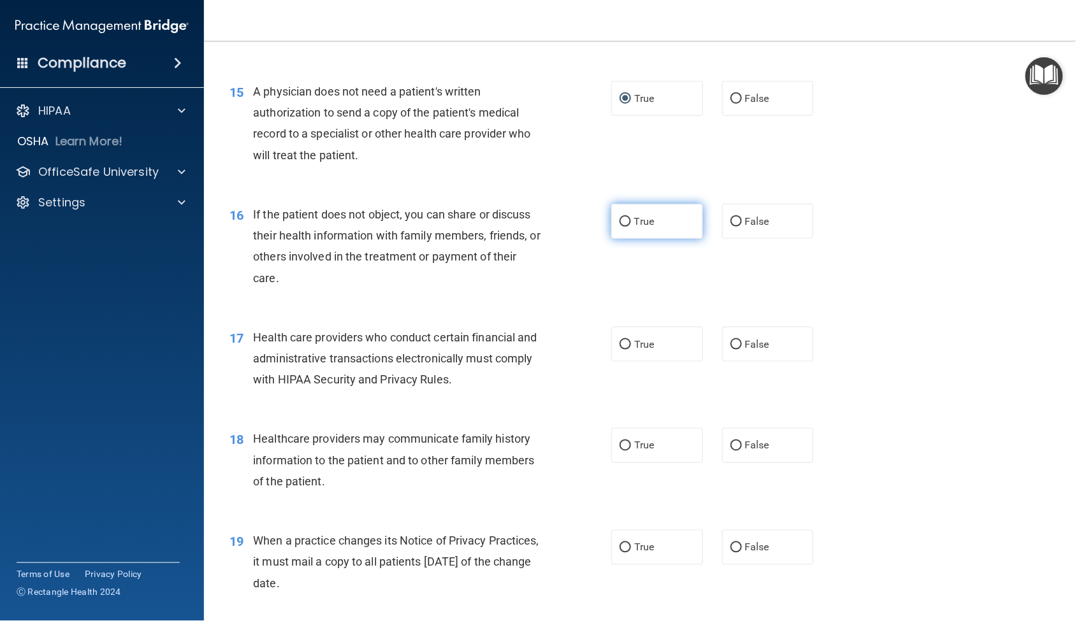
click at [621, 220] on input "True" at bounding box center [624, 222] width 11 height 10
radio input "true"
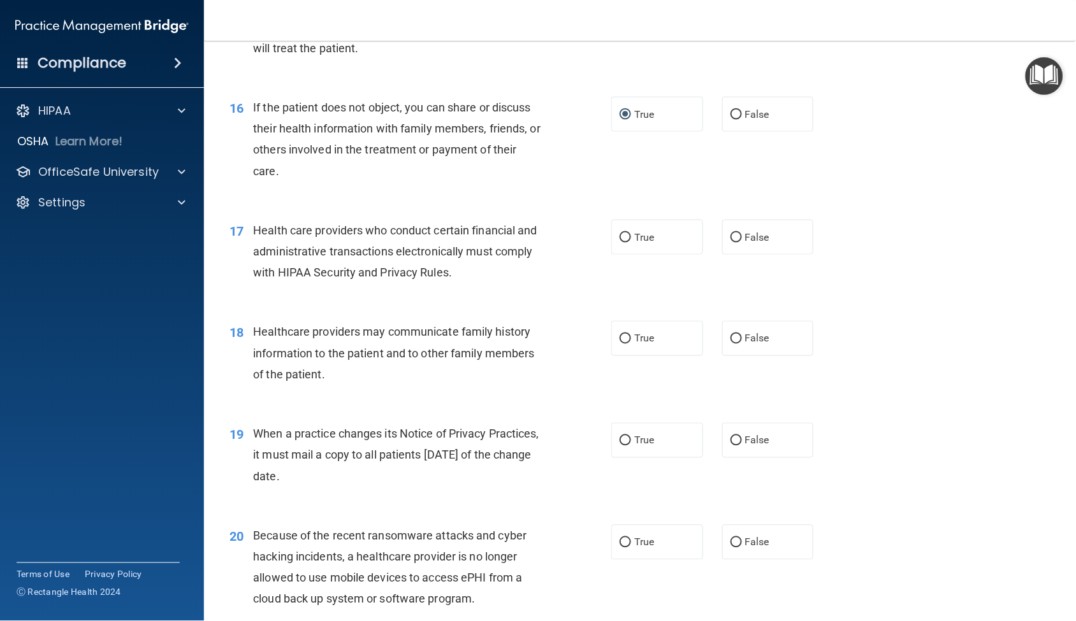
scroll to position [1628, 0]
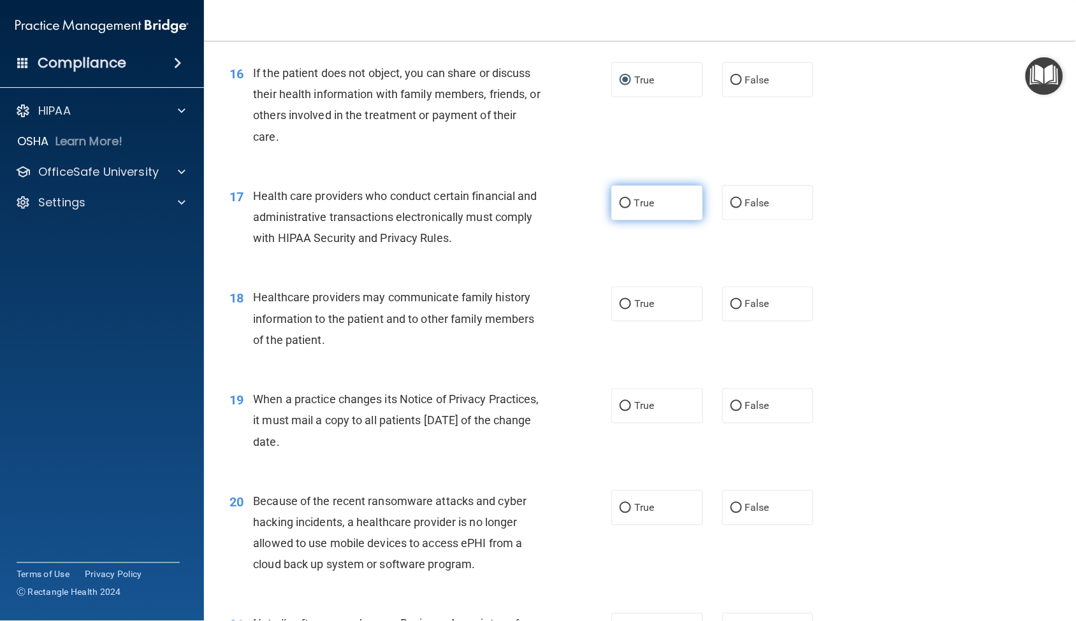
click at [620, 201] on input "True" at bounding box center [624, 204] width 11 height 10
radio input "true"
click at [730, 205] on input "False" at bounding box center [735, 204] width 11 height 10
radio input "true"
click at [620, 204] on input "True" at bounding box center [624, 204] width 11 height 10
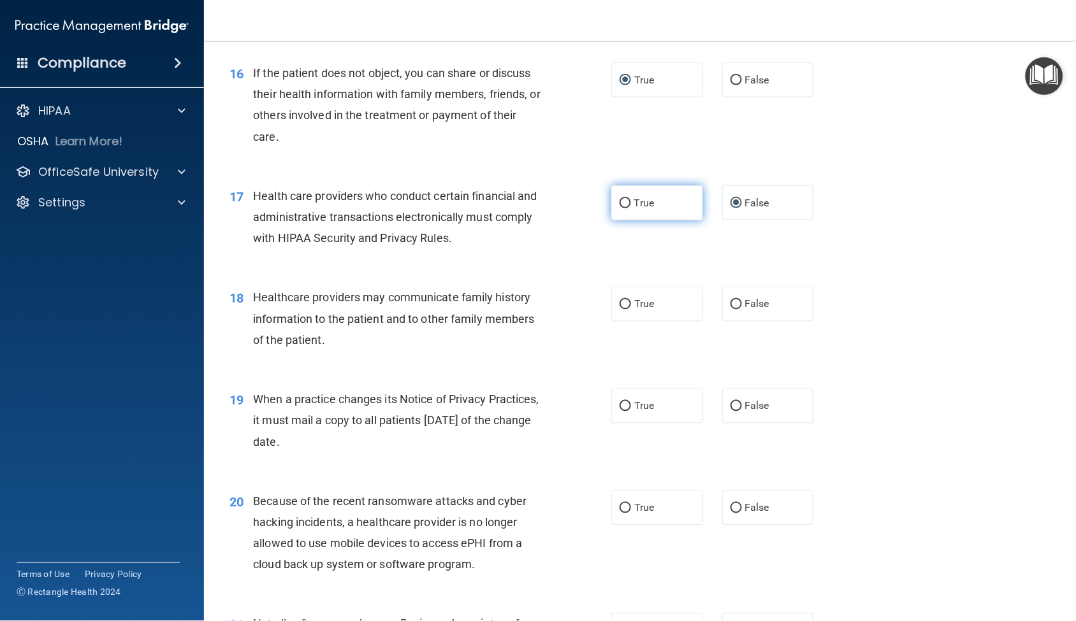
radio input "true"
radio input "false"
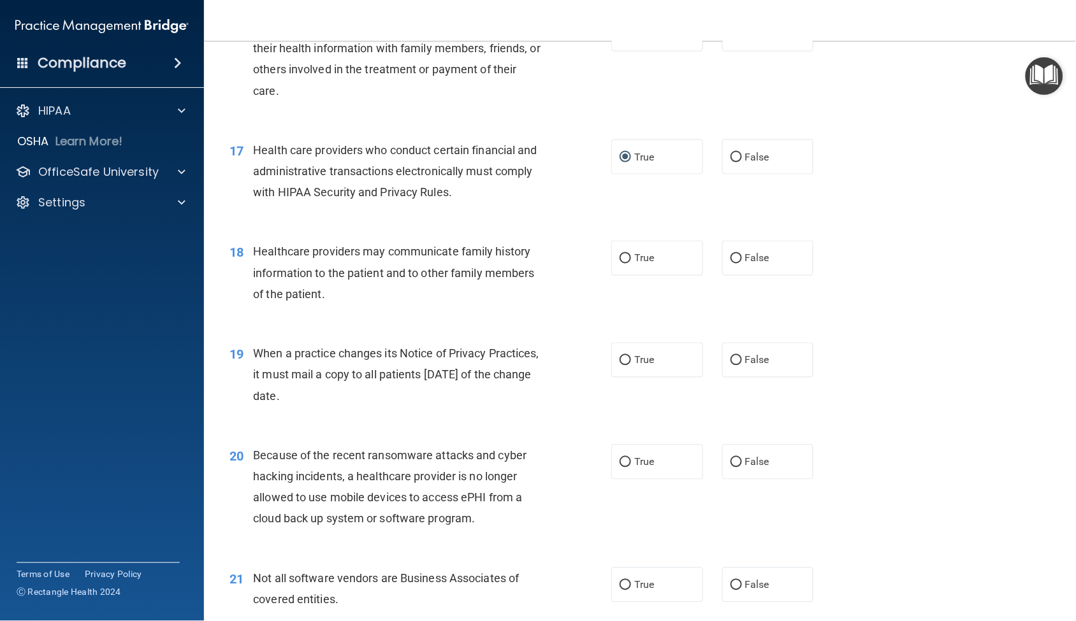
scroll to position [1699, 0]
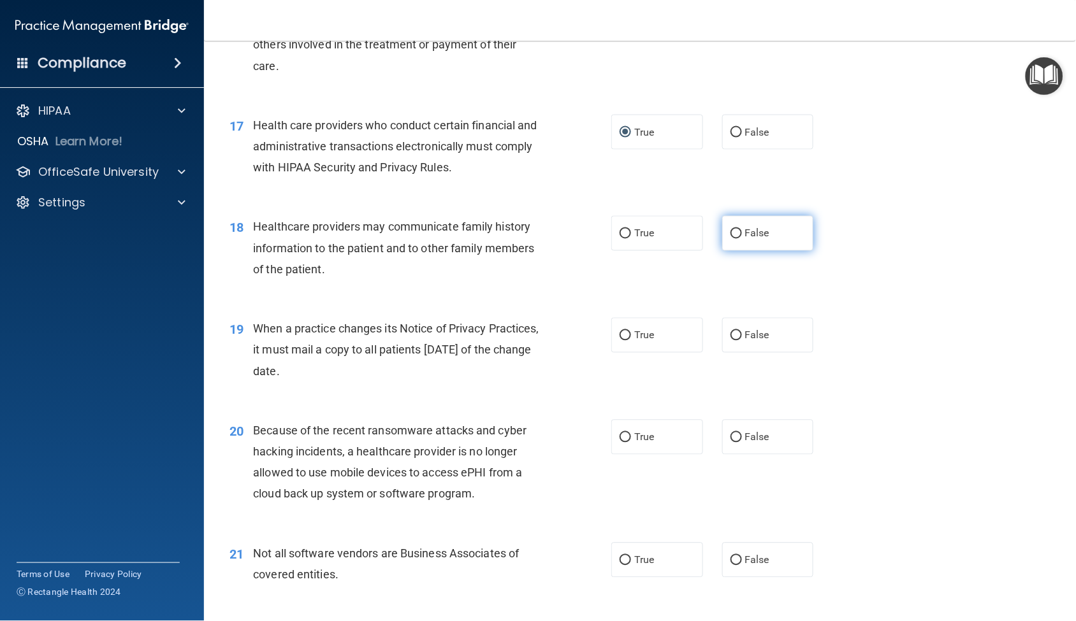
click at [730, 234] on input "False" at bounding box center [735, 234] width 11 height 10
radio input "true"
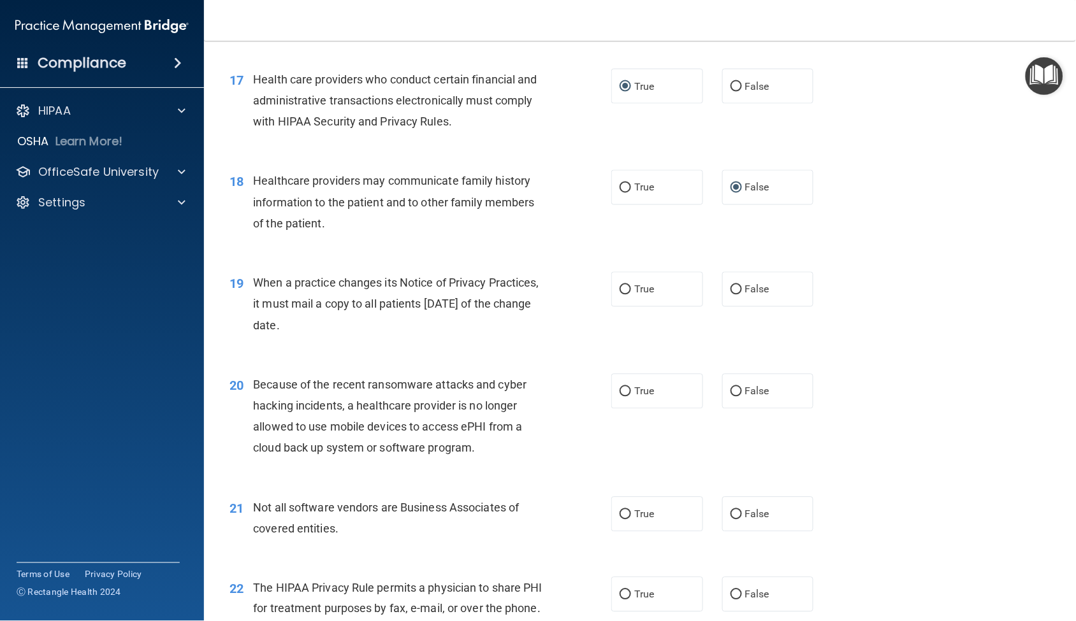
scroll to position [1769, 0]
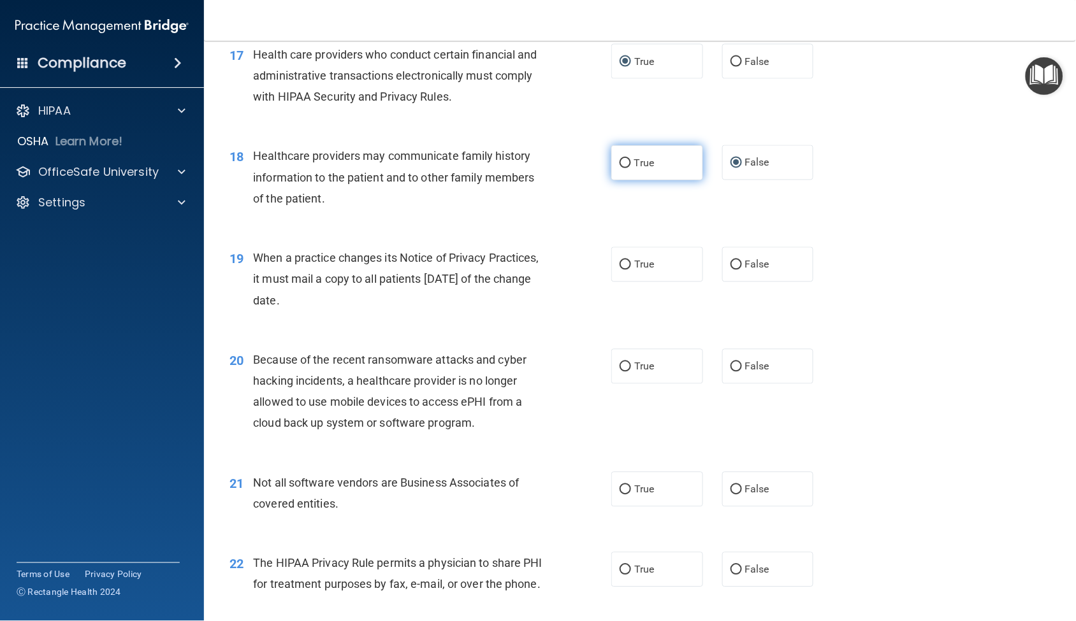
click at [619, 163] on input "True" at bounding box center [624, 164] width 11 height 10
radio input "true"
radio input "false"
click at [619, 264] on input "True" at bounding box center [624, 266] width 11 height 10
radio input "true"
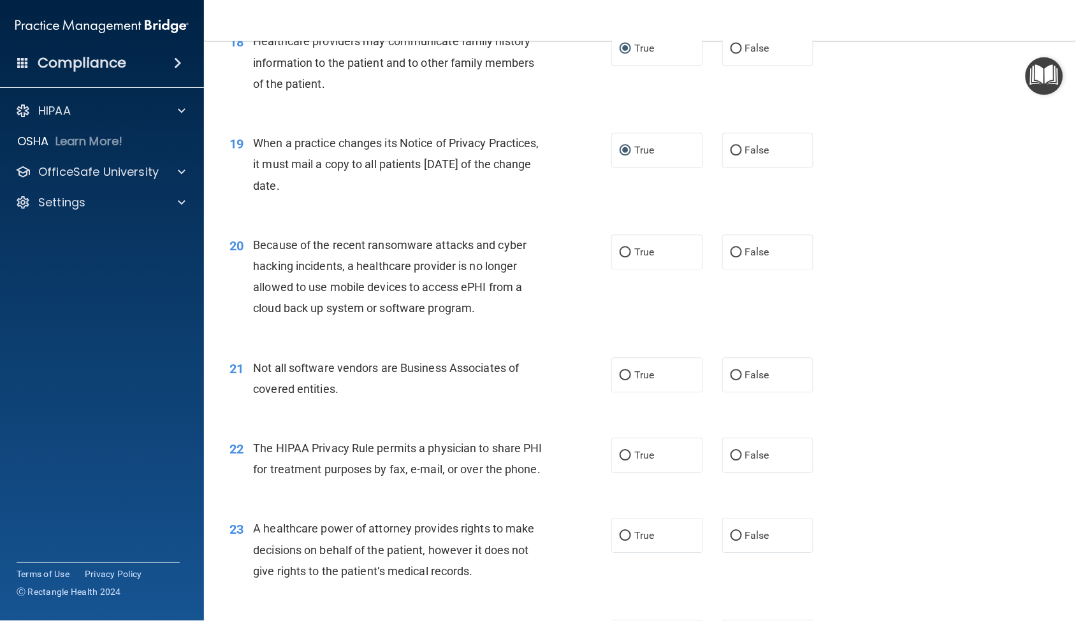
scroll to position [1912, 0]
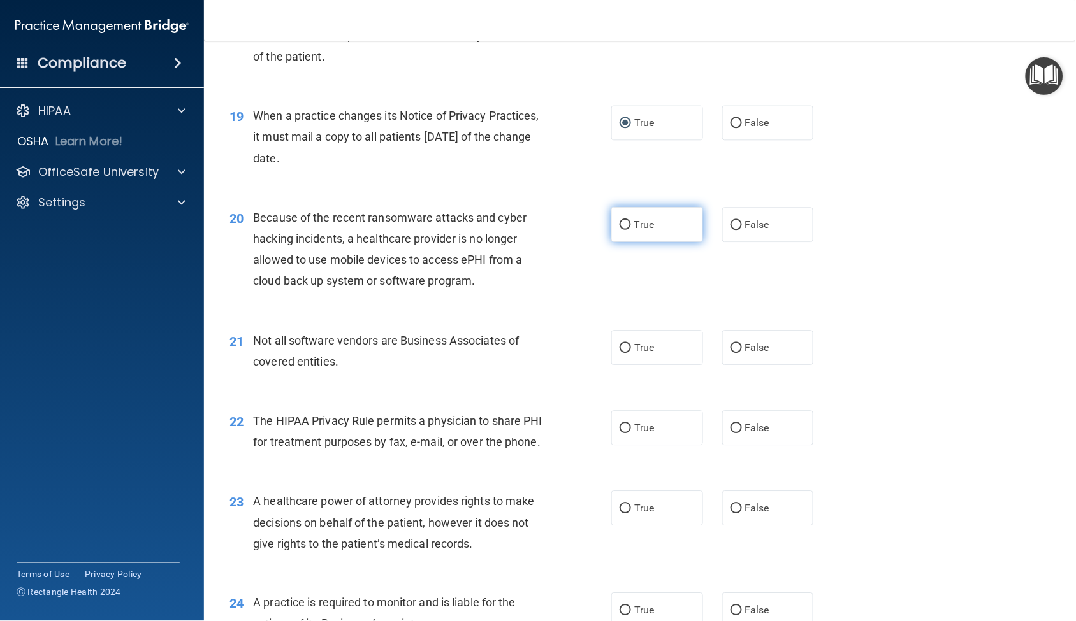
click at [619, 228] on input "True" at bounding box center [624, 225] width 11 height 10
radio input "true"
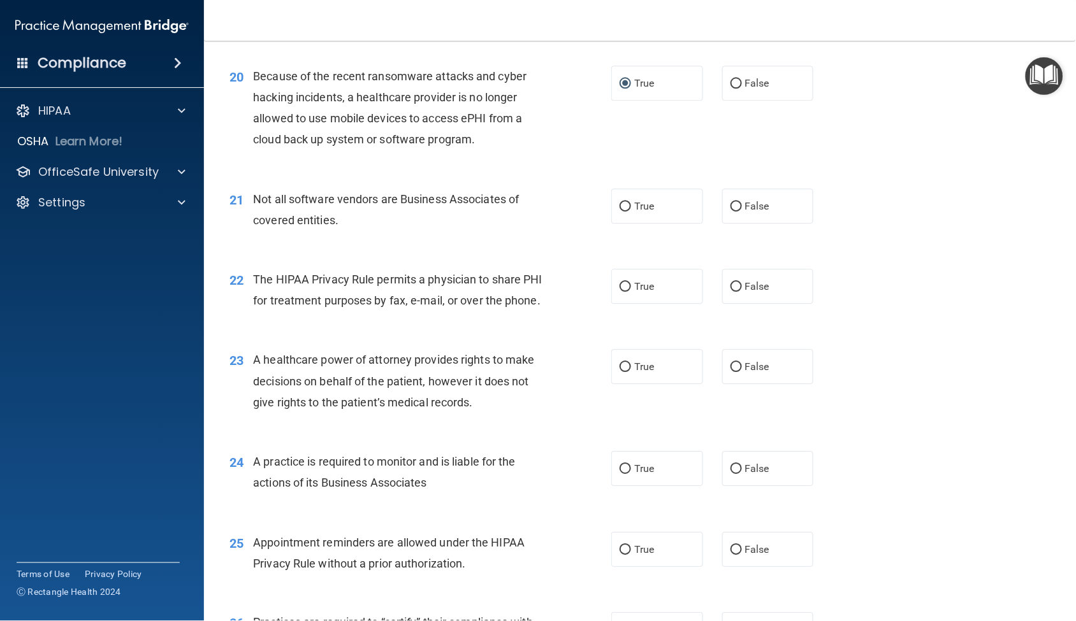
scroll to position [1982, 0]
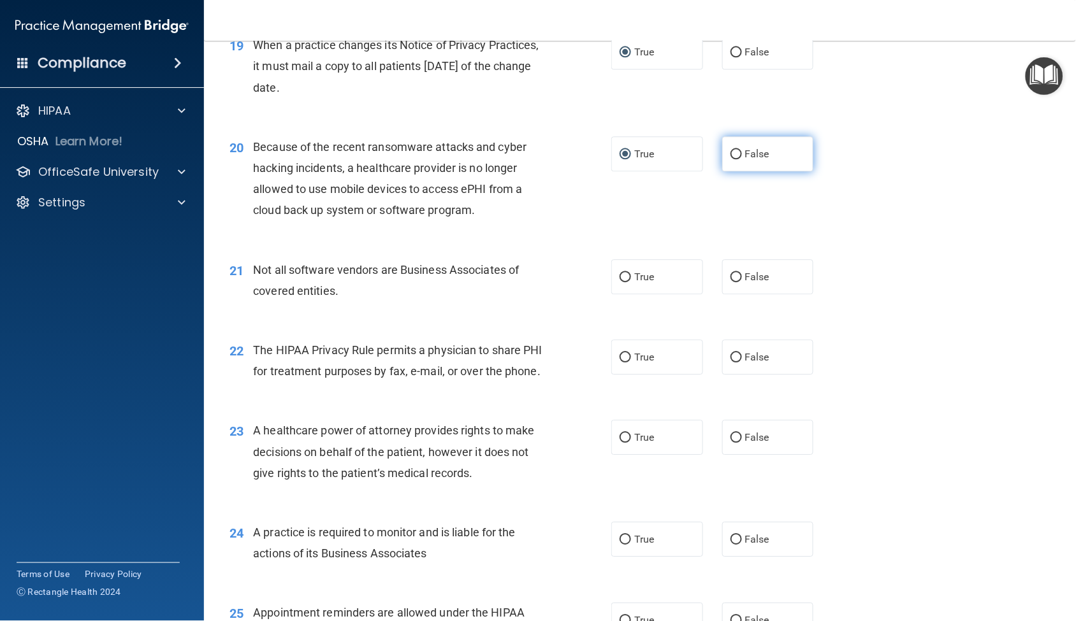
click at [730, 155] on input "False" at bounding box center [735, 155] width 11 height 10
radio input "true"
radio input "false"
click at [619, 277] on input "True" at bounding box center [624, 278] width 11 height 10
radio input "true"
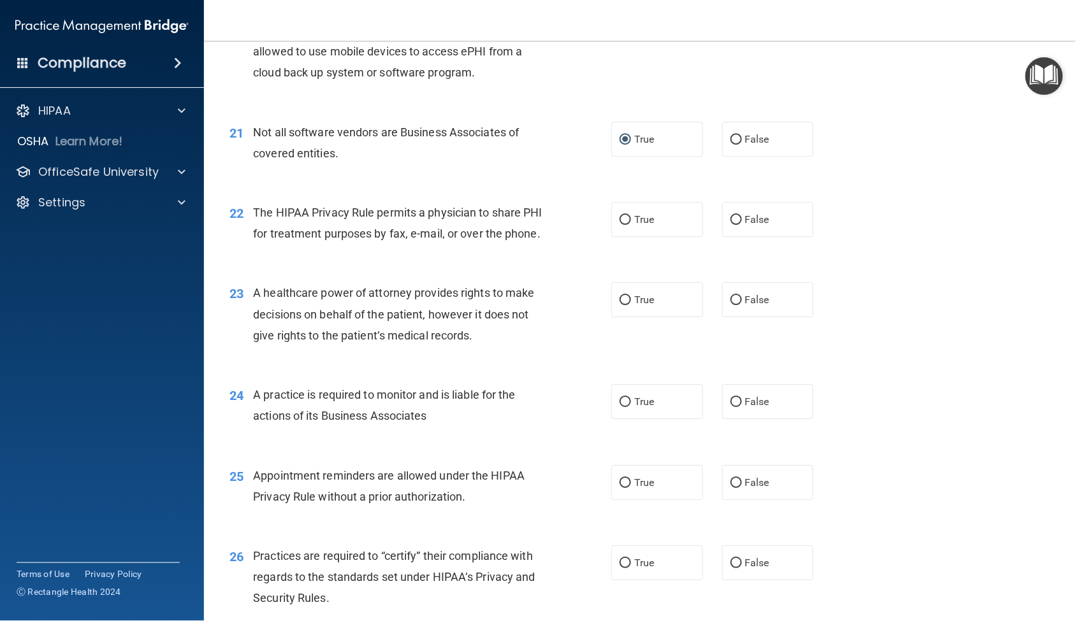
scroll to position [2124, 0]
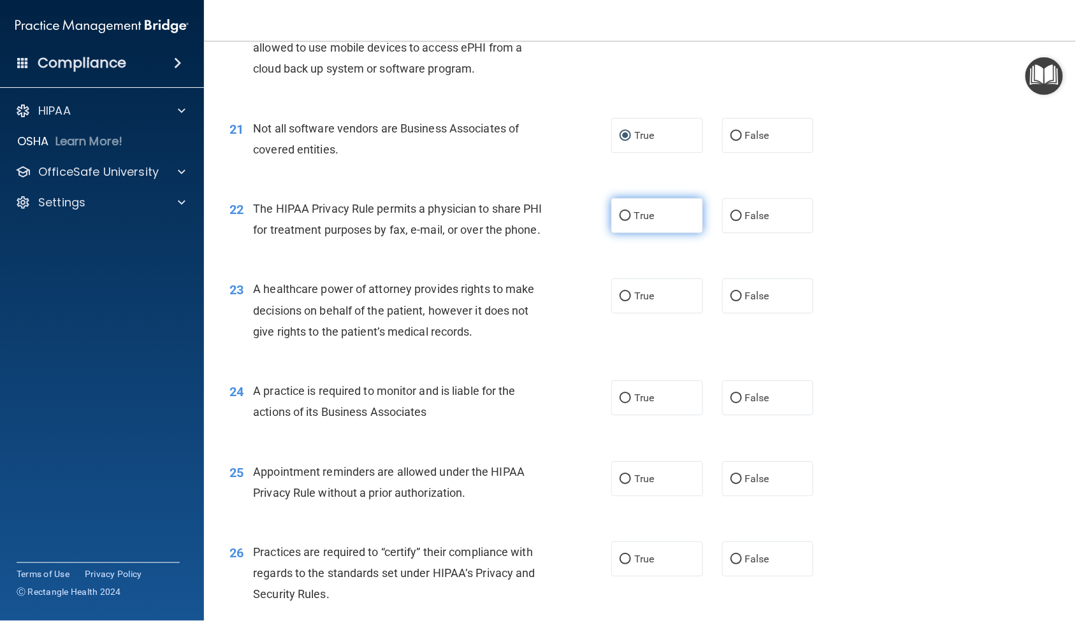
click at [619, 217] on input "True" at bounding box center [624, 217] width 11 height 10
radio input "true"
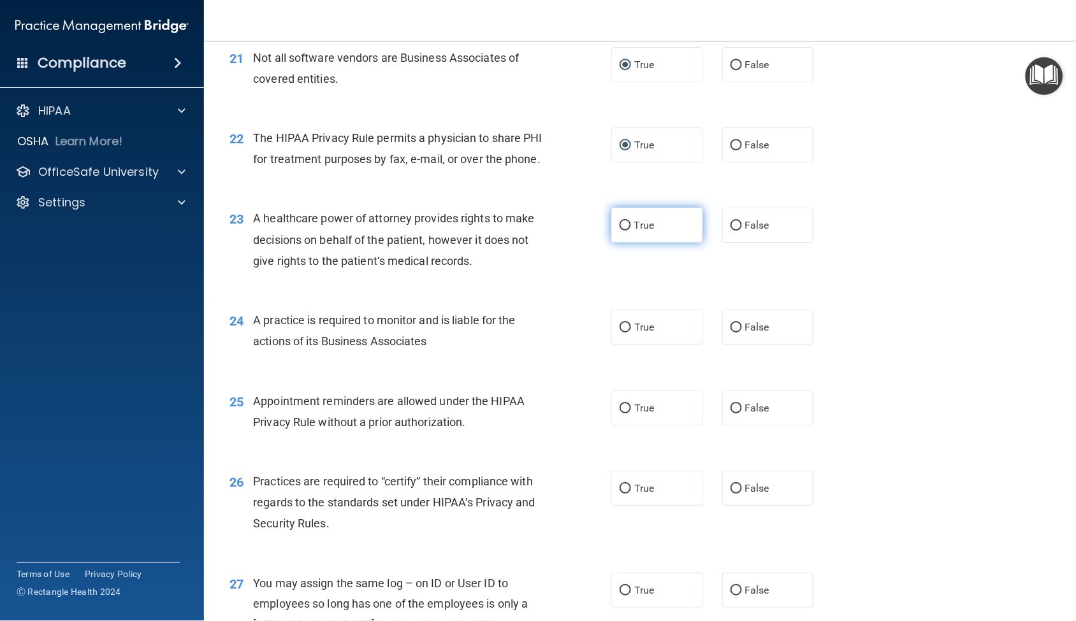
click at [620, 231] on input "True" at bounding box center [624, 226] width 11 height 10
radio input "true"
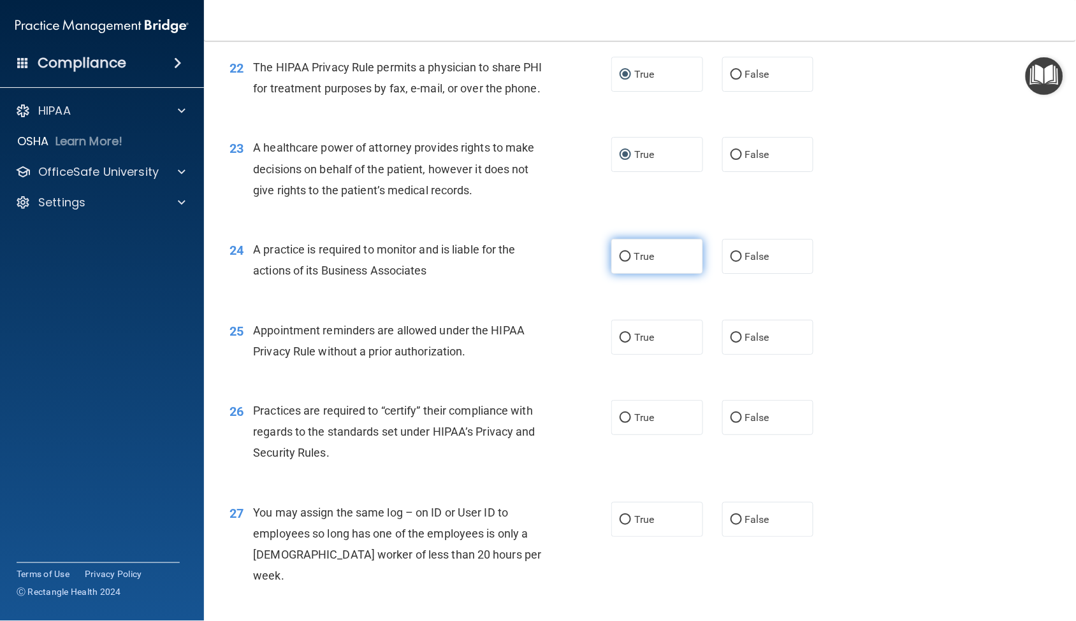
click at [619, 262] on input "True" at bounding box center [624, 257] width 11 height 10
radio input "true"
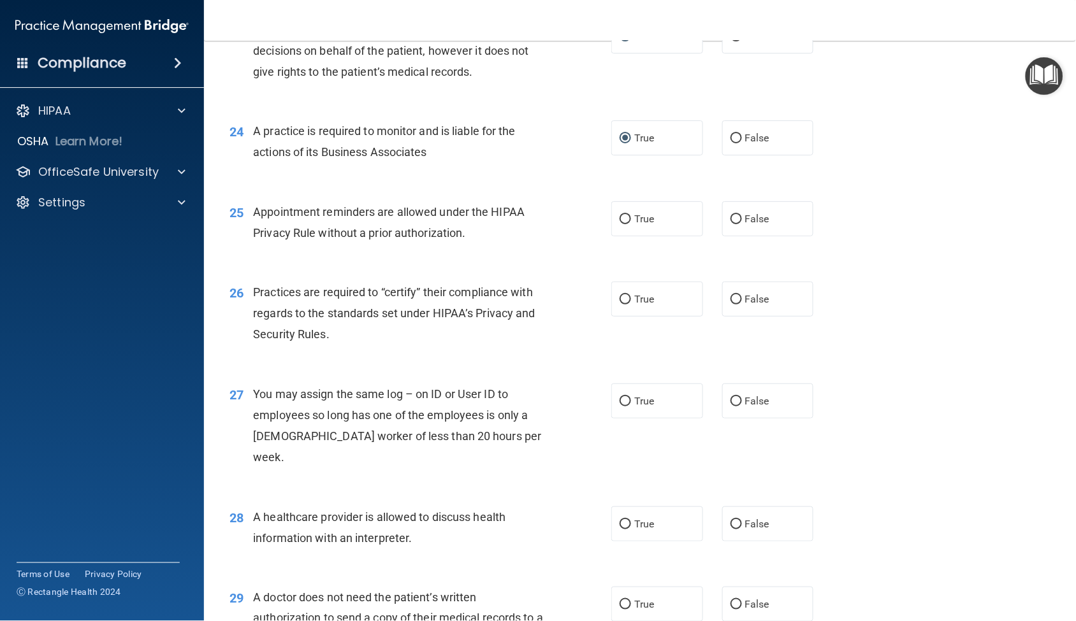
scroll to position [2407, 0]
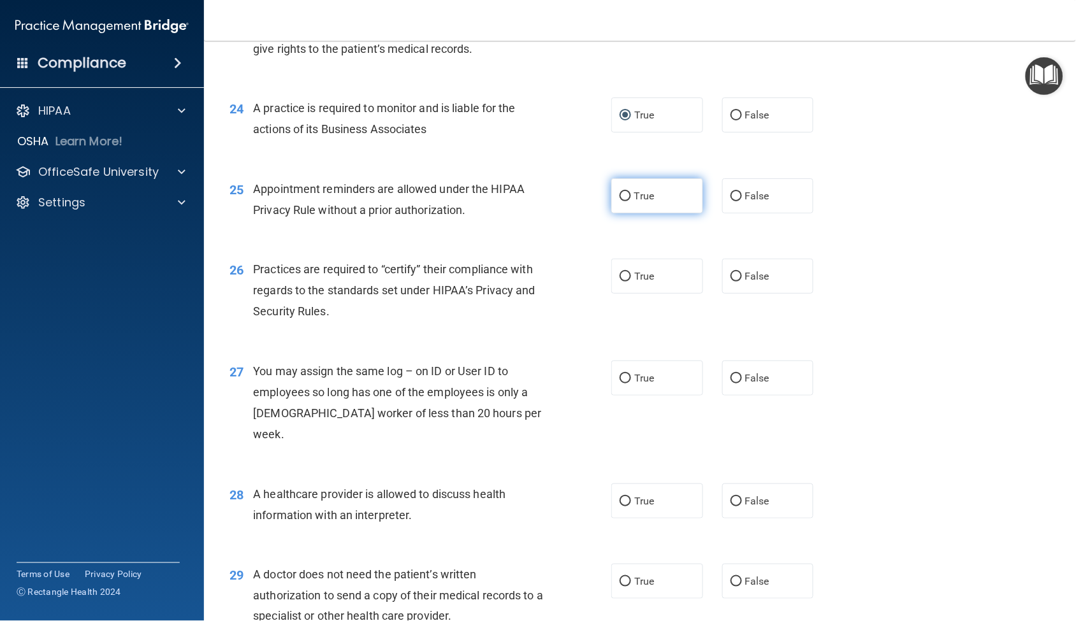
click at [619, 201] on input "True" at bounding box center [624, 197] width 11 height 10
radio input "true"
click at [730, 201] on input "False" at bounding box center [735, 197] width 11 height 10
radio input "true"
radio input "false"
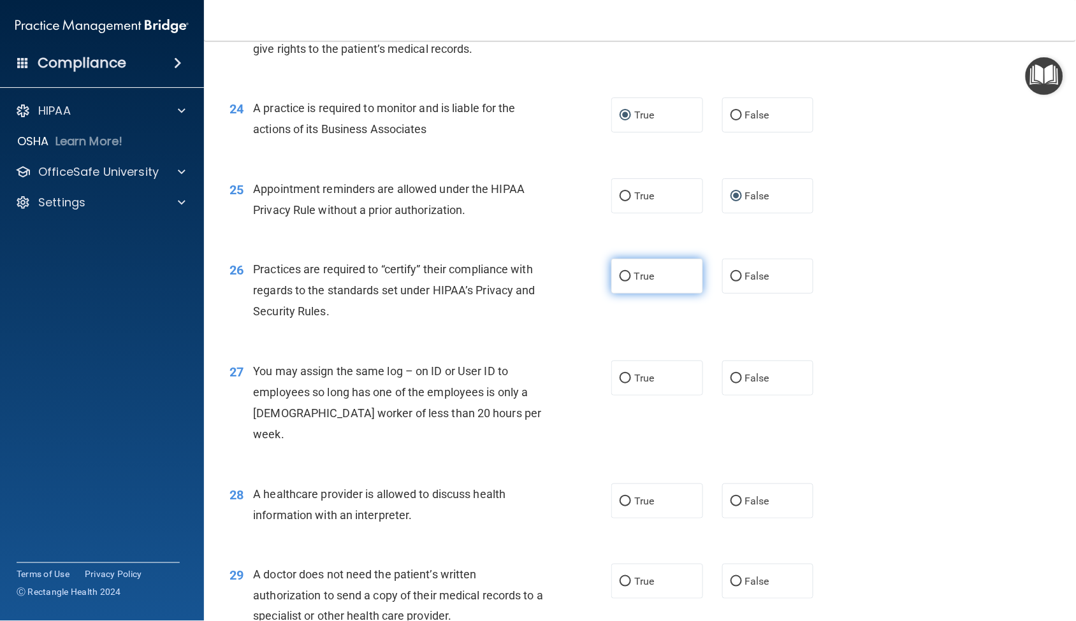
click at [623, 282] on input "True" at bounding box center [624, 277] width 11 height 10
radio input "true"
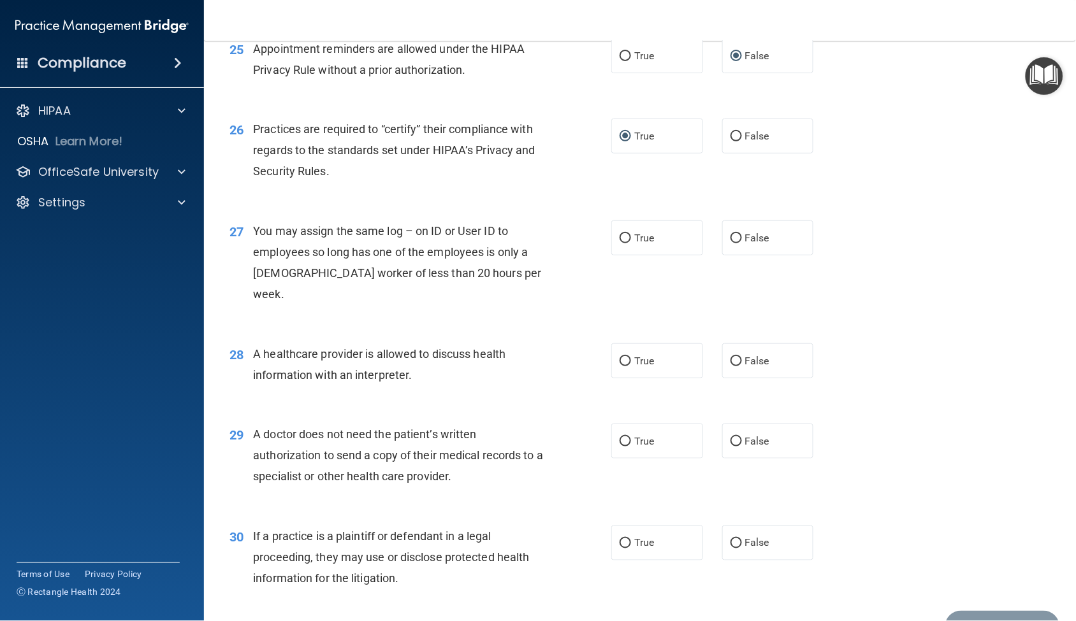
scroll to position [2549, 0]
click at [730, 241] on input "False" at bounding box center [735, 237] width 11 height 10
radio input "true"
click at [620, 357] on input "True" at bounding box center [624, 360] width 11 height 10
radio input "true"
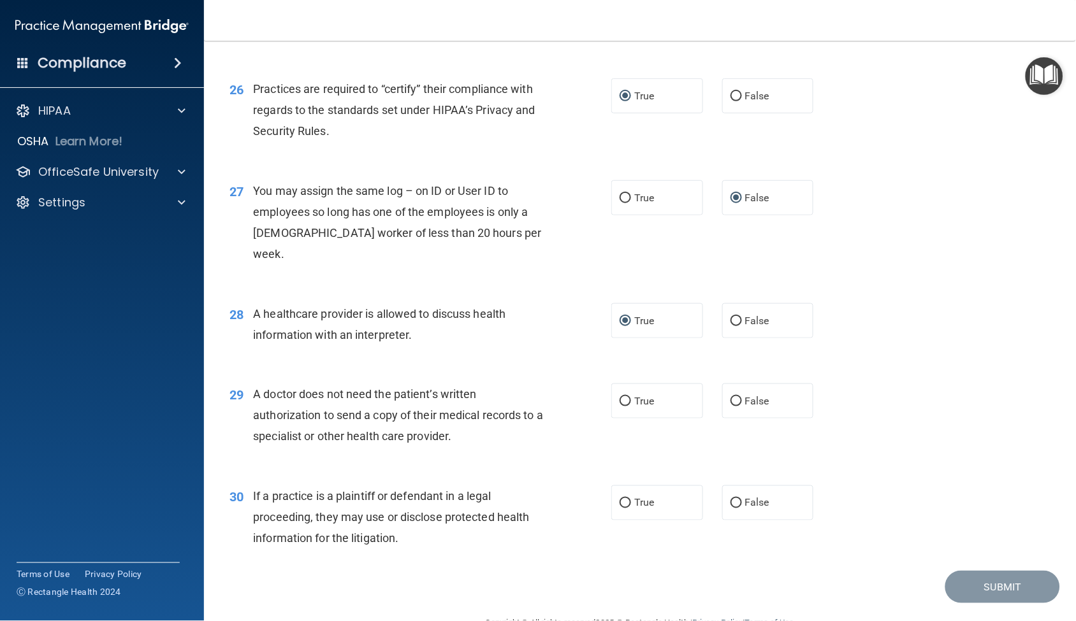
scroll to position [2620, 0]
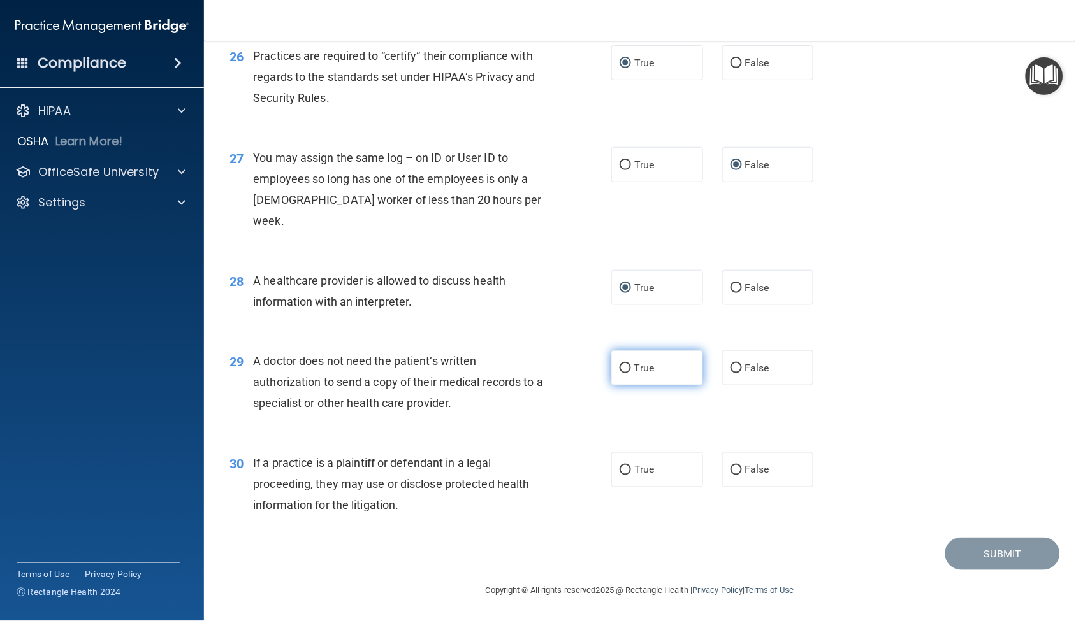
click at [619, 373] on input "True" at bounding box center [624, 369] width 11 height 10
radio input "true"
click at [622, 473] on input "True" at bounding box center [624, 471] width 11 height 10
radio input "true"
click at [968, 556] on button "Submit" at bounding box center [1002, 554] width 115 height 32
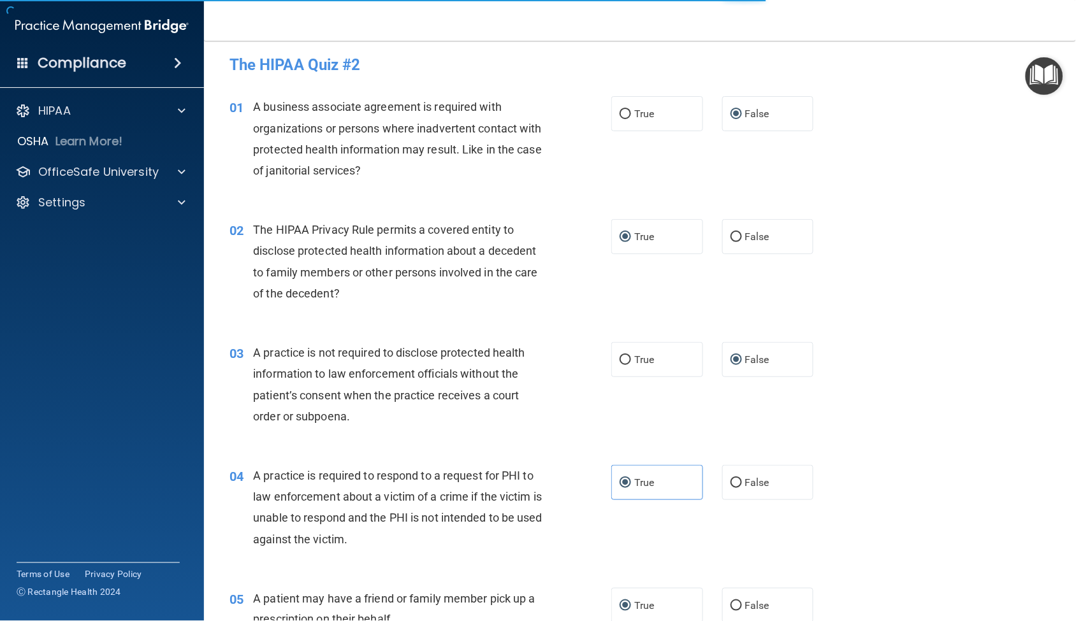
scroll to position [0, 0]
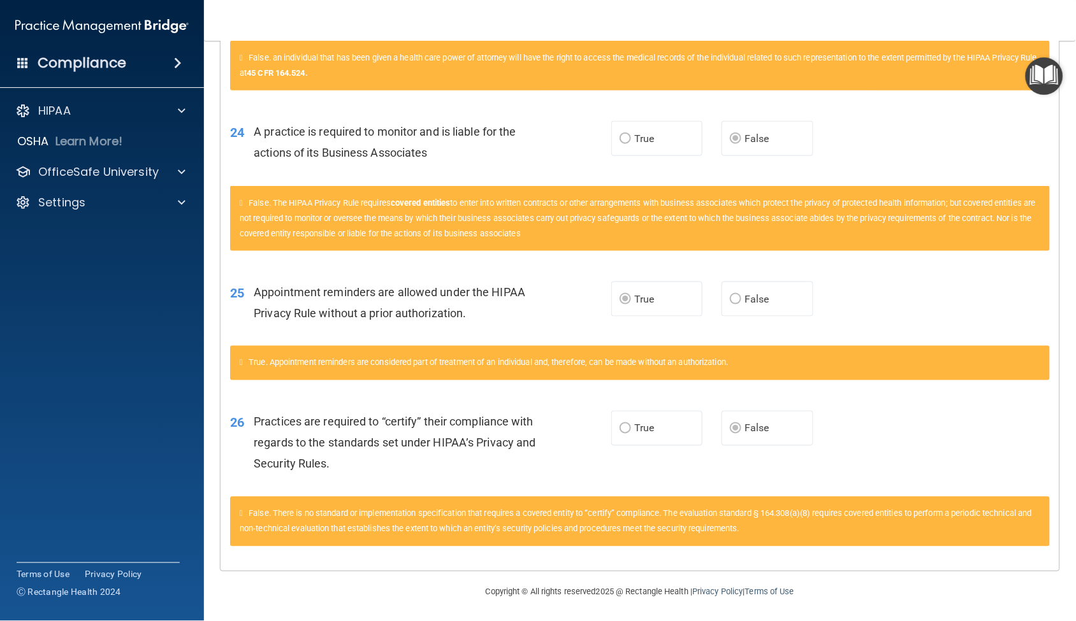
scroll to position [1524, 0]
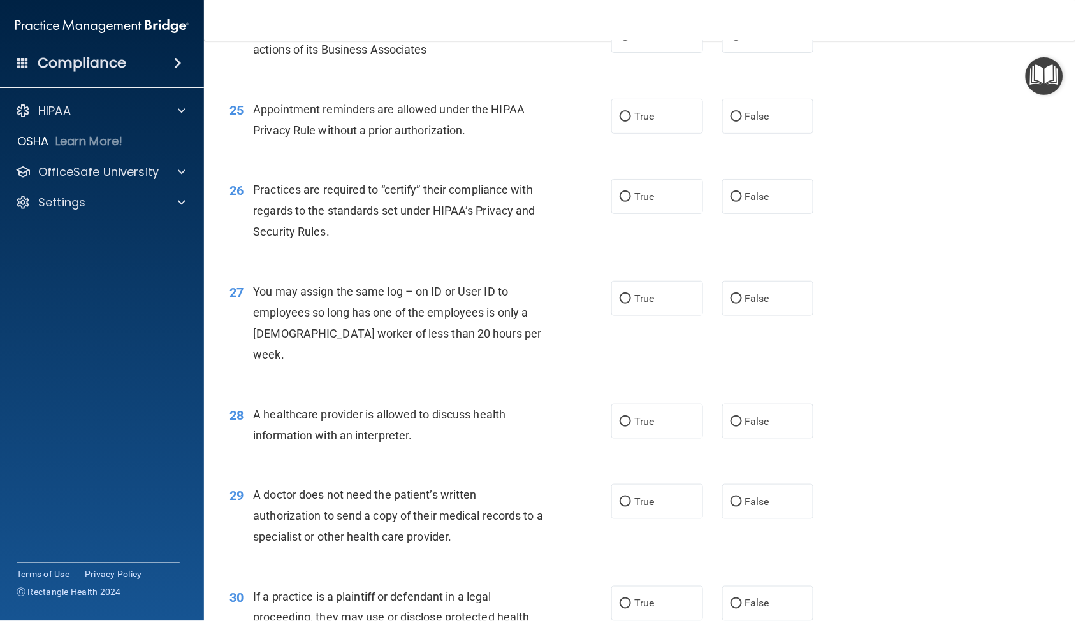
scroll to position [2479, 0]
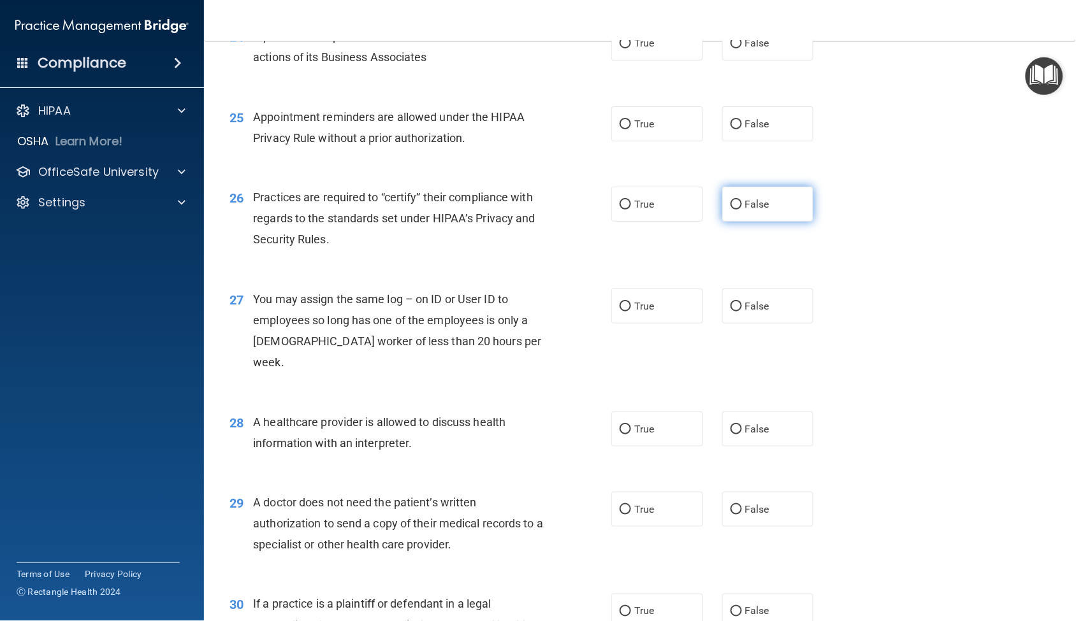
click at [731, 210] on input "False" at bounding box center [735, 205] width 11 height 10
radio input "true"
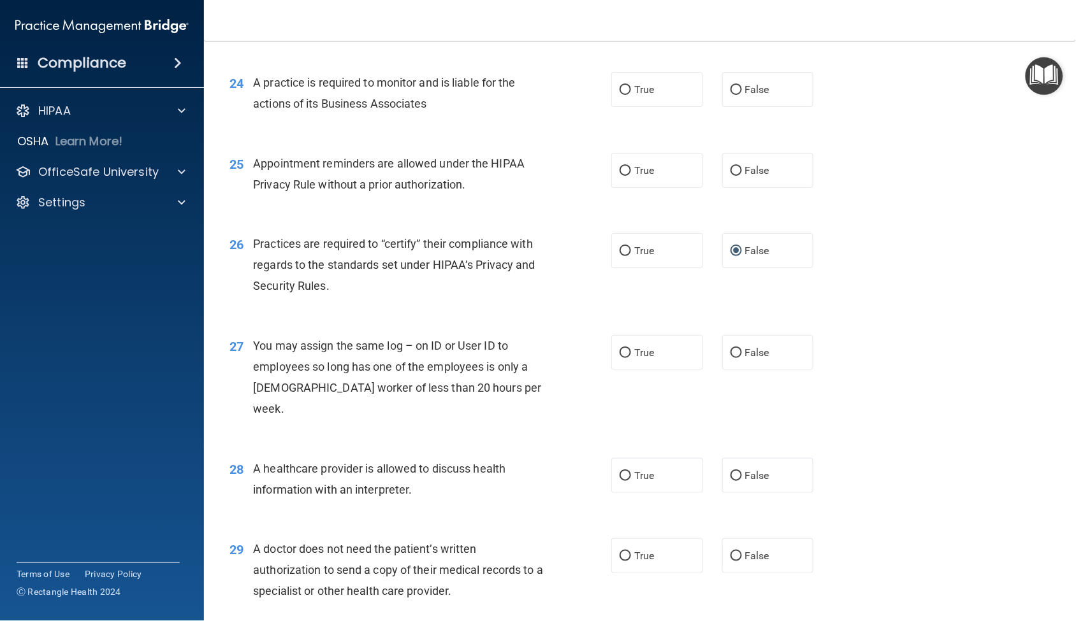
scroll to position [2407, 0]
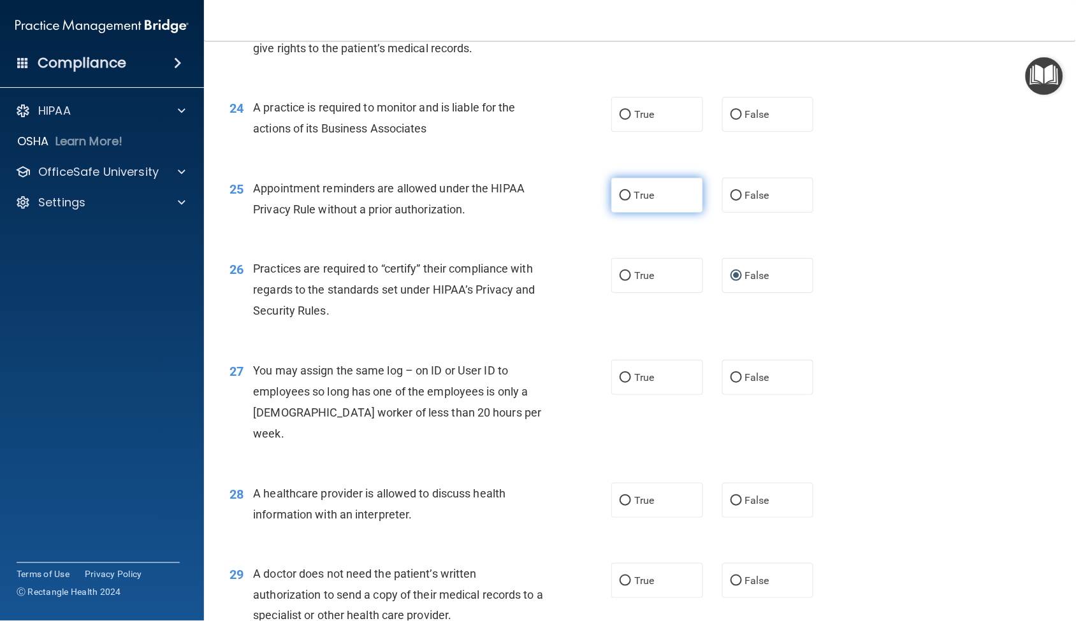
click at [625, 201] on input "True" at bounding box center [624, 196] width 11 height 10
radio input "true"
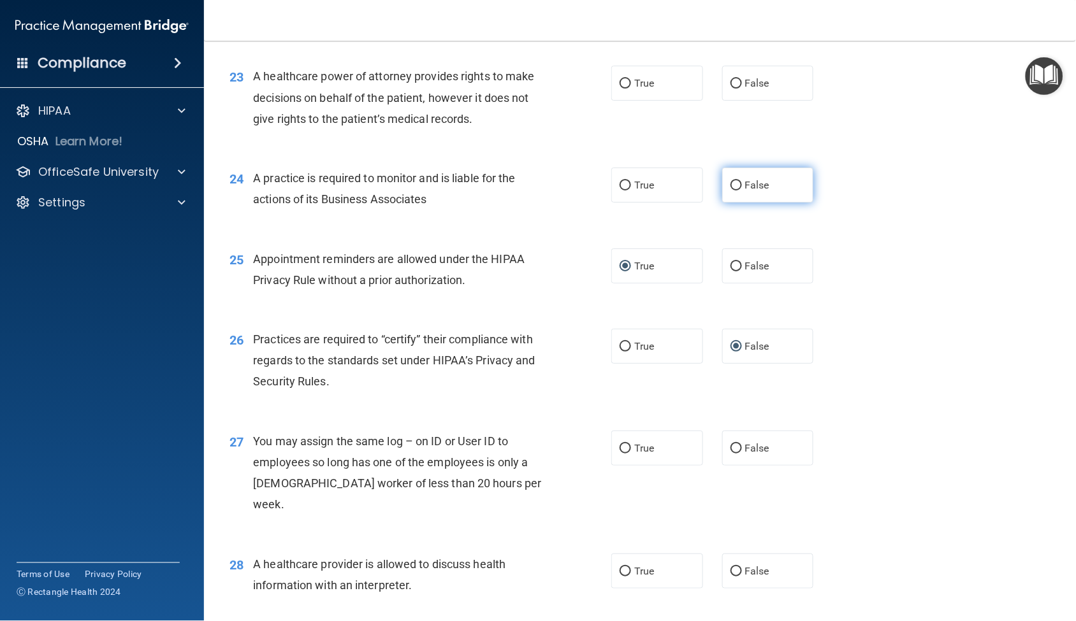
click at [731, 191] on input "False" at bounding box center [735, 186] width 11 height 10
radio input "true"
click at [730, 89] on input "False" at bounding box center [735, 84] width 11 height 10
radio input "true"
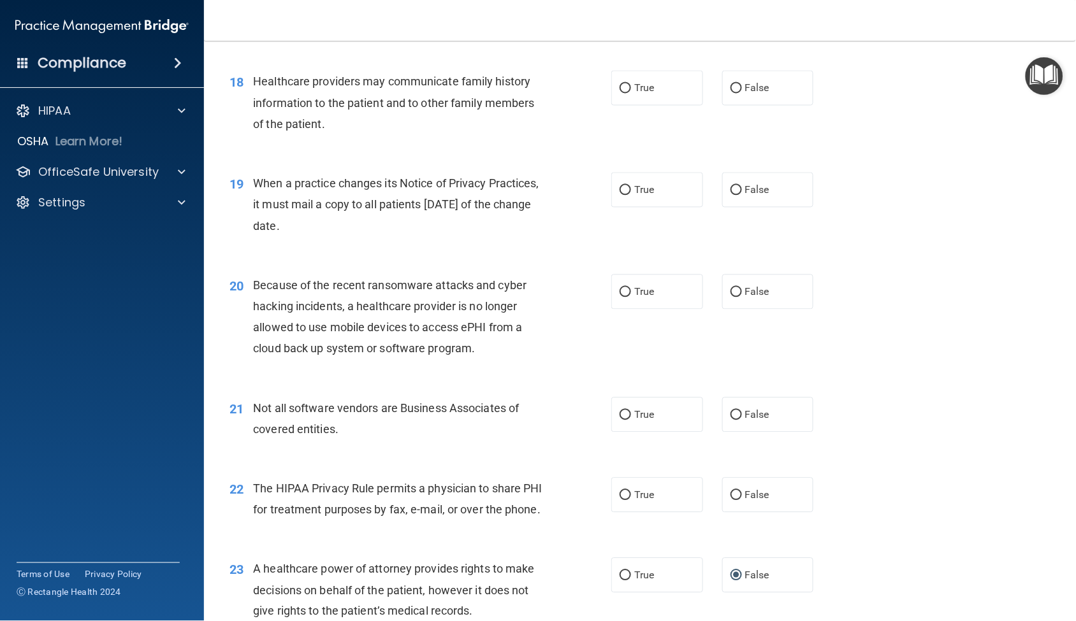
scroll to position [1841, 0]
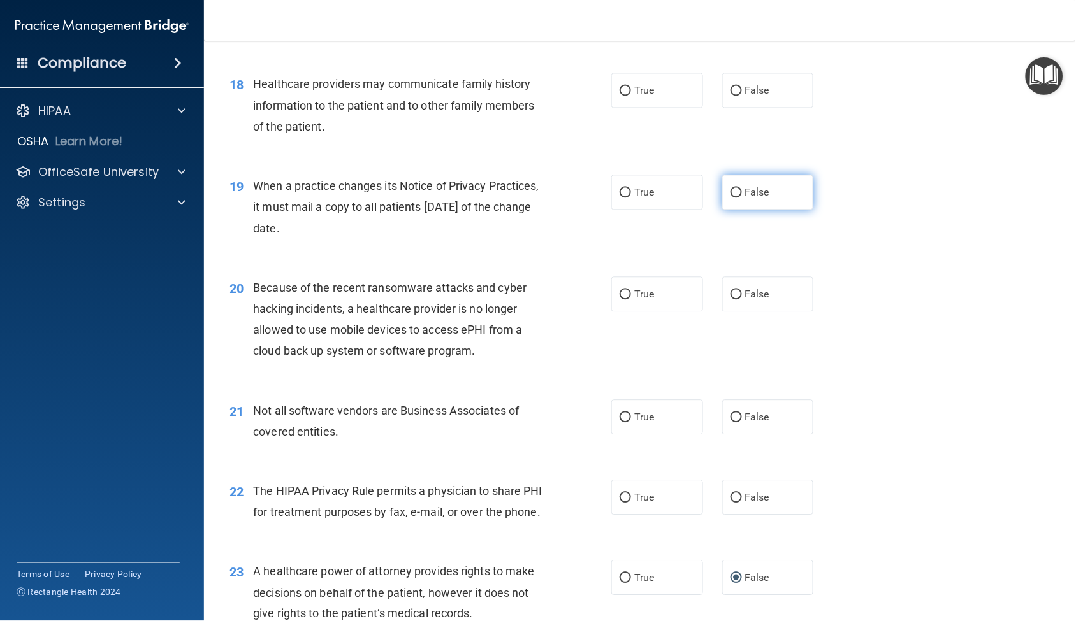
click at [730, 192] on input "False" at bounding box center [735, 194] width 11 height 10
radio input "true"
click at [730, 93] on input "False" at bounding box center [735, 92] width 11 height 10
radio input "true"
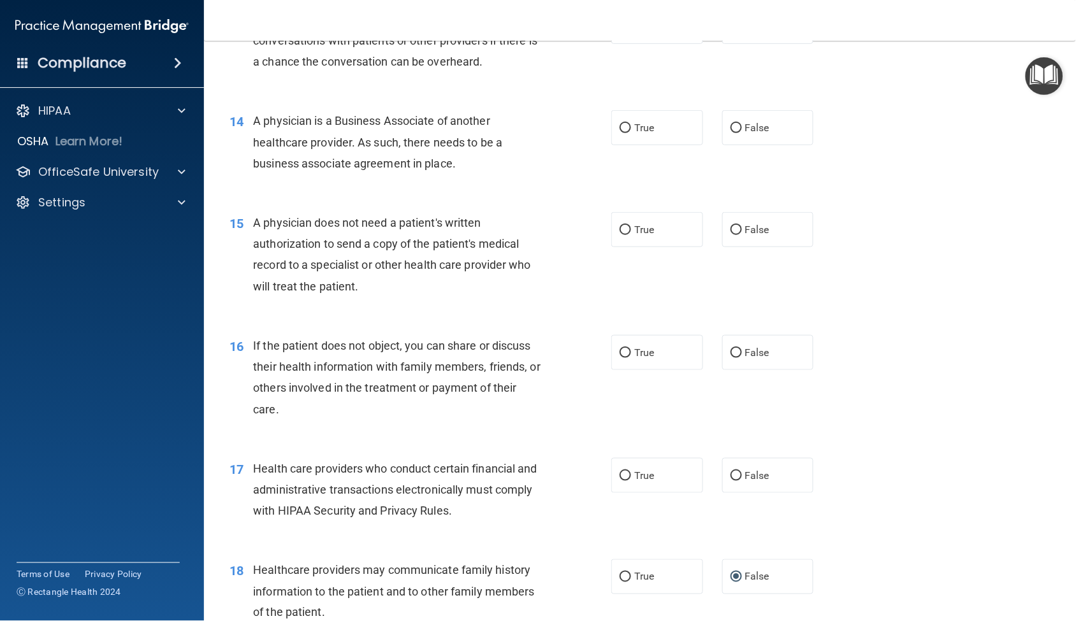
scroll to position [1346, 0]
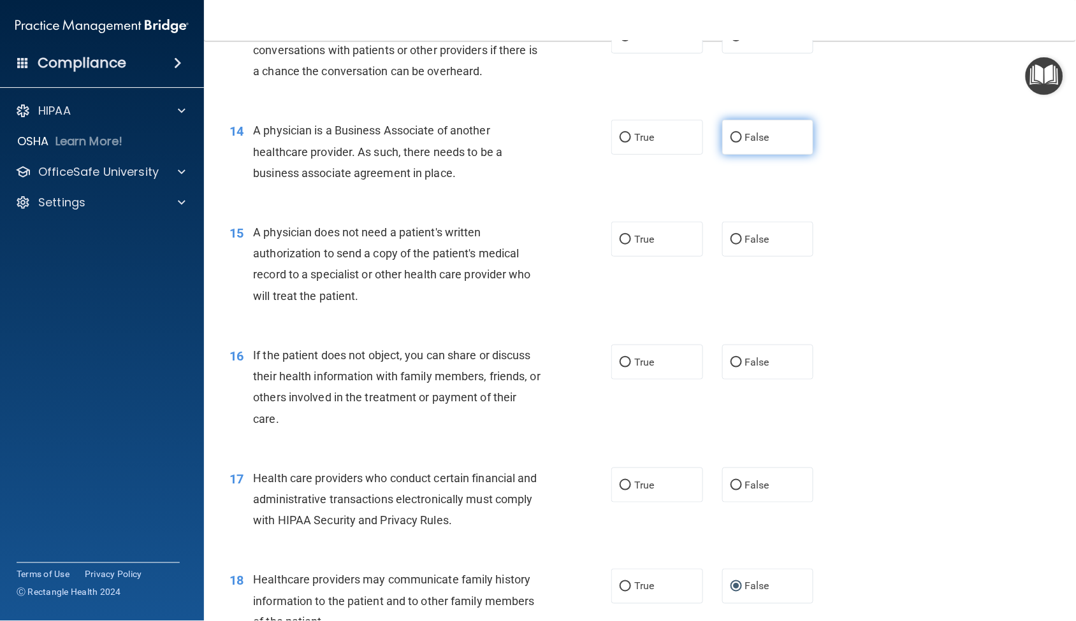
click at [730, 139] on input "False" at bounding box center [735, 138] width 11 height 10
radio input "true"
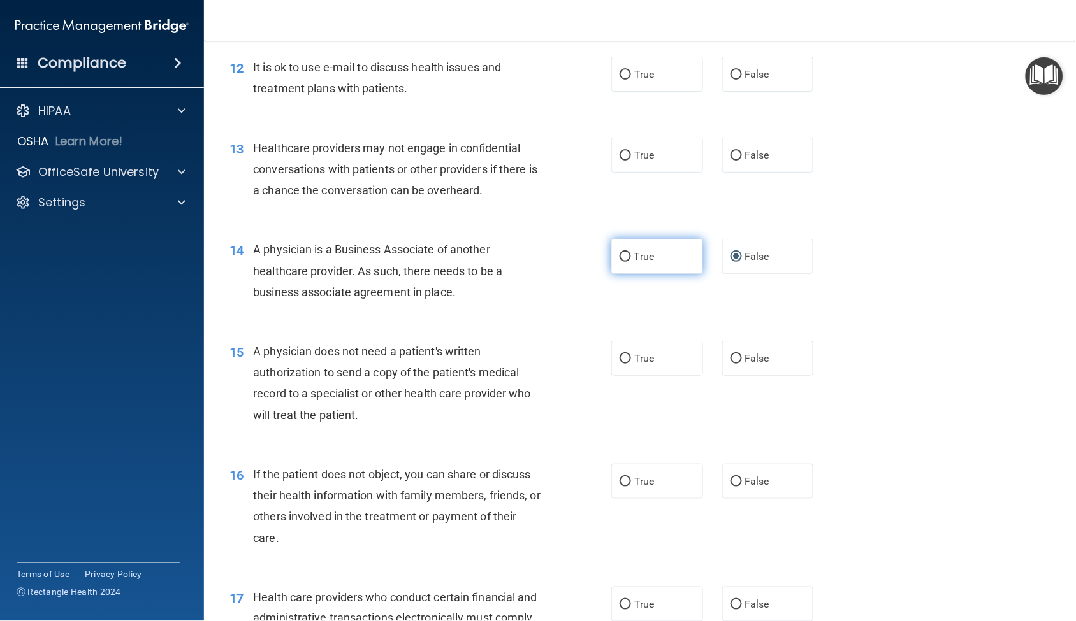
scroll to position [1204, 0]
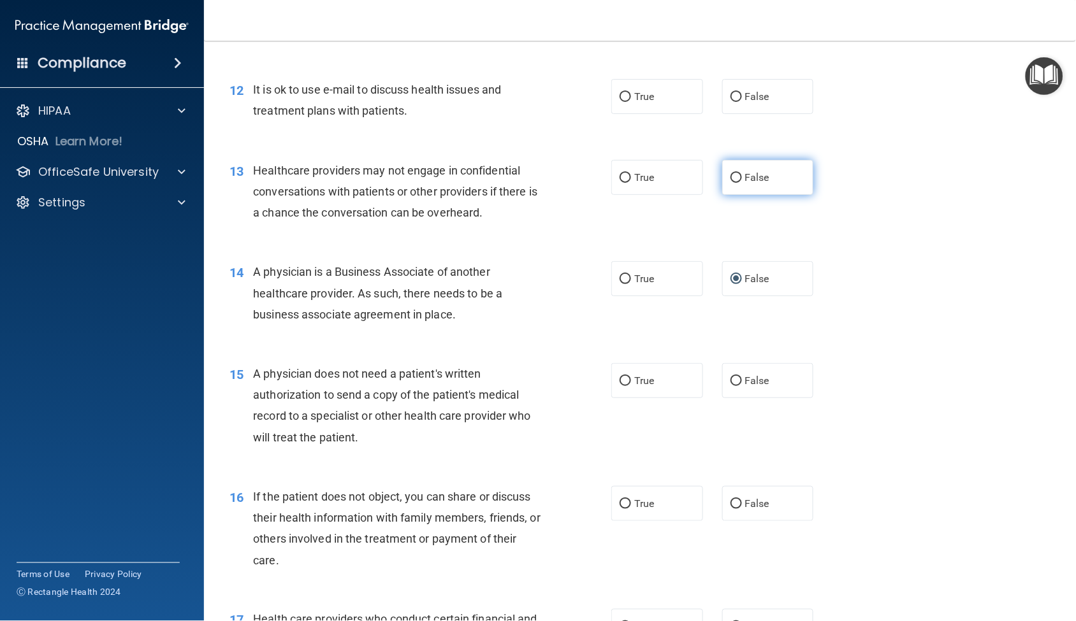
click at [730, 175] on input "False" at bounding box center [735, 178] width 11 height 10
radio input "true"
click at [621, 93] on input "True" at bounding box center [624, 97] width 11 height 10
radio input "true"
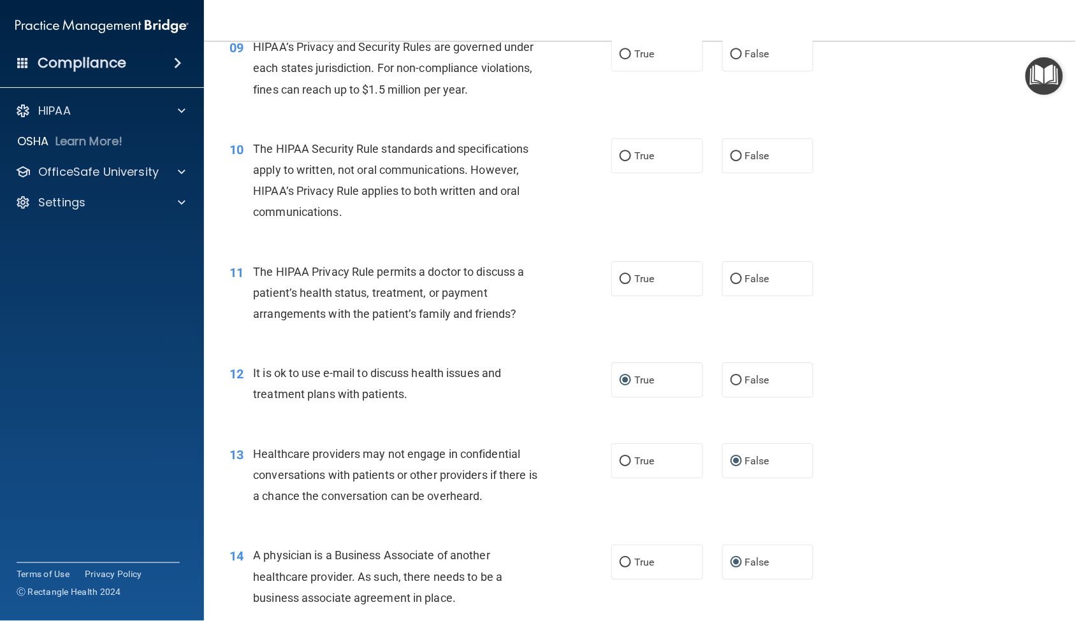
scroll to position [850, 0]
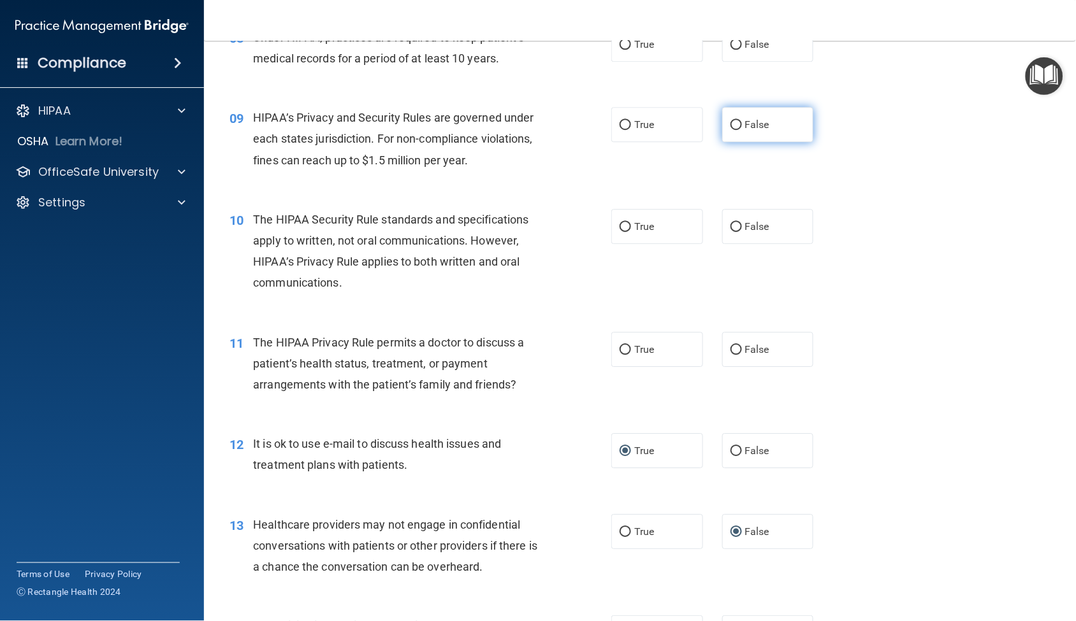
click at [733, 125] on input "False" at bounding box center [735, 125] width 11 height 10
radio input "true"
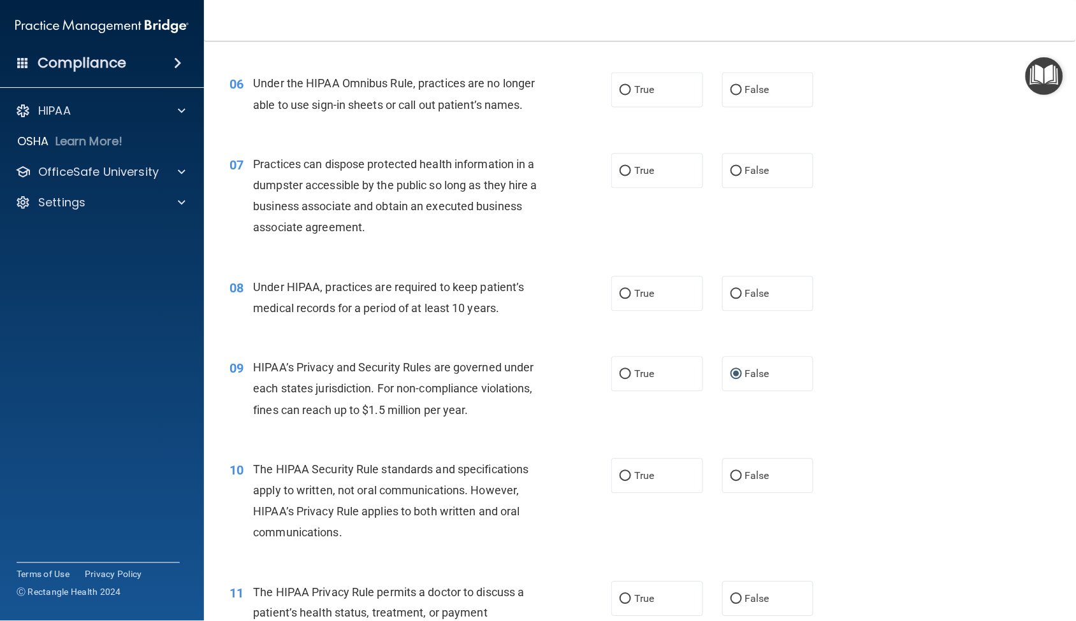
scroll to position [567, 0]
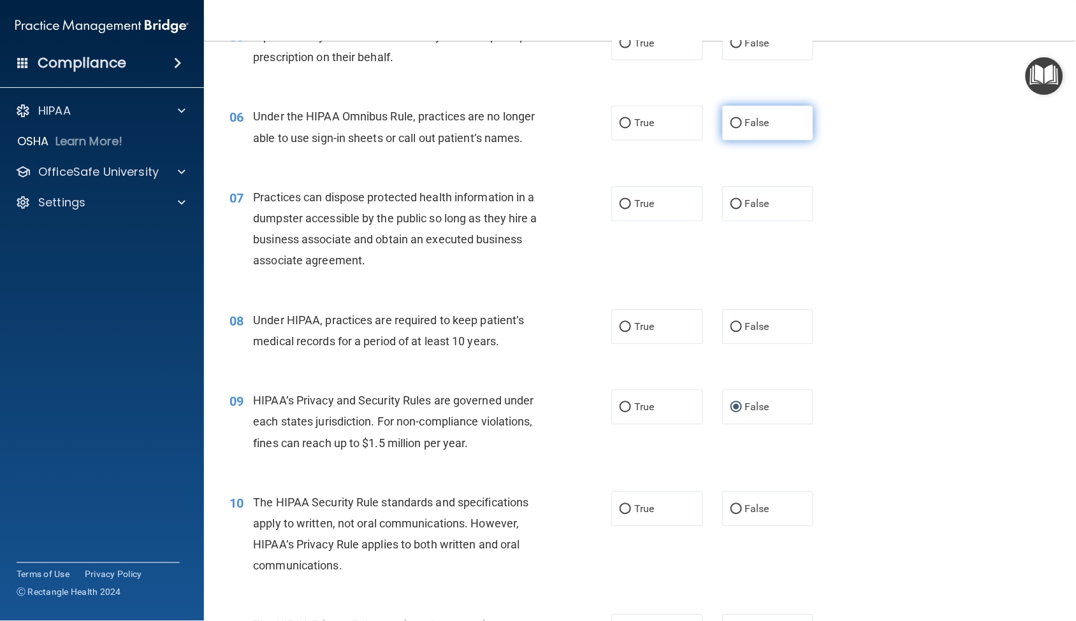
click at [730, 124] on input "False" at bounding box center [735, 124] width 11 height 10
radio input "true"
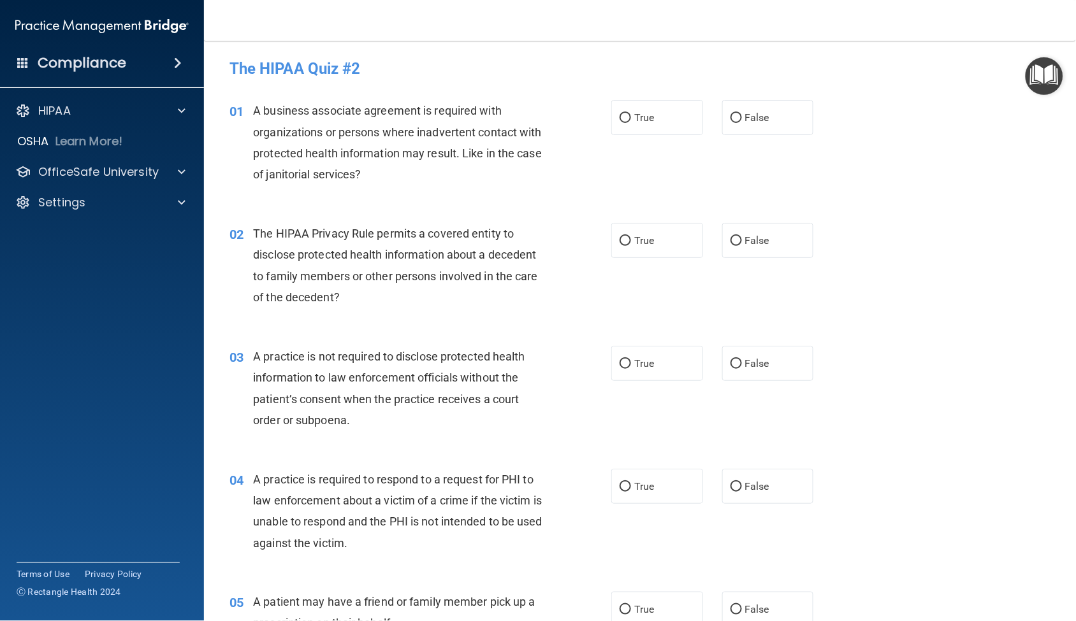
scroll to position [0, 0]
click at [731, 115] on input "False" at bounding box center [735, 119] width 11 height 10
radio input "true"
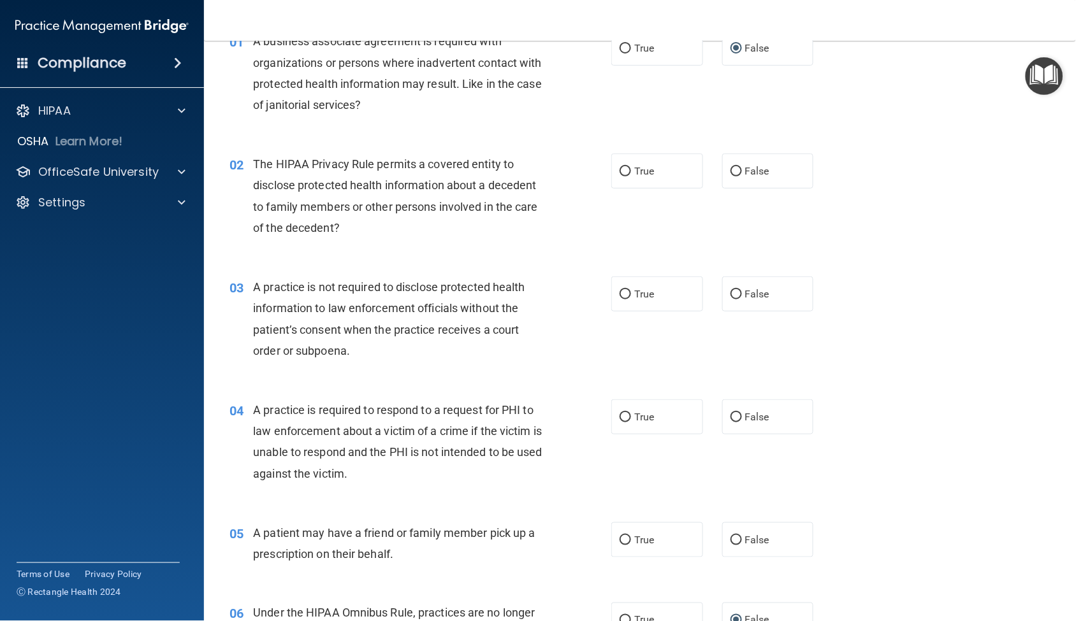
scroll to position [71, 0]
click at [621, 169] on input "True" at bounding box center [624, 171] width 11 height 10
radio input "true"
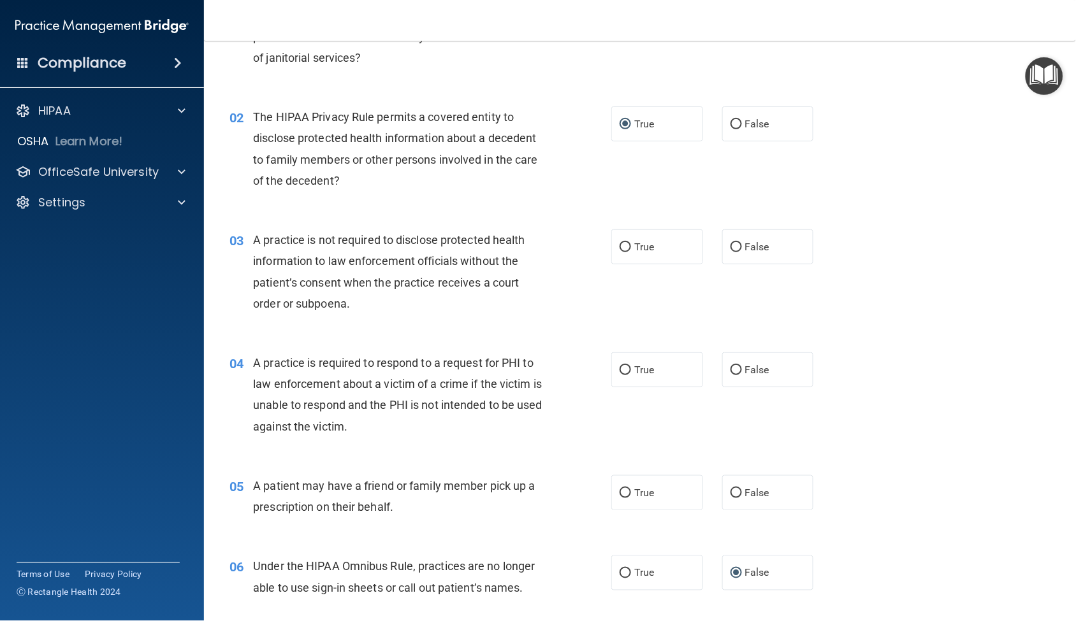
scroll to position [141, 0]
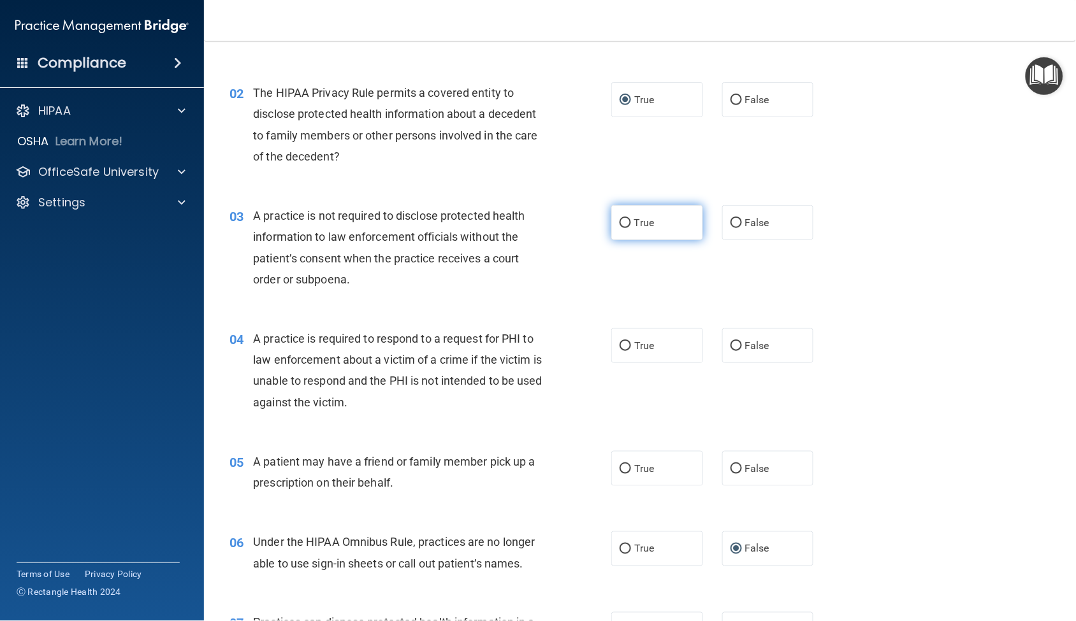
click at [622, 225] on input "True" at bounding box center [624, 224] width 11 height 10
radio input "true"
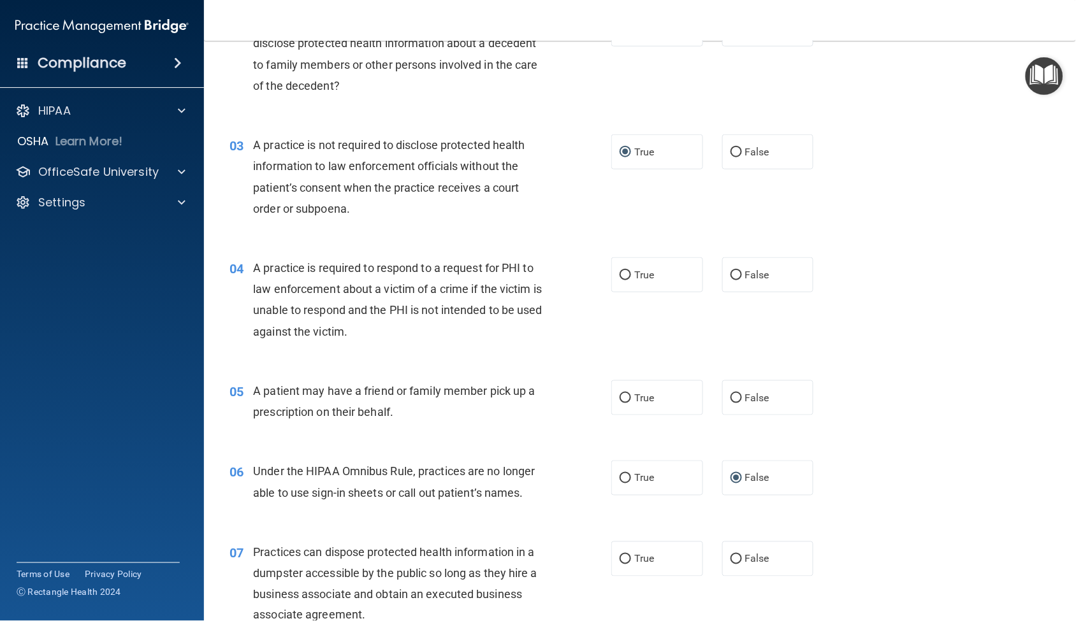
scroll to position [283, 0]
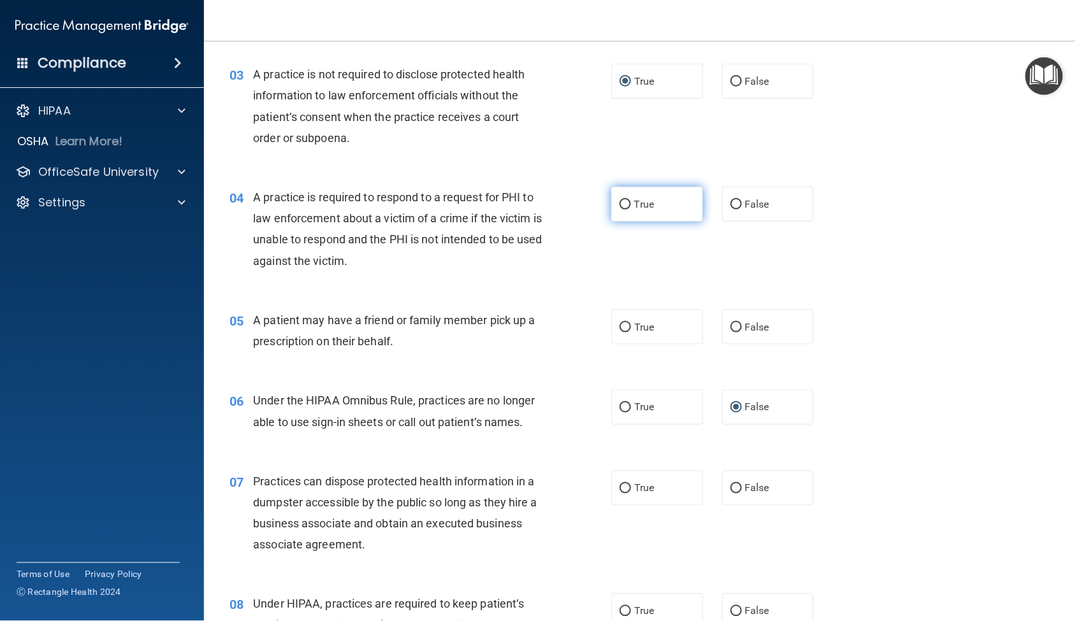
click at [619, 206] on input "True" at bounding box center [624, 205] width 11 height 10
radio input "true"
click at [619, 323] on input "True" at bounding box center [624, 328] width 11 height 10
radio input "true"
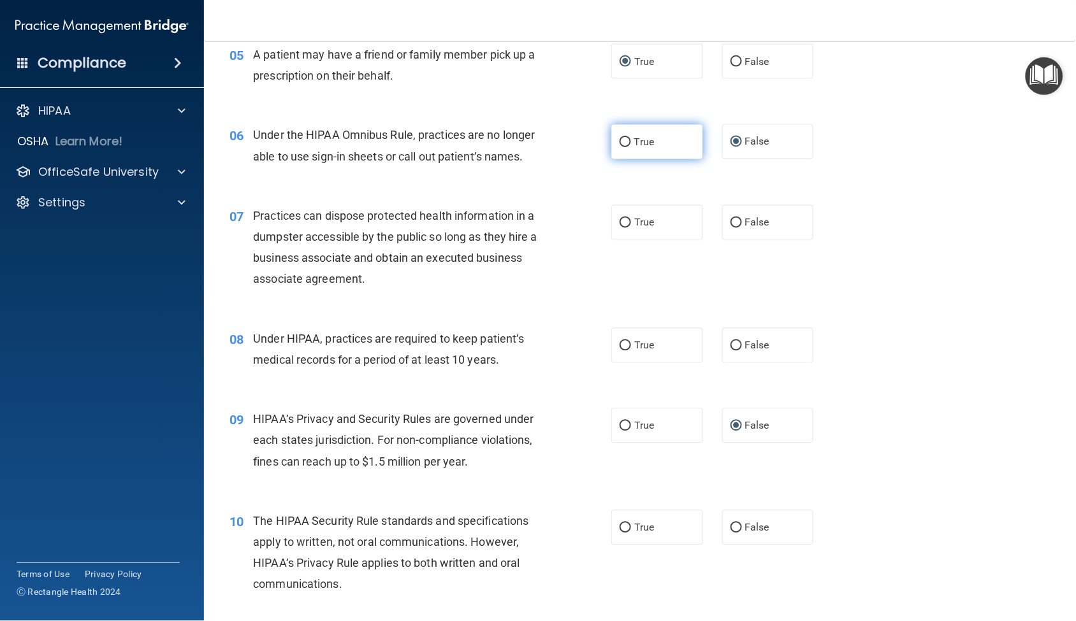
scroll to position [566, 0]
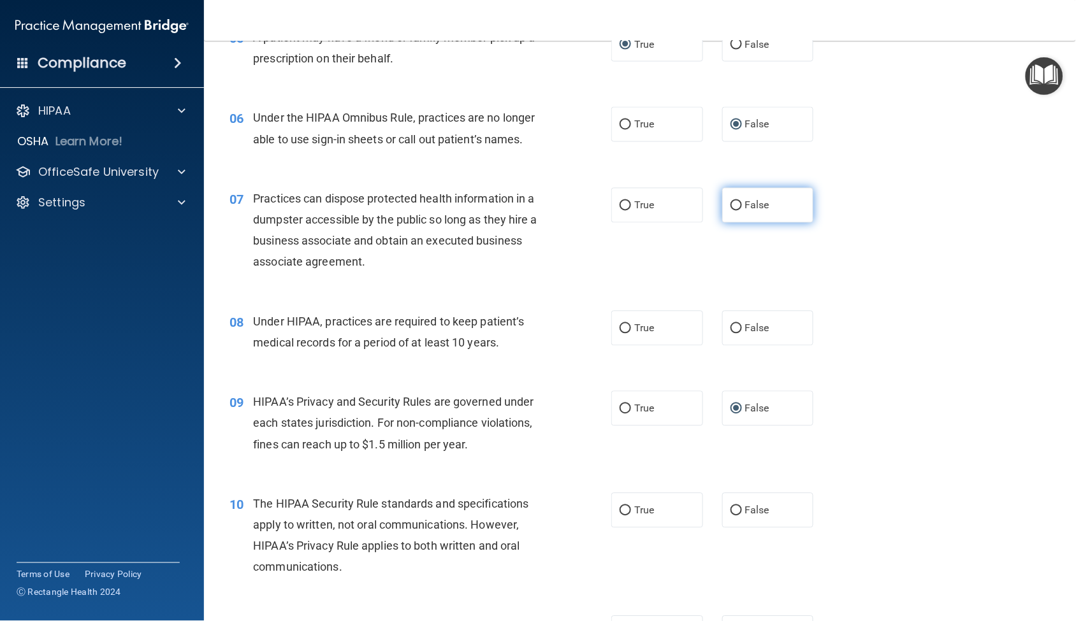
click at [730, 208] on input "False" at bounding box center [735, 206] width 11 height 10
radio input "true"
click at [730, 329] on input "False" at bounding box center [735, 329] width 11 height 10
radio input "true"
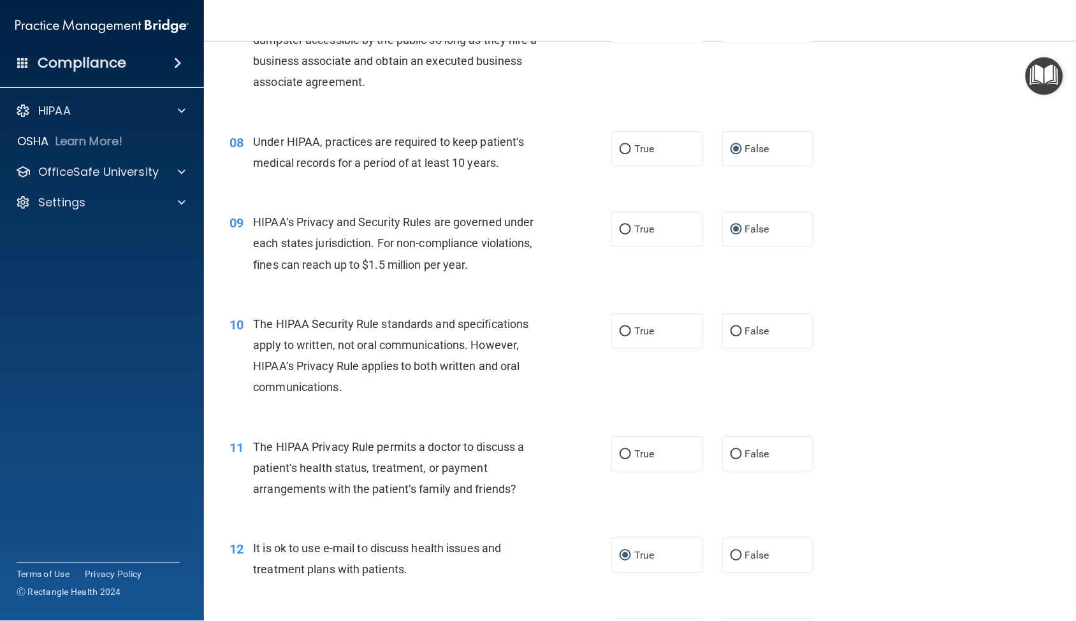
scroll to position [779, 0]
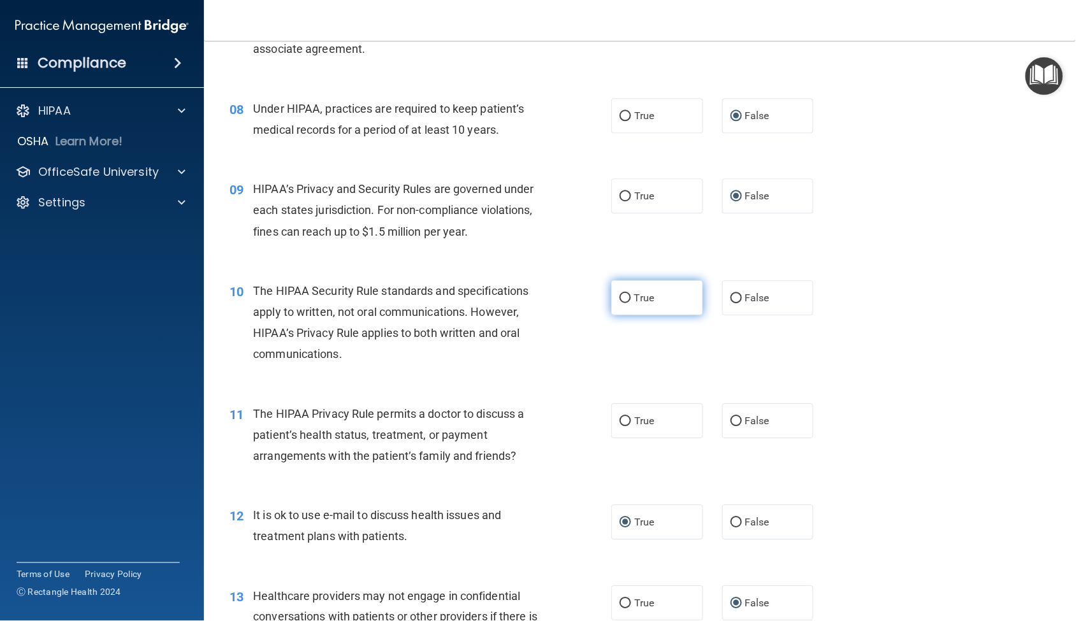
click at [621, 300] on input "True" at bounding box center [624, 299] width 11 height 10
radio input "true"
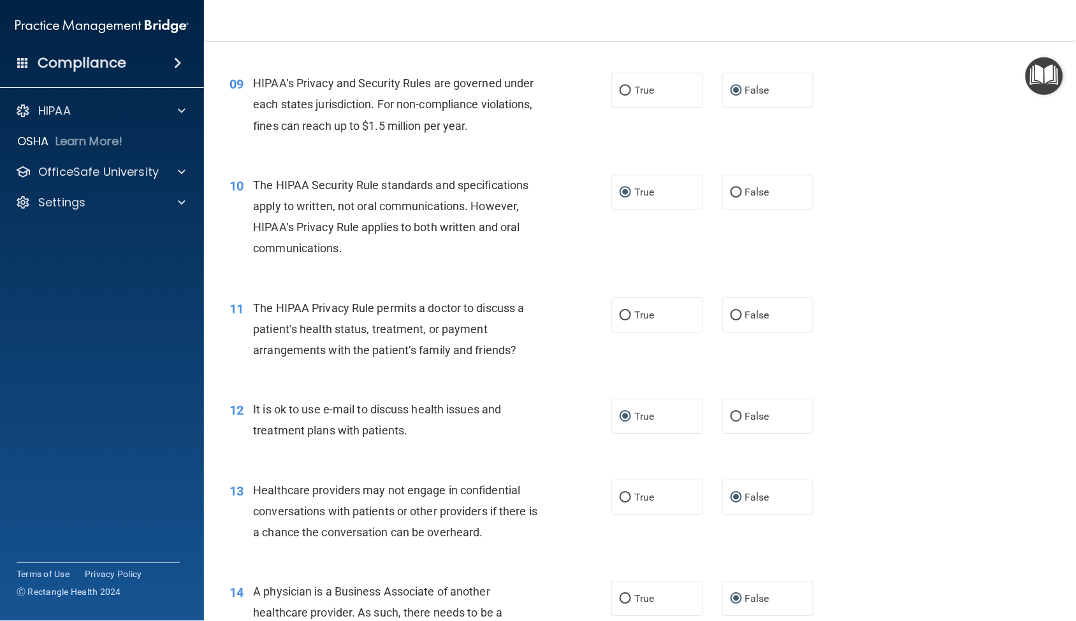
scroll to position [920, 0]
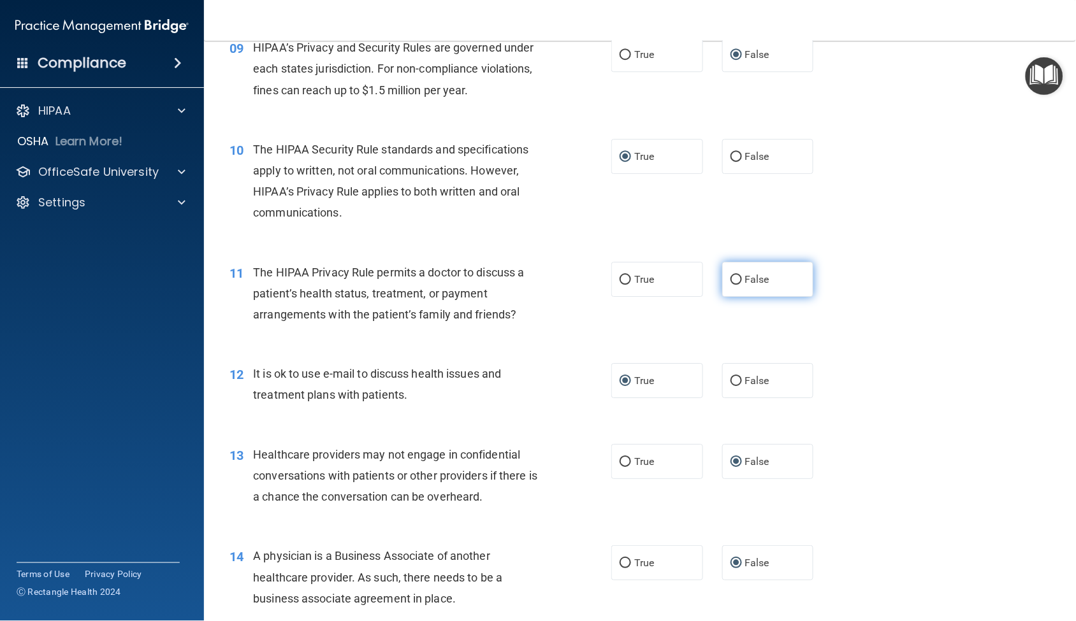
click at [727, 285] on label "False" at bounding box center [768, 279] width 92 height 35
click at [730, 285] on input "False" at bounding box center [735, 280] width 11 height 10
radio input "true"
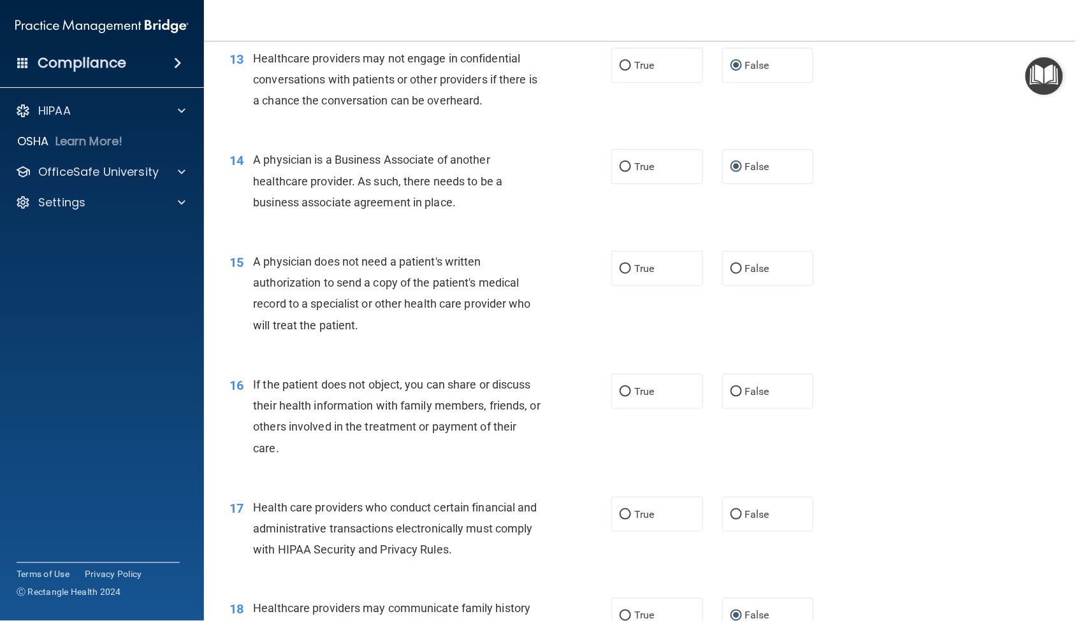
scroll to position [1345, 0]
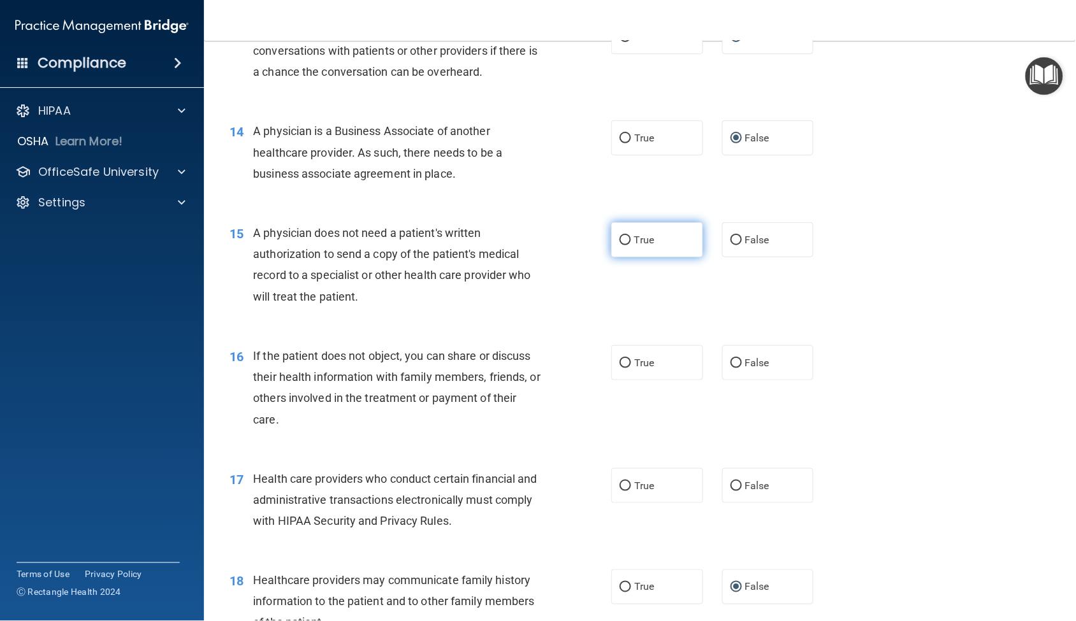
click at [619, 241] on input "True" at bounding box center [624, 241] width 11 height 10
radio input "true"
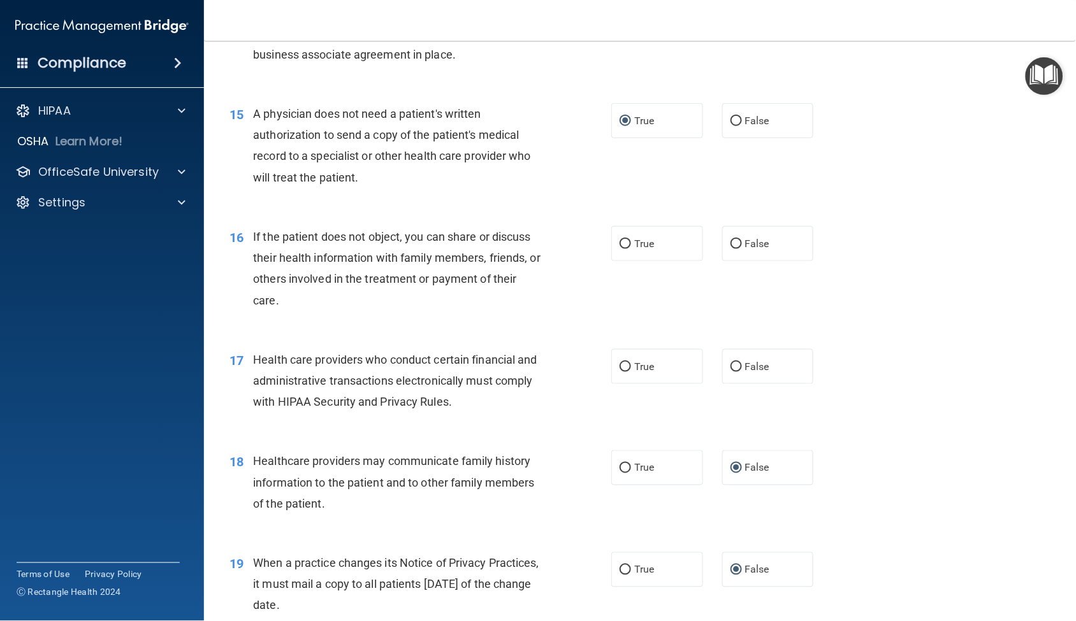
scroll to position [1487, 0]
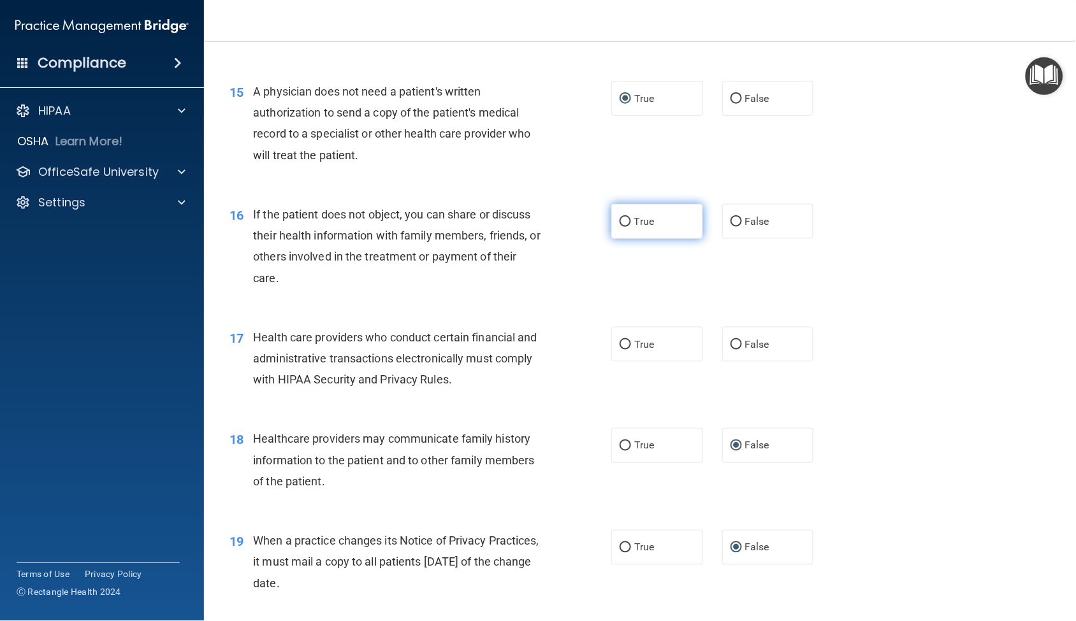
click at [623, 222] on input "True" at bounding box center [624, 222] width 11 height 10
radio input "true"
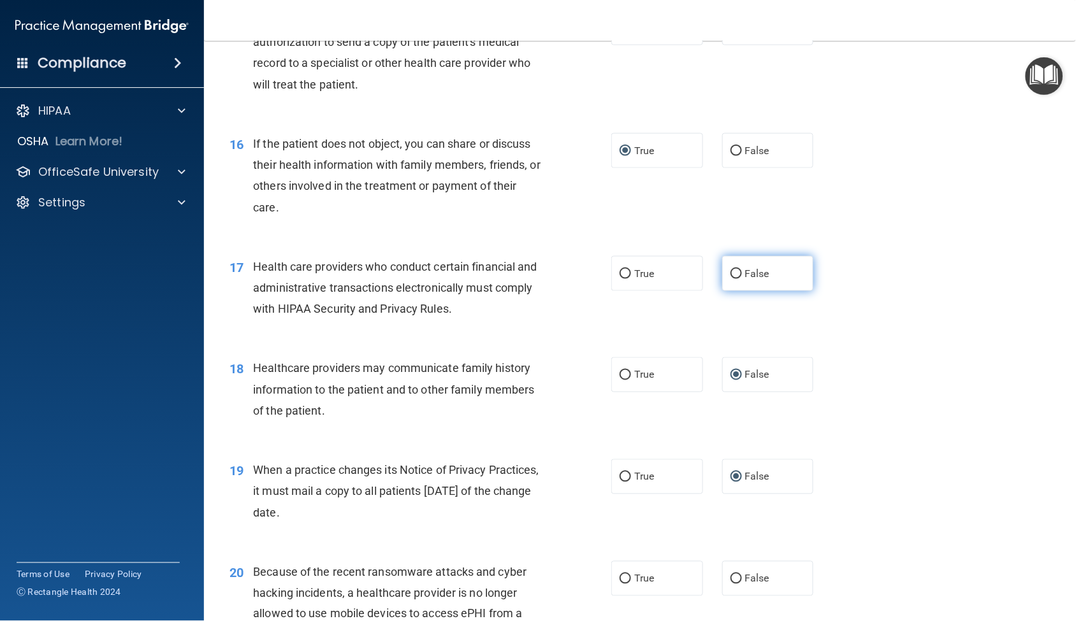
click at [722, 277] on label "False" at bounding box center [768, 273] width 92 height 35
click at [730, 277] on input "False" at bounding box center [735, 275] width 11 height 10
radio input "true"
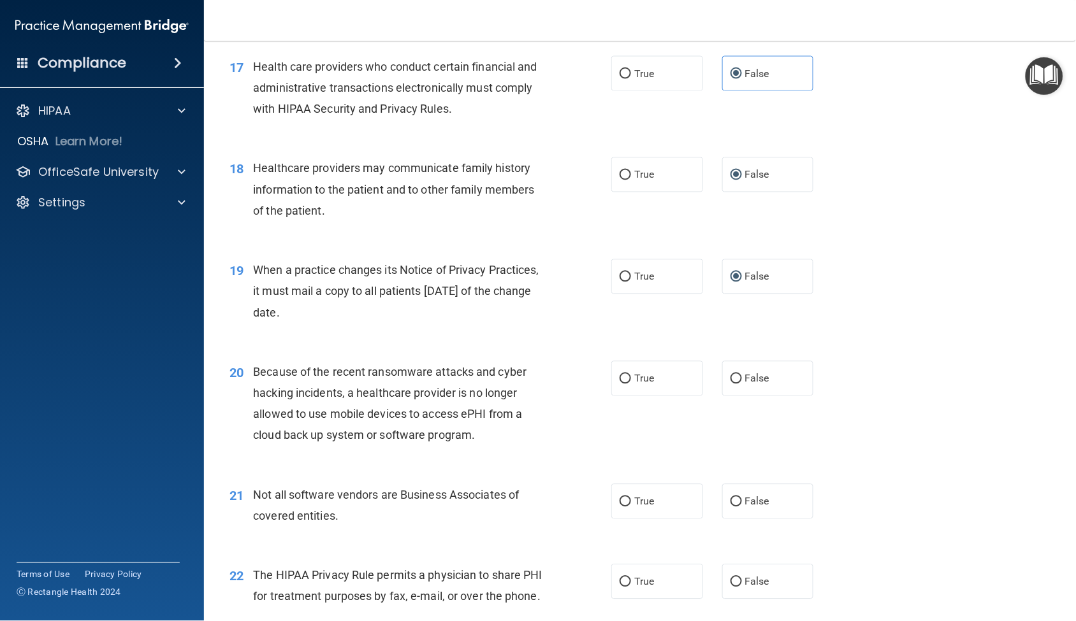
scroll to position [1769, 0]
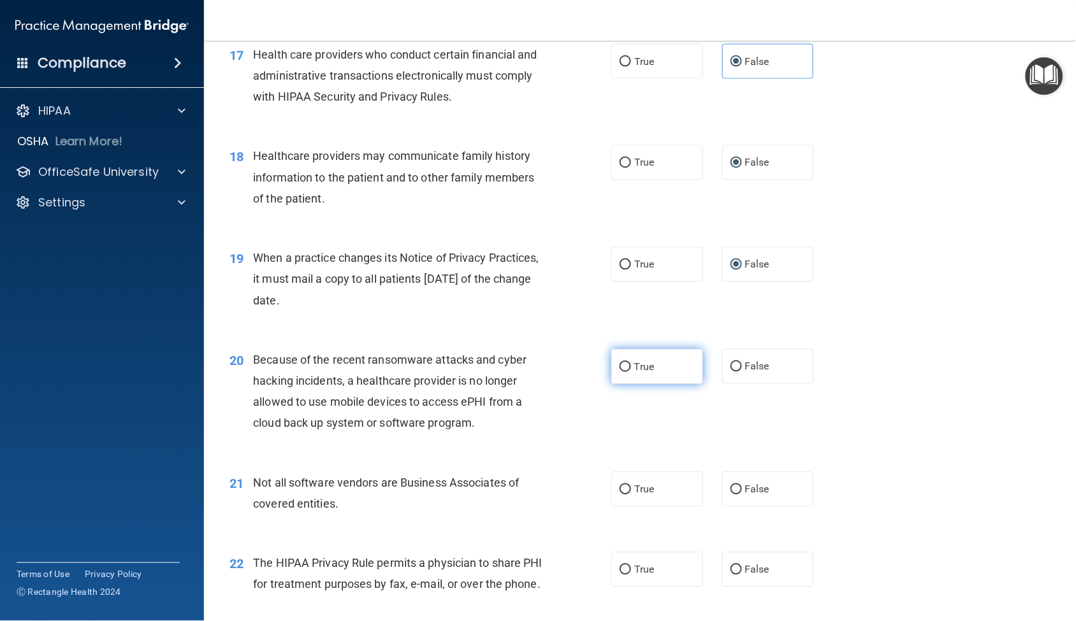
click at [613, 365] on label "True" at bounding box center [657, 366] width 92 height 35
click at [619, 365] on input "True" at bounding box center [624, 368] width 11 height 10
radio input "true"
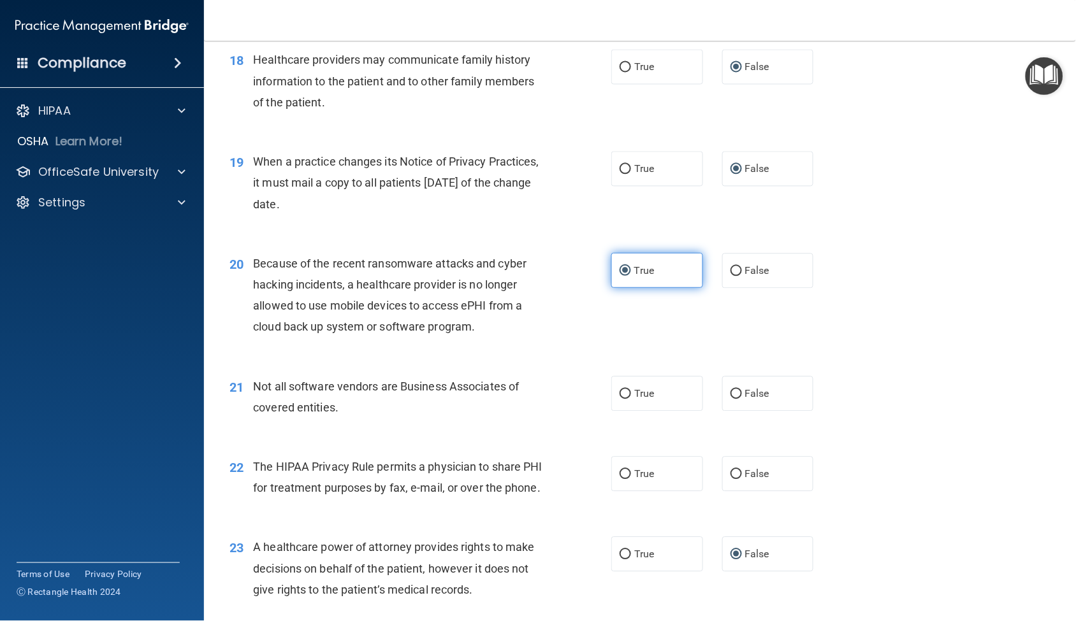
scroll to position [1912, 0]
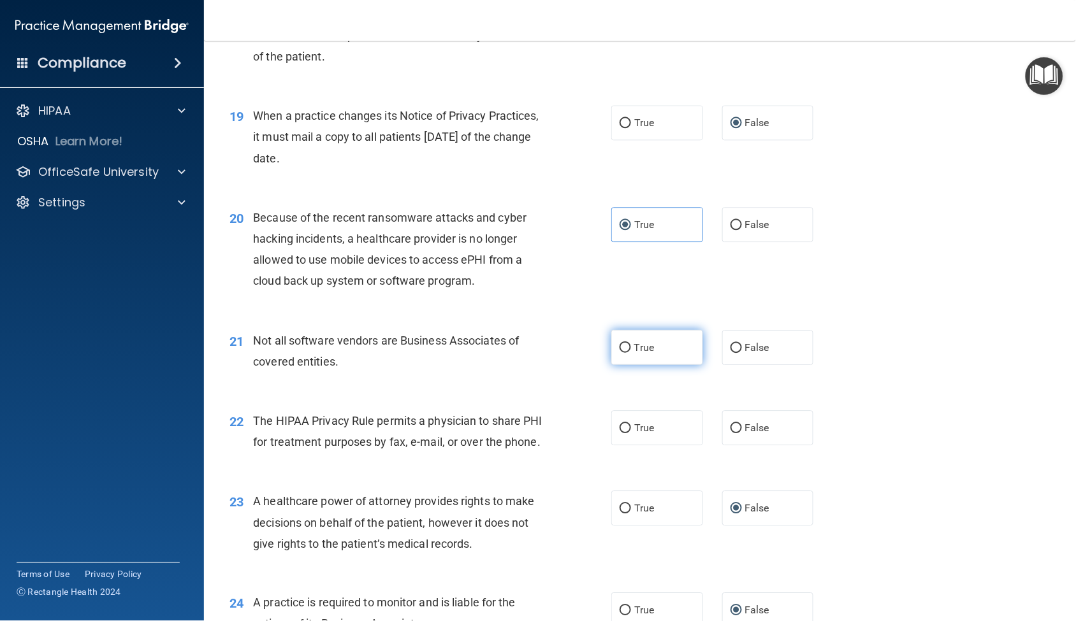
click at [649, 352] on label "True" at bounding box center [657, 347] width 92 height 35
click at [631, 352] on input "True" at bounding box center [624, 348] width 11 height 10
radio input "true"
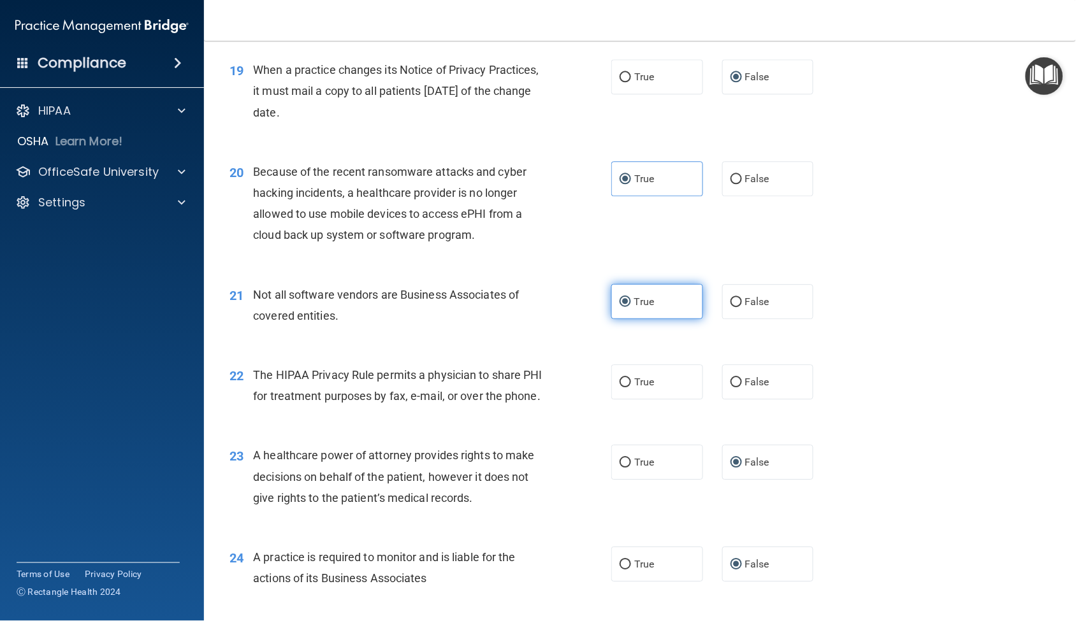
scroll to position [1982, 0]
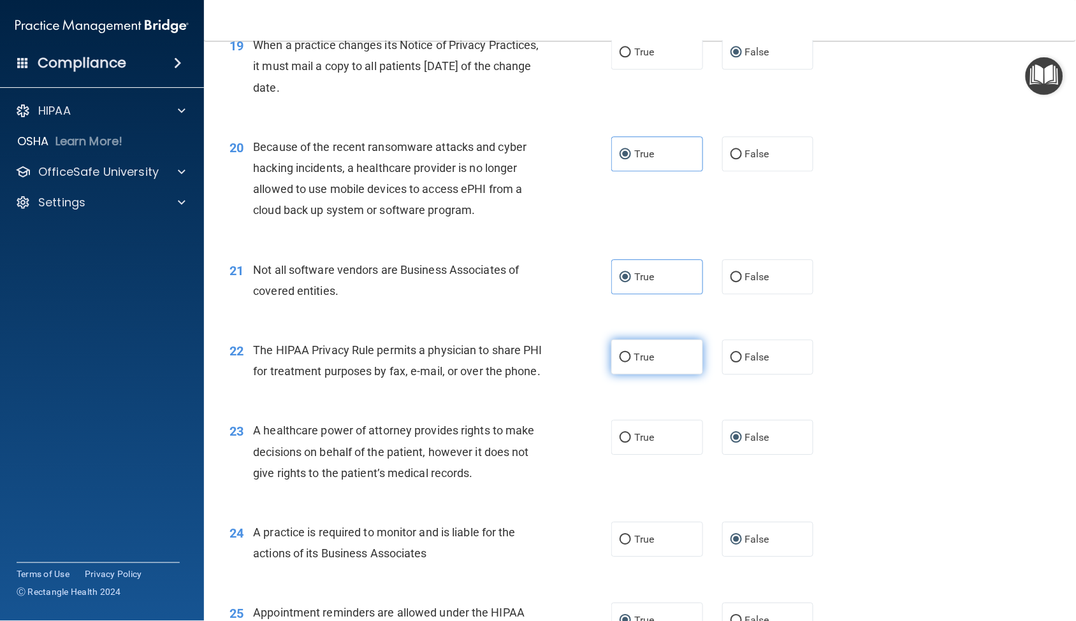
click at [650, 352] on label "True" at bounding box center [657, 357] width 92 height 35
click at [631, 353] on input "True" at bounding box center [624, 358] width 11 height 10
radio input "true"
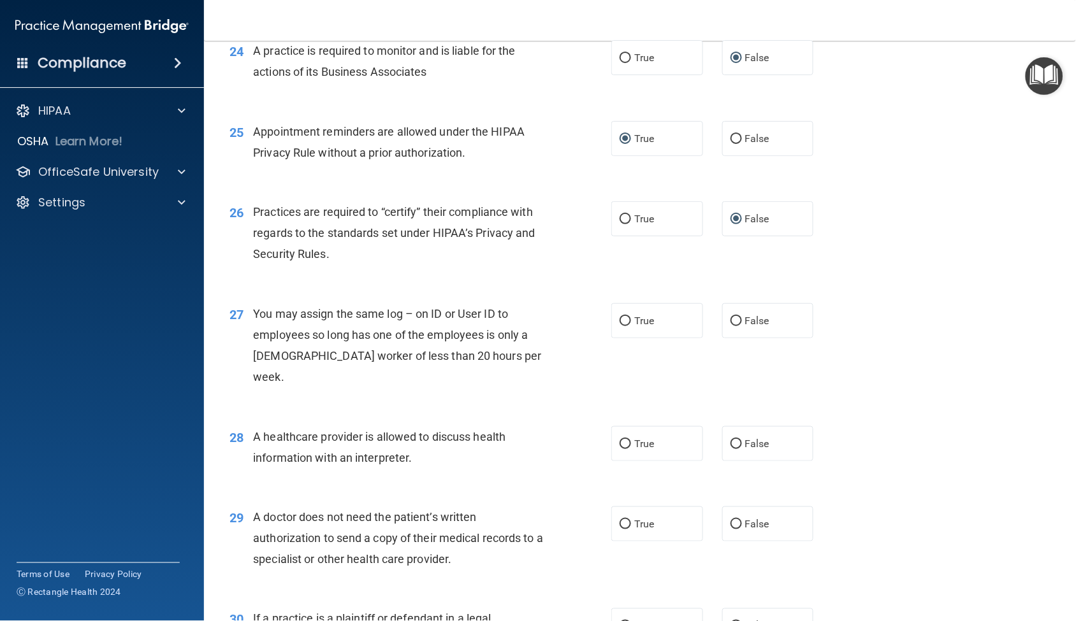
scroll to position [2477, 0]
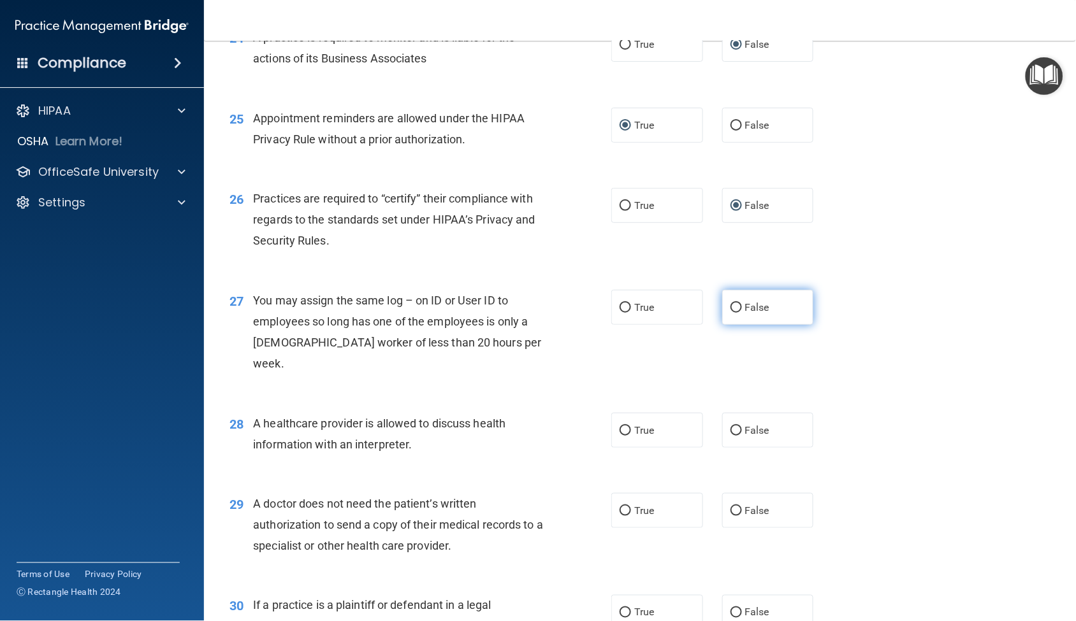
click at [730, 313] on input "False" at bounding box center [735, 308] width 11 height 10
radio input "true"
click at [634, 428] on span "True" at bounding box center [644, 430] width 20 height 12
click at [631, 428] on input "True" at bounding box center [624, 431] width 11 height 10
radio input "true"
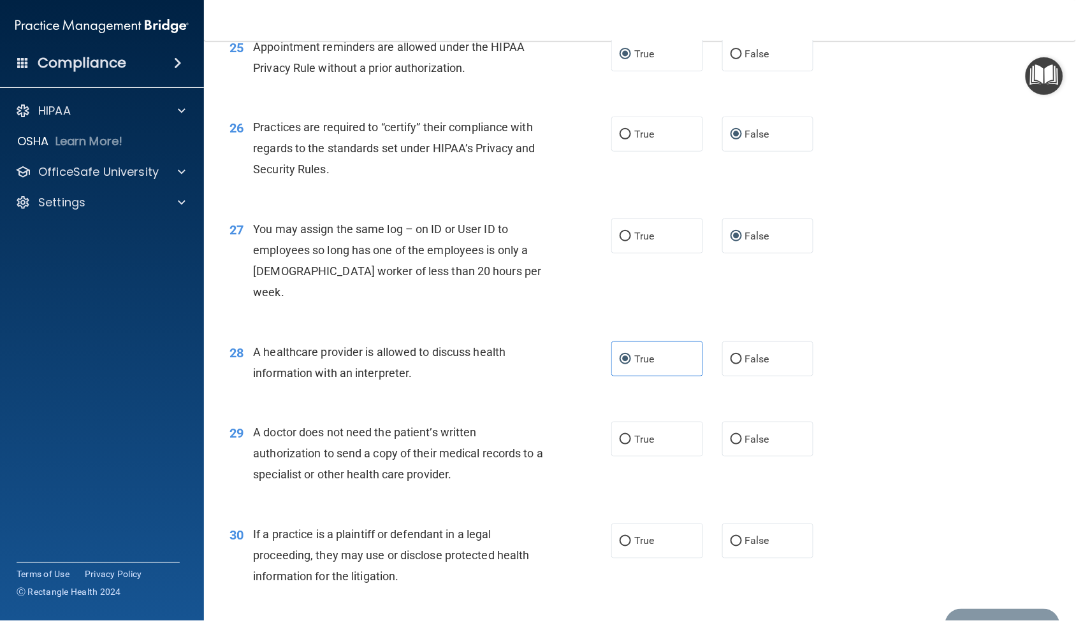
scroll to position [2620, 0]
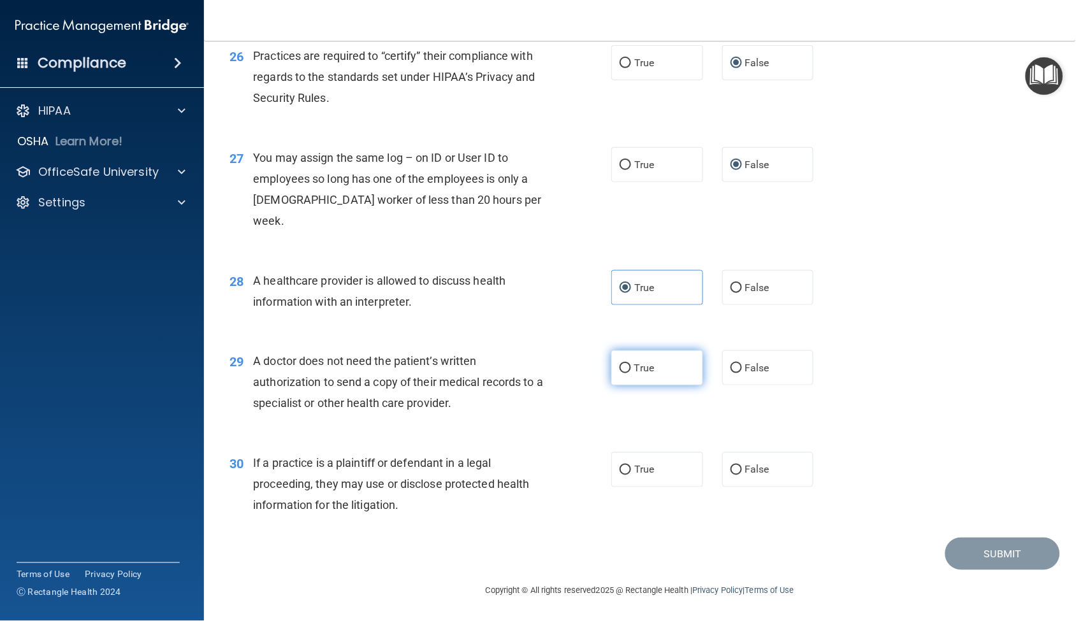
click at [634, 370] on span "True" at bounding box center [644, 368] width 20 height 12
click at [631, 370] on input "True" at bounding box center [624, 369] width 11 height 10
radio input "true"
click at [619, 472] on input "True" at bounding box center [624, 471] width 11 height 10
radio input "true"
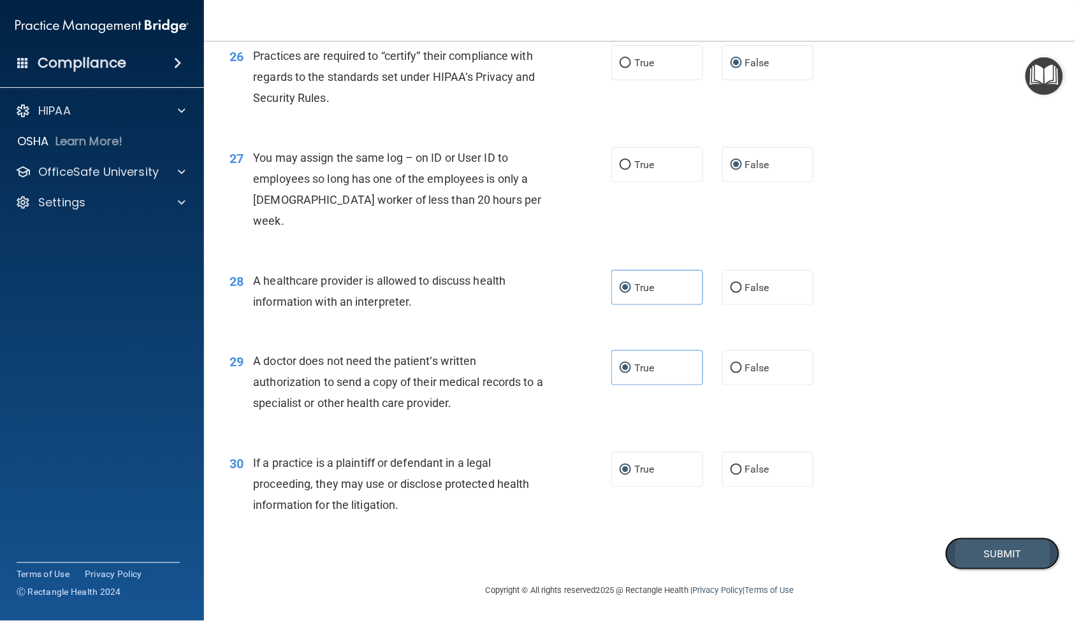
click at [955, 545] on button "Submit" at bounding box center [1002, 554] width 115 height 32
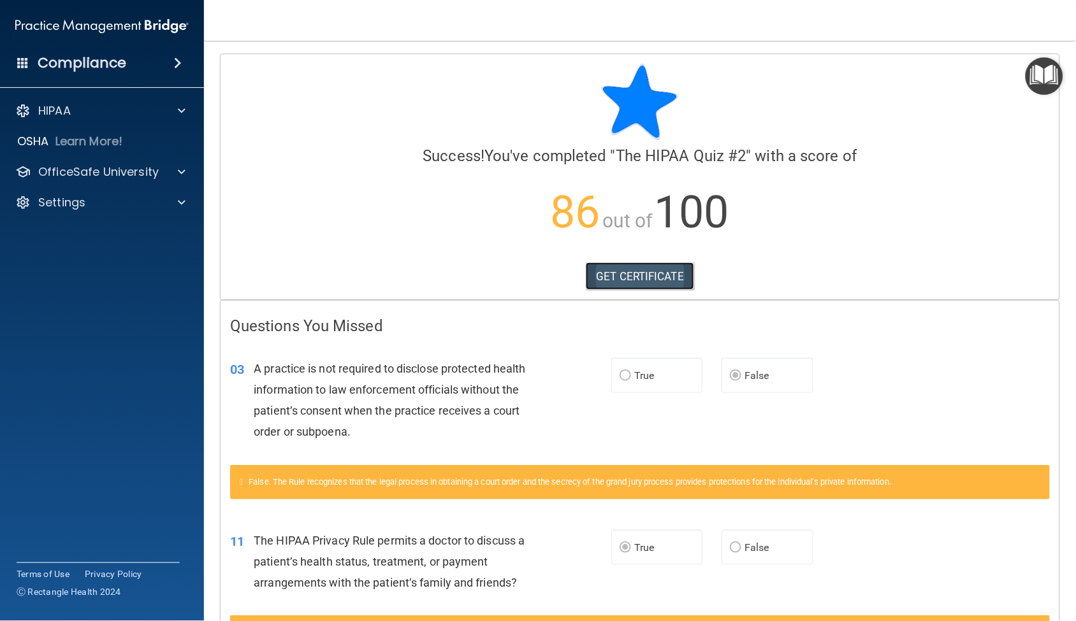
click at [627, 270] on link "GET CERTIFICATE" at bounding box center [640, 277] width 109 height 28
